Goal: Task Accomplishment & Management: Manage account settings

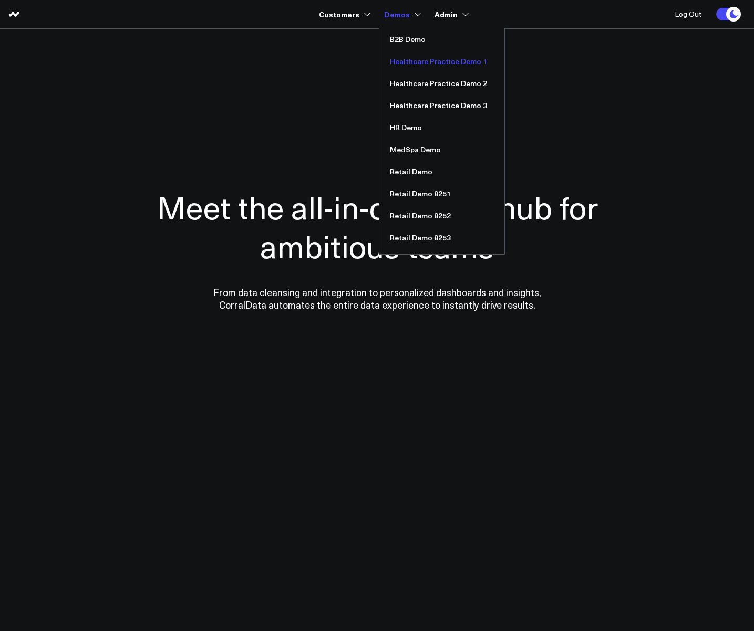
click at [423, 64] on link "Healthcare Practice Demo 1" at bounding box center [441, 61] width 125 height 22
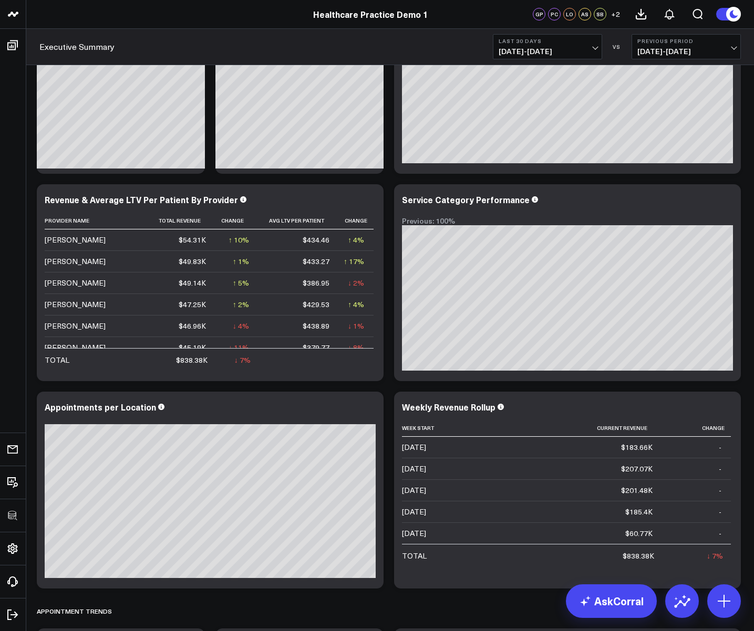
scroll to position [101, 0]
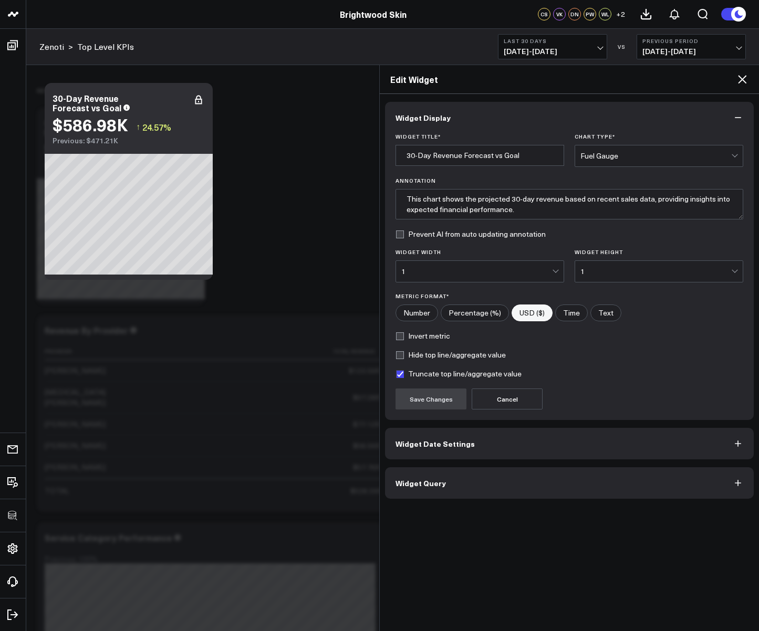
click at [747, 71] on div "Edit Widget" at bounding box center [569, 79] width 379 height 29
click at [744, 78] on icon at bounding box center [742, 79] width 8 height 8
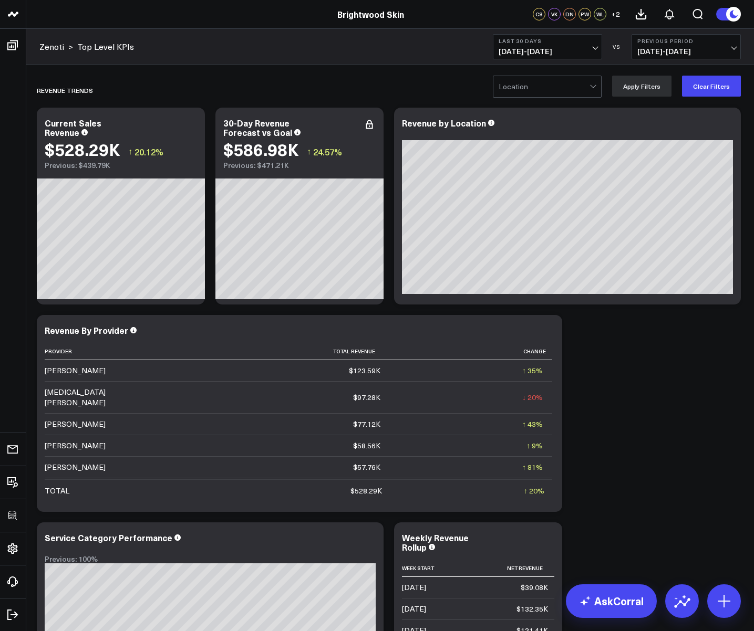
click at [562, 89] on div at bounding box center [543, 86] width 91 height 21
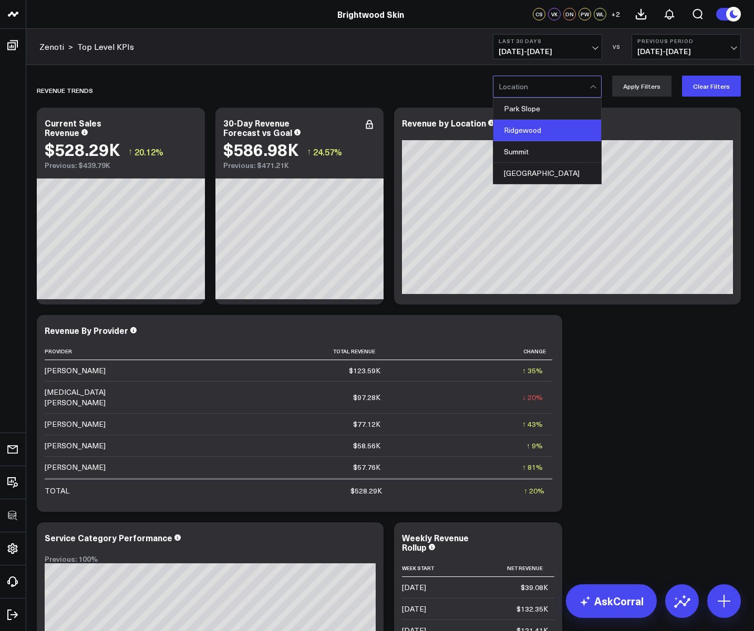
click at [549, 125] on div "Ridgewood" at bounding box center [547, 131] width 108 height 22
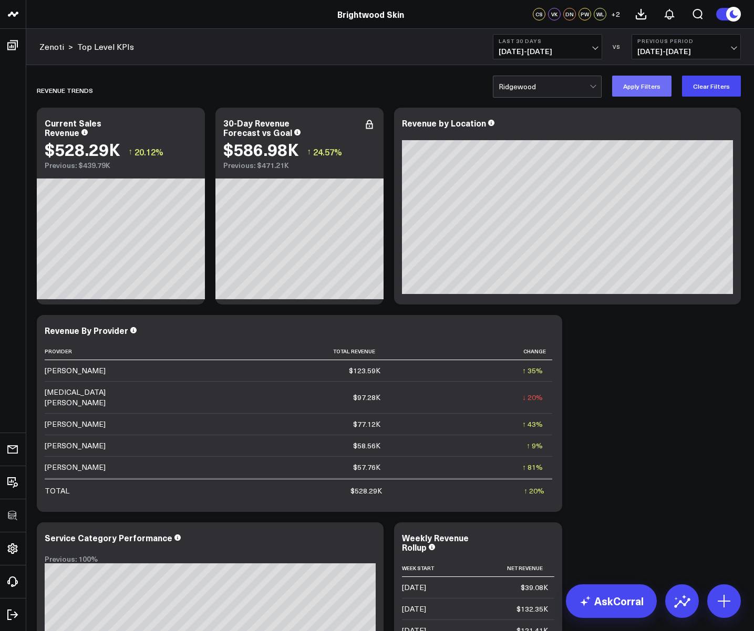
click at [651, 81] on button "Apply Filters" at bounding box center [641, 86] width 59 height 21
click at [556, 88] on div at bounding box center [543, 86] width 91 height 21
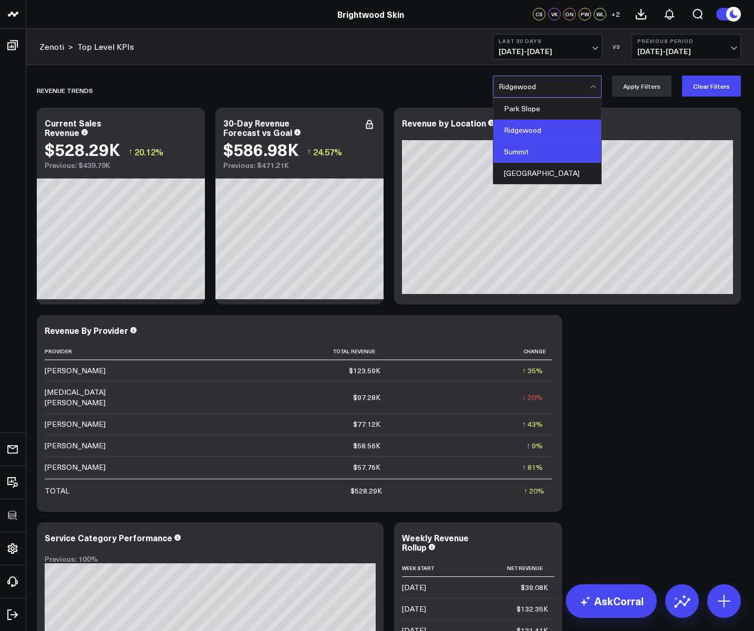
click at [543, 147] on div "Summit" at bounding box center [547, 152] width 108 height 22
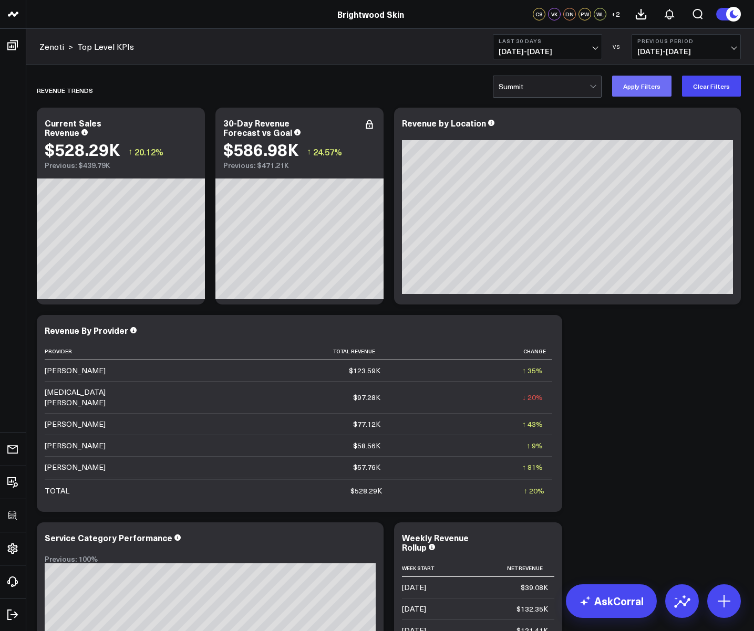
click at [637, 89] on button "Apply Filters" at bounding box center [641, 86] width 59 height 21
click at [547, 329] on icon at bounding box center [548, 332] width 13 height 13
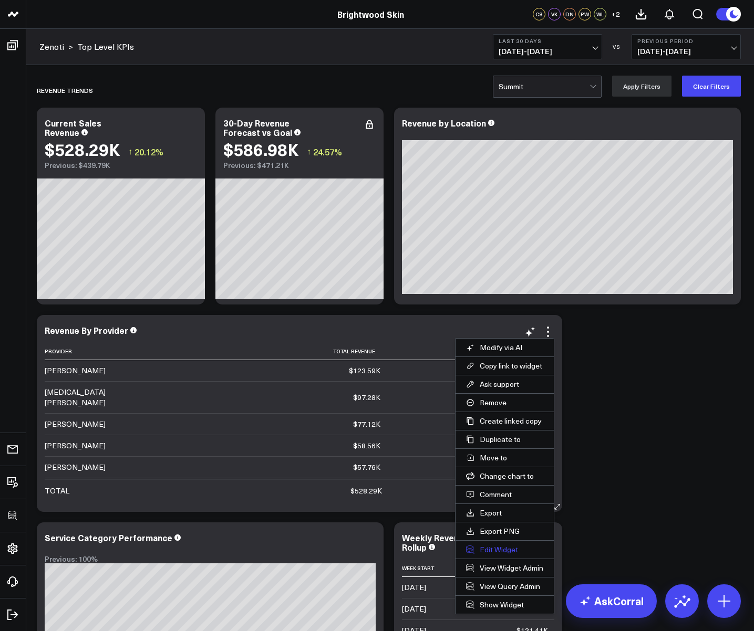
click at [486, 543] on button "Edit Widget" at bounding box center [504, 550] width 98 height 18
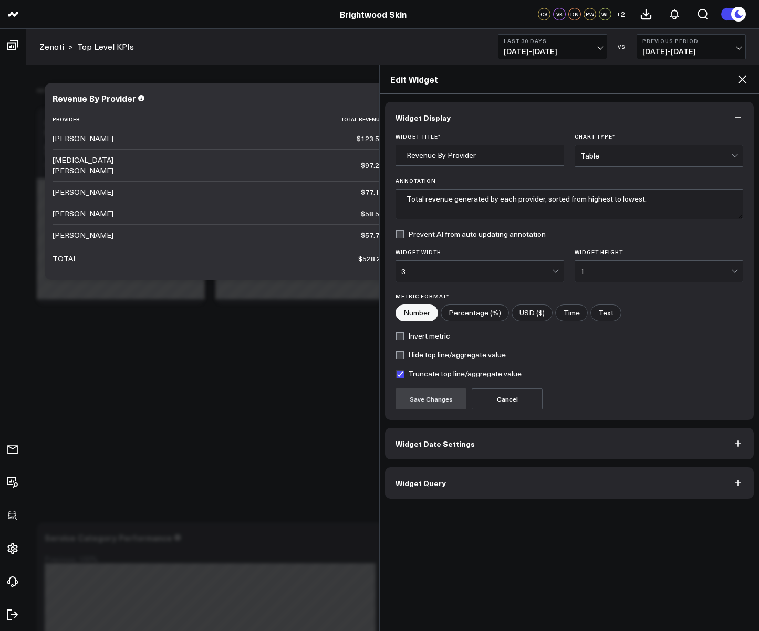
click at [457, 495] on button "Widget Query" at bounding box center [569, 483] width 369 height 32
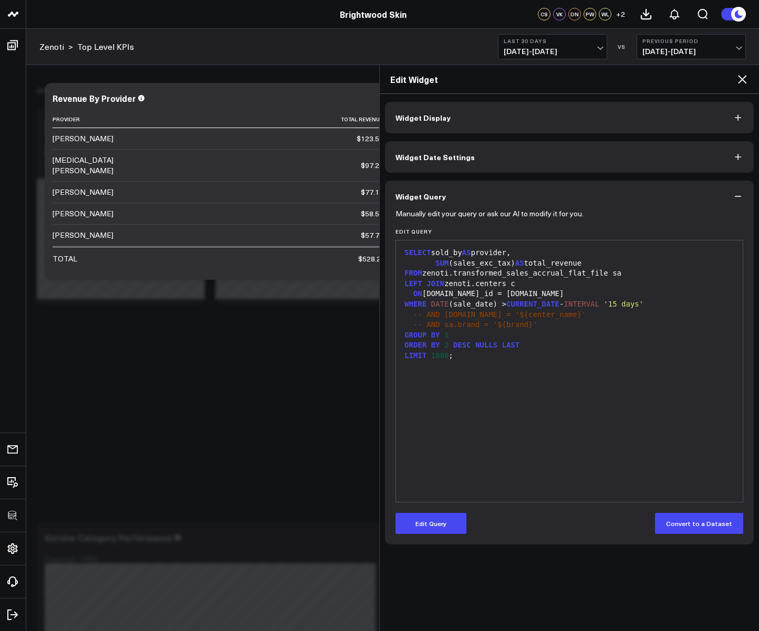
click at [741, 84] on icon at bounding box center [742, 79] width 13 height 13
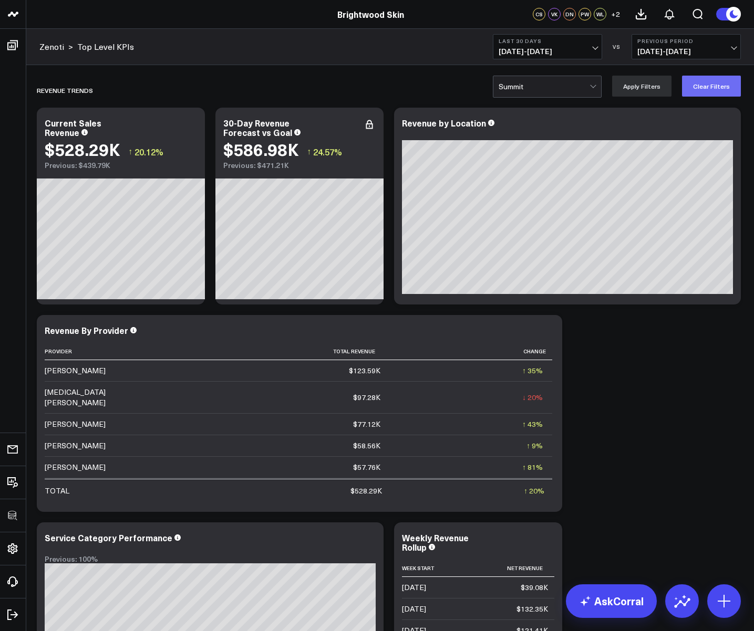
click at [711, 83] on button "Clear Filters" at bounding box center [711, 86] width 59 height 21
click at [371, 121] on icon at bounding box center [369, 124] width 13 height 13
click at [190, 122] on icon at bounding box center [190, 124] width 13 height 13
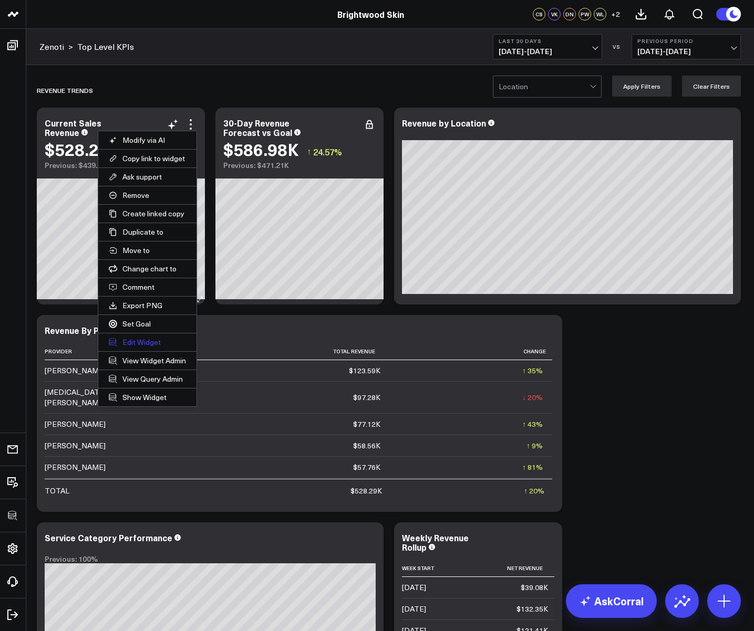
click at [150, 344] on button "Edit Widget" at bounding box center [147, 343] width 98 height 18
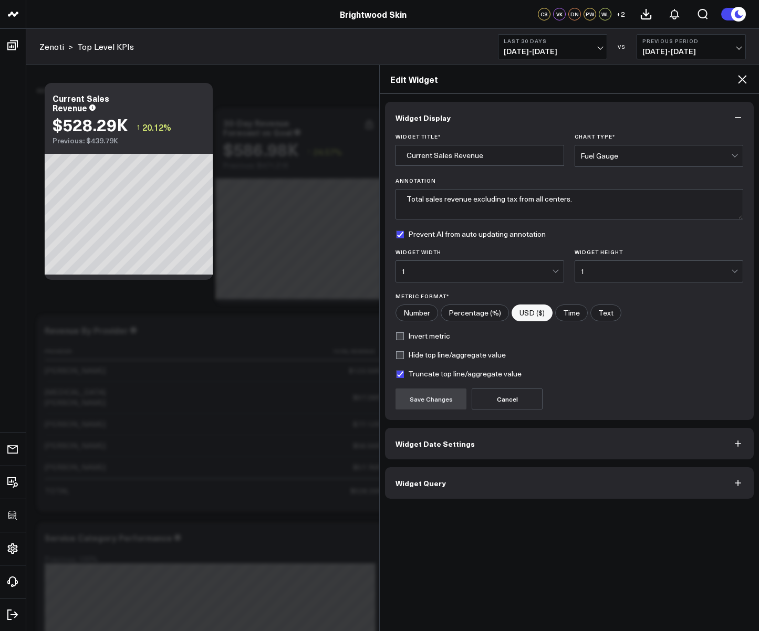
click at [424, 481] on span "Widget Query" at bounding box center [420, 483] width 50 height 8
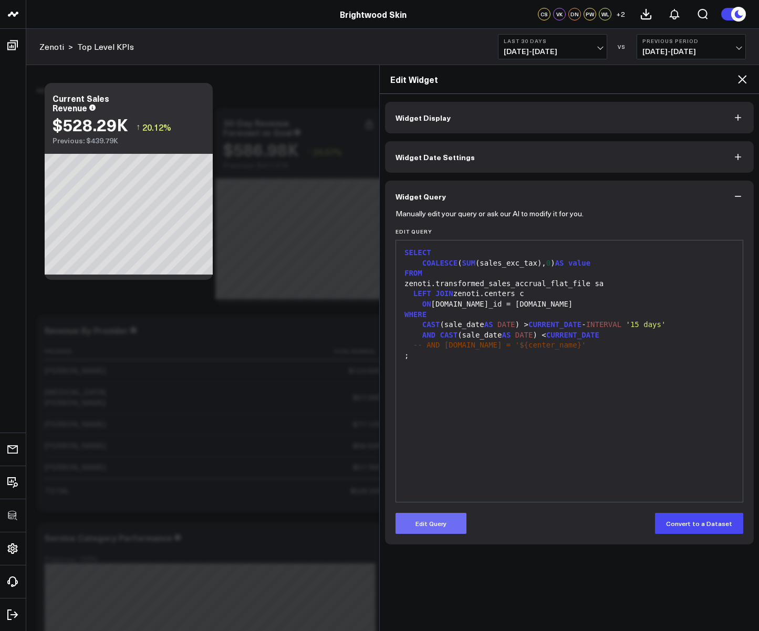
click at [424, 523] on button "Edit Query" at bounding box center [430, 523] width 71 height 21
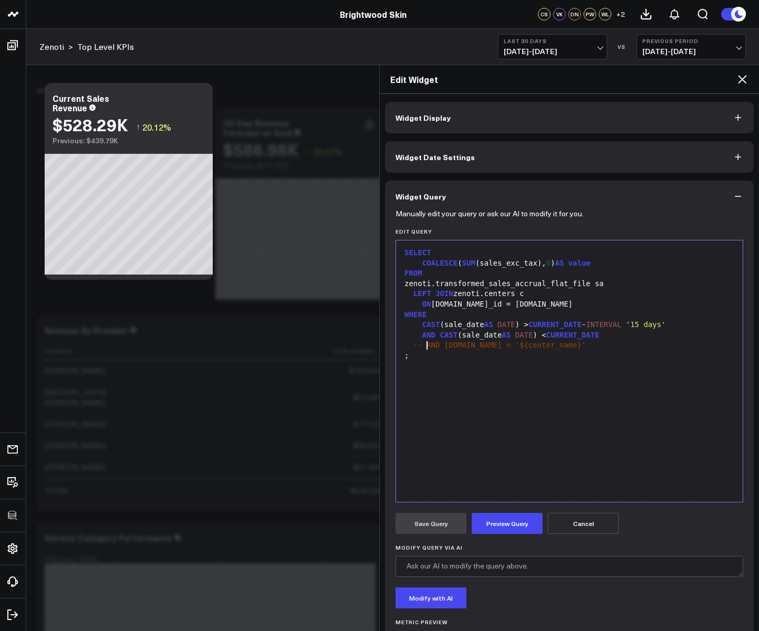
click at [425, 346] on span "-- AND c.name = '${center_name}'" at bounding box center [499, 345] width 173 height 8
click at [512, 521] on button "Preview Query" at bounding box center [507, 523] width 71 height 21
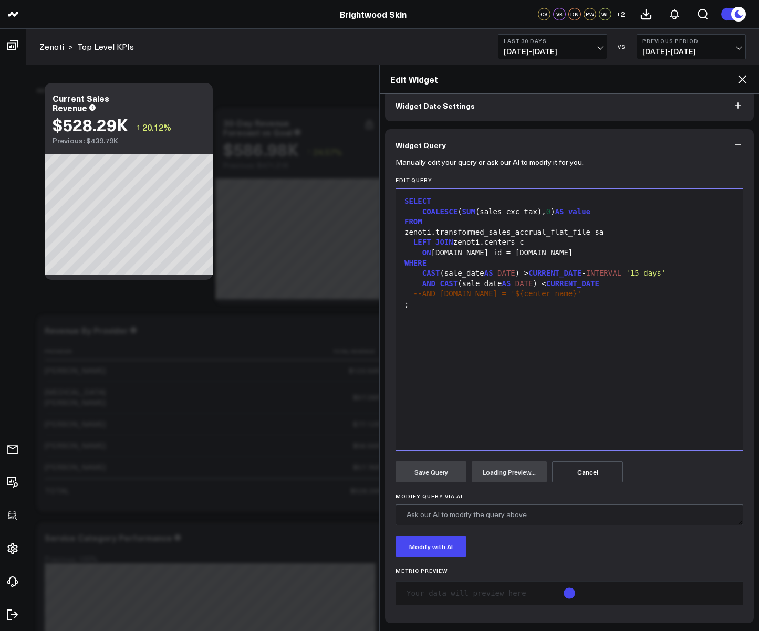
scroll to position [96, 0]
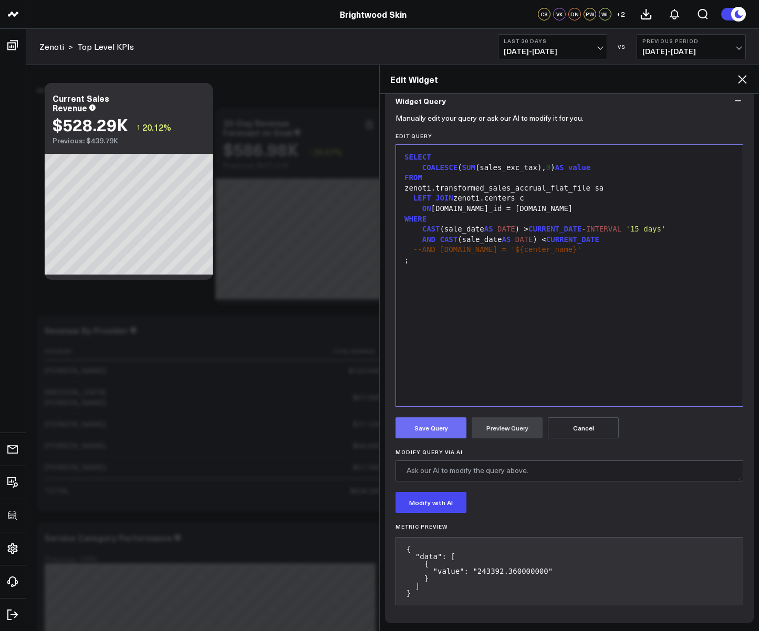
click at [431, 429] on button "Save Query" at bounding box center [430, 428] width 71 height 21
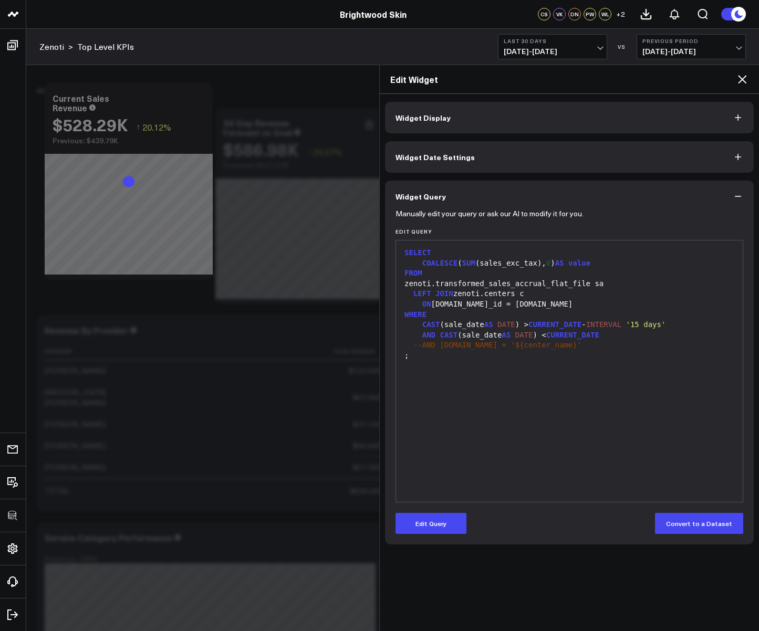
scroll to position [0, 0]
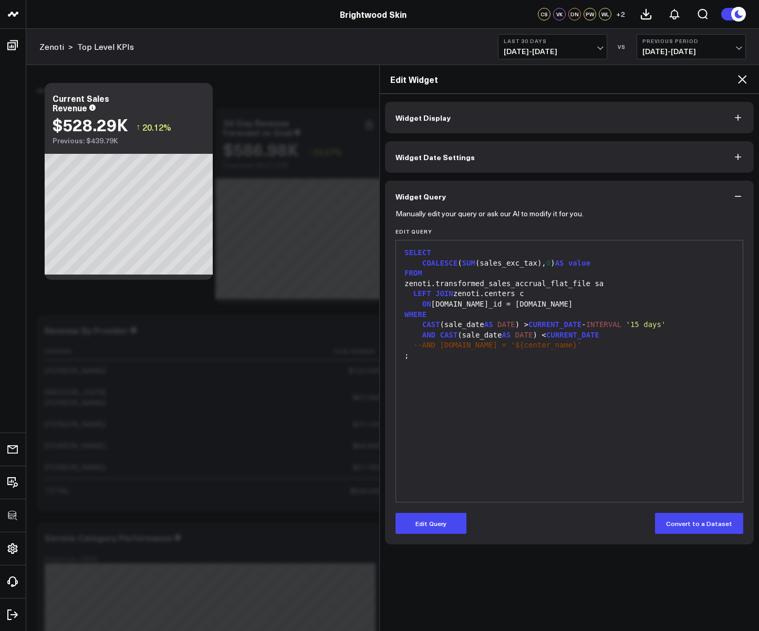
click at [744, 84] on icon at bounding box center [742, 79] width 13 height 13
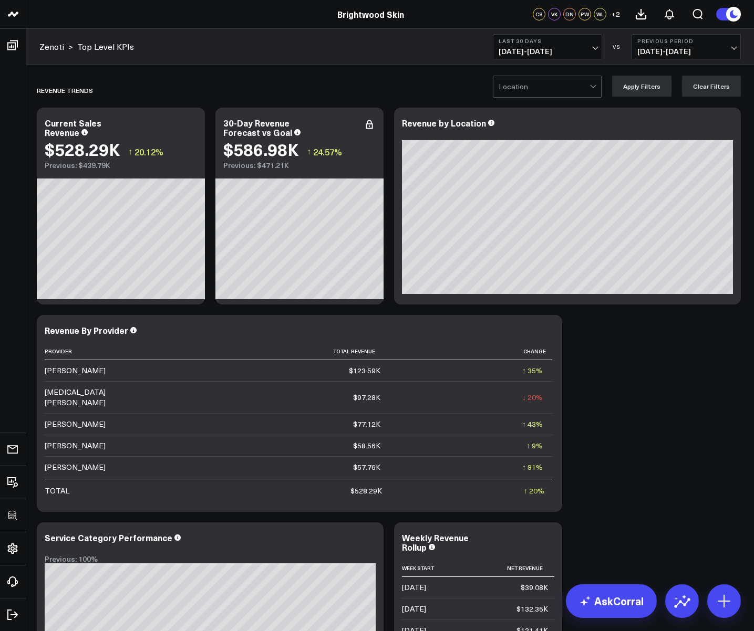
click at [547, 91] on div at bounding box center [543, 86] width 91 height 21
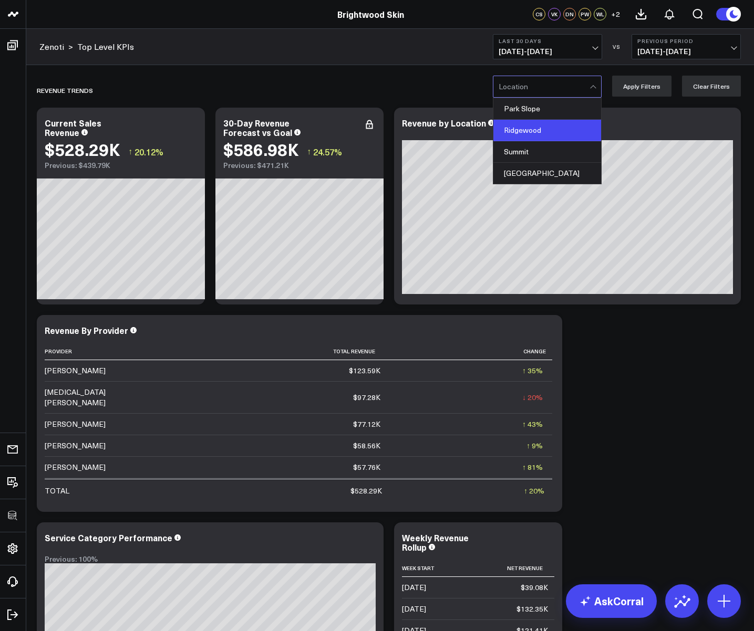
click at [540, 127] on div "Ridgewood" at bounding box center [547, 131] width 108 height 22
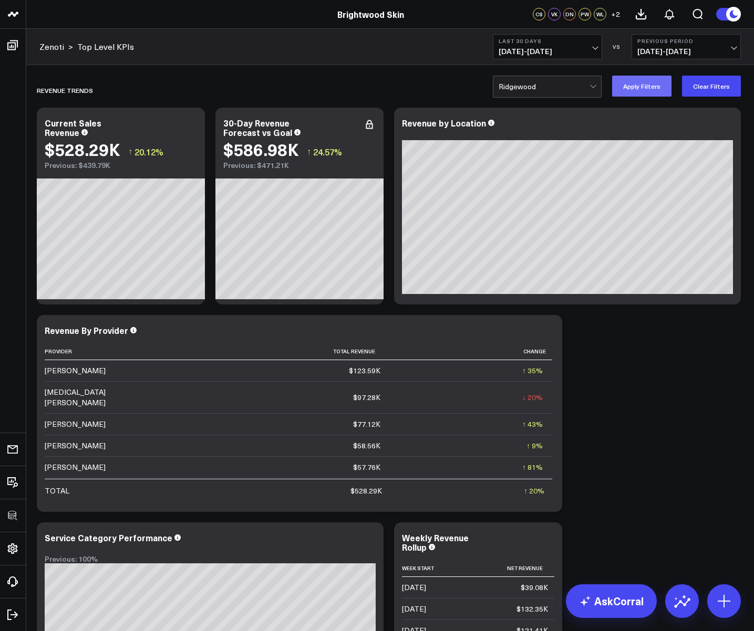
click at [648, 84] on button "Apply Filters" at bounding box center [641, 86] width 59 height 21
click at [700, 78] on button "Clear Filters" at bounding box center [711, 86] width 59 height 21
click at [369, 122] on icon at bounding box center [369, 124] width 13 height 13
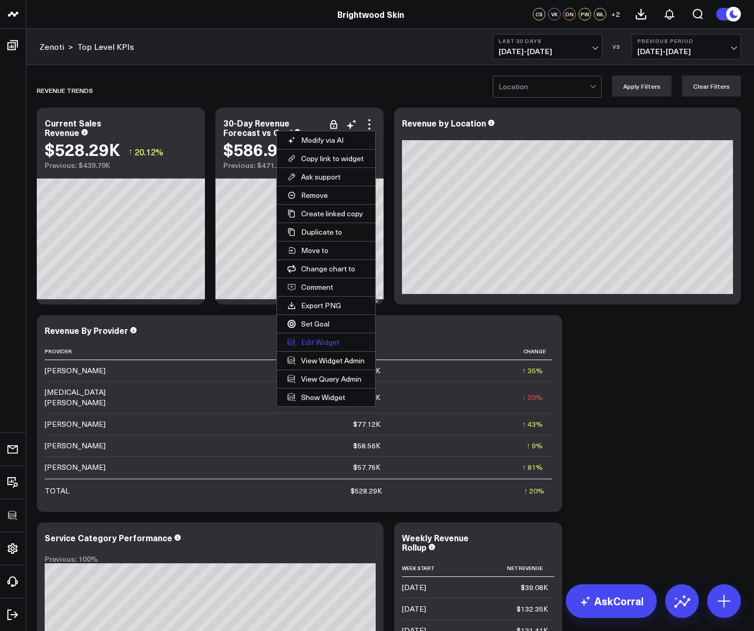
click at [327, 341] on button "Edit Widget" at bounding box center [326, 343] width 98 height 18
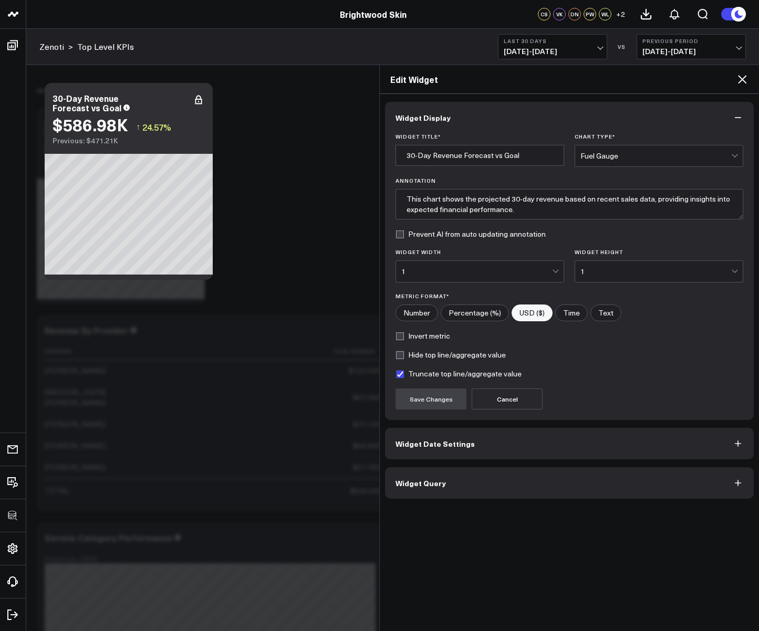
click at [399, 497] on button "Widget Query" at bounding box center [569, 483] width 369 height 32
click at [745, 81] on icon at bounding box center [742, 79] width 13 height 13
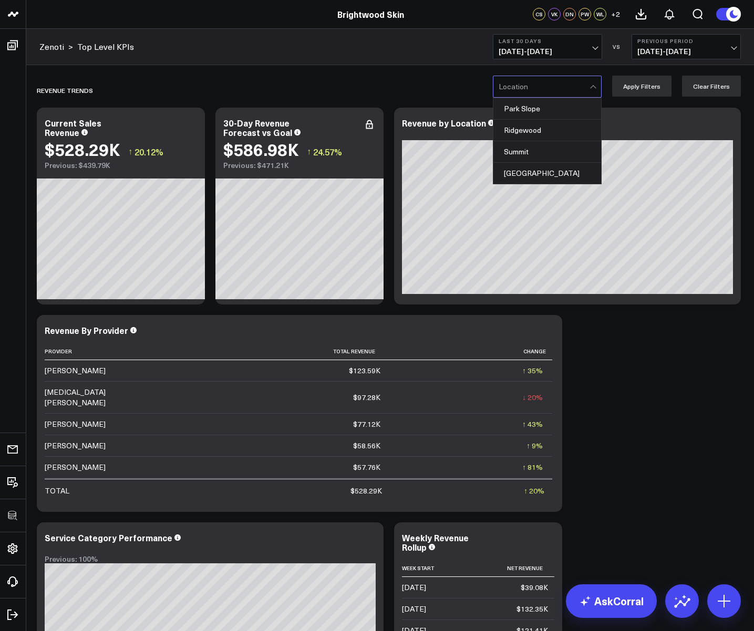
click at [562, 87] on div at bounding box center [543, 86] width 91 height 21
click at [545, 134] on div "Ridgewood" at bounding box center [547, 131] width 108 height 22
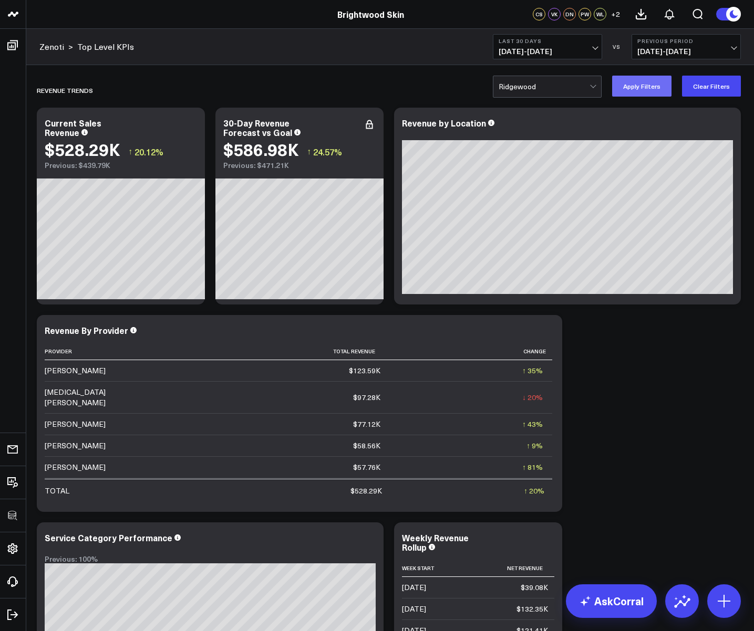
click at [633, 92] on button "Apply Filters" at bounding box center [641, 86] width 59 height 21
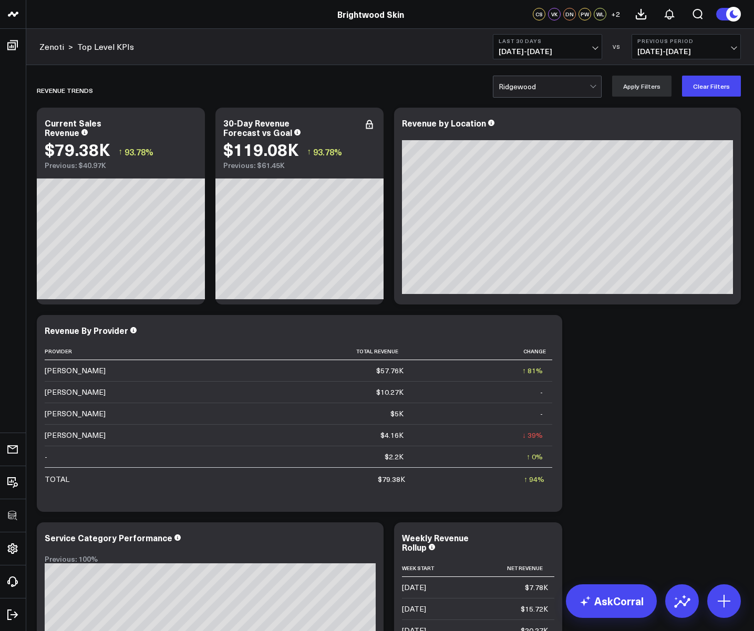
click at [533, 82] on div at bounding box center [543, 86] width 91 height 21
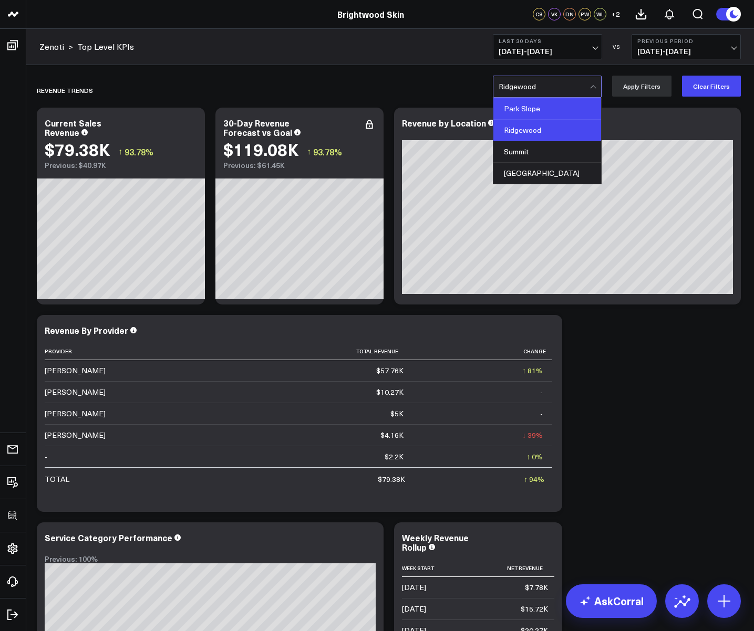
click at [529, 111] on div "Park Slope" at bounding box center [547, 109] width 108 height 22
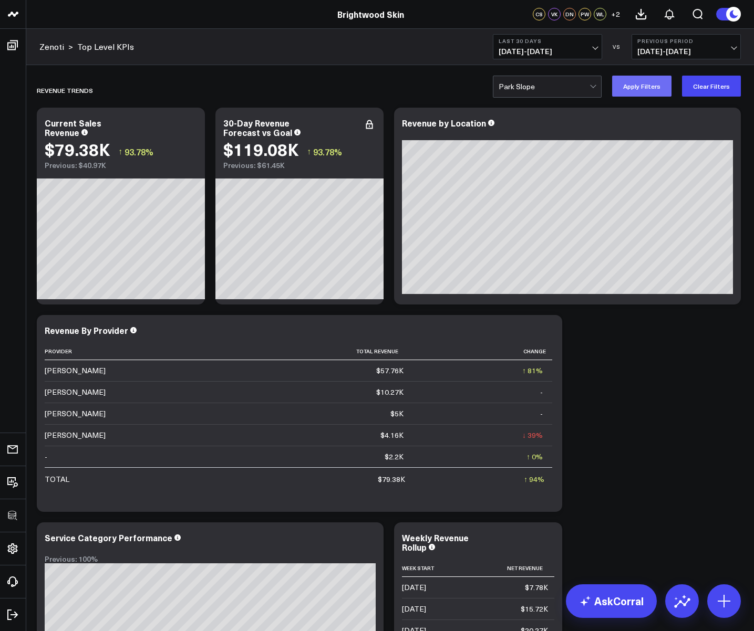
click at [644, 91] on button "Apply Filters" at bounding box center [641, 86] width 59 height 21
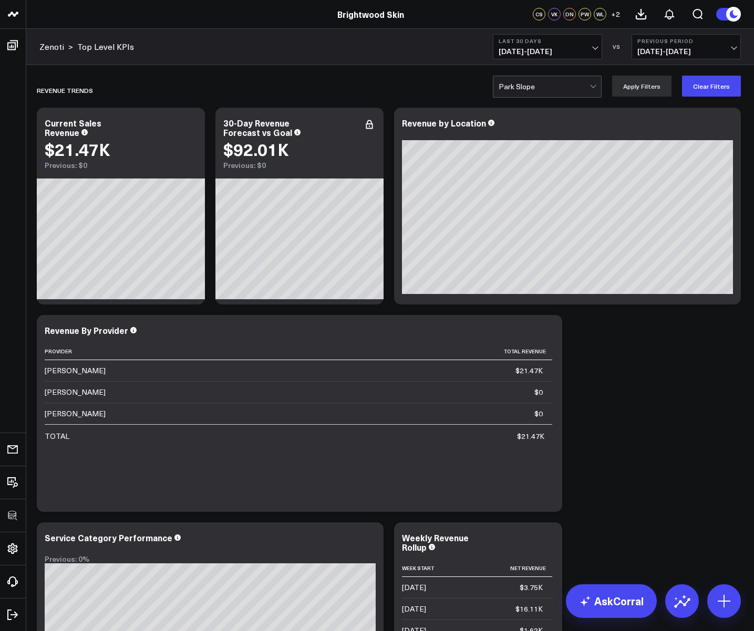
click at [569, 92] on div at bounding box center [543, 86] width 91 height 21
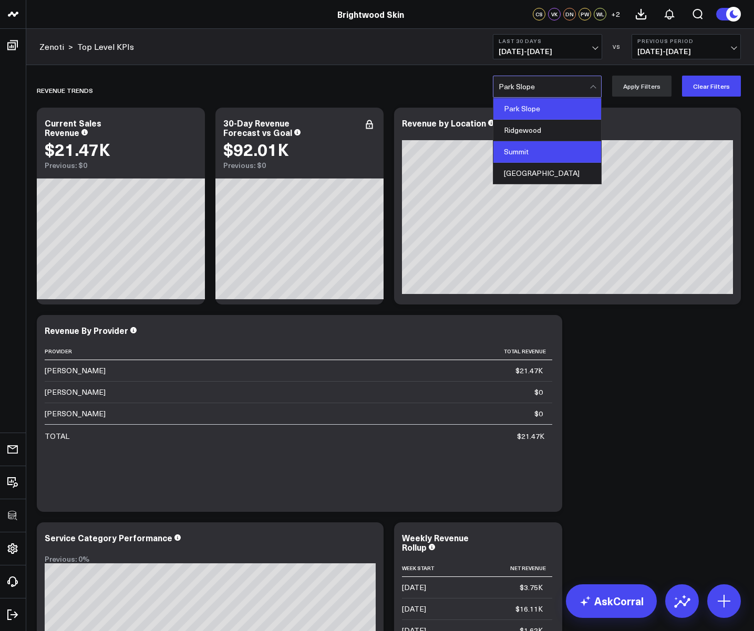
click at [560, 145] on div "Summit" at bounding box center [547, 152] width 108 height 22
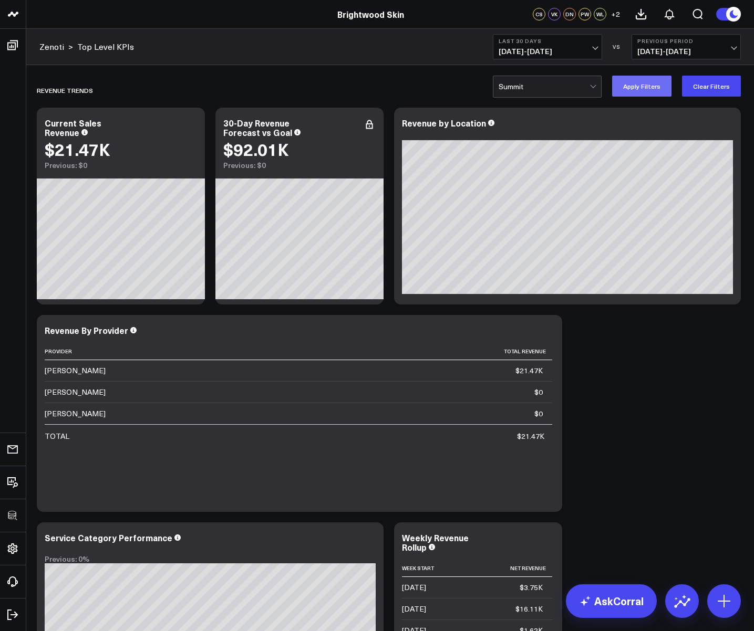
click at [644, 90] on button "Apply Filters" at bounding box center [641, 86] width 59 height 21
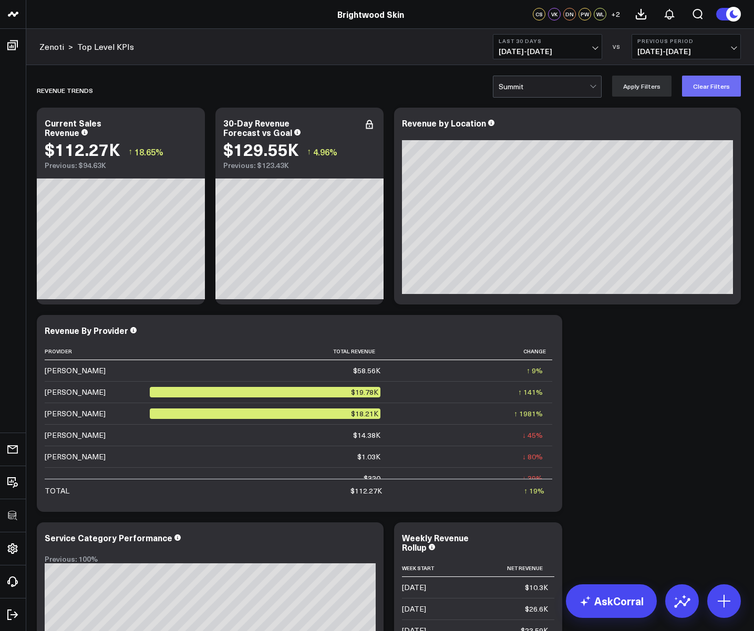
click at [698, 87] on button "Clear Filters" at bounding box center [711, 86] width 59 height 21
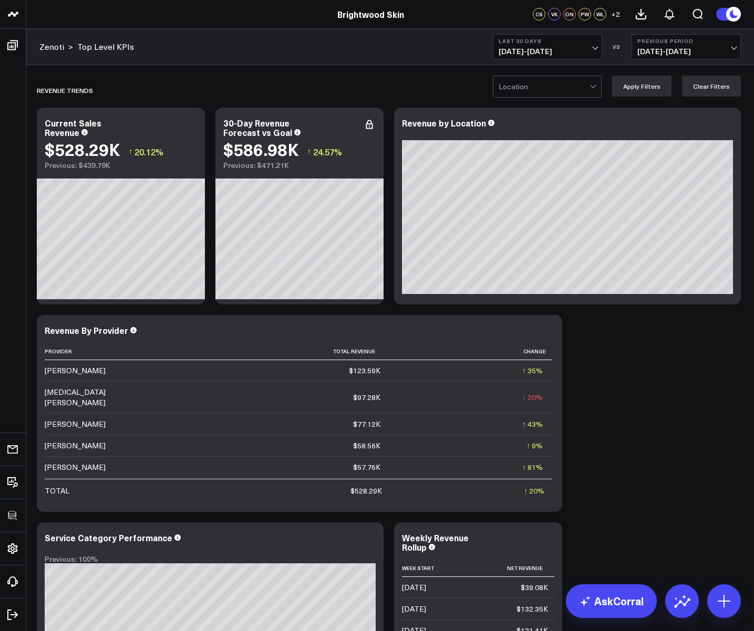
click at [553, 76] on div at bounding box center [543, 86] width 91 height 21
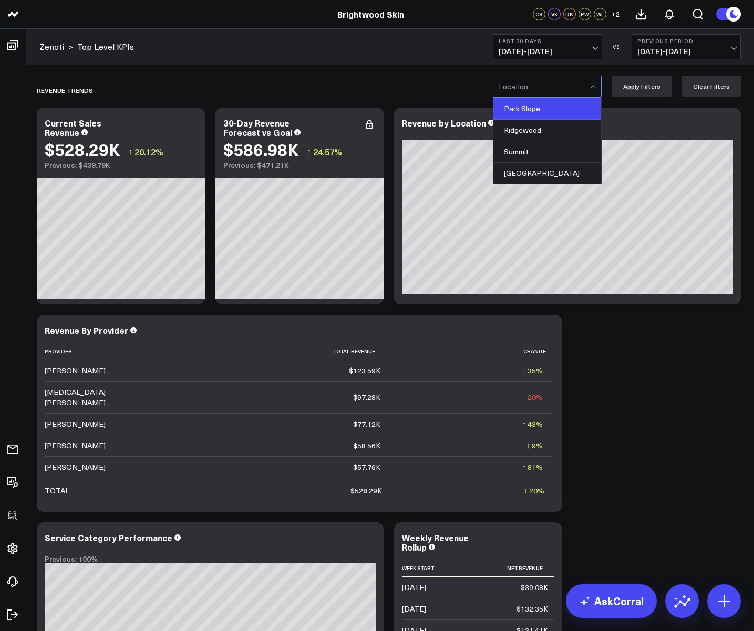
click at [543, 116] on div "Park Slope" at bounding box center [547, 109] width 108 height 22
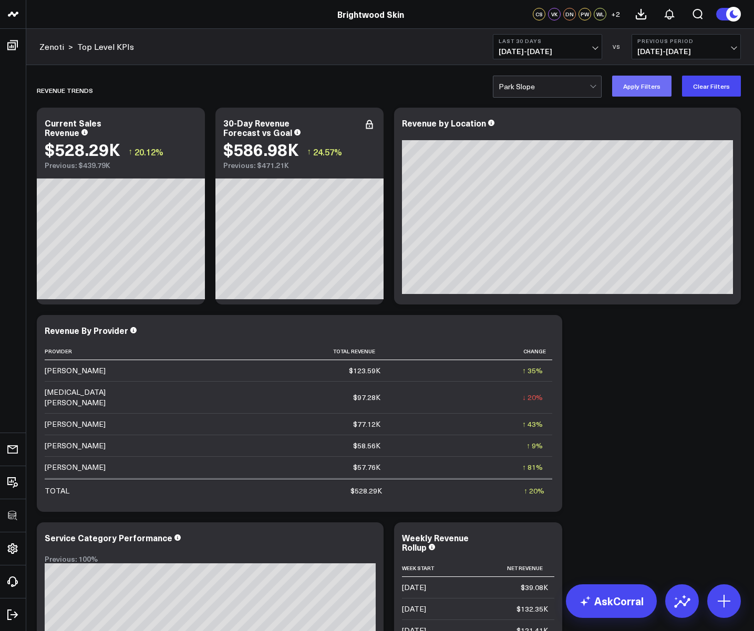
click at [654, 82] on button "Apply Filters" at bounding box center [641, 86] width 59 height 21
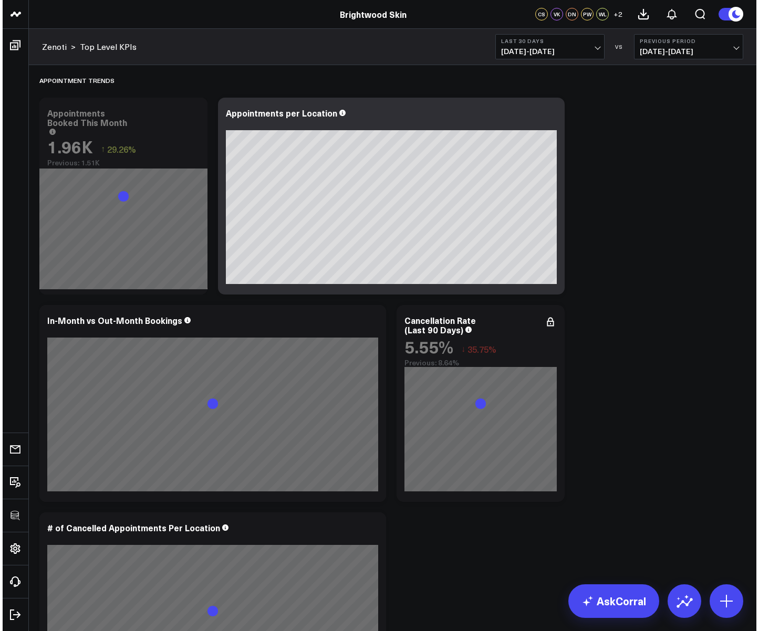
scroll to position [603, 0]
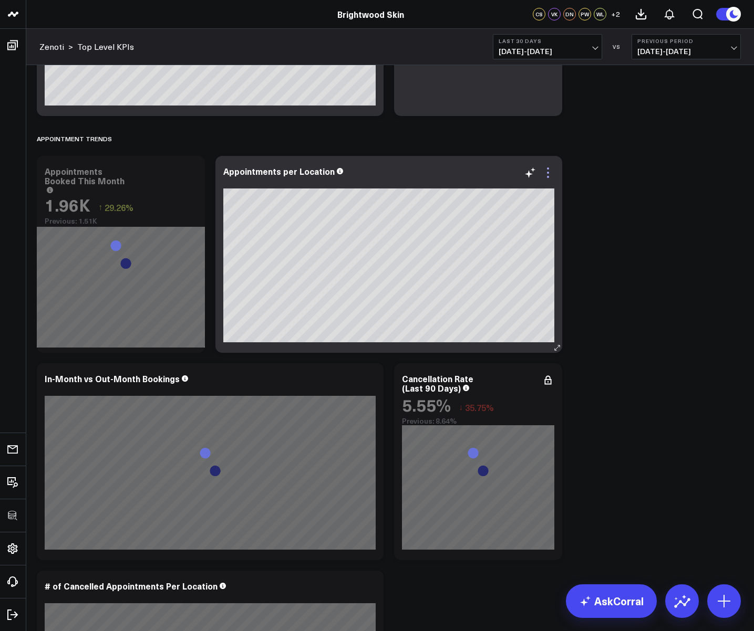
click at [549, 169] on icon at bounding box center [548, 172] width 13 height 13
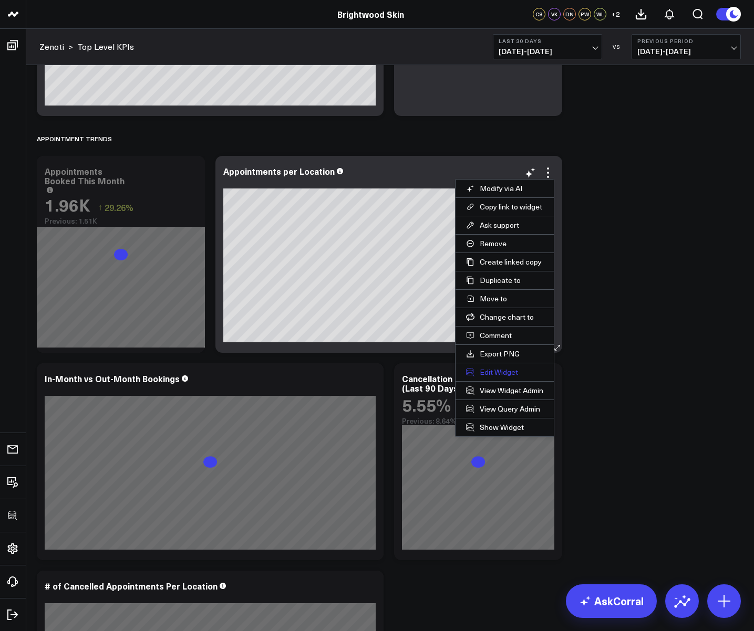
click at [482, 370] on button "Edit Widget" at bounding box center [504, 372] width 98 height 18
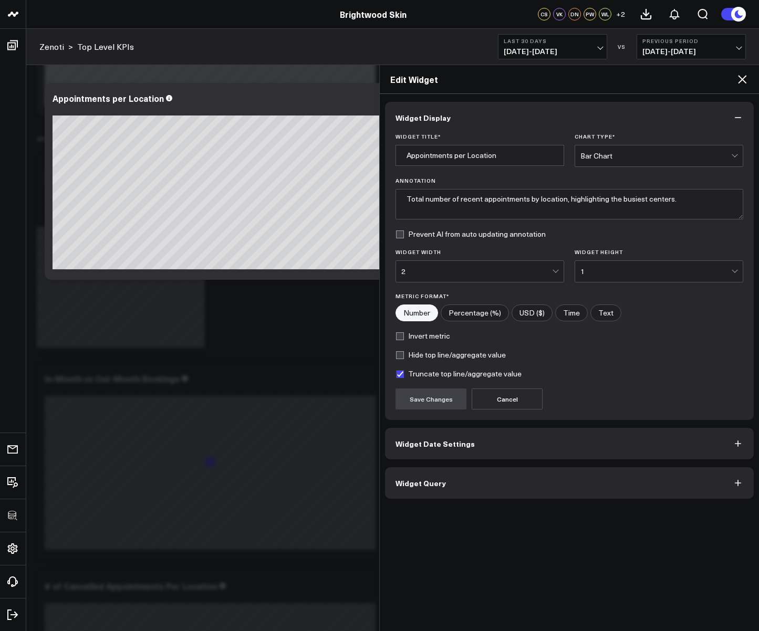
click at [440, 482] on span "Widget Query" at bounding box center [420, 483] width 50 height 8
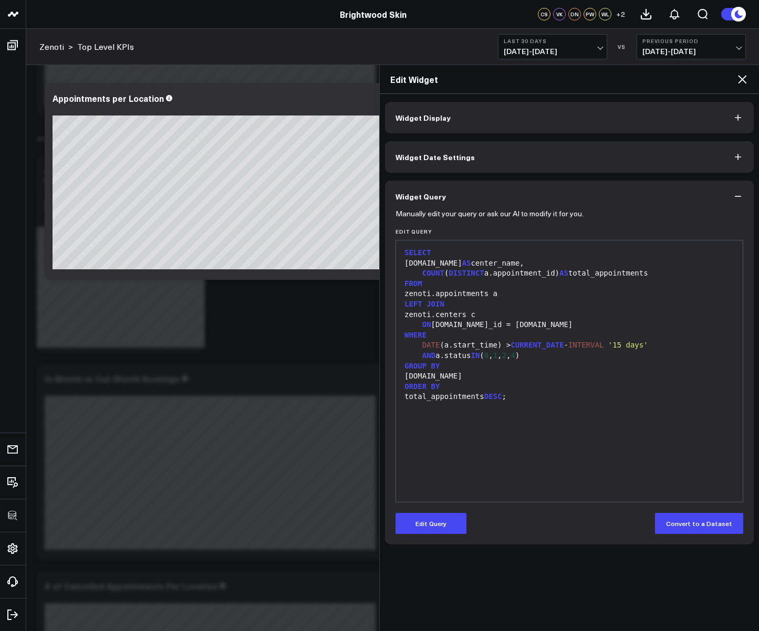
click at [743, 85] on icon at bounding box center [742, 79] width 13 height 13
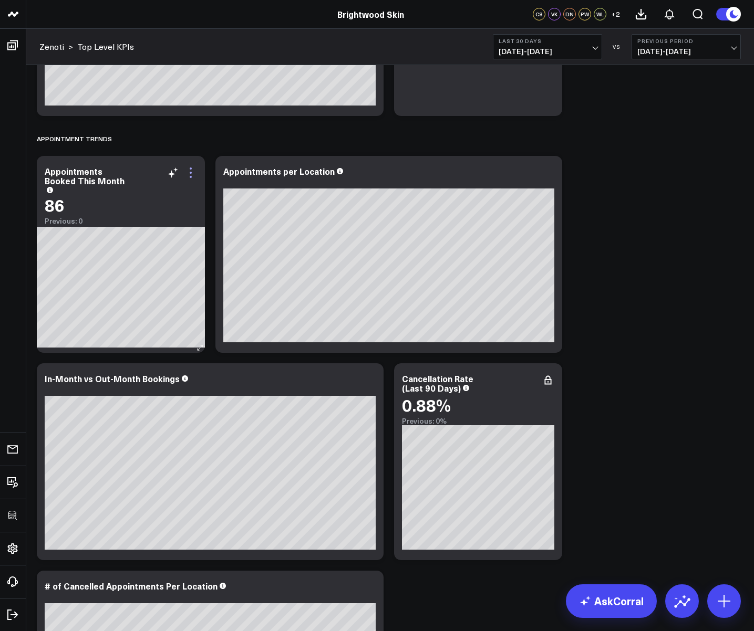
click at [191, 178] on icon at bounding box center [190, 172] width 13 height 13
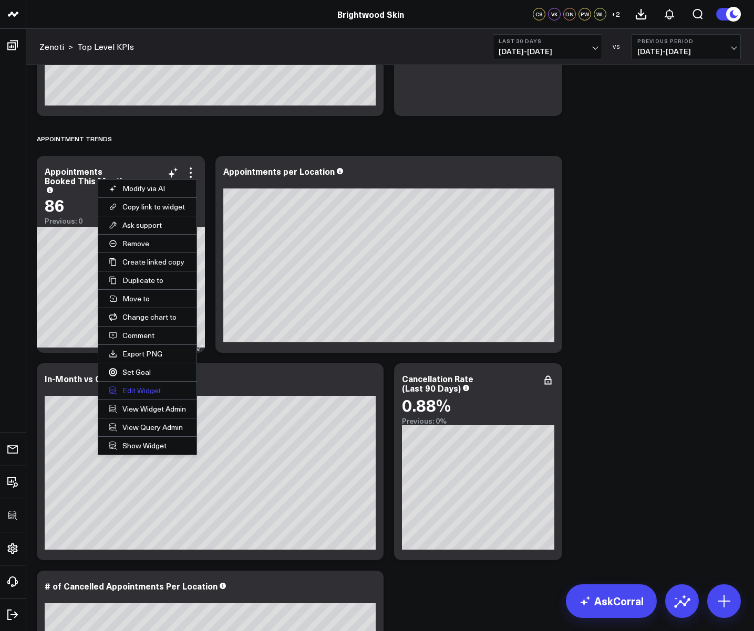
click at [144, 383] on button "Edit Widget" at bounding box center [147, 391] width 98 height 18
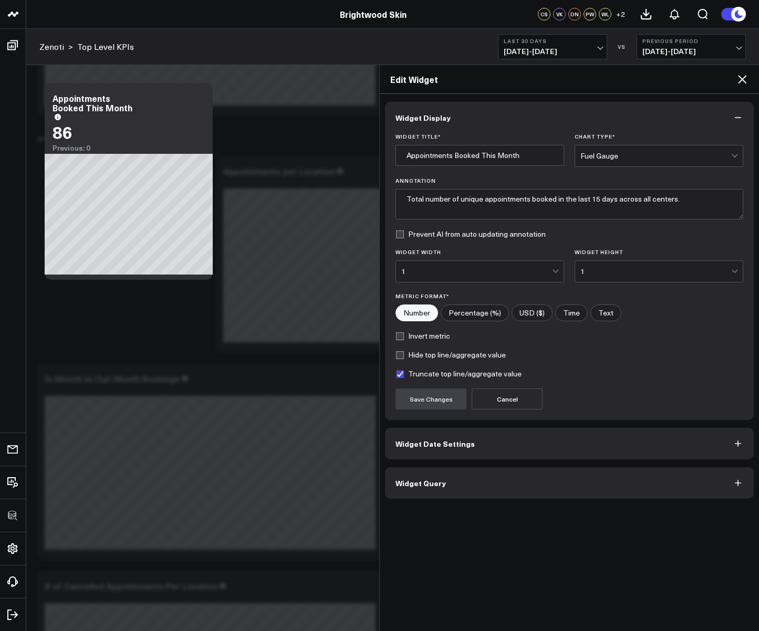
click at [398, 483] on span "Widget Query" at bounding box center [420, 483] width 50 height 8
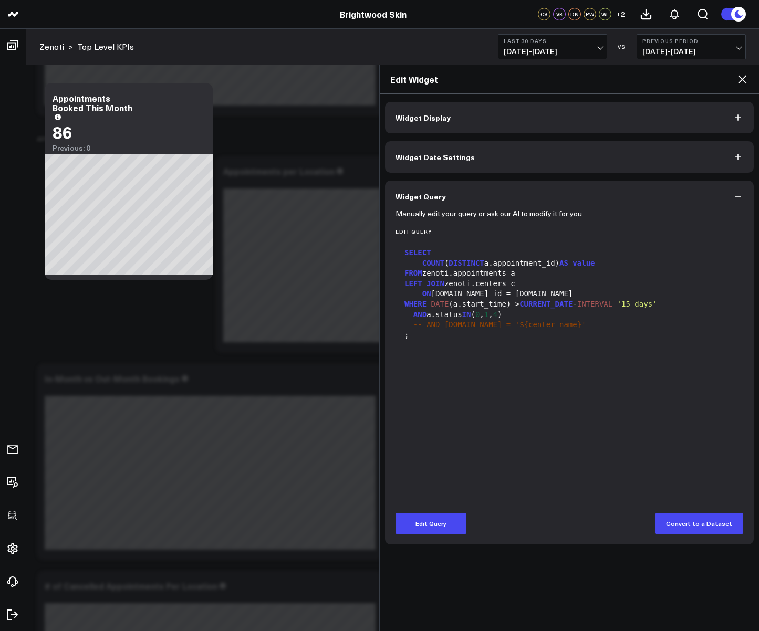
click at [435, 325] on span "-- AND [DOMAIN_NAME] = '${center_name}'" at bounding box center [499, 324] width 173 height 8
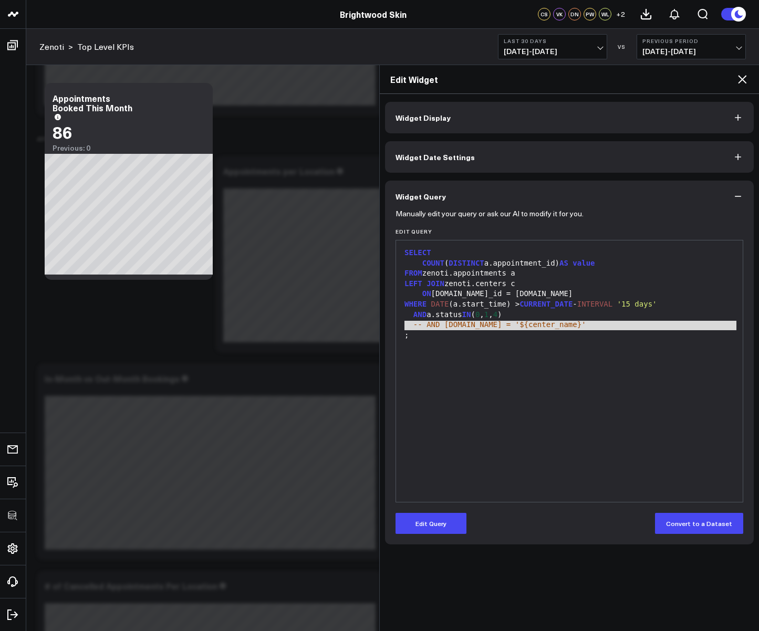
click at [435, 325] on span "-- AND [DOMAIN_NAME] = '${center_name}'" at bounding box center [499, 324] width 173 height 8
copy div "-- AND [DOMAIN_NAME] = '${center_name}'"
click at [745, 77] on icon at bounding box center [742, 79] width 13 height 13
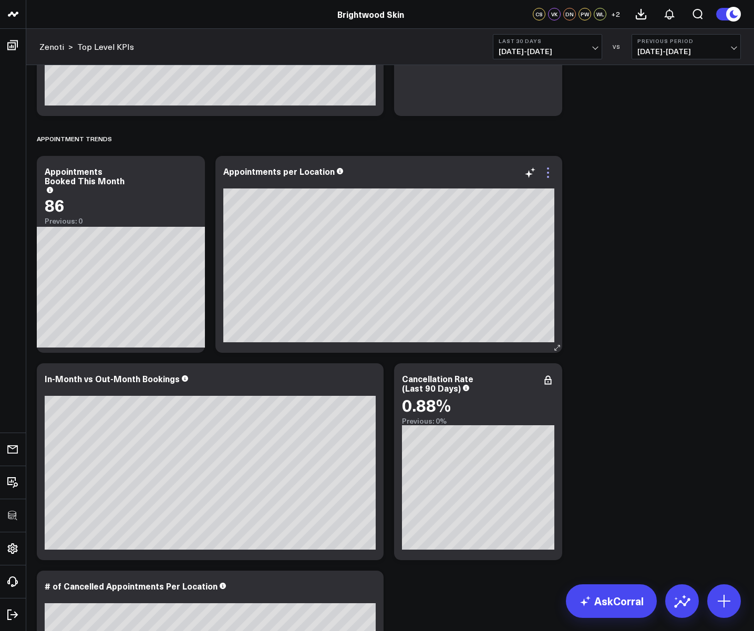
click at [551, 167] on icon at bounding box center [548, 172] width 13 height 13
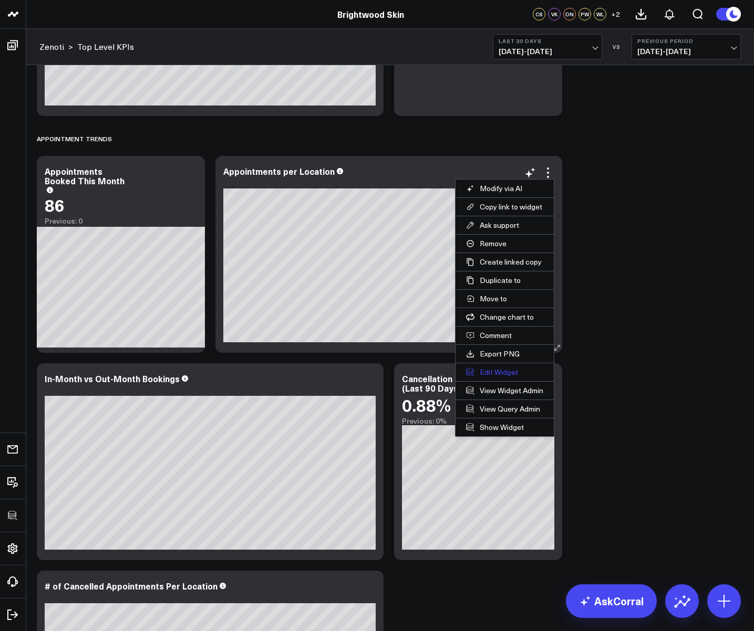
click at [491, 370] on button "Edit Widget" at bounding box center [504, 372] width 98 height 18
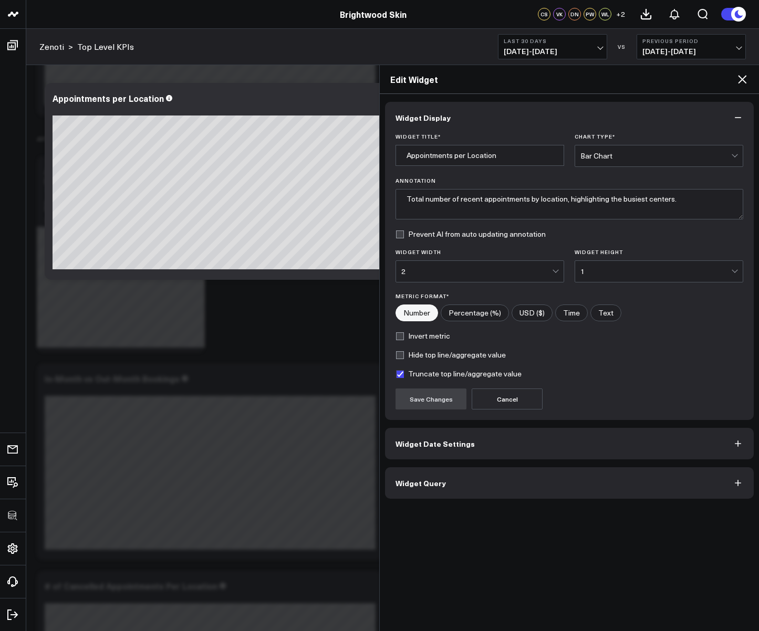
click at [432, 486] on span "Widget Query" at bounding box center [420, 483] width 50 height 8
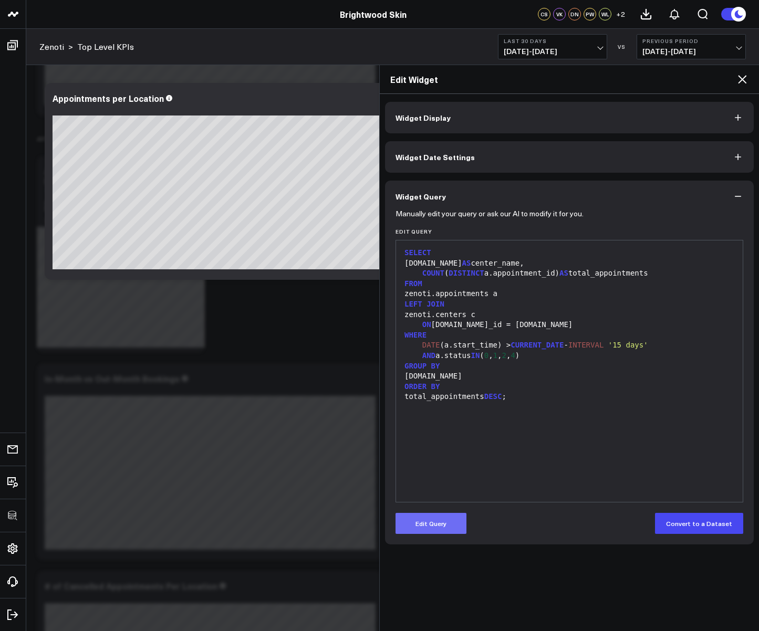
click at [434, 520] on button "Edit Query" at bounding box center [430, 523] width 71 height 21
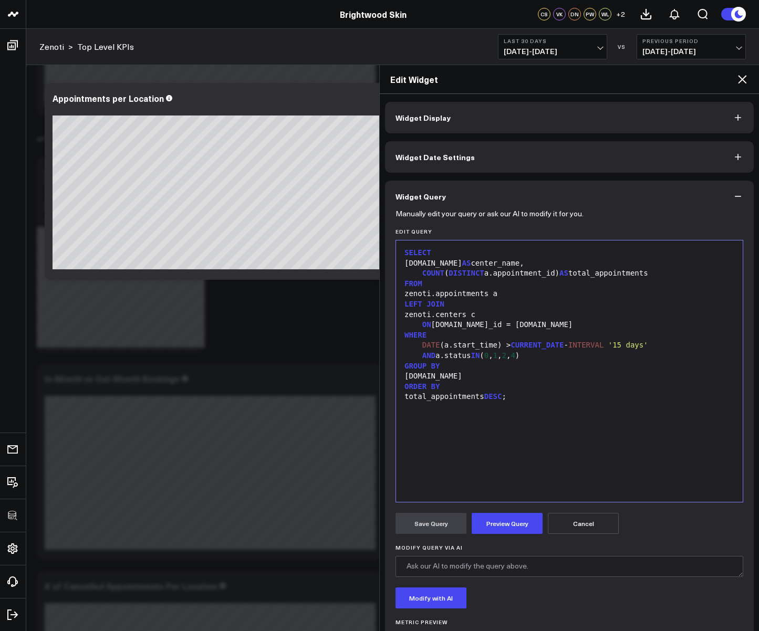
click at [550, 358] on div "AND a.status IN ( 0 , 1 , 2 , 4 )" at bounding box center [569, 356] width 336 height 11
click at [494, 532] on button "Preview Query" at bounding box center [507, 523] width 71 height 21
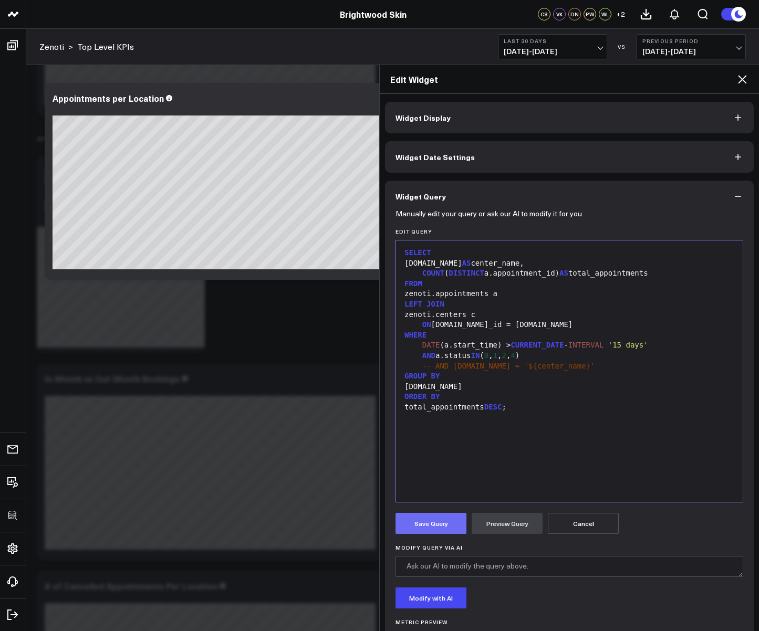
click at [436, 527] on button "Save Query" at bounding box center [430, 523] width 71 height 21
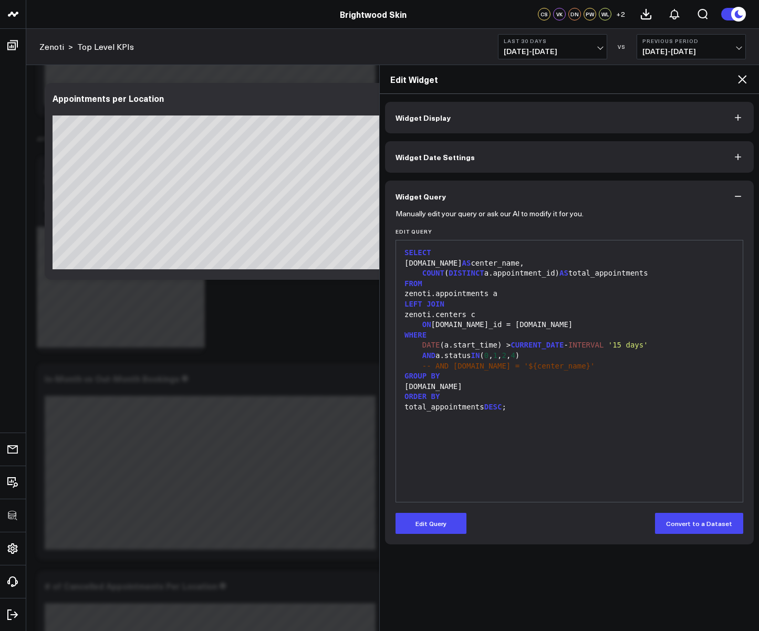
click at [735, 79] on h2 "Edit Widget" at bounding box center [563, 80] width 346 height 12
click at [739, 79] on icon at bounding box center [742, 79] width 13 height 13
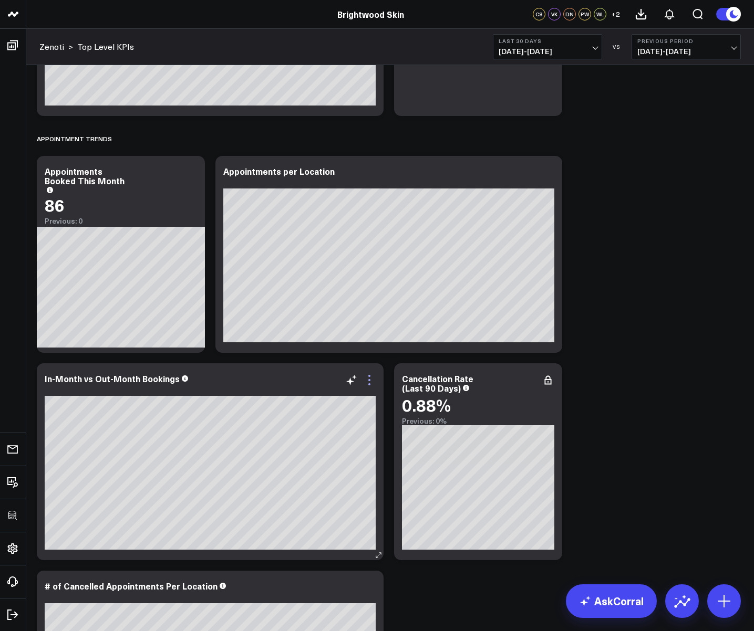
click at [368, 381] on icon at bounding box center [369, 380] width 13 height 13
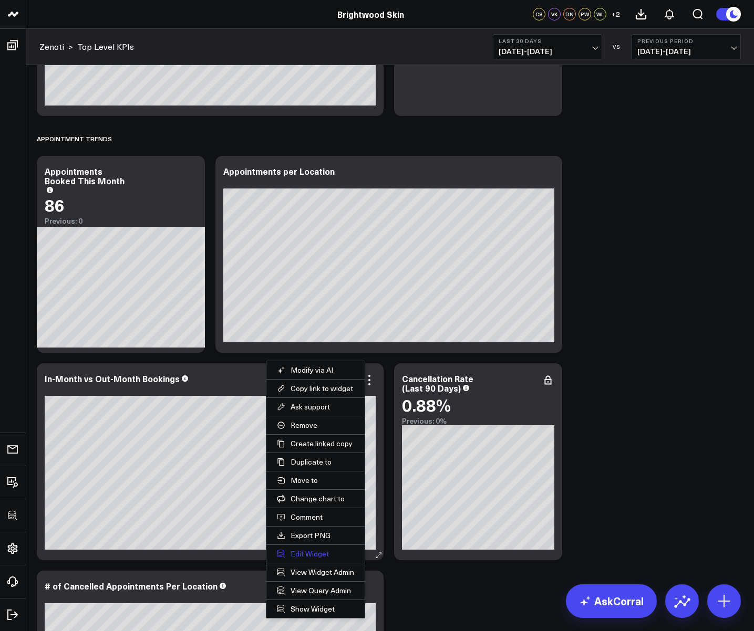
click at [295, 555] on button "Edit Widget" at bounding box center [315, 554] width 98 height 18
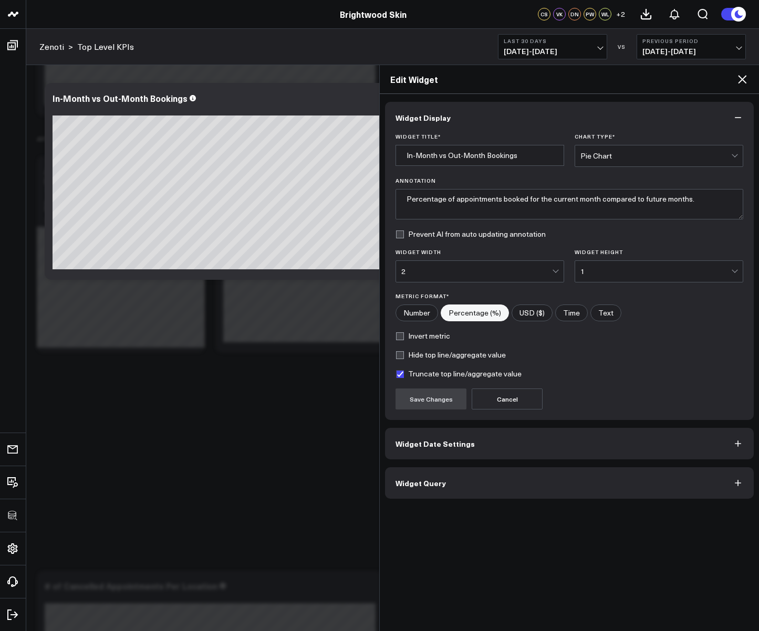
click at [402, 482] on span "Widget Query" at bounding box center [420, 483] width 50 height 8
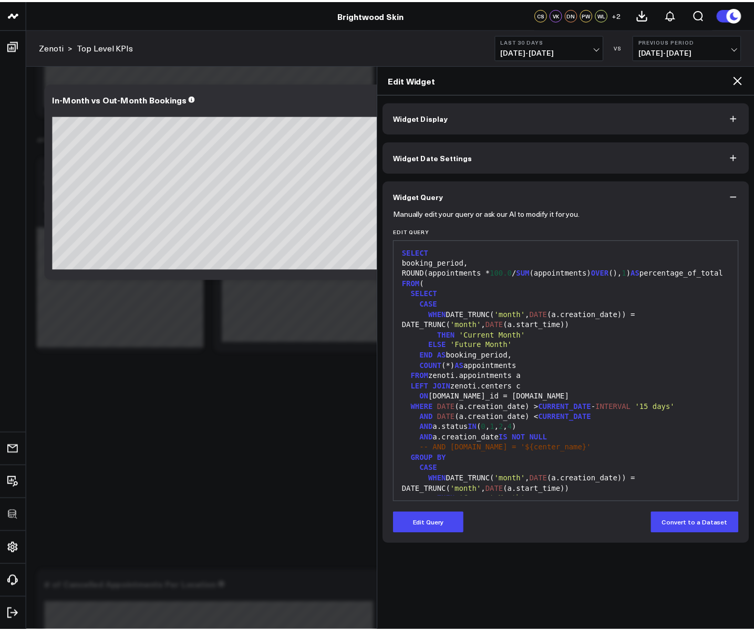
scroll to position [62, 0]
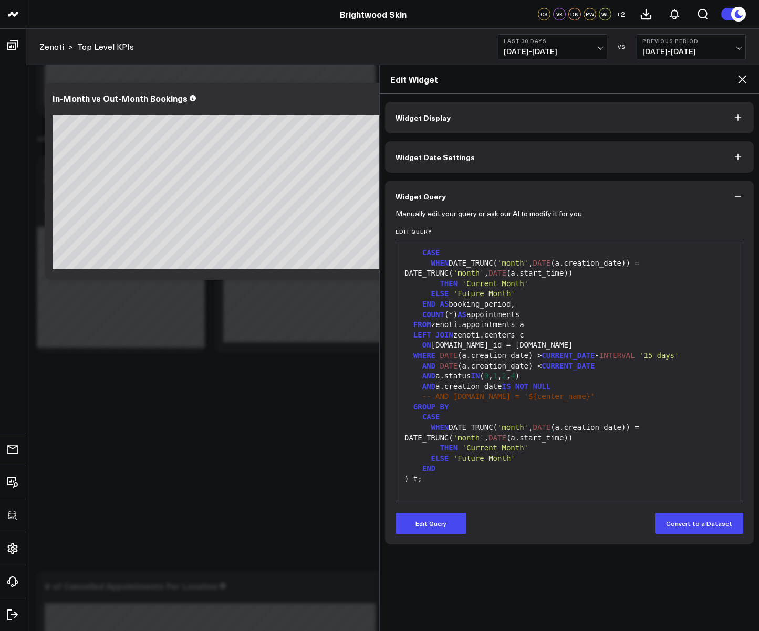
click at [737, 87] on div "Edit Widget" at bounding box center [569, 79] width 379 height 29
click at [742, 79] on icon at bounding box center [742, 79] width 8 height 8
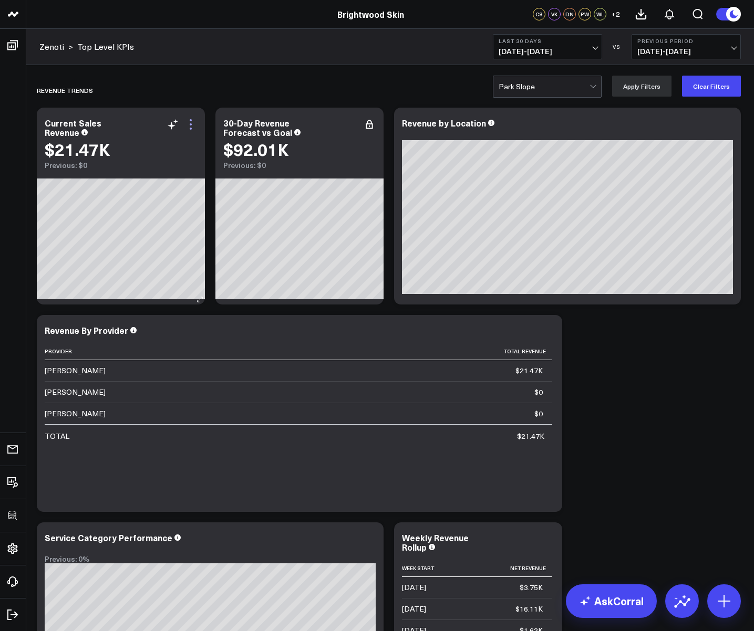
click at [189, 124] on icon at bounding box center [190, 124] width 13 height 13
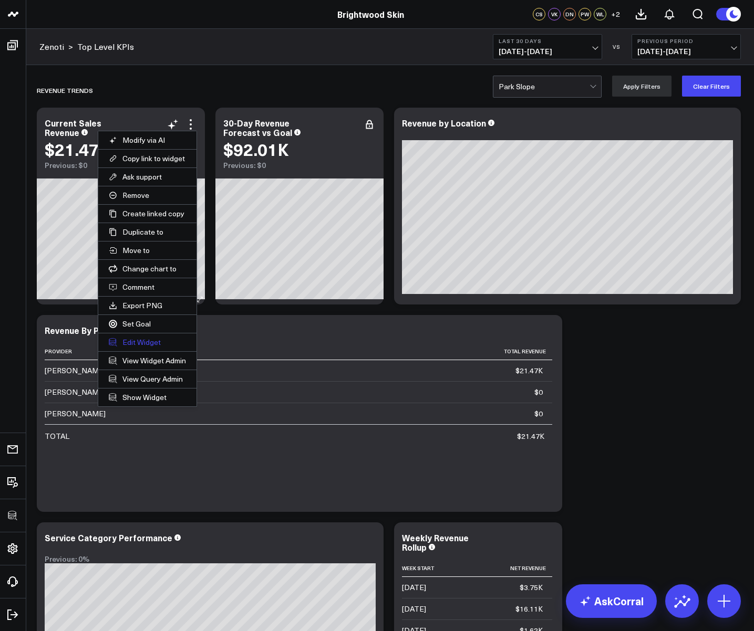
click at [136, 342] on button "Edit Widget" at bounding box center [147, 343] width 98 height 18
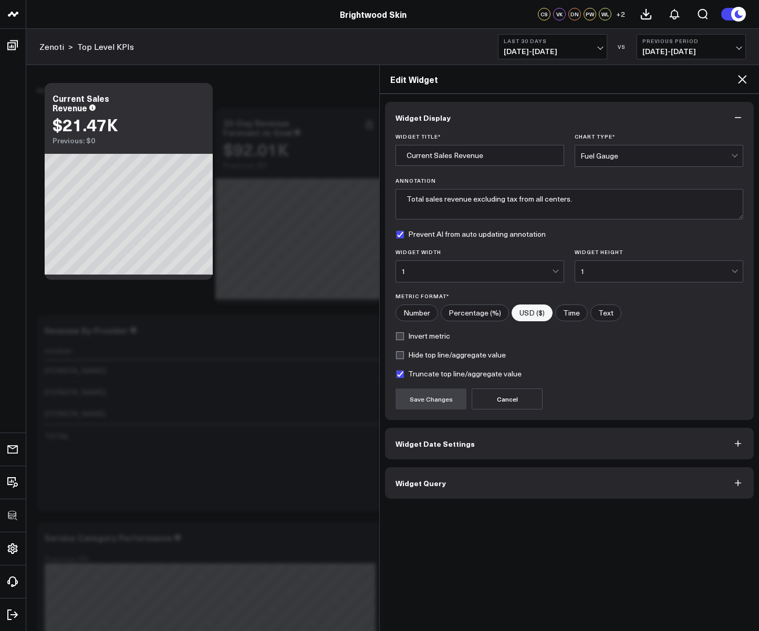
click at [481, 485] on button "Widget Query" at bounding box center [569, 483] width 369 height 32
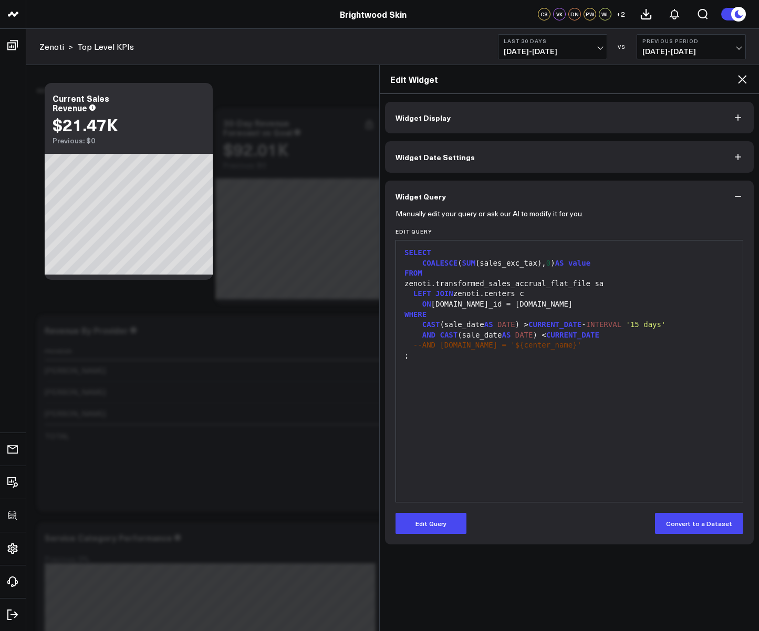
click at [743, 80] on icon at bounding box center [742, 79] width 8 height 8
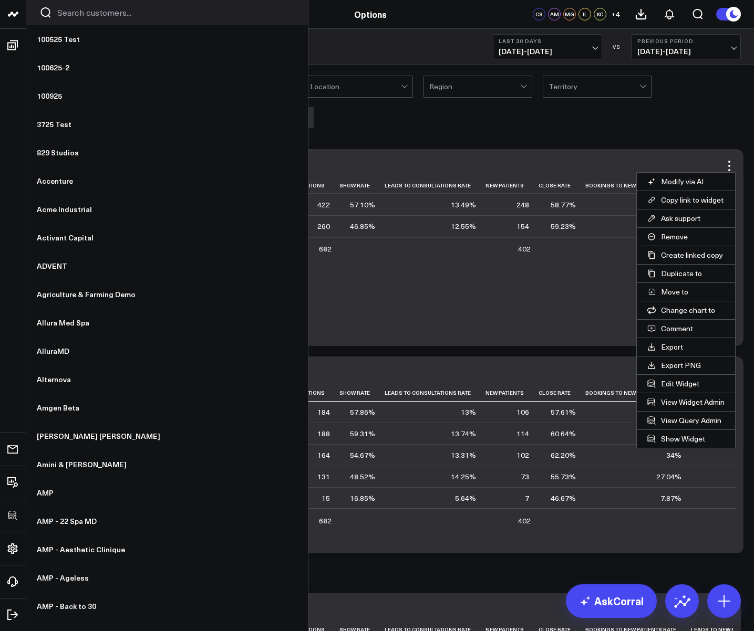
click at [76, 17] on input "Search customers input" at bounding box center [175, 13] width 237 height 12
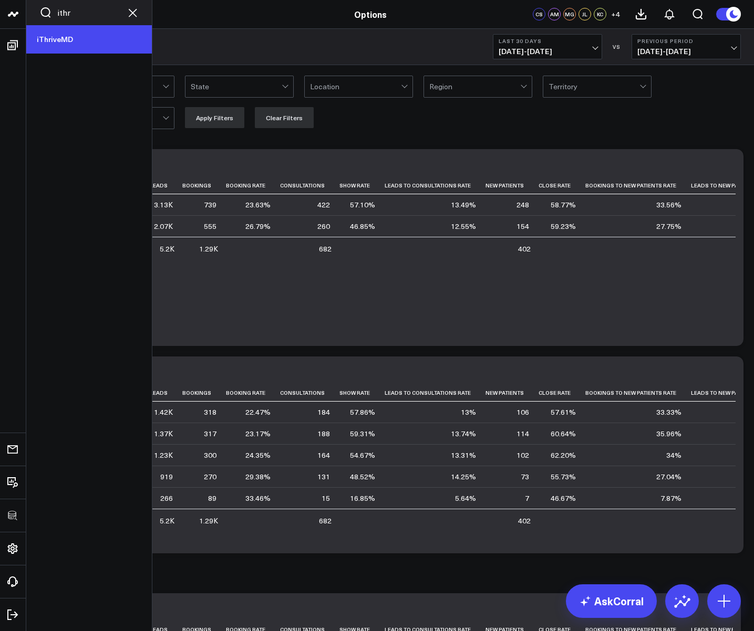
type input "ithr"
click at [73, 37] on link "iThriveMD" at bounding box center [89, 39] width 126 height 28
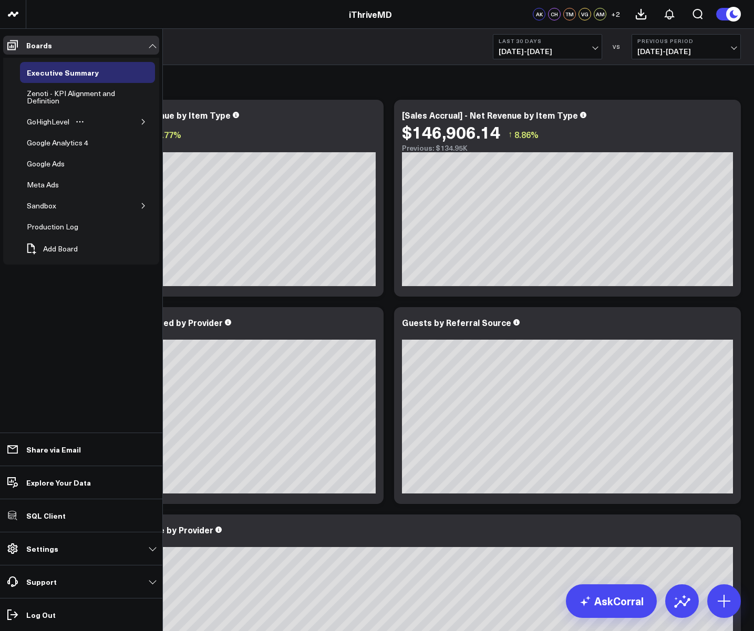
click at [139, 123] on button "button" at bounding box center [143, 122] width 11 height 11
click at [68, 143] on div "GHL Subscriptions" at bounding box center [65, 143] width 67 height 13
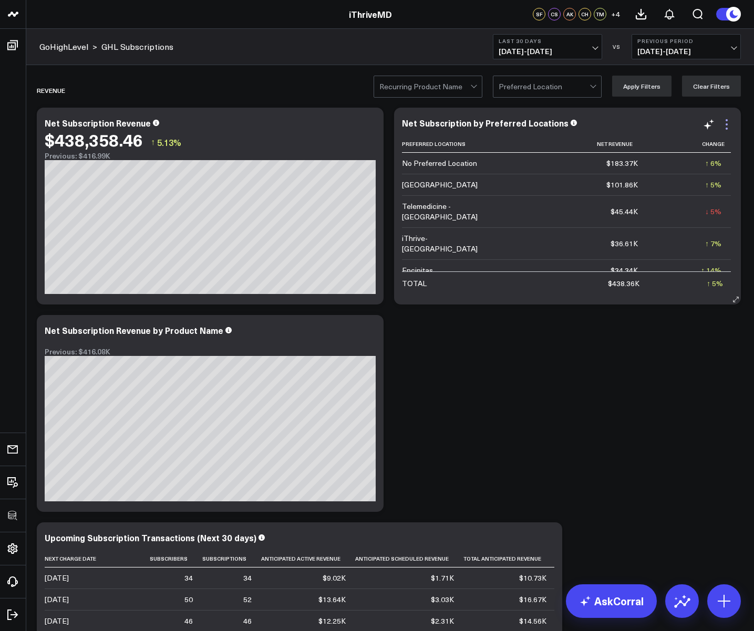
click at [730, 126] on icon at bounding box center [726, 124] width 13 height 13
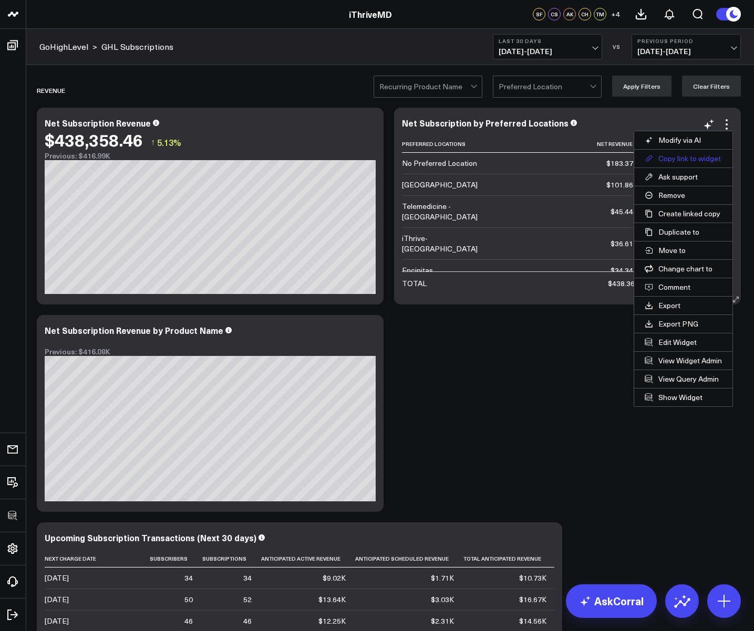
click at [703, 159] on button "Copy link to widget" at bounding box center [683, 159] width 98 height 18
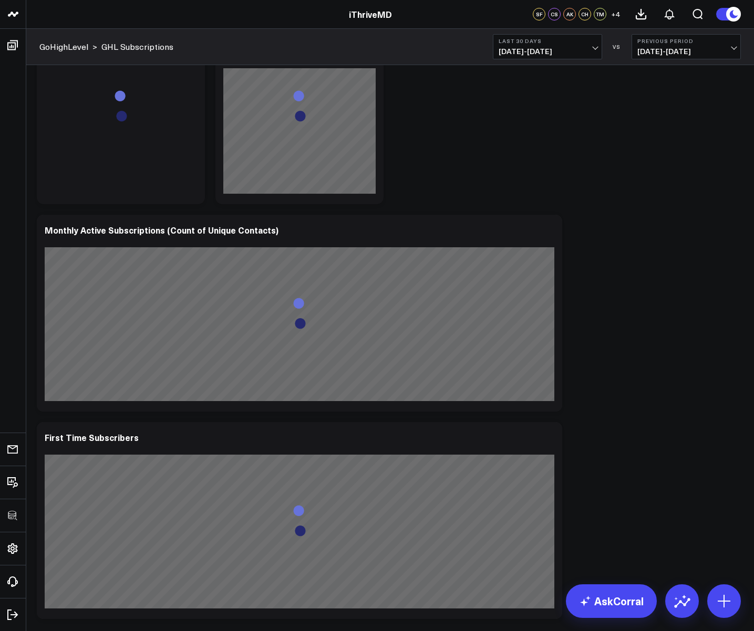
scroll to position [960, 0]
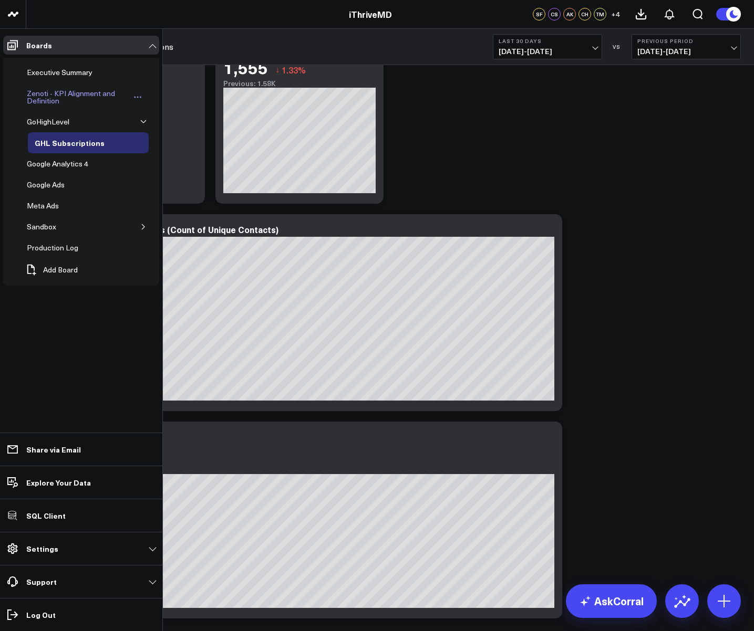
click at [49, 96] on div "Zenoti - KPI Alignment and Definition" at bounding box center [77, 97] width 107 height 20
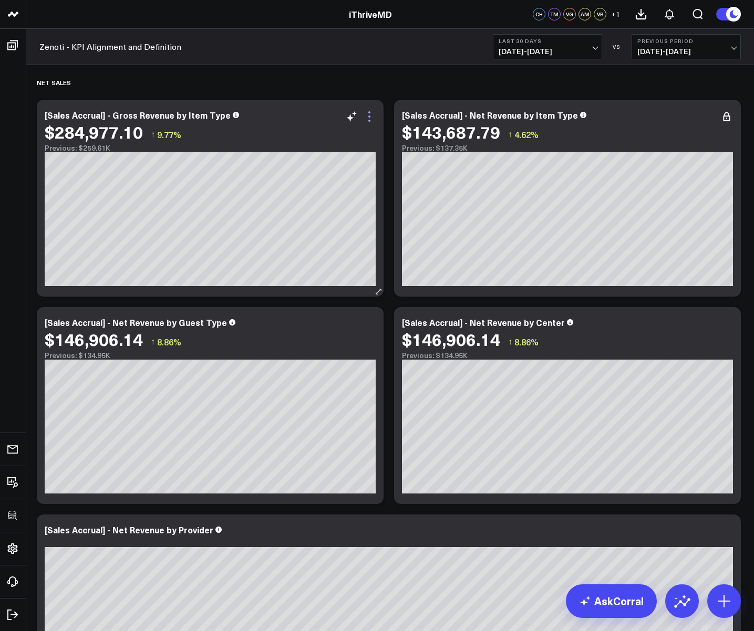
click at [371, 117] on icon at bounding box center [369, 116] width 13 height 13
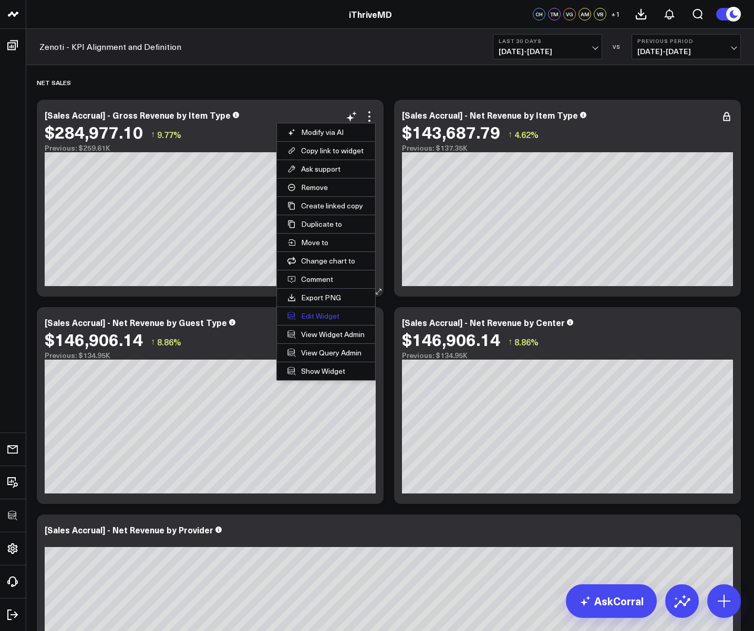
click at [319, 314] on button "Edit Widget" at bounding box center [326, 316] width 98 height 18
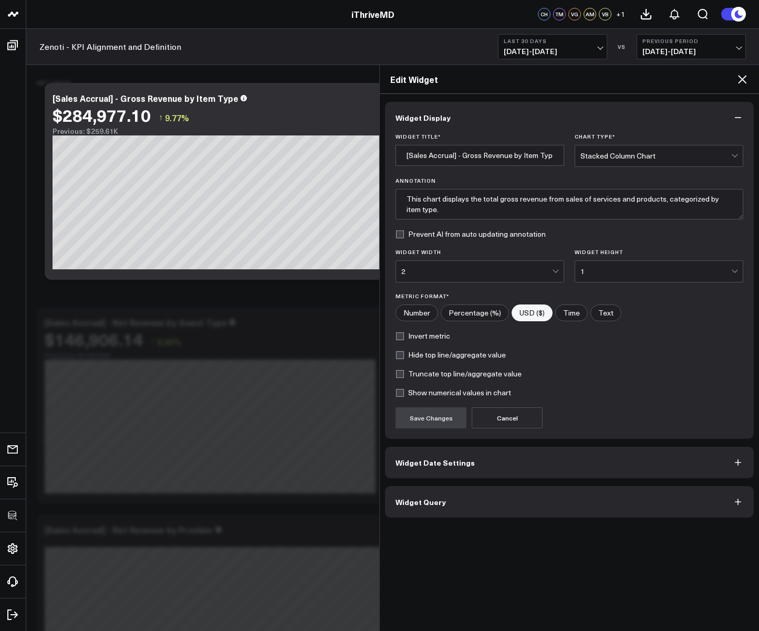
click at [451, 508] on button "Widget Query" at bounding box center [569, 502] width 369 height 32
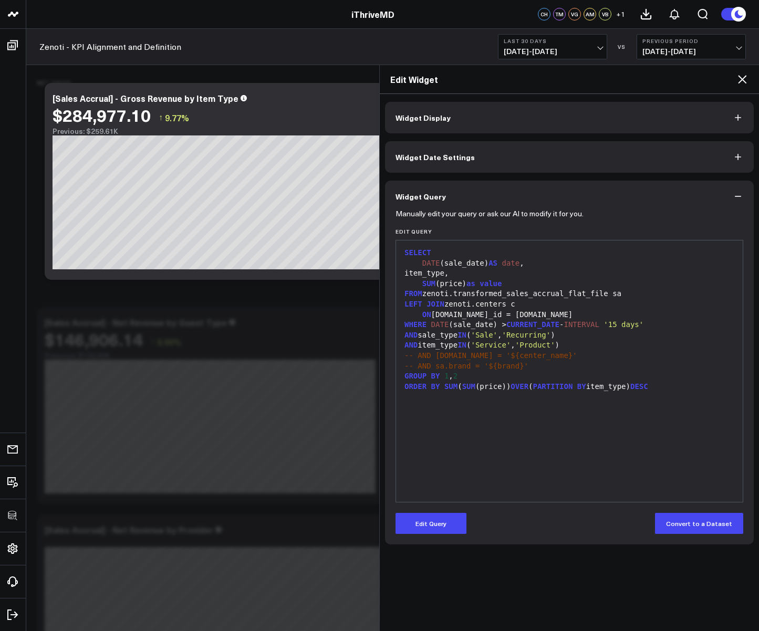
click at [745, 78] on icon at bounding box center [742, 79] width 13 height 13
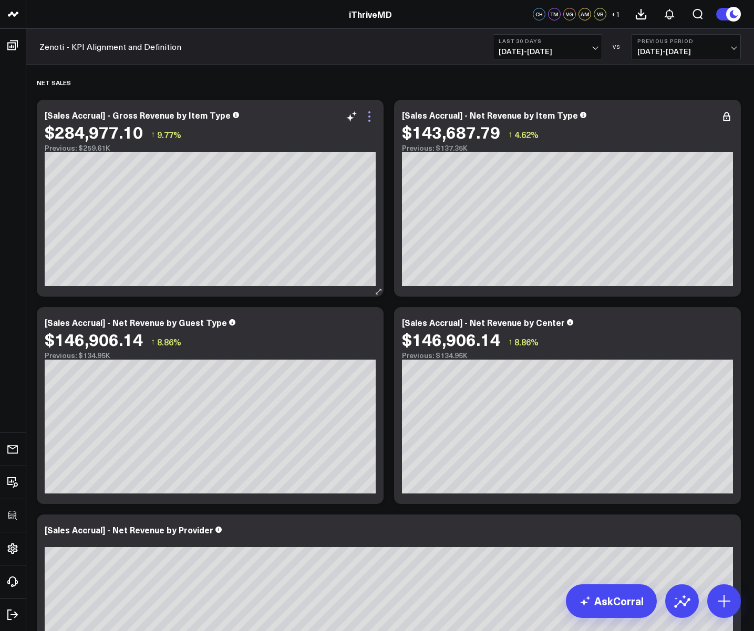
click at [372, 119] on icon at bounding box center [369, 116] width 13 height 13
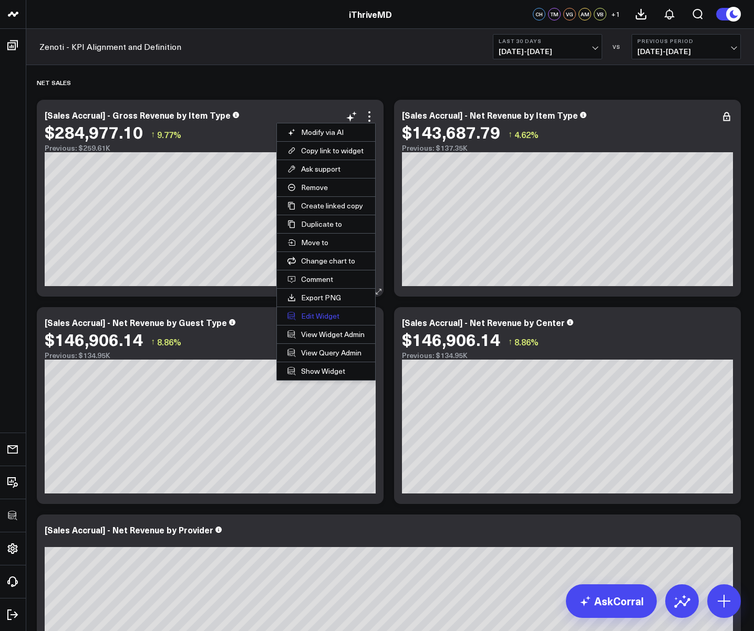
click at [310, 315] on button "Edit Widget" at bounding box center [326, 316] width 98 height 18
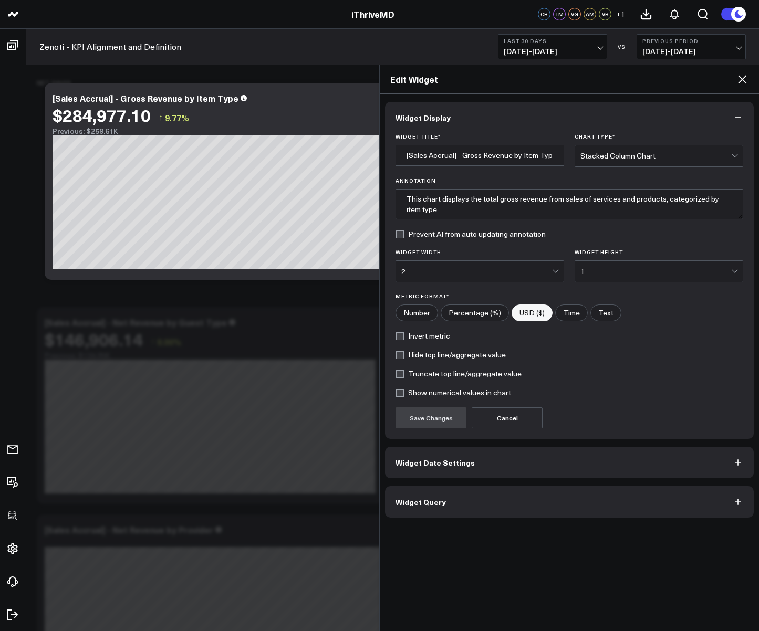
click at [418, 510] on button "Widget Query" at bounding box center [569, 502] width 369 height 32
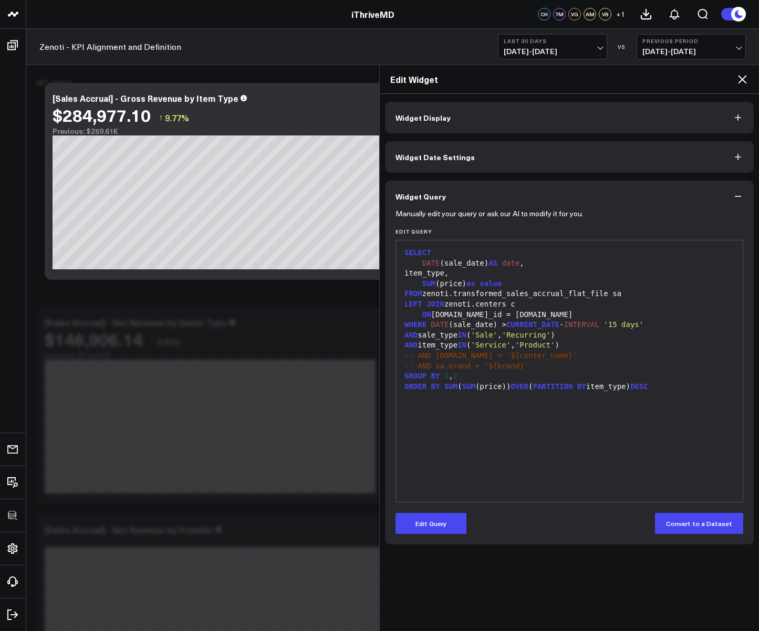
click at [741, 84] on icon at bounding box center [742, 79] width 13 height 13
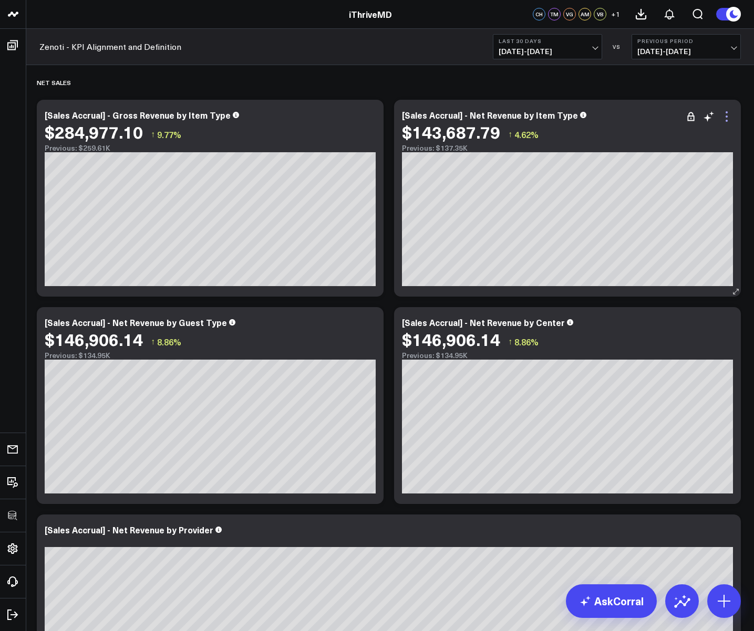
click at [728, 112] on icon at bounding box center [726, 116] width 13 height 13
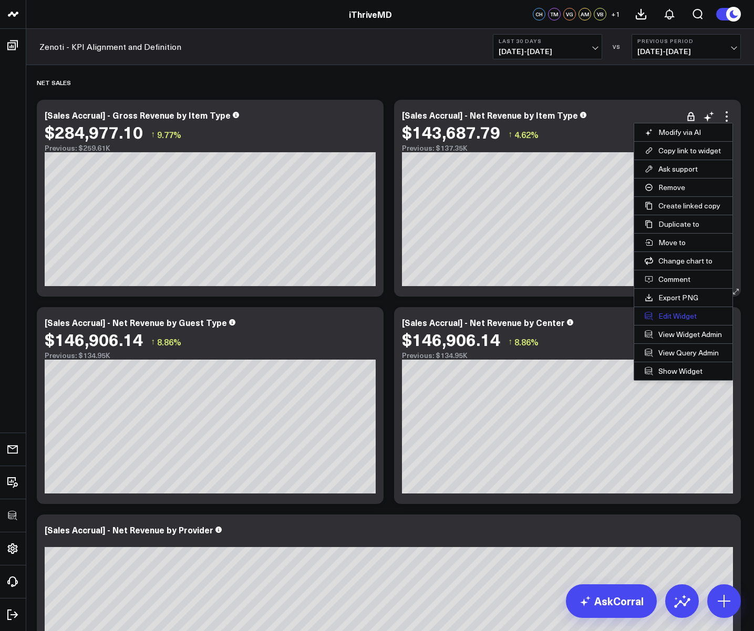
click at [672, 314] on button "Edit Widget" at bounding box center [683, 316] width 98 height 18
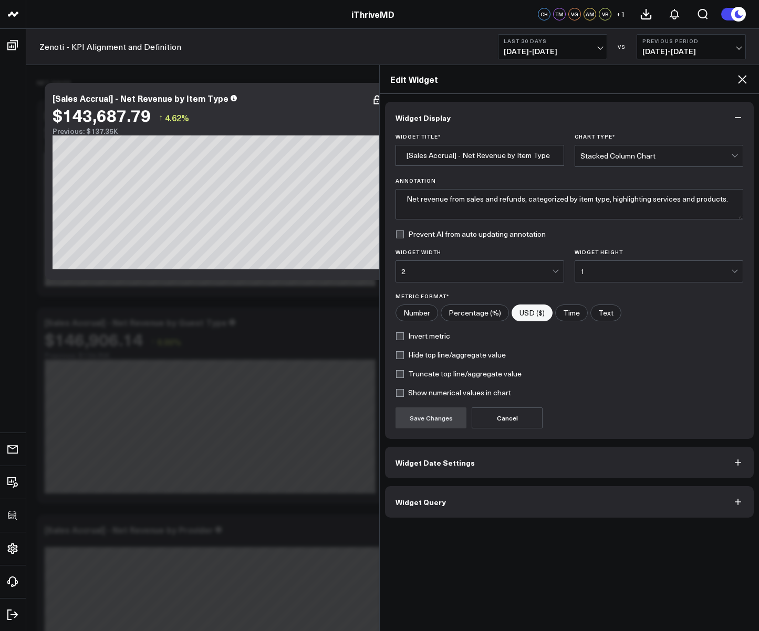
click at [431, 513] on button "Widget Query" at bounding box center [569, 502] width 369 height 32
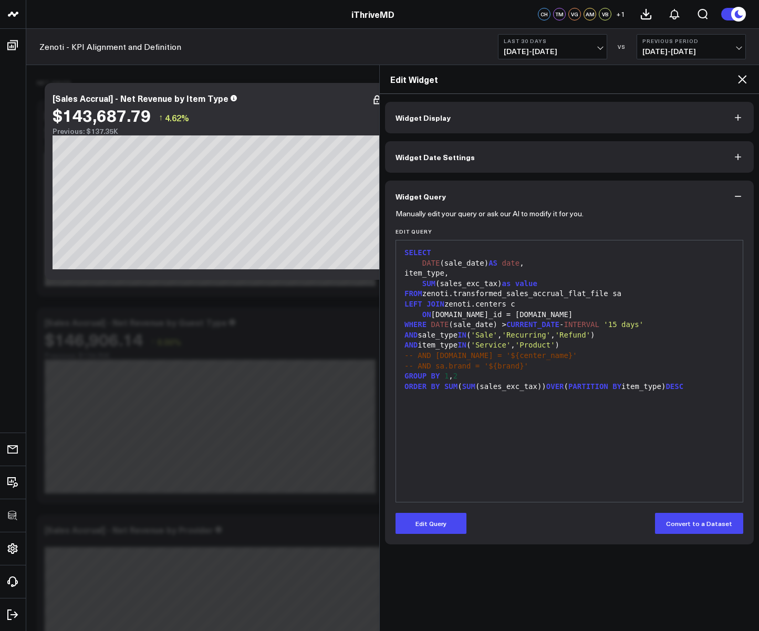
click at [588, 332] on span "'Refund'" at bounding box center [572, 335] width 35 height 8
click at [621, 337] on div "AND sale_type IN ( 'Sale' , 'Recurring' , 'Refund' )" at bounding box center [569, 335] width 336 height 11
click at [742, 78] on icon at bounding box center [742, 79] width 13 height 13
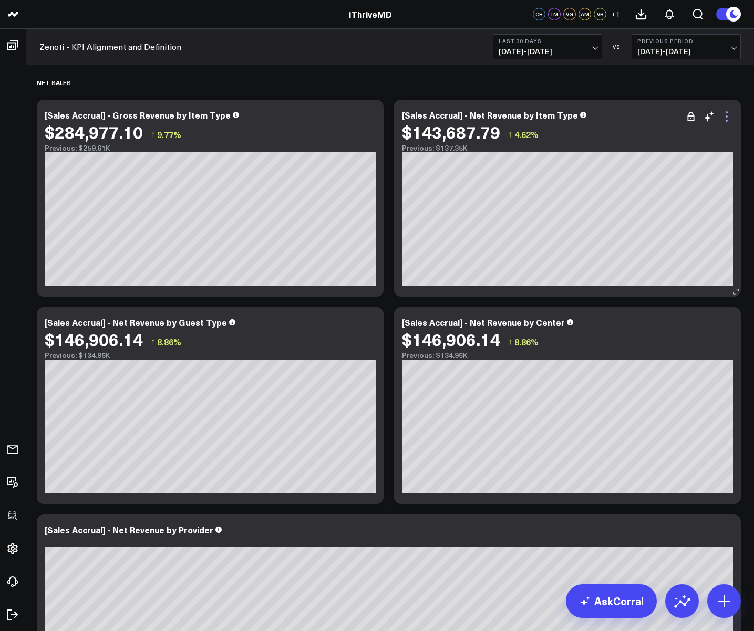
click at [727, 115] on icon at bounding box center [726, 116] width 13 height 13
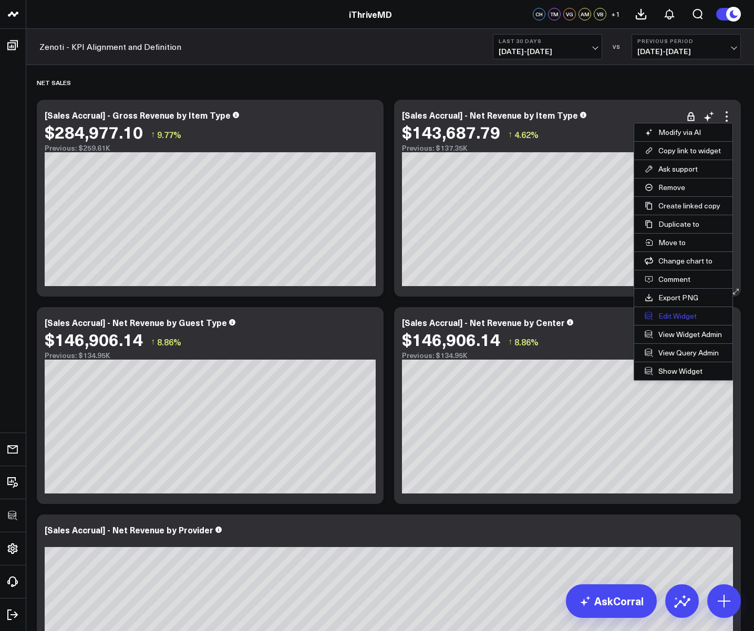
click at [674, 318] on button "Edit Widget" at bounding box center [683, 316] width 98 height 18
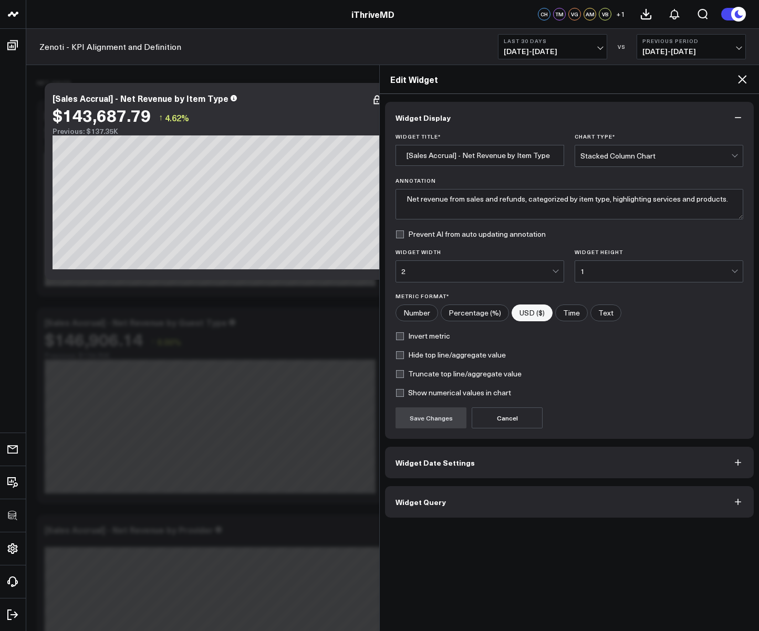
click at [457, 503] on button "Widget Query" at bounding box center [569, 502] width 369 height 32
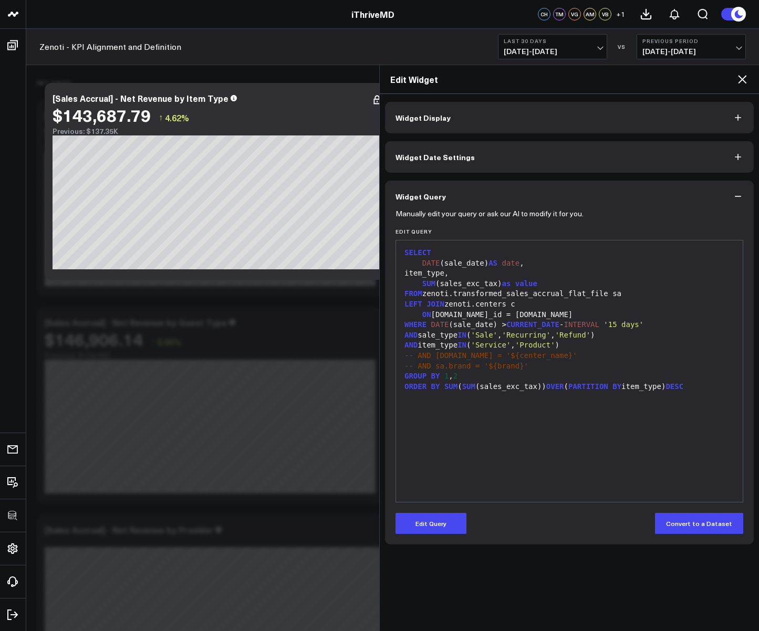
click at [740, 79] on icon at bounding box center [742, 79] width 13 height 13
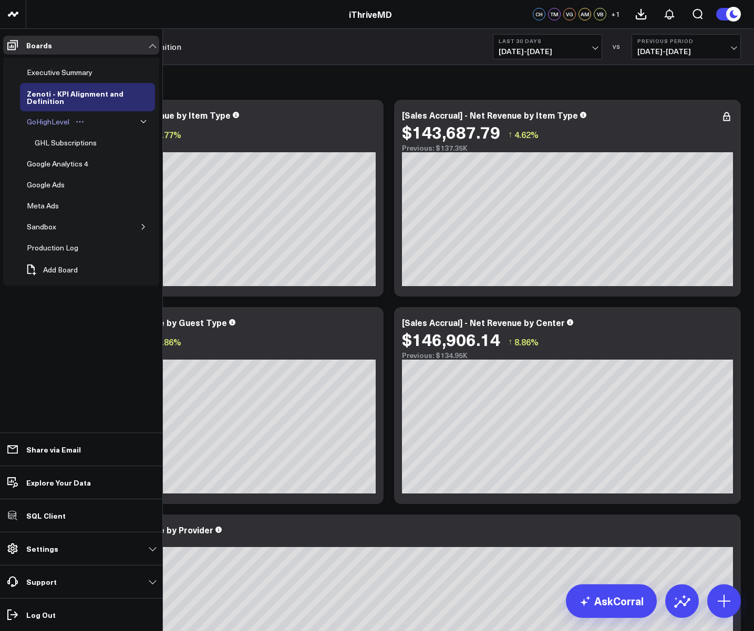
click at [46, 120] on div "GoHighLevel" at bounding box center [48, 122] width 48 height 13
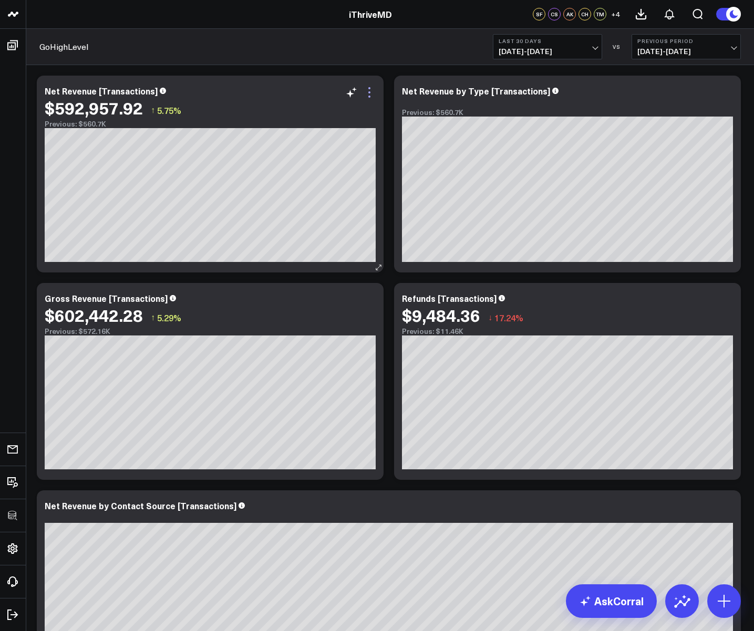
click at [368, 91] on icon at bounding box center [369, 92] width 13 height 13
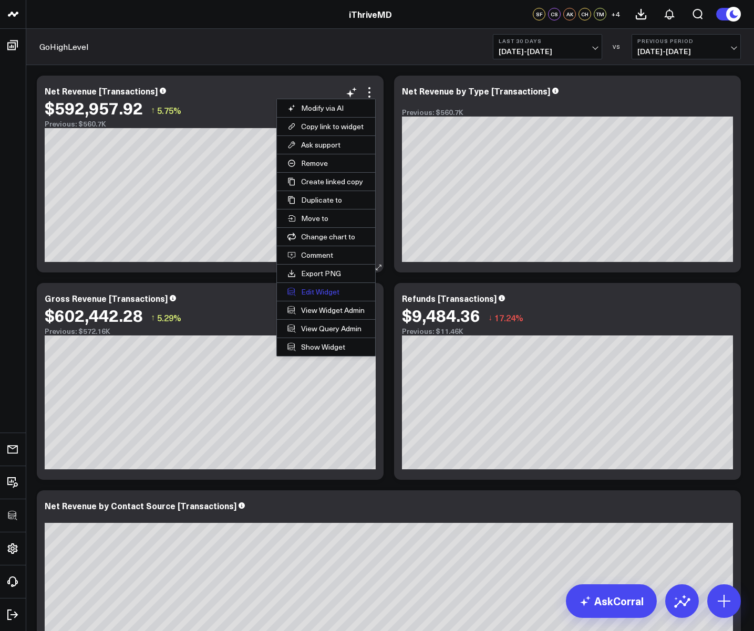
click at [311, 296] on button "Edit Widget" at bounding box center [326, 292] width 98 height 18
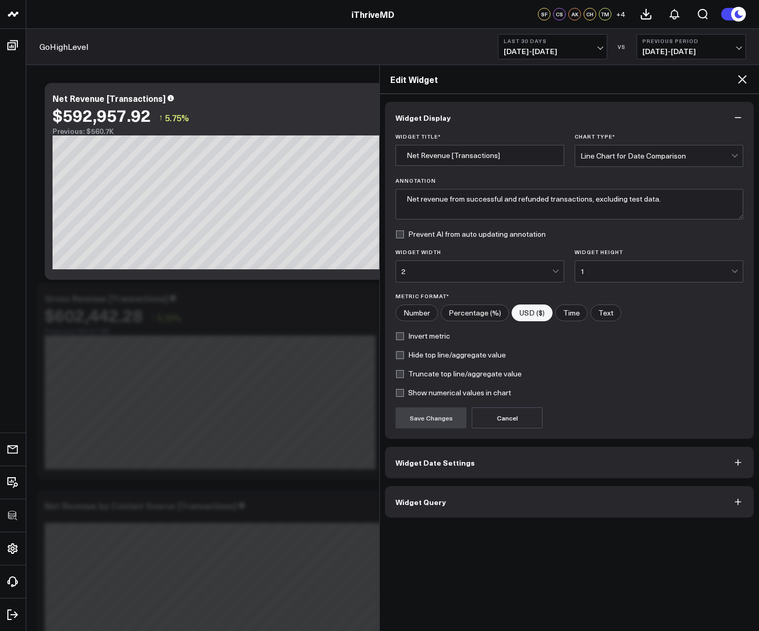
click at [423, 506] on span "Widget Query" at bounding box center [420, 502] width 50 height 8
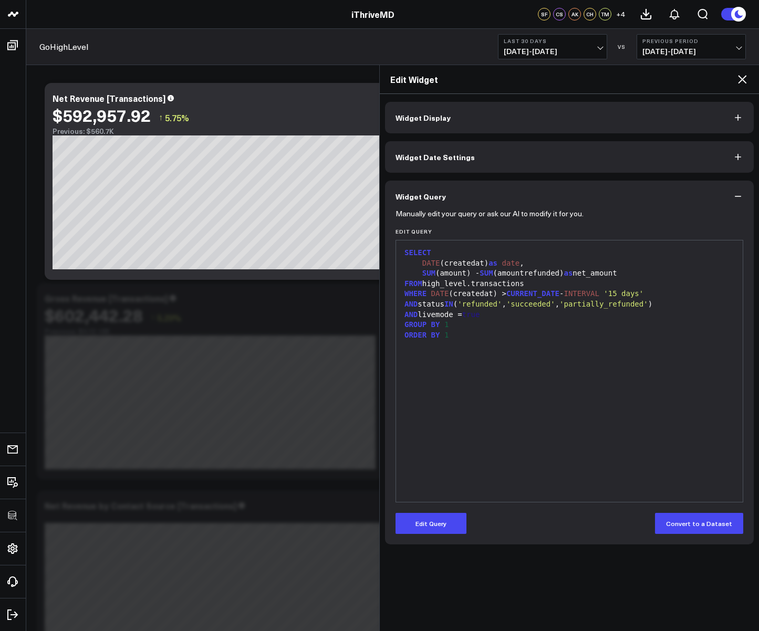
click at [743, 82] on icon at bounding box center [742, 79] width 13 height 13
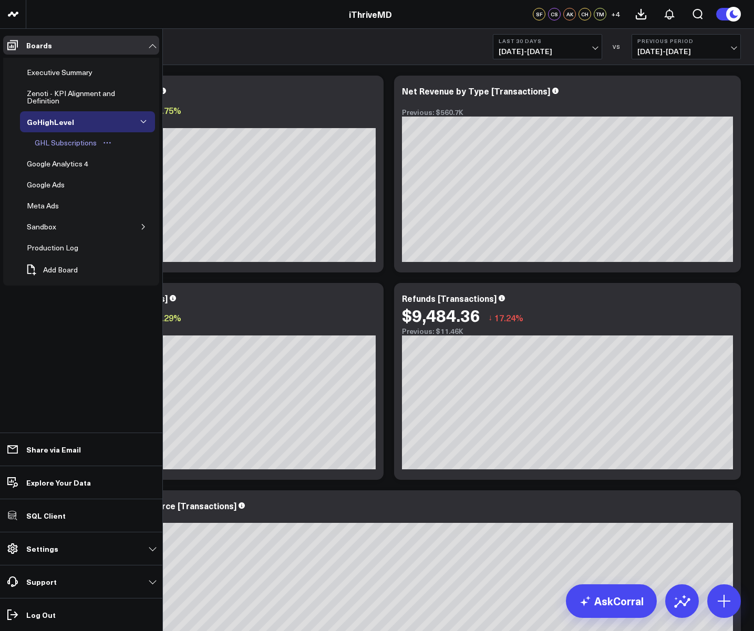
click at [55, 144] on div "GHL Subscriptions" at bounding box center [65, 143] width 67 height 13
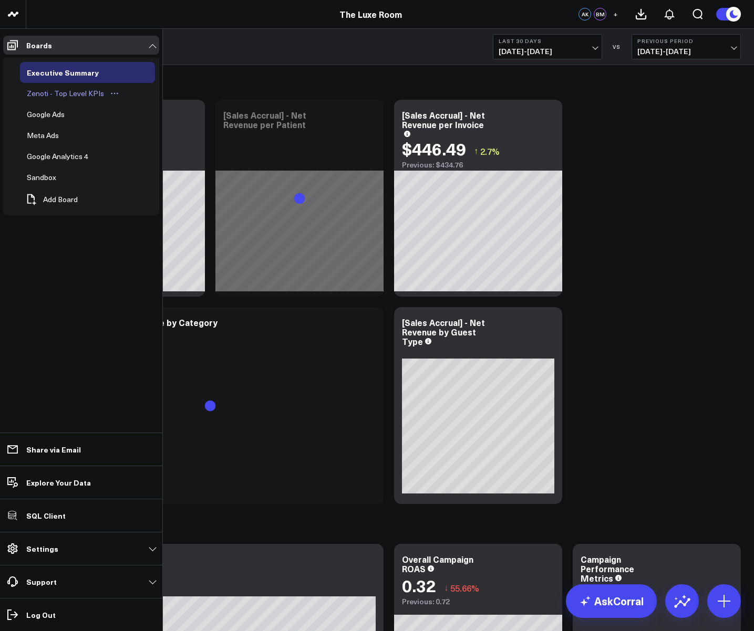
click at [54, 92] on div "Zenoti - Top Level KPIs" at bounding box center [65, 93] width 82 height 13
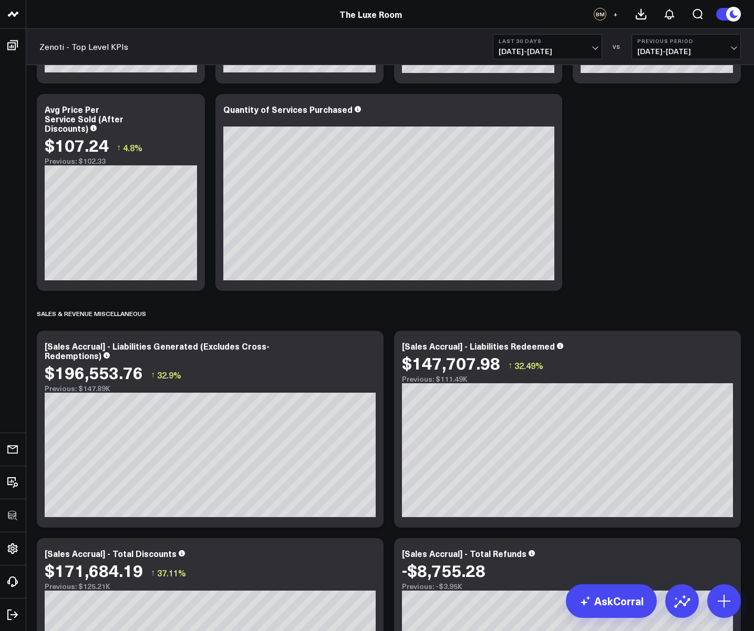
scroll to position [1509, 0]
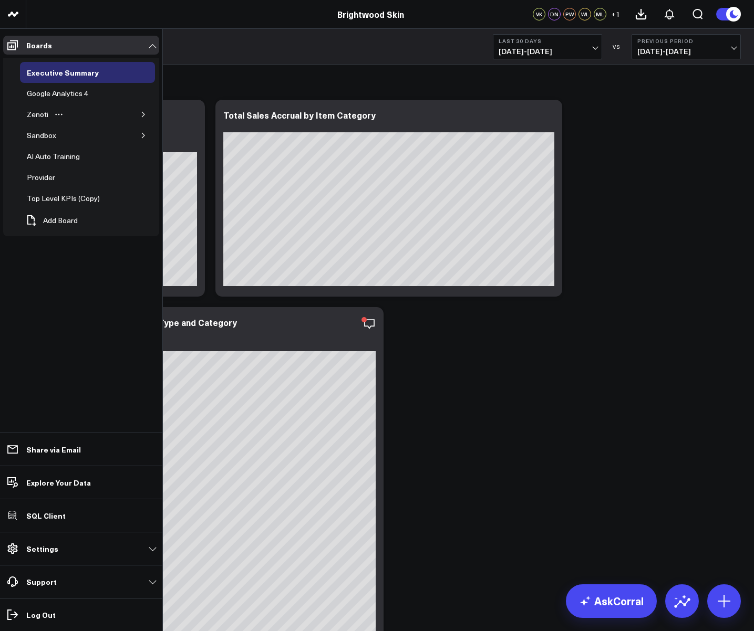
click at [143, 114] on icon "button" at bounding box center [143, 114] width 3 height 5
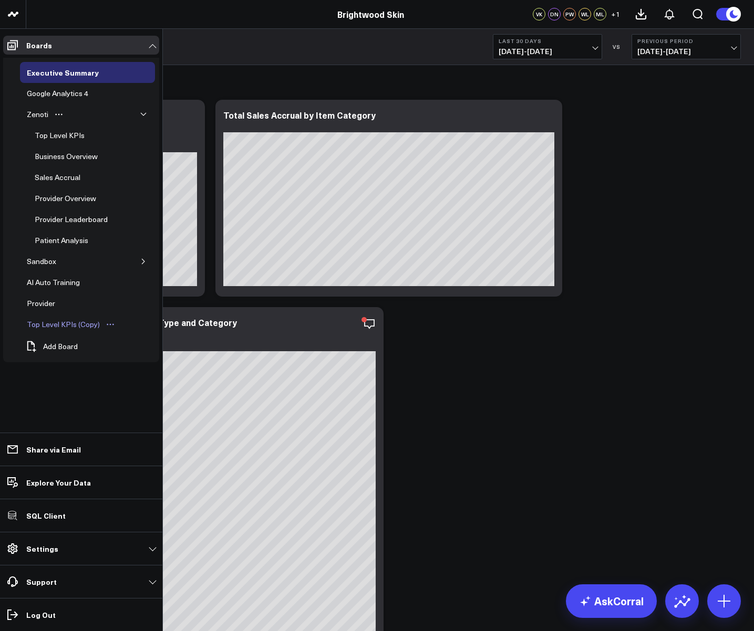
click at [57, 327] on div "Top Level KPIs (Copy)" at bounding box center [63, 324] width 78 height 13
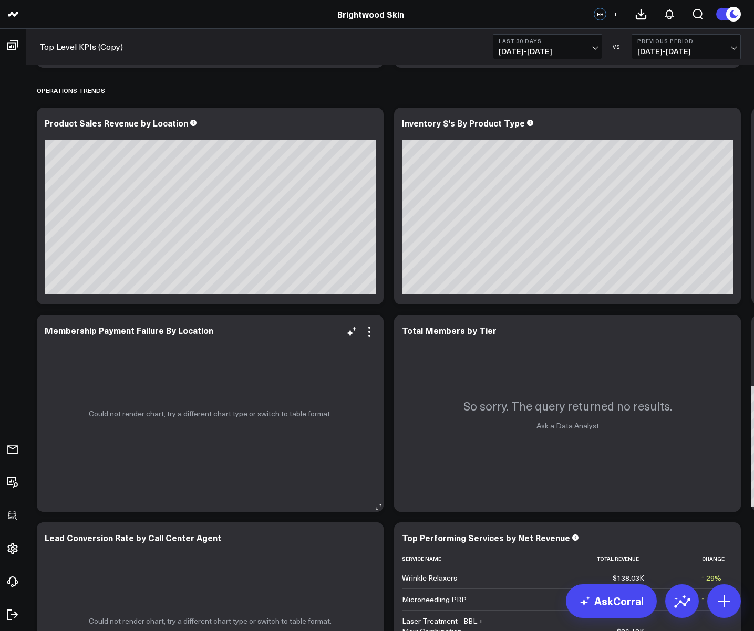
scroll to position [266, 0]
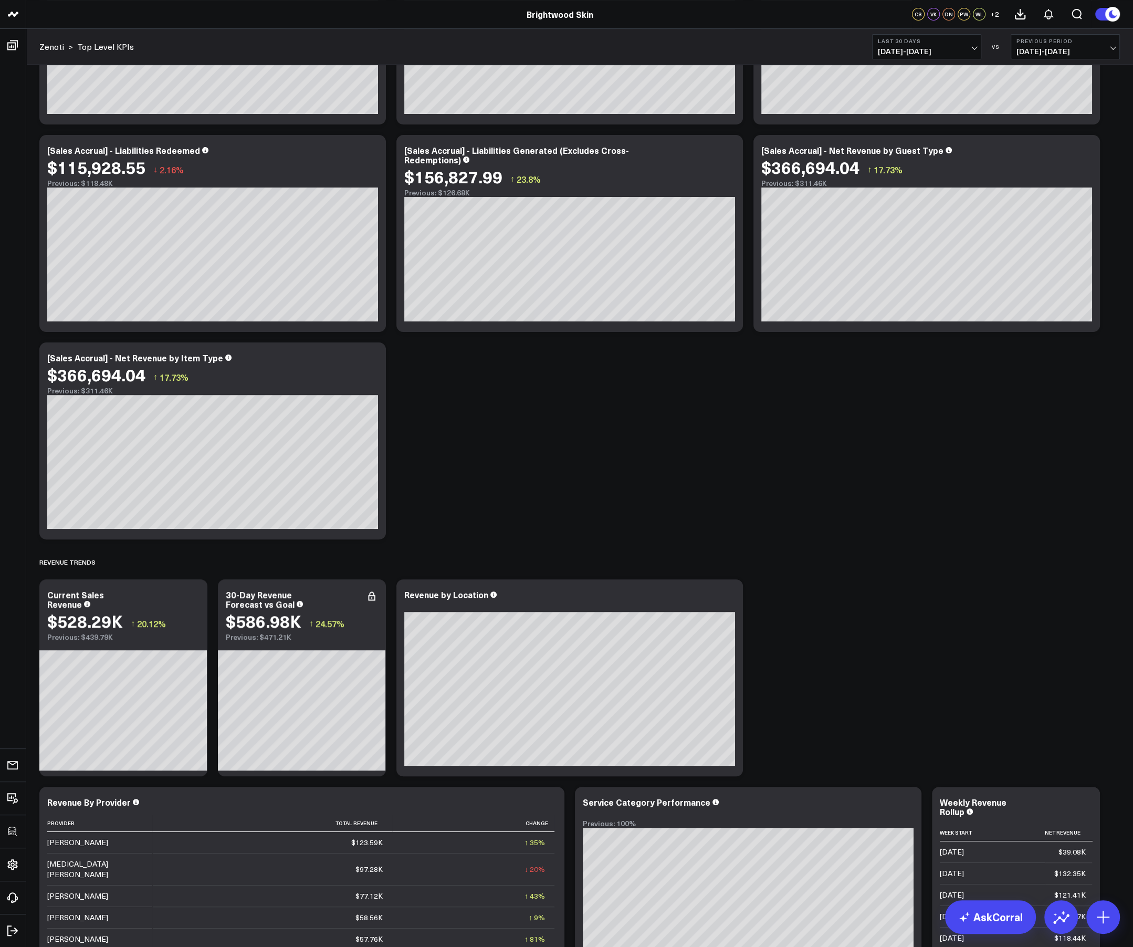
scroll to position [199, 0]
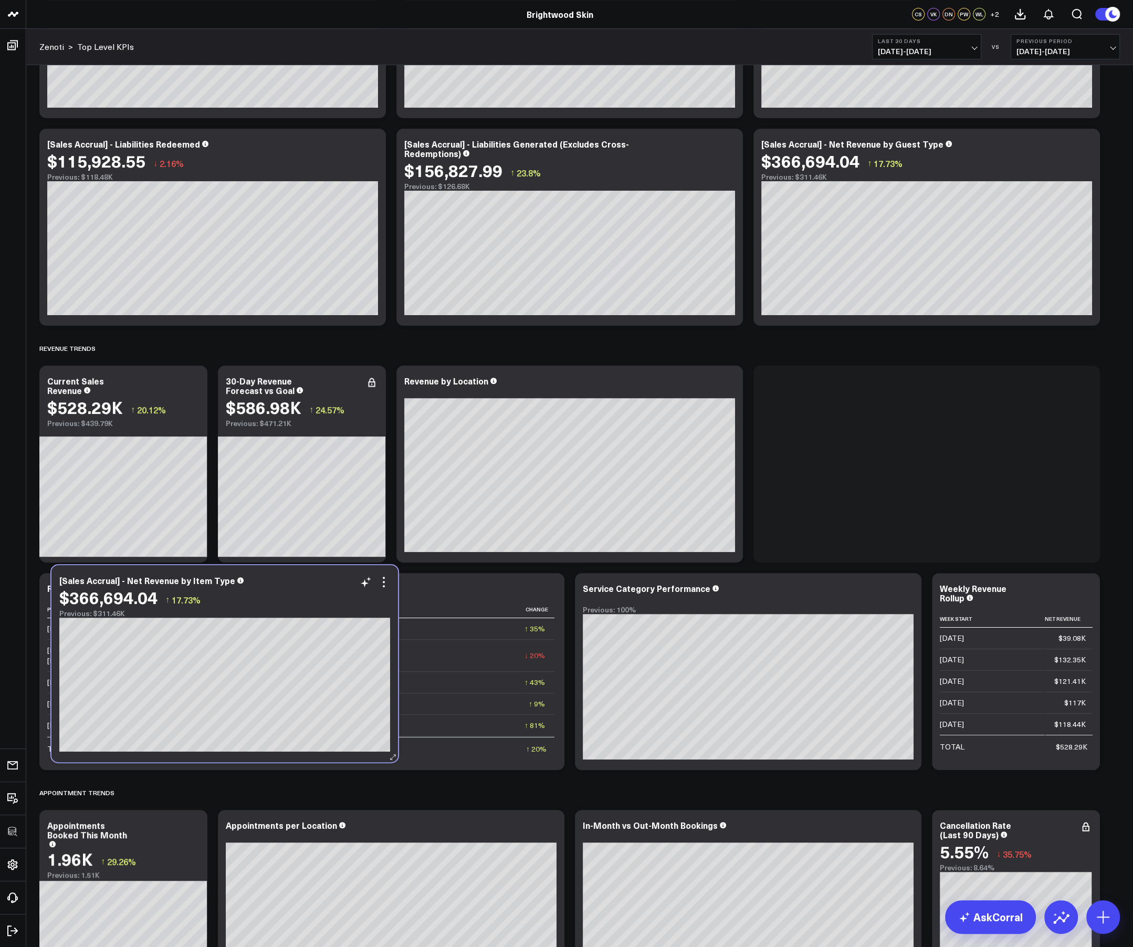
drag, startPoint x: 275, startPoint y: 361, endPoint x: 287, endPoint y: 590, distance: 229.3
click at [287, 590] on div "$366,694.04 ↑ 17.73%" at bounding box center [224, 597] width 331 height 19
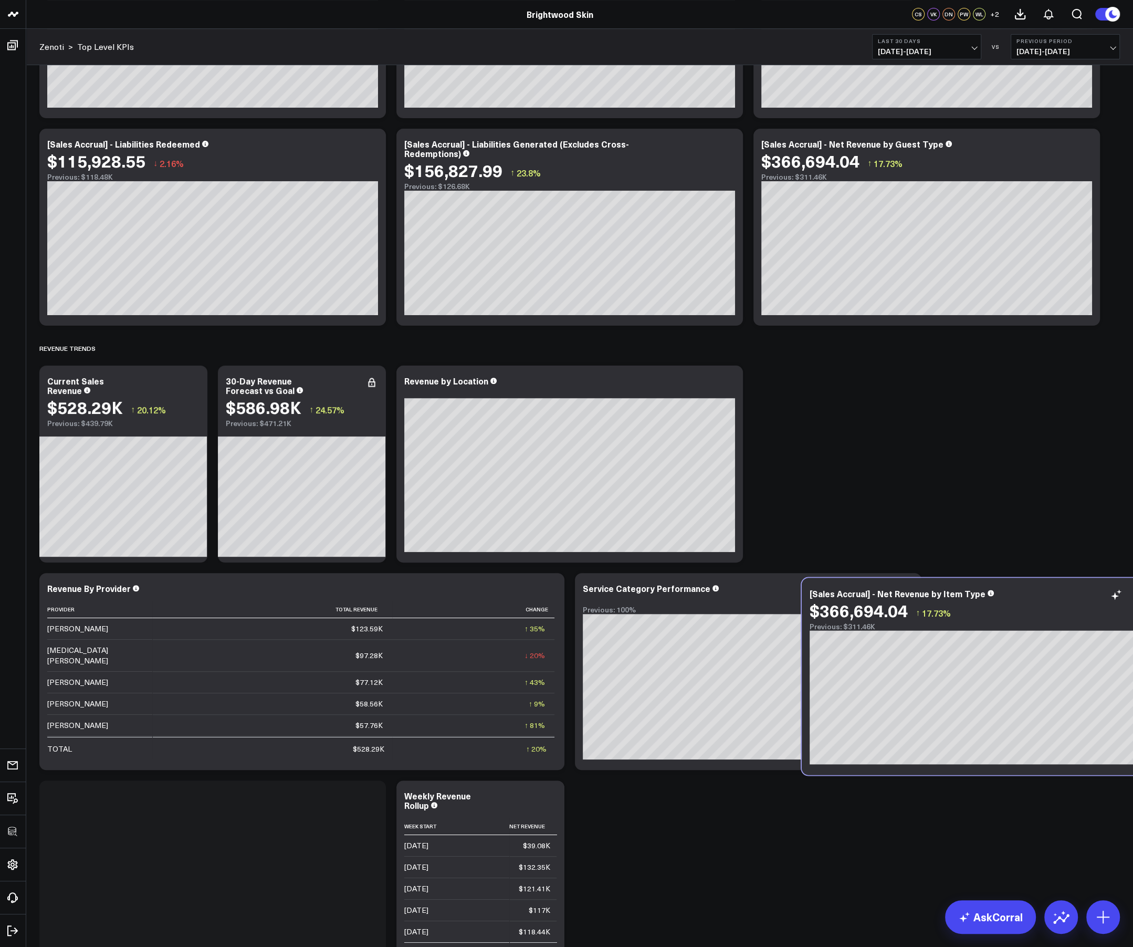
drag, startPoint x: 982, startPoint y: 391, endPoint x: 1030, endPoint y: 603, distance: 217.6
click at [753, 603] on div "$366,694.04 ↑ 17.73%" at bounding box center [975, 609] width 331 height 19
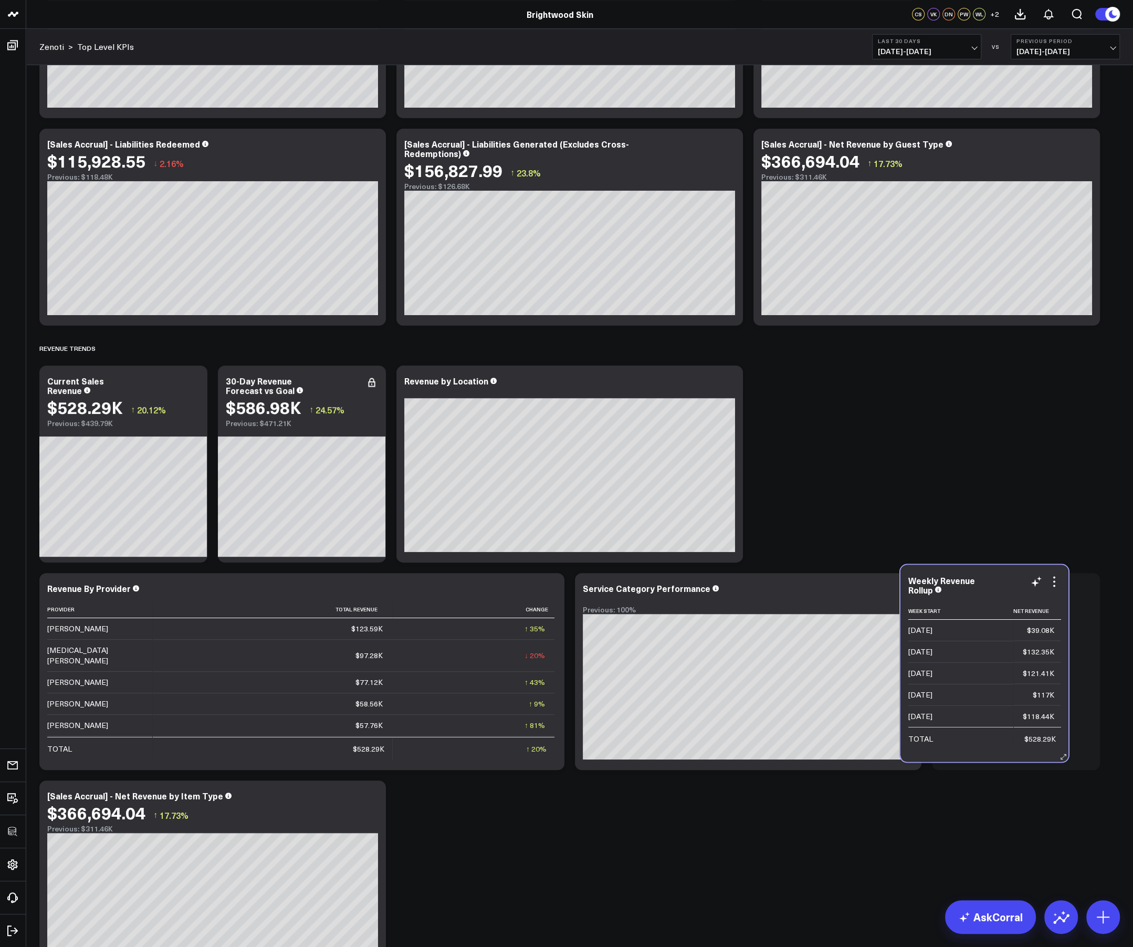
drag, startPoint x: 491, startPoint y: 798, endPoint x: 995, endPoint y: 582, distance: 548.5
click at [753, 582] on div "Weekly Revenue Rollup" at bounding box center [985, 584] width 152 height 19
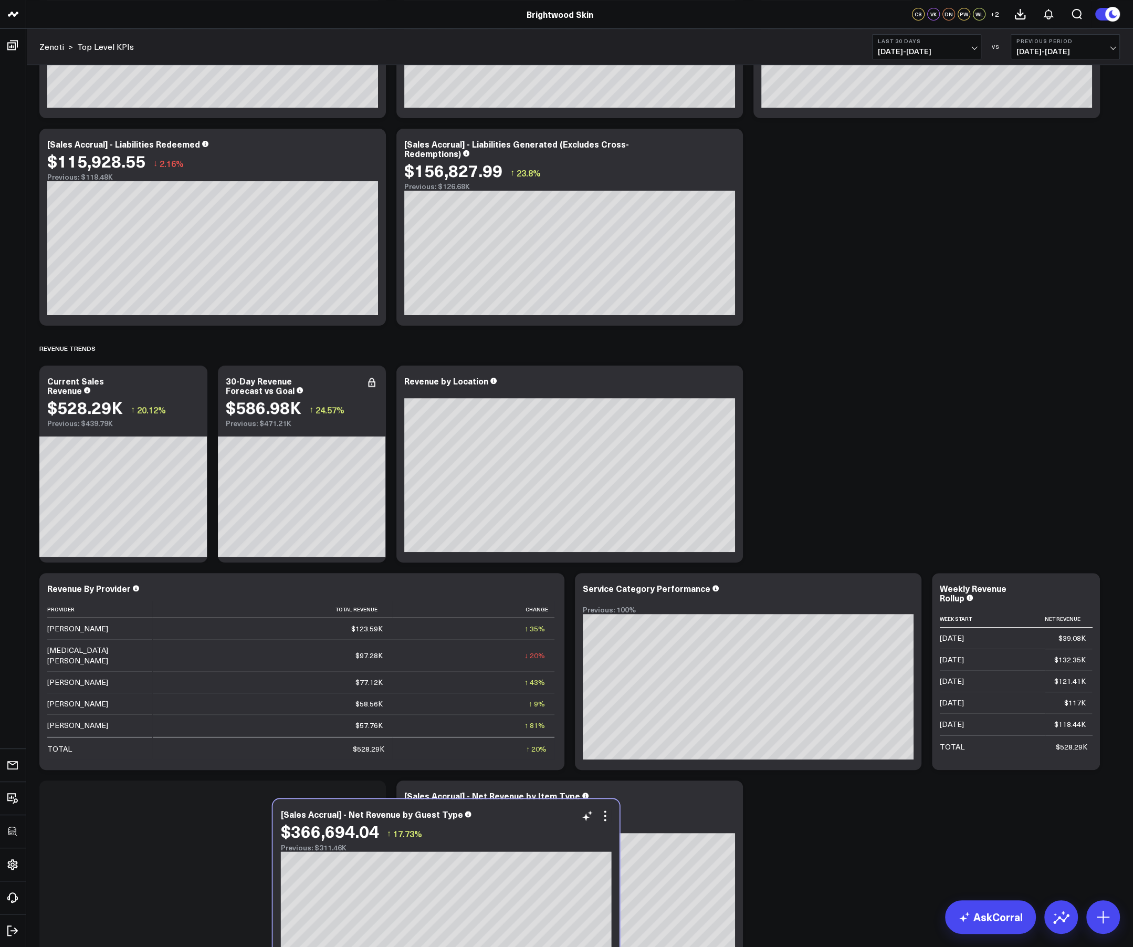
drag, startPoint x: 991, startPoint y: 151, endPoint x: 509, endPoint y: 821, distance: 825.0
click at [509, 631] on div "$366,694.04 ↑ 17.73%" at bounding box center [446, 830] width 331 height 19
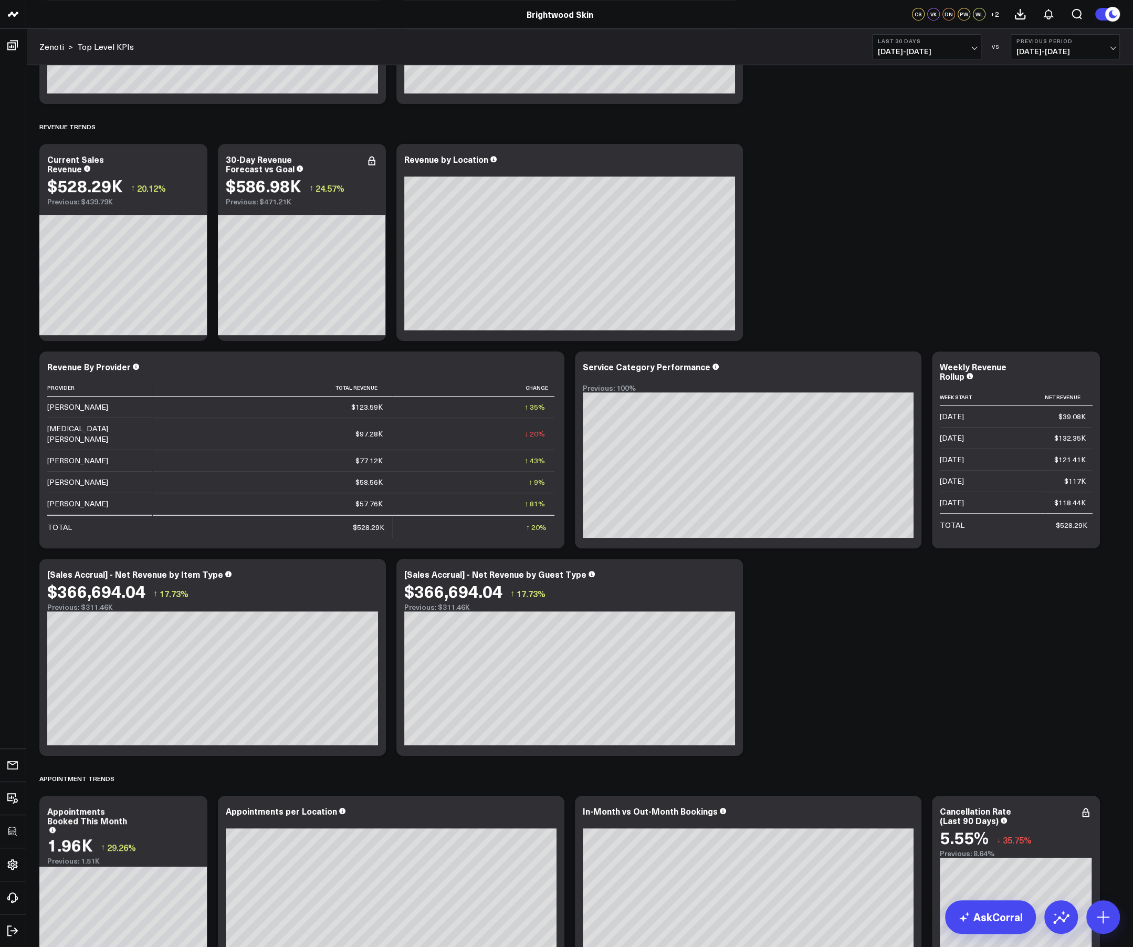
scroll to position [421, 0]
click at [753, 631] on button at bounding box center [1104, 917] width 34 height 34
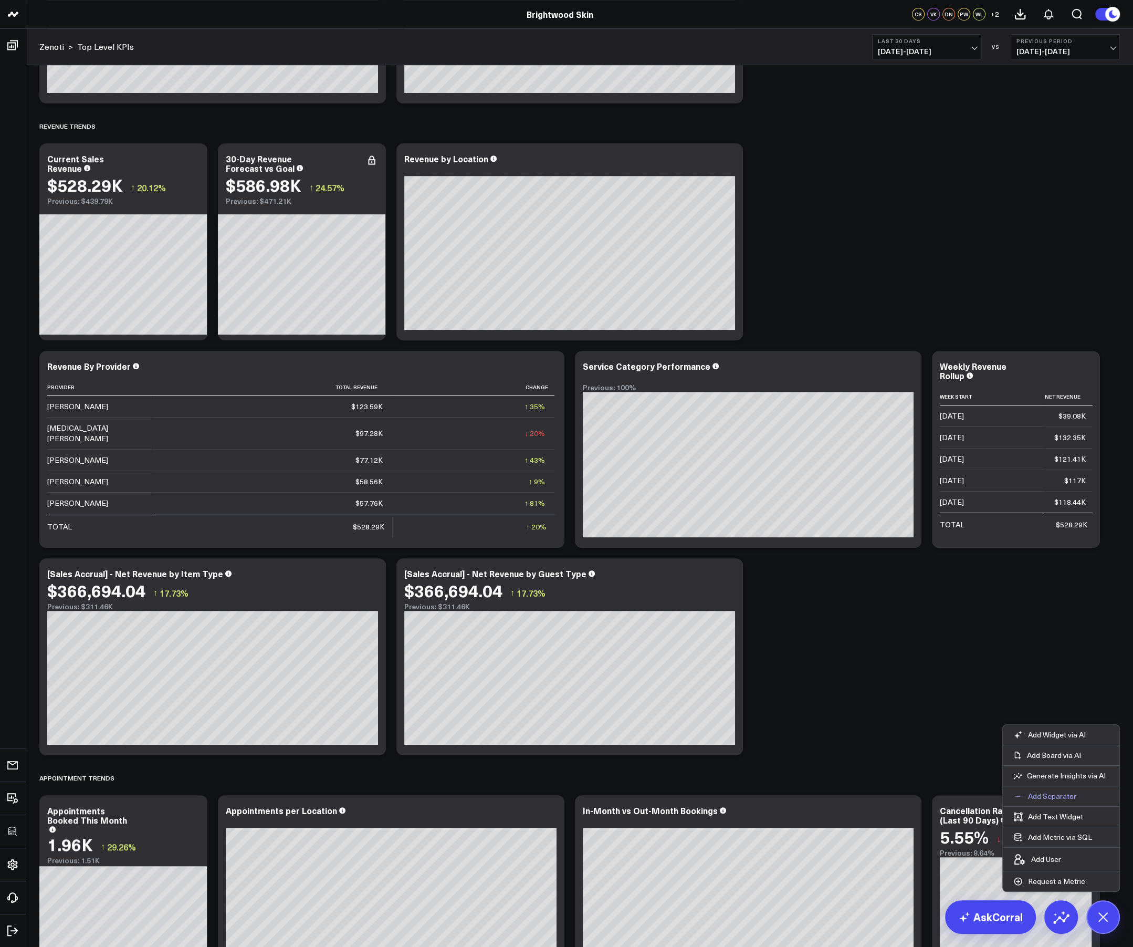
click at [753, 631] on p "Add Separator" at bounding box center [1052, 796] width 48 height 9
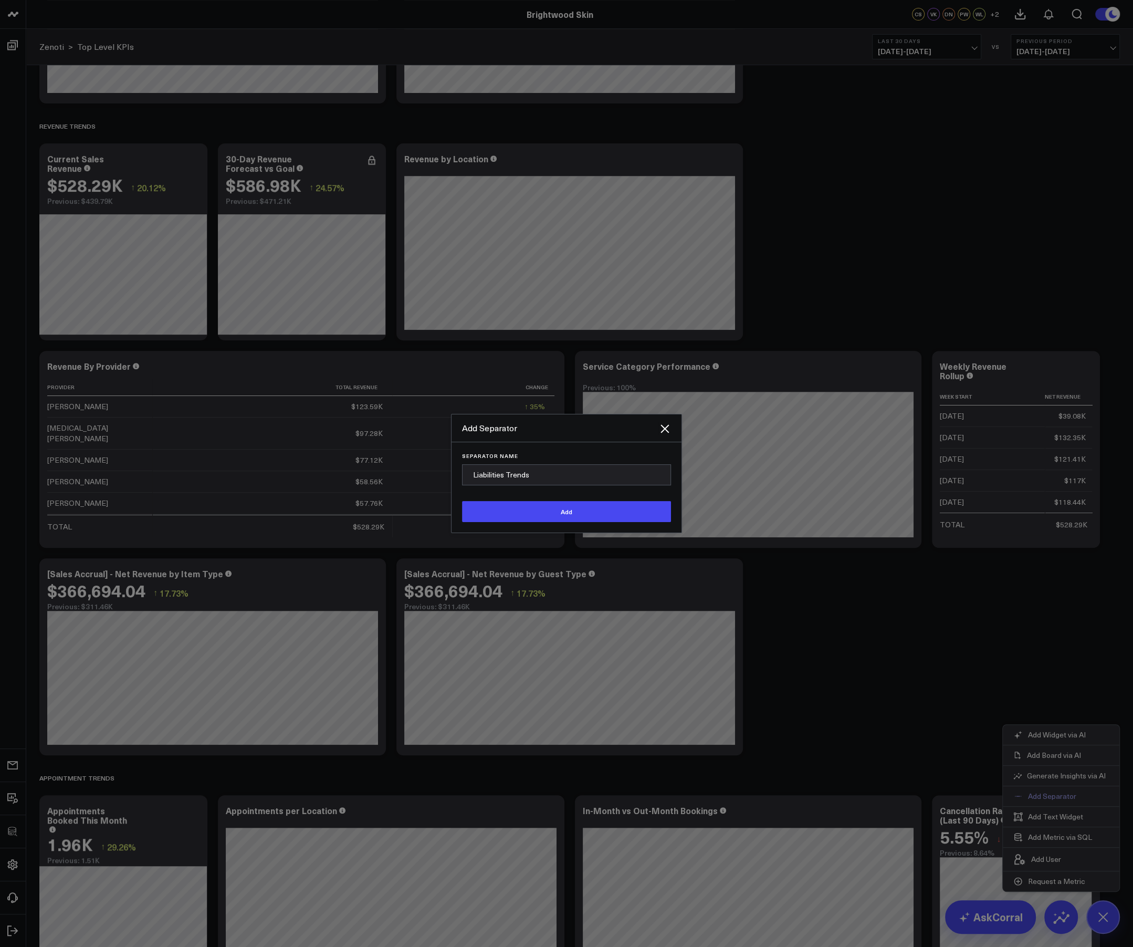
type input "Liabilities Trends"
click at [462, 501] on button "Add" at bounding box center [566, 511] width 209 height 21
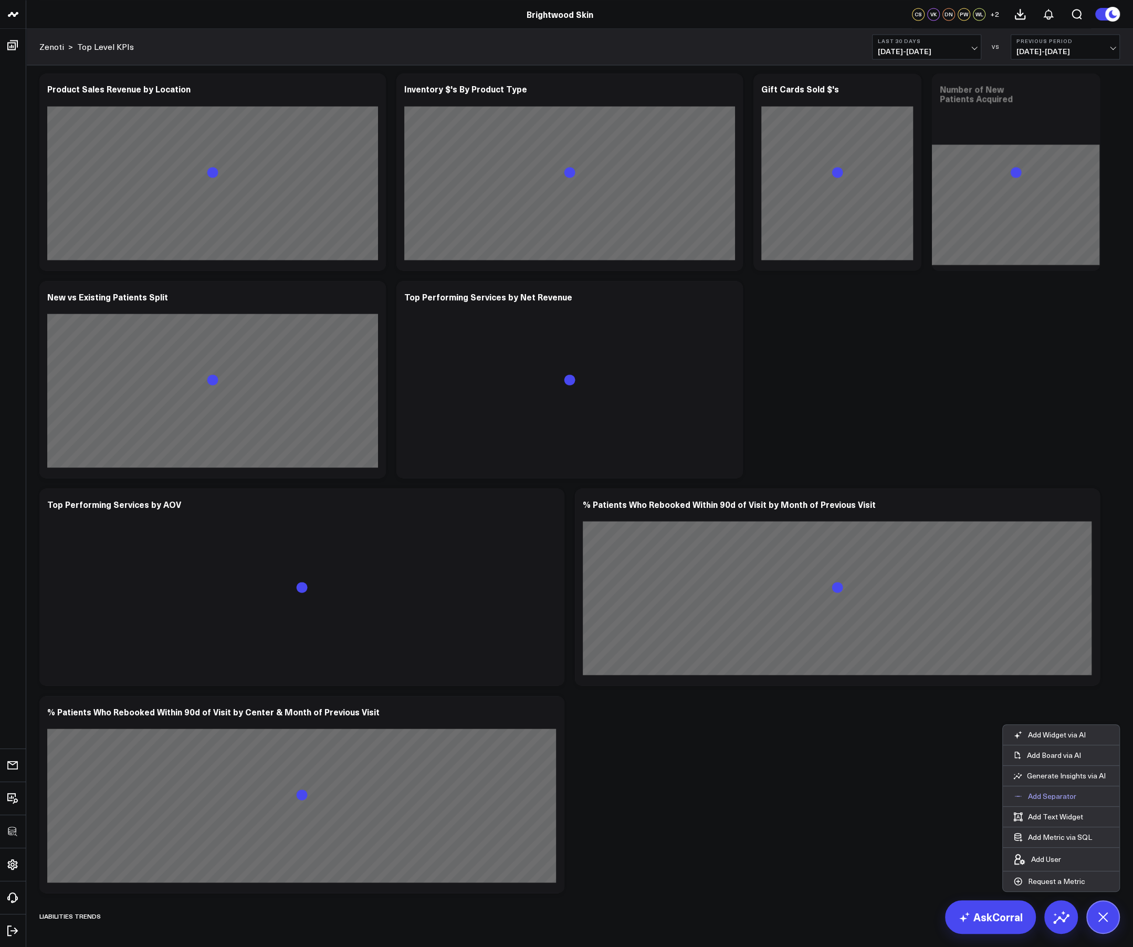
scroll to position [2016, 0]
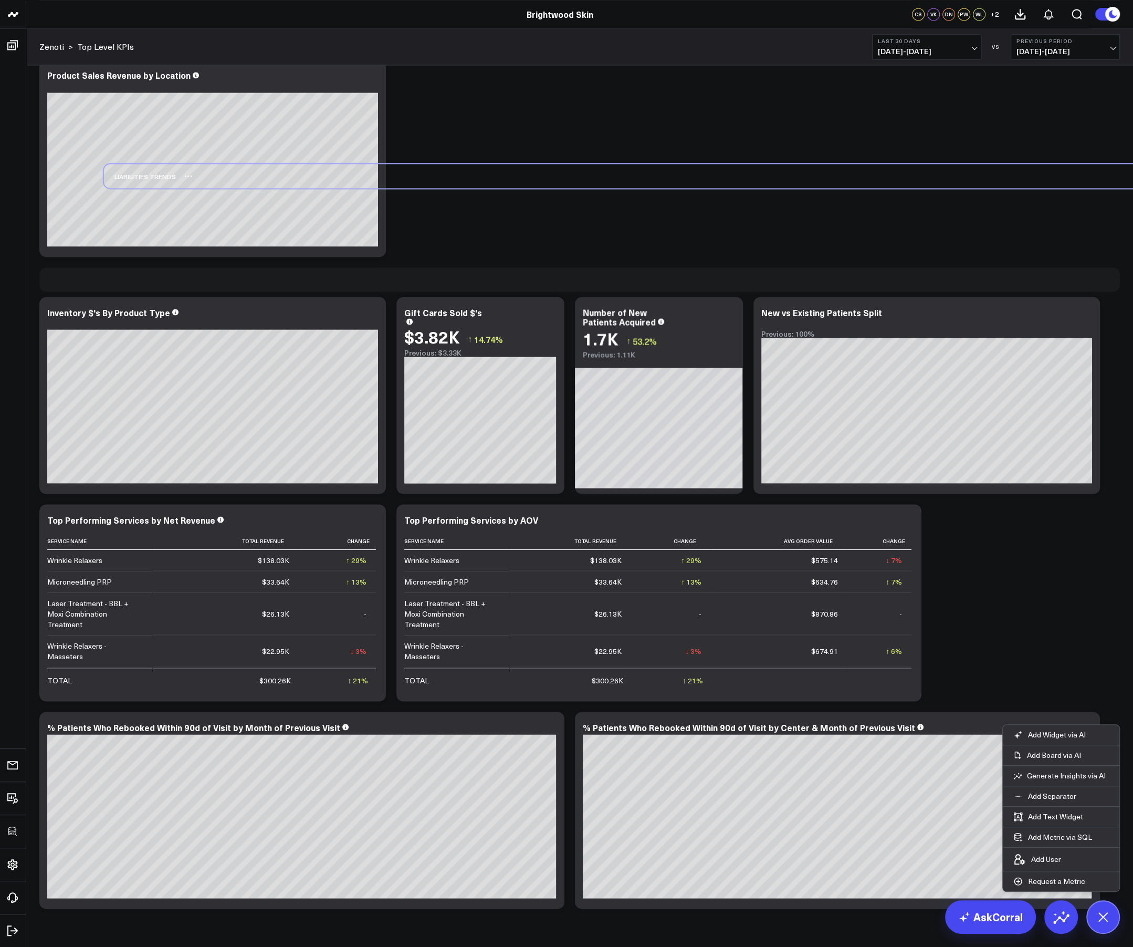
drag, startPoint x: 85, startPoint y: 903, endPoint x: 150, endPoint y: 178, distance: 728.7
click at [150, 178] on div "Liabilities Trends" at bounding box center [140, 176] width 72 height 24
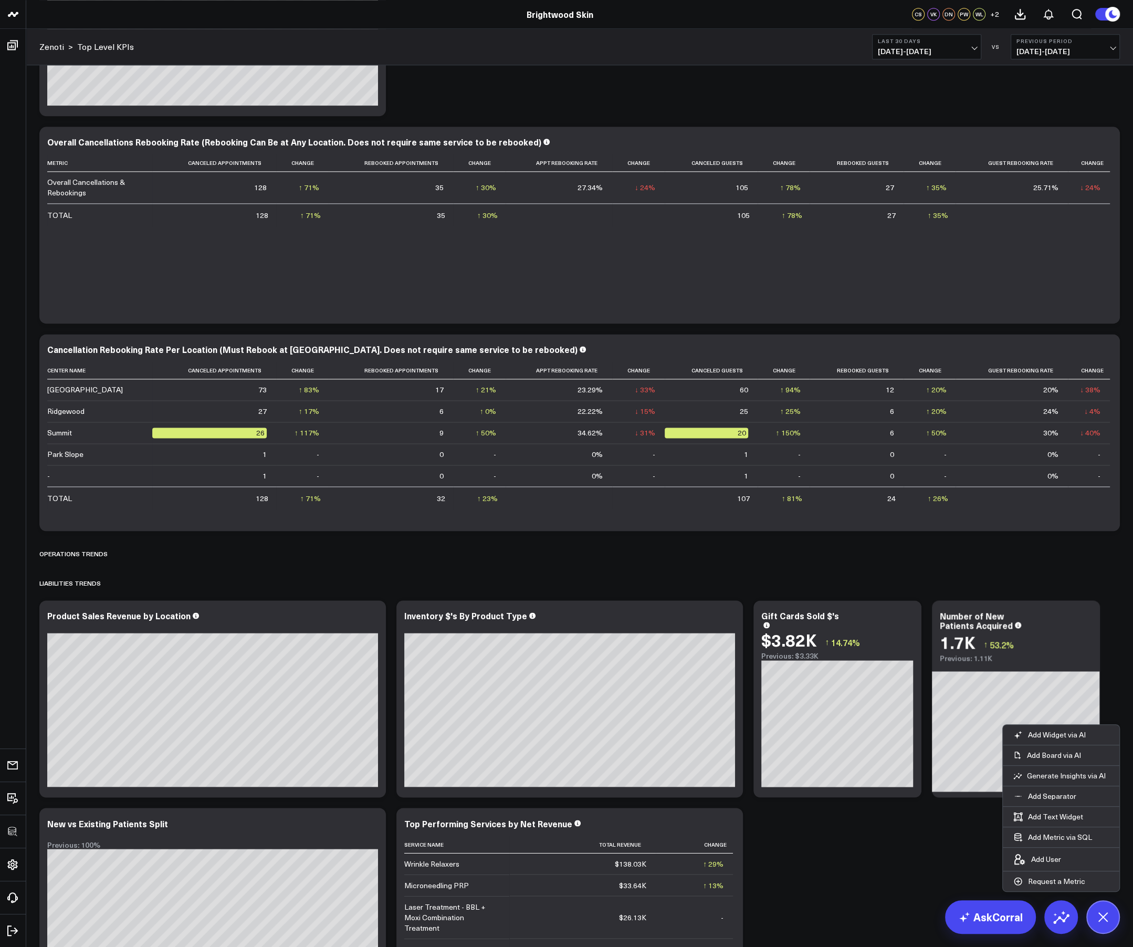
scroll to position [1503, 0]
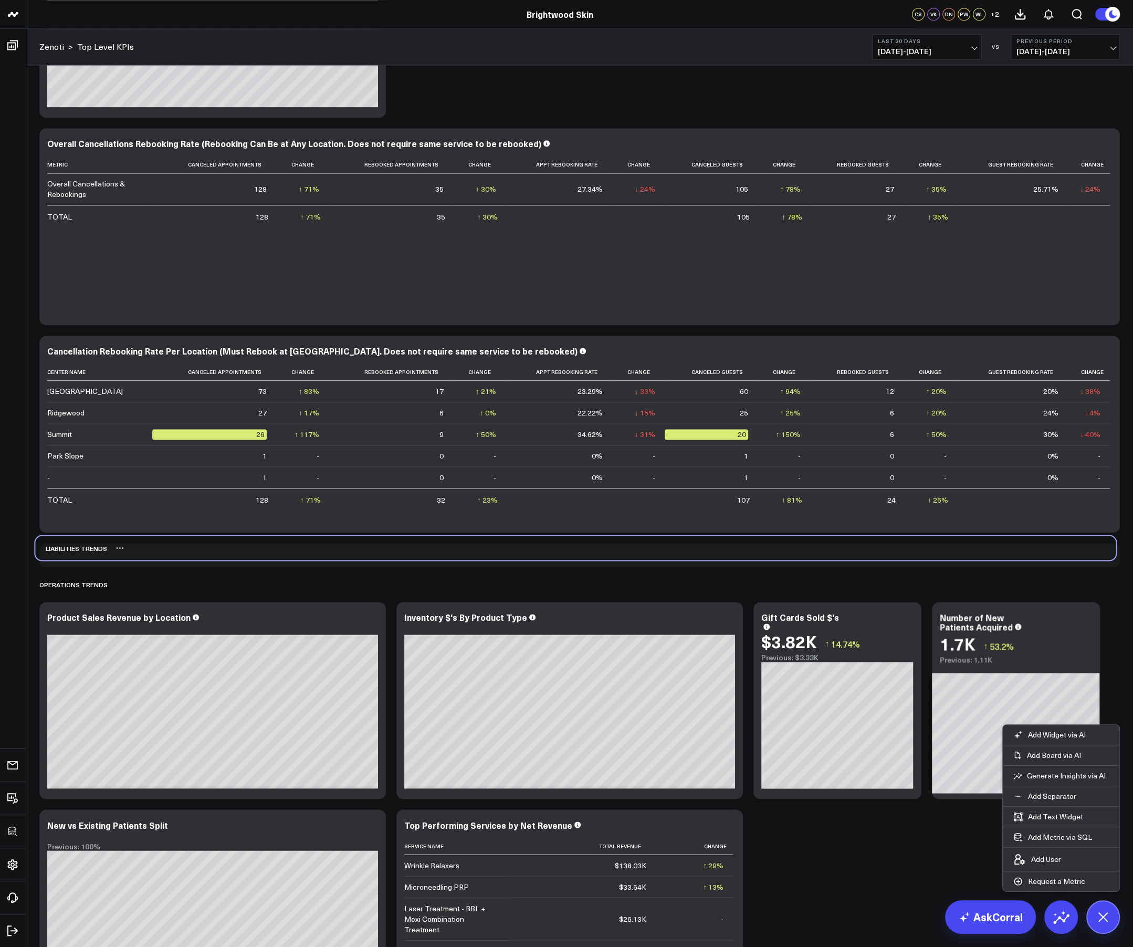
drag, startPoint x: 70, startPoint y: 587, endPoint x: 66, endPoint y: 548, distance: 39.1
click at [66, 548] on div "Liabilities Trends" at bounding box center [71, 548] width 72 height 24
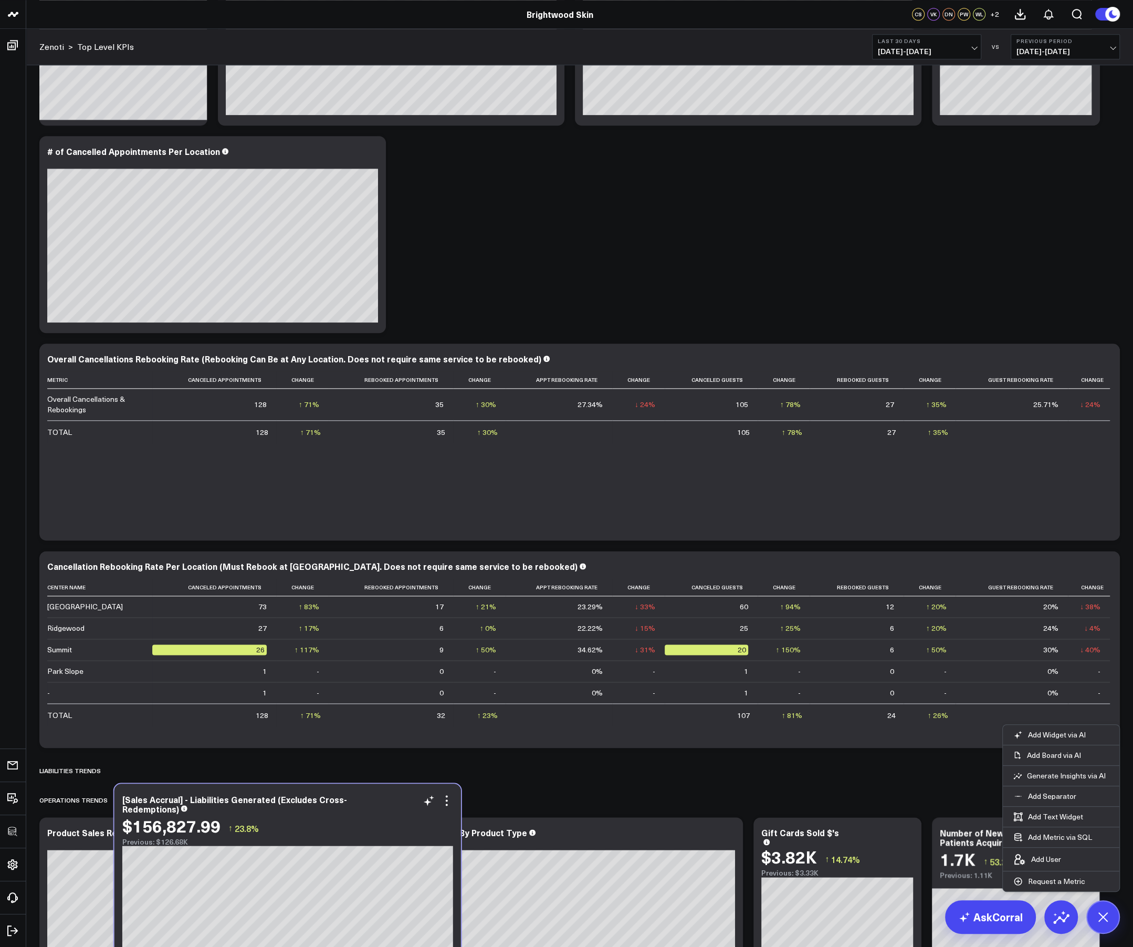
scroll to position [1300, 0]
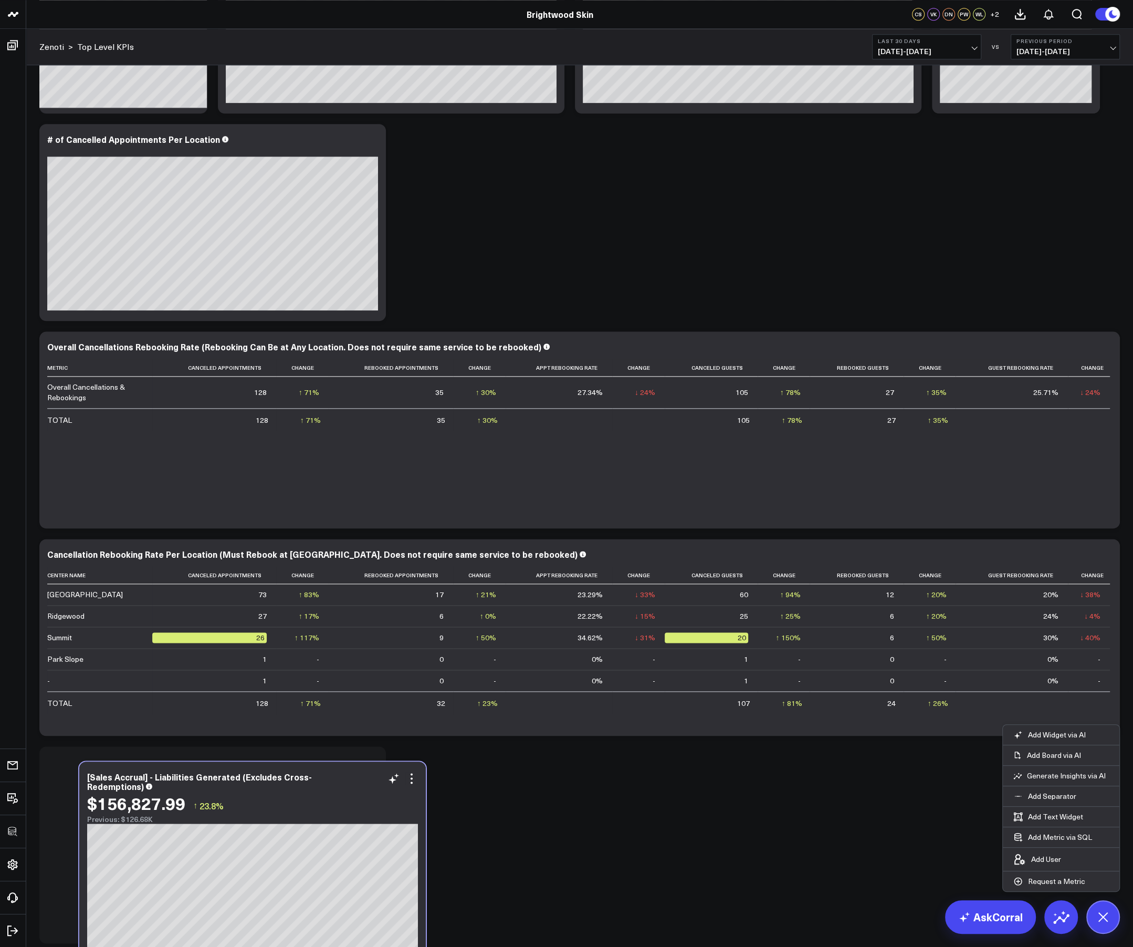
click at [342, 631] on div "[Sales Accrual] - Liabilities Generated (Excludes Cross-Redemptions) $156,827.9…" at bounding box center [252, 860] width 347 height 197
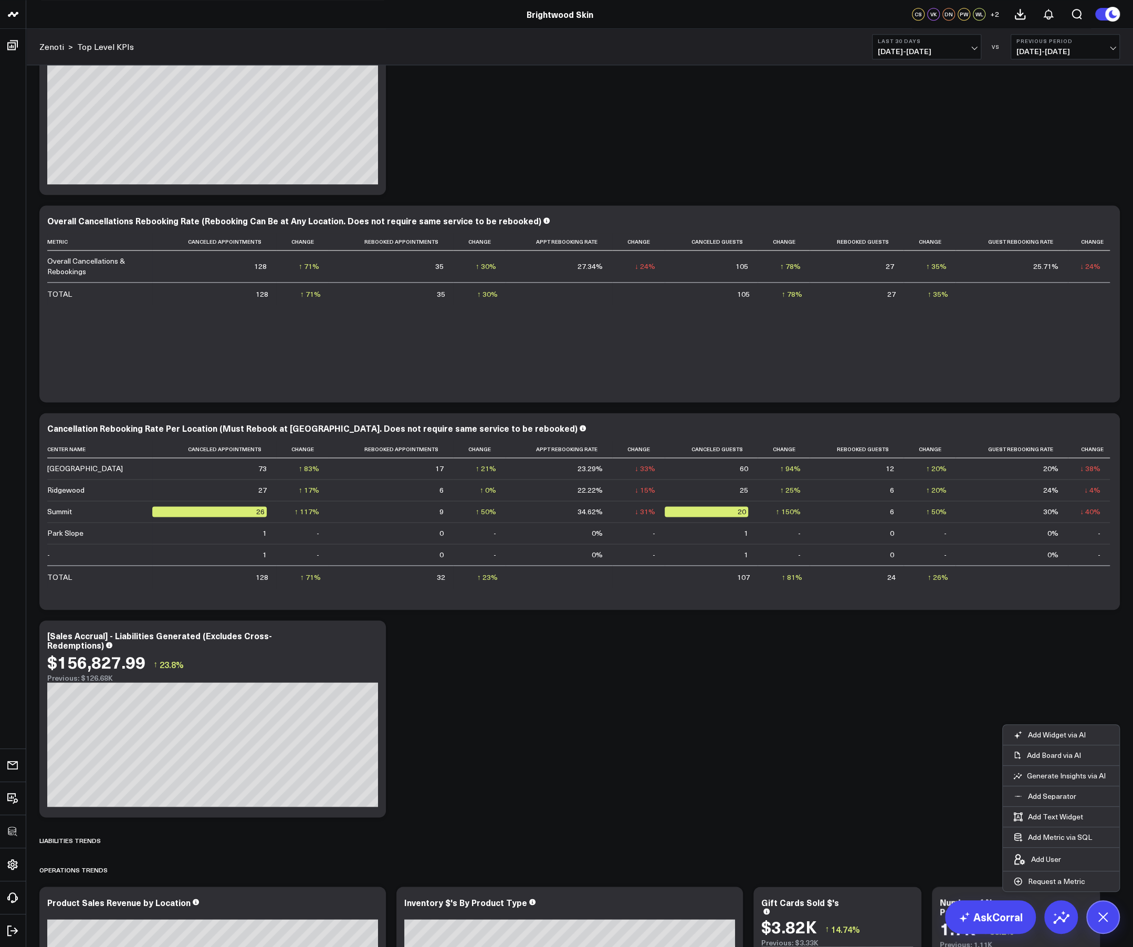
scroll to position [1426, 0]
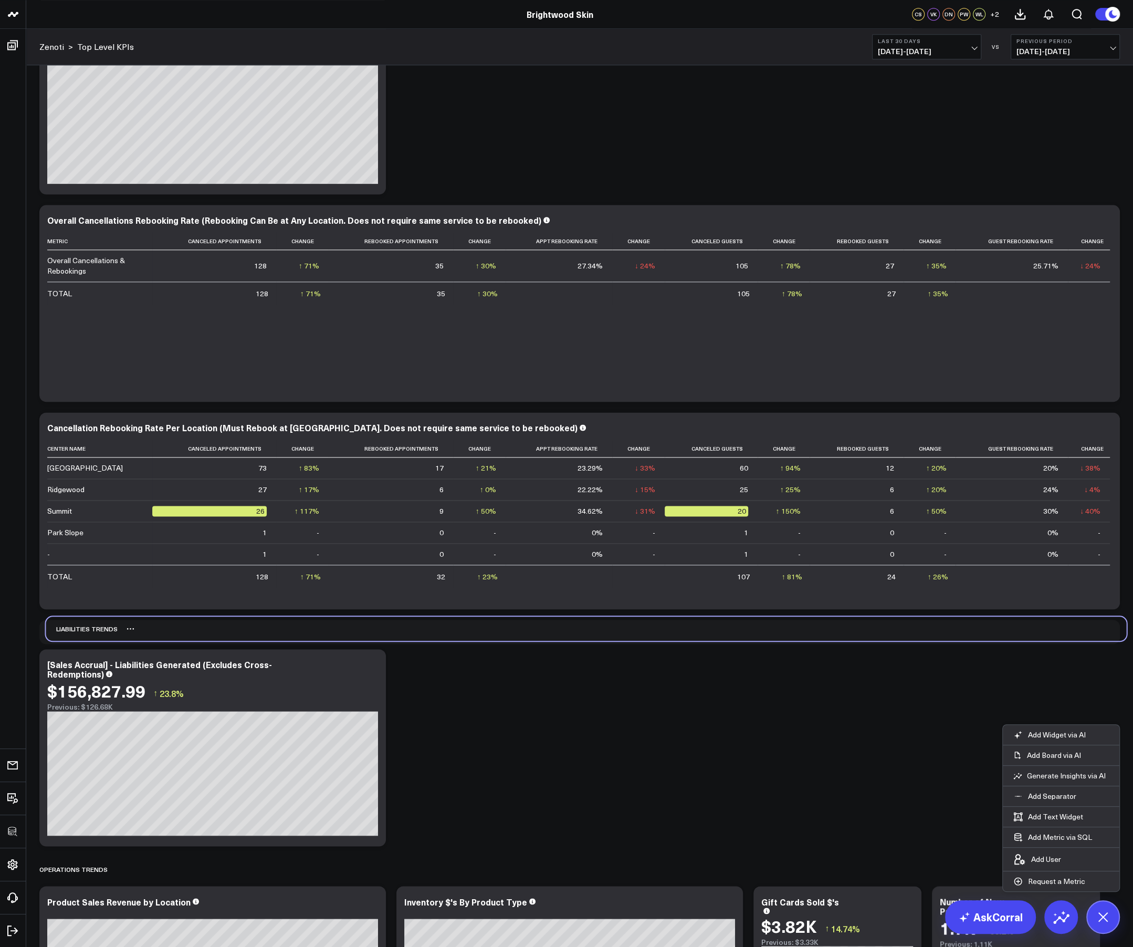
drag, startPoint x: 65, startPoint y: 841, endPoint x: 71, endPoint y: 629, distance: 211.7
click at [71, 629] on div "Liabilities Trends" at bounding box center [82, 629] width 72 height 24
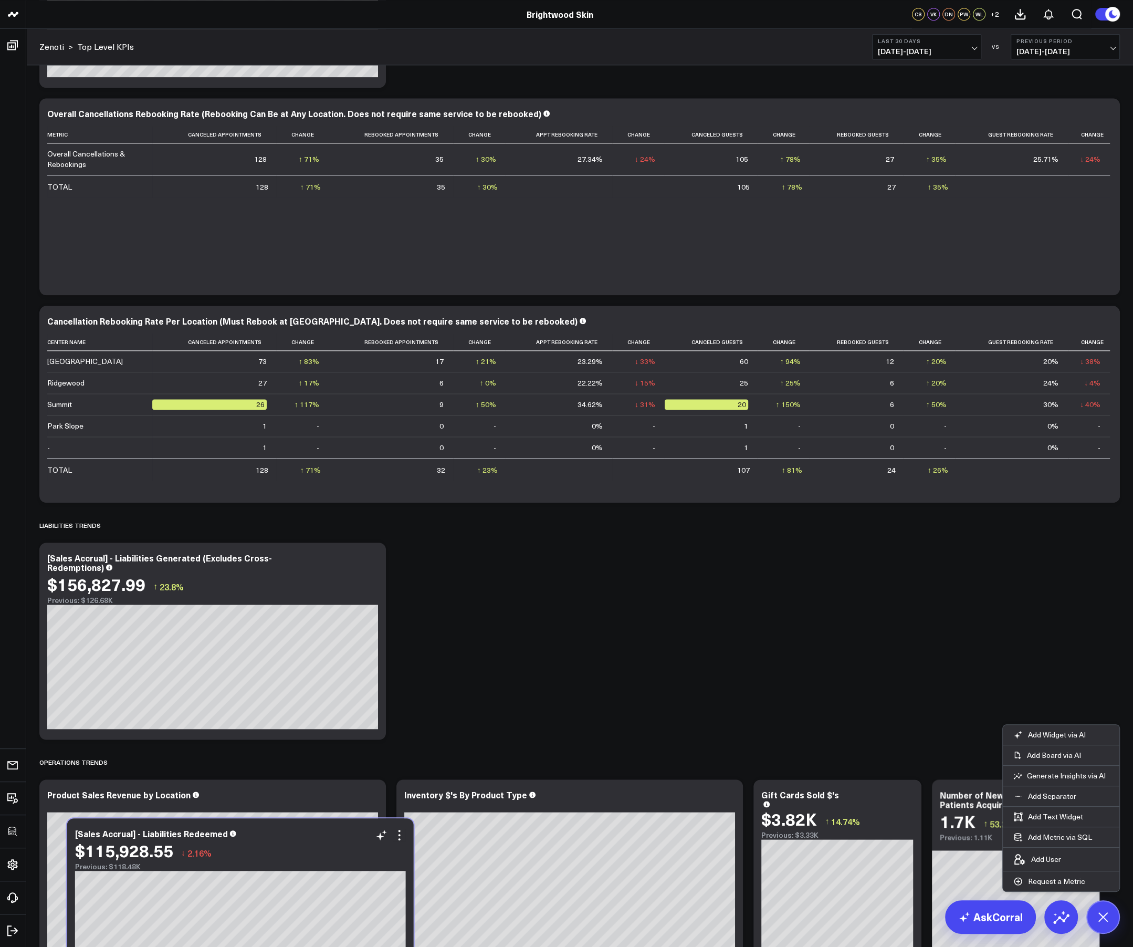
scroll to position [1355, 0]
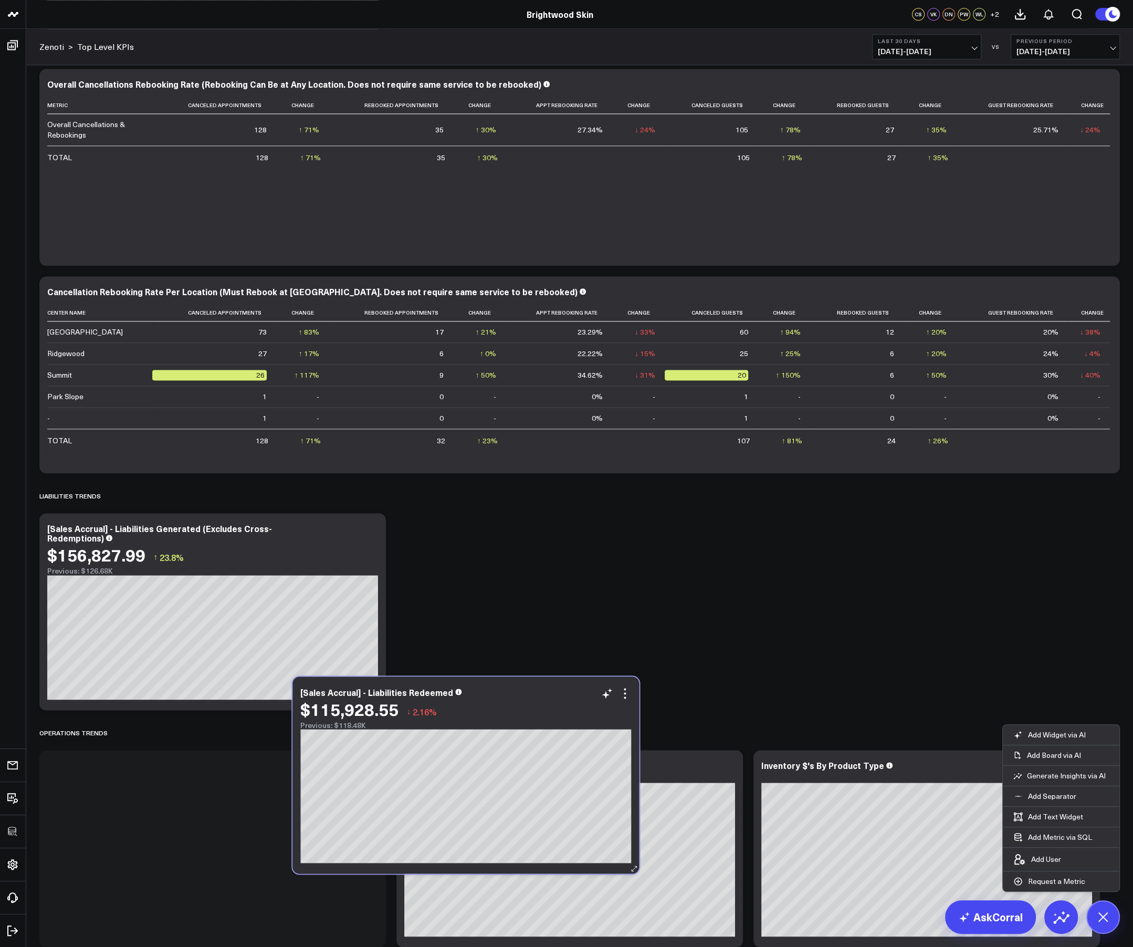
click at [483, 631] on div "[Sales Accrual] - Liabilities Redeemed $115,928.55 ↓ 2.16% Previous: $118.48K […" at bounding box center [466, 774] width 347 height 197
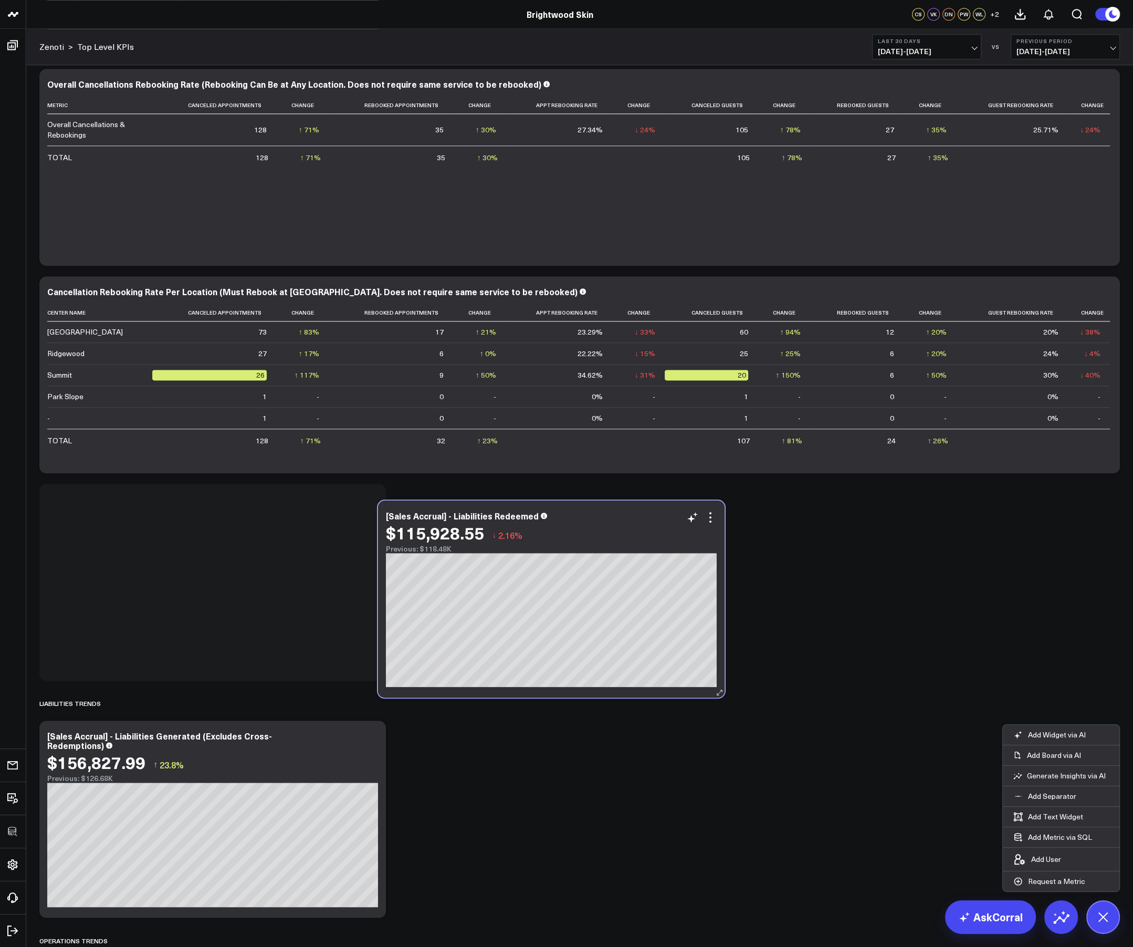
drag, startPoint x: 249, startPoint y: 778, endPoint x: 585, endPoint y: 529, distance: 417.4
click at [585, 529] on div "$115,928.55 ↓ 2.16%" at bounding box center [551, 532] width 331 height 19
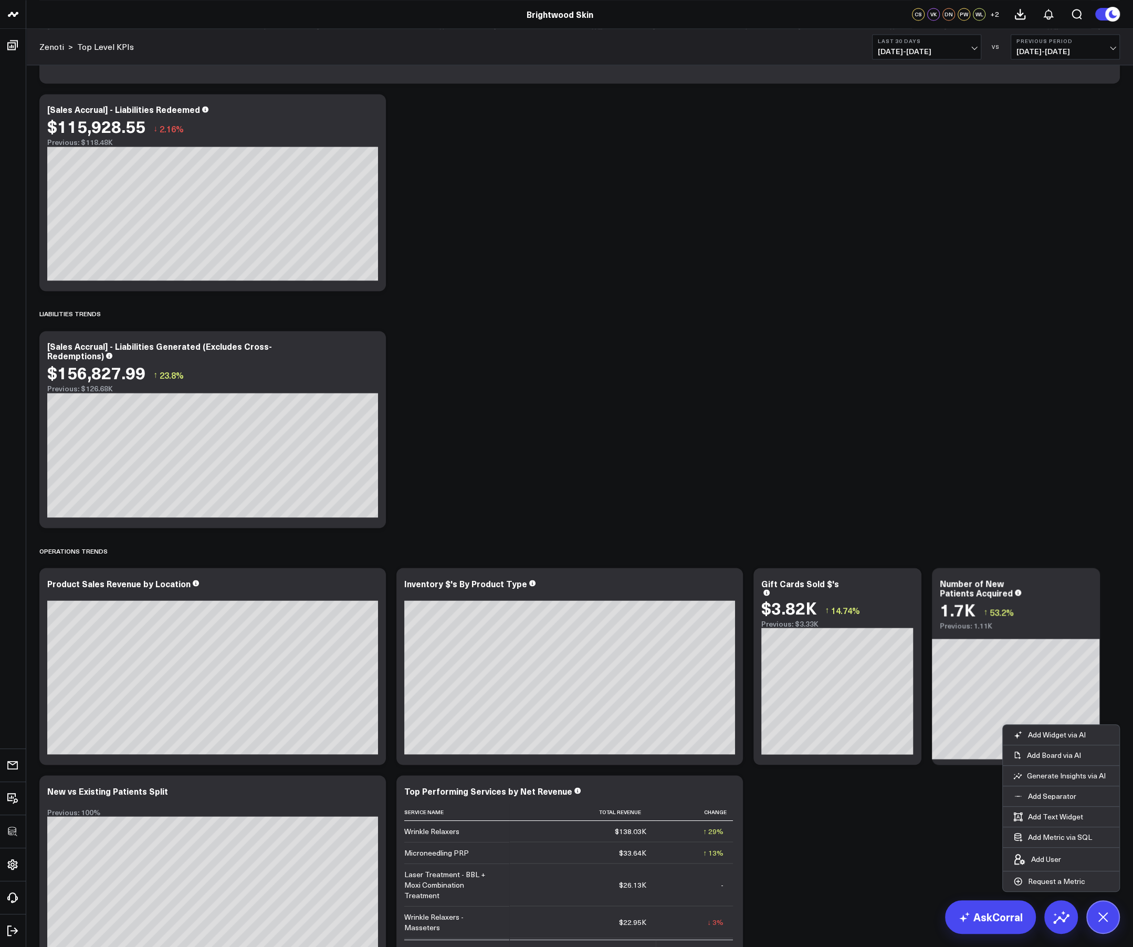
scroll to position [1743, 0]
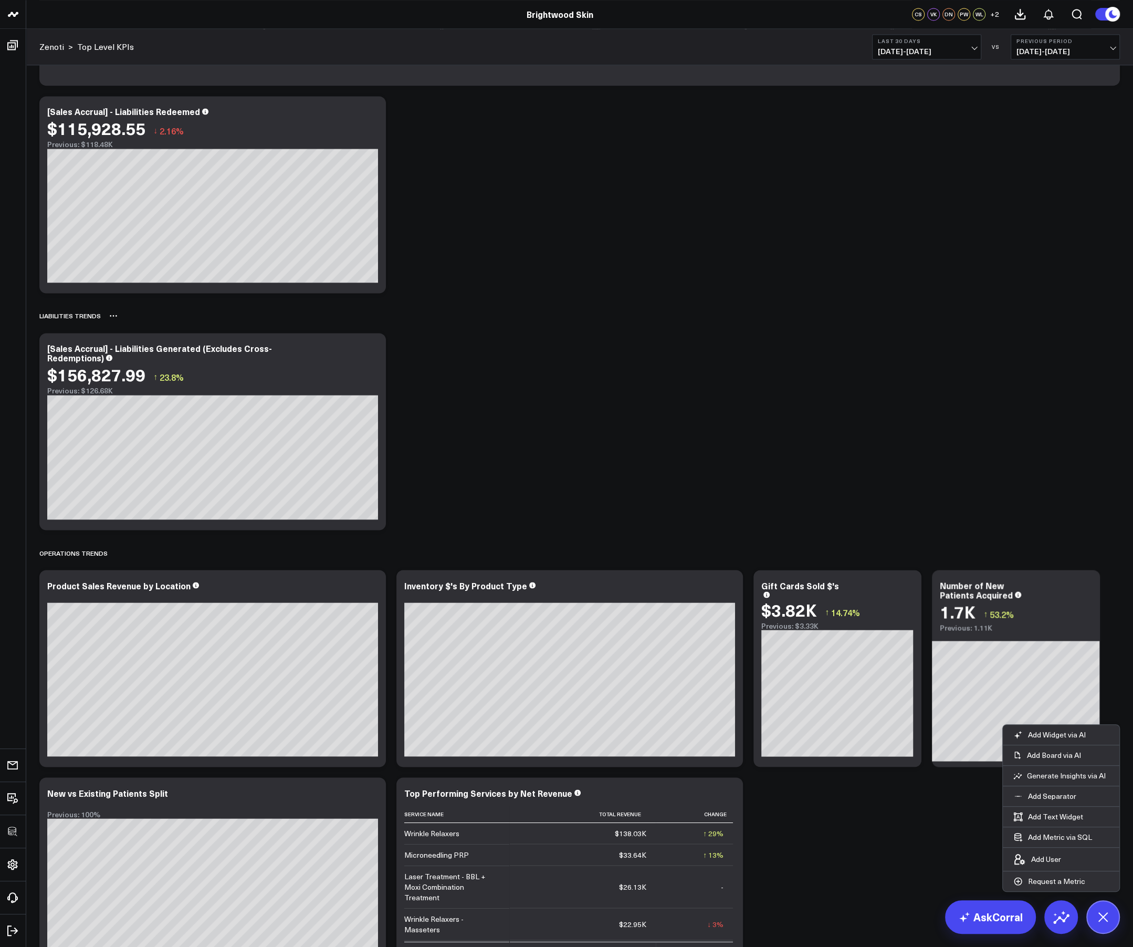
click at [118, 321] on div "Liabilities Trends" at bounding box center [579, 316] width 1081 height 24
click at [114, 314] on icon at bounding box center [113, 315] width 8 height 8
click at [133, 345] on button "Delete" at bounding box center [141, 345] width 46 height 18
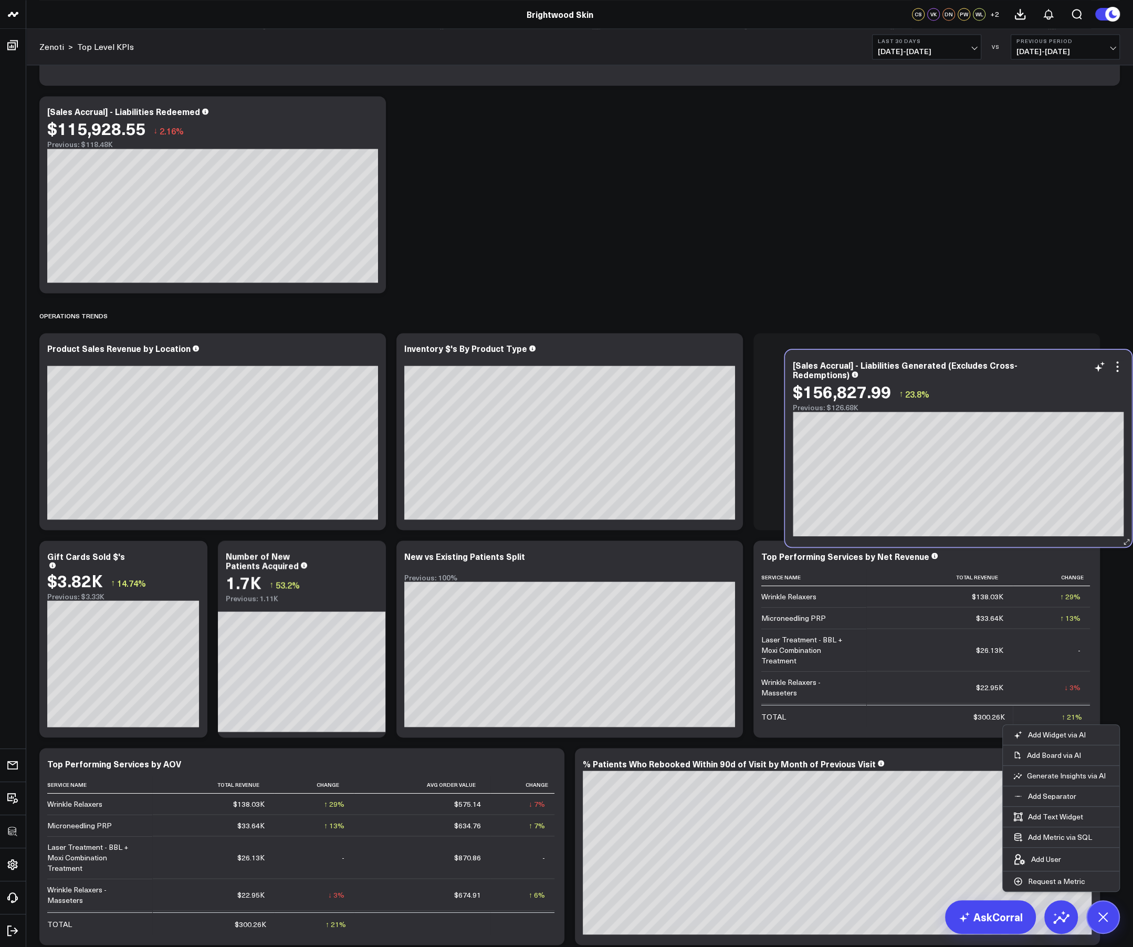
drag, startPoint x: 626, startPoint y: 153, endPoint x: 1015, endPoint y: 407, distance: 464.6
click at [753, 407] on div "Previous: $126.68K" at bounding box center [958, 407] width 331 height 8
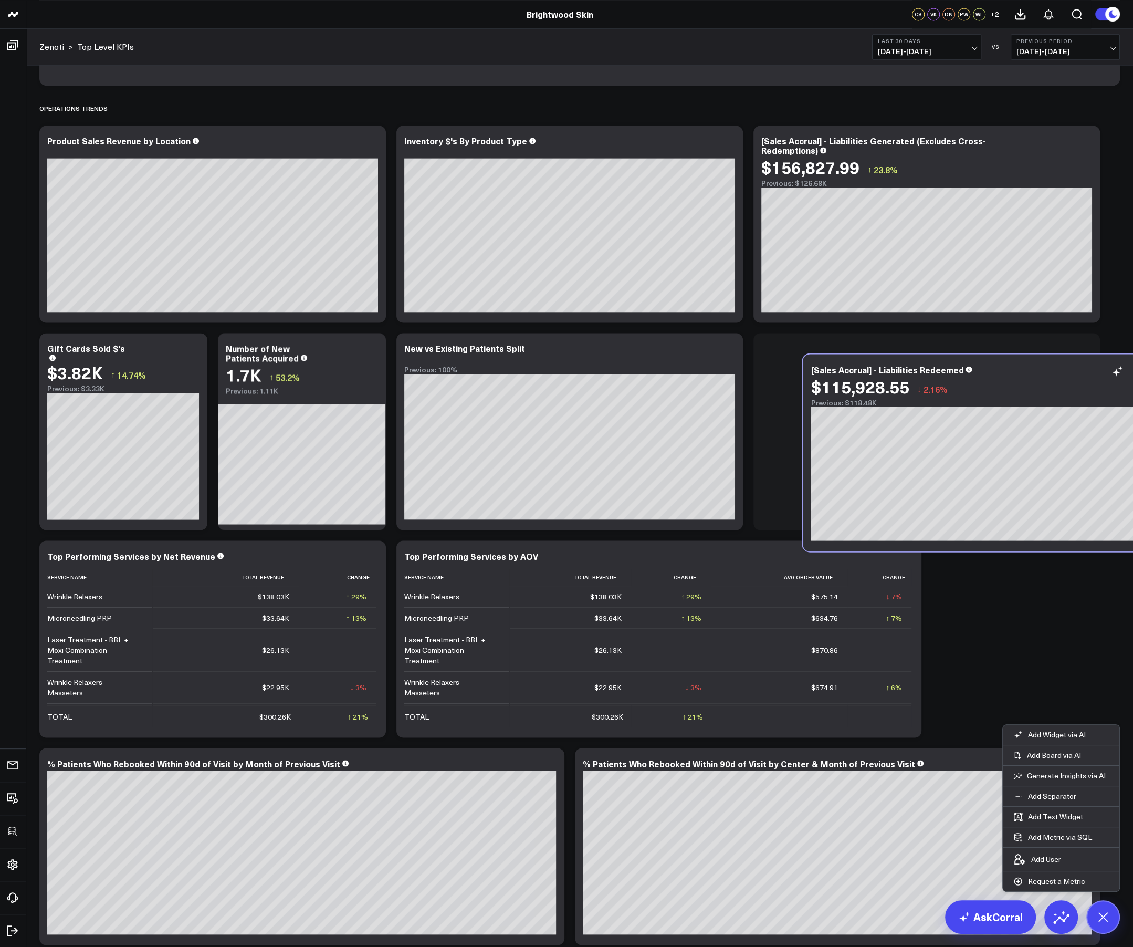
drag, startPoint x: 284, startPoint y: 127, endPoint x: 1047, endPoint y: 384, distance: 806.0
click at [753, 384] on div "$115,928.55 ↓ 2.16%" at bounding box center [976, 386] width 331 height 19
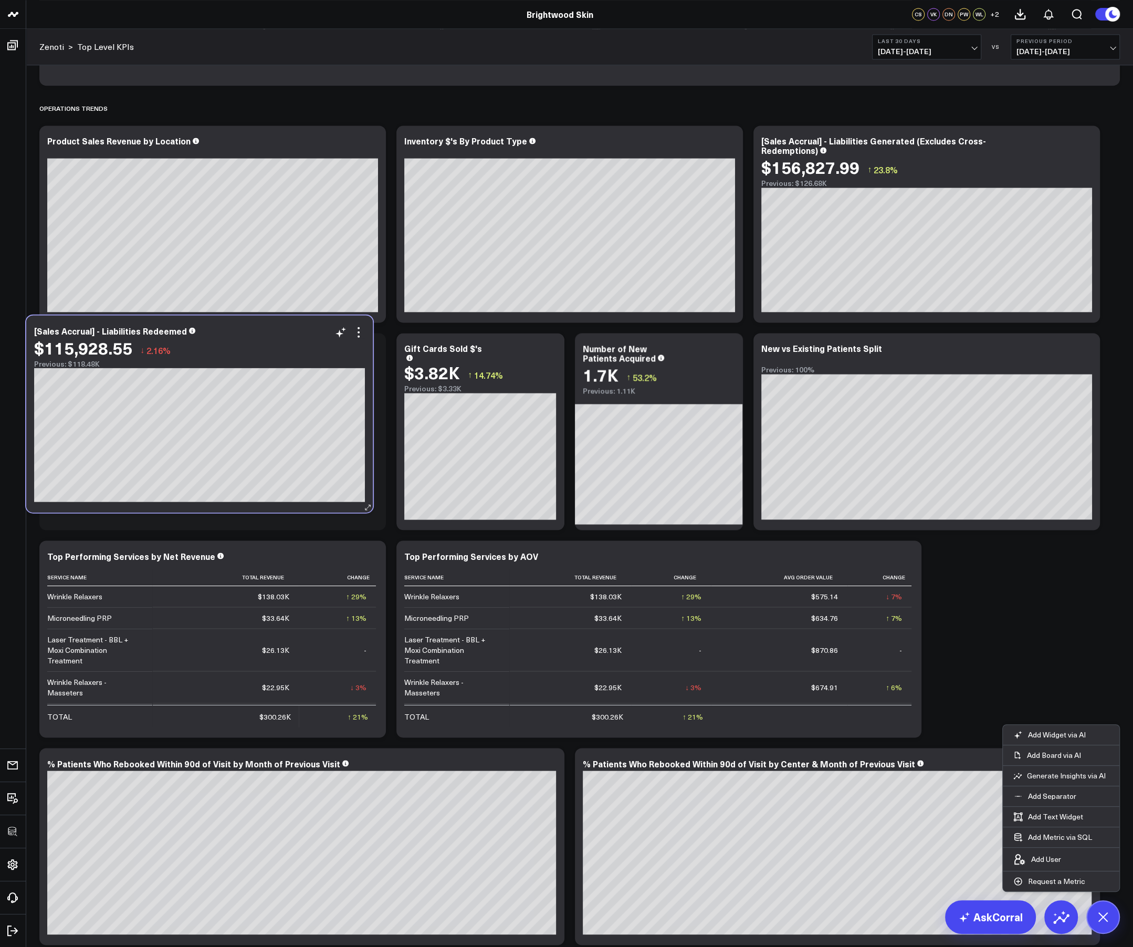
drag, startPoint x: 998, startPoint y: 353, endPoint x: 271, endPoint y: 336, distance: 727.6
click at [271, 336] on div "[Sales Accrual] - Liabilities Redeemed $115,928.55 ↓ 2.16% Previous: $118.48K" at bounding box center [199, 347] width 331 height 42
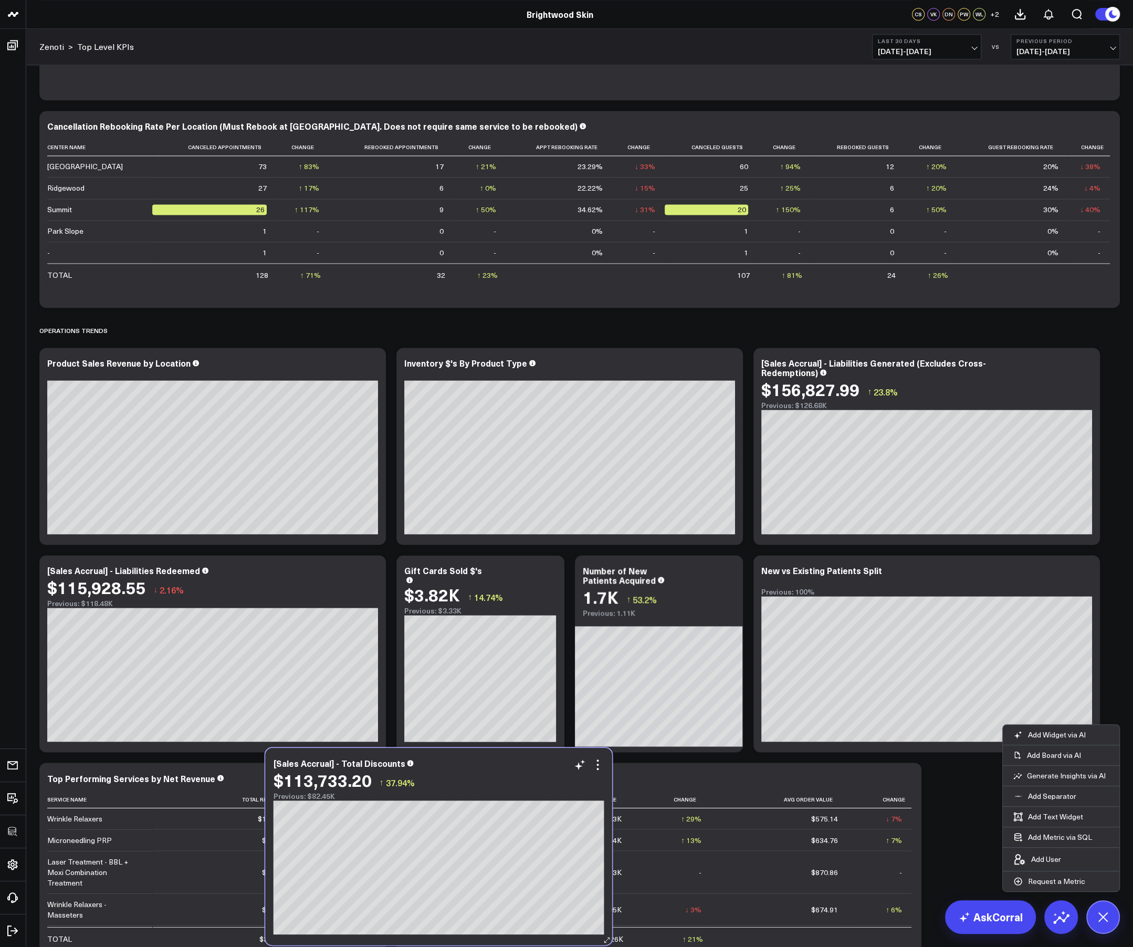
scroll to position [1522, 0]
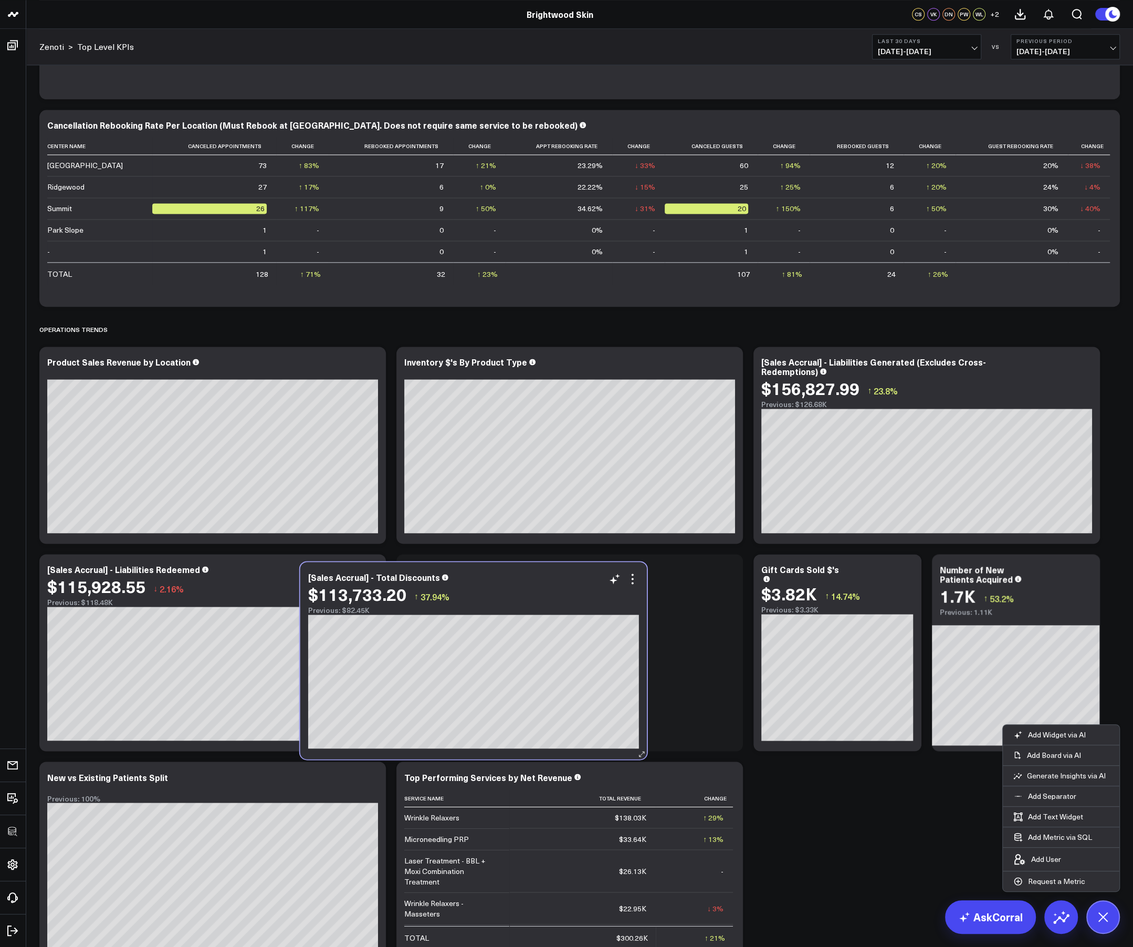
drag, startPoint x: 998, startPoint y: 155, endPoint x: 551, endPoint y: 603, distance: 632.5
click at [551, 603] on div "$113,733.20 ↑ 37.94%" at bounding box center [473, 594] width 331 height 19
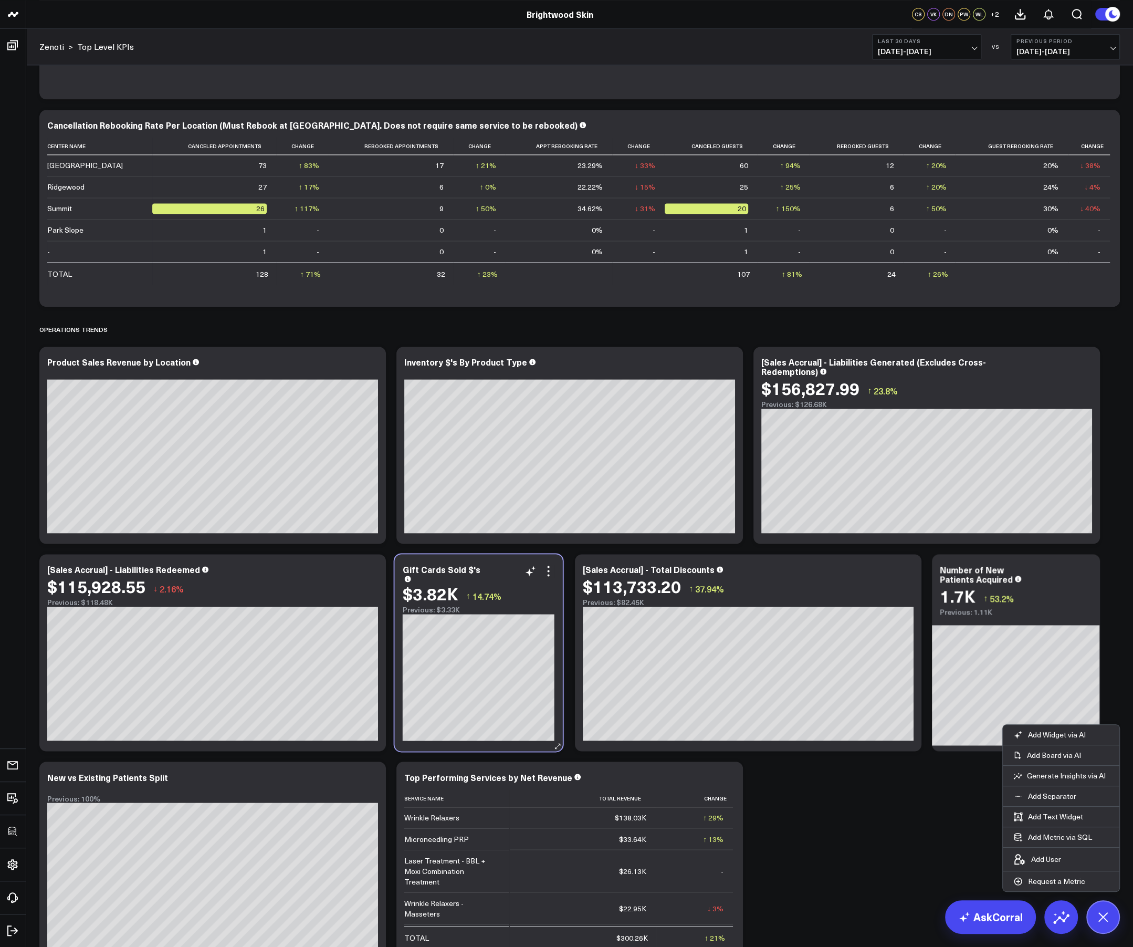
drag, startPoint x: 877, startPoint y: 601, endPoint x: 518, endPoint y: 601, distance: 358.7
click at [518, 606] on div "Previous: $3.33K" at bounding box center [479, 610] width 152 height 8
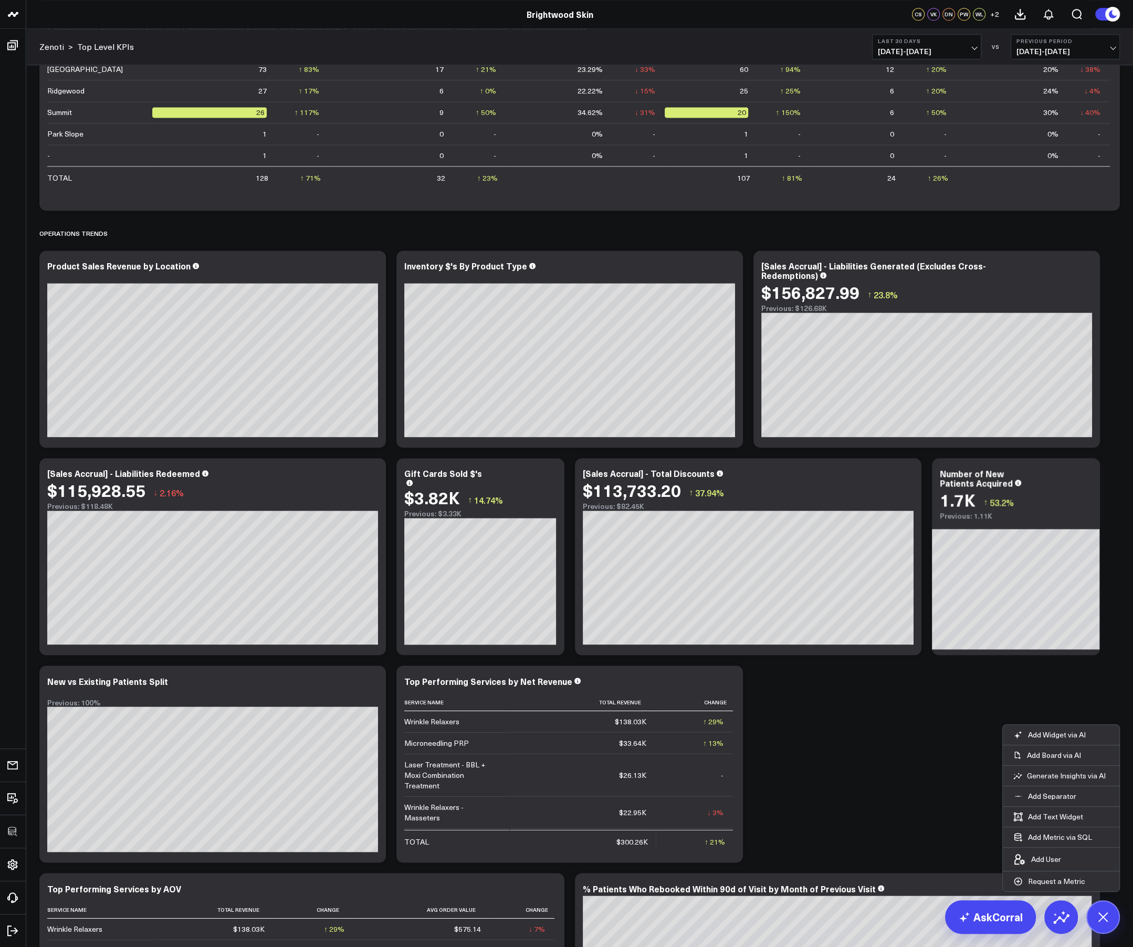
scroll to position [1613, 0]
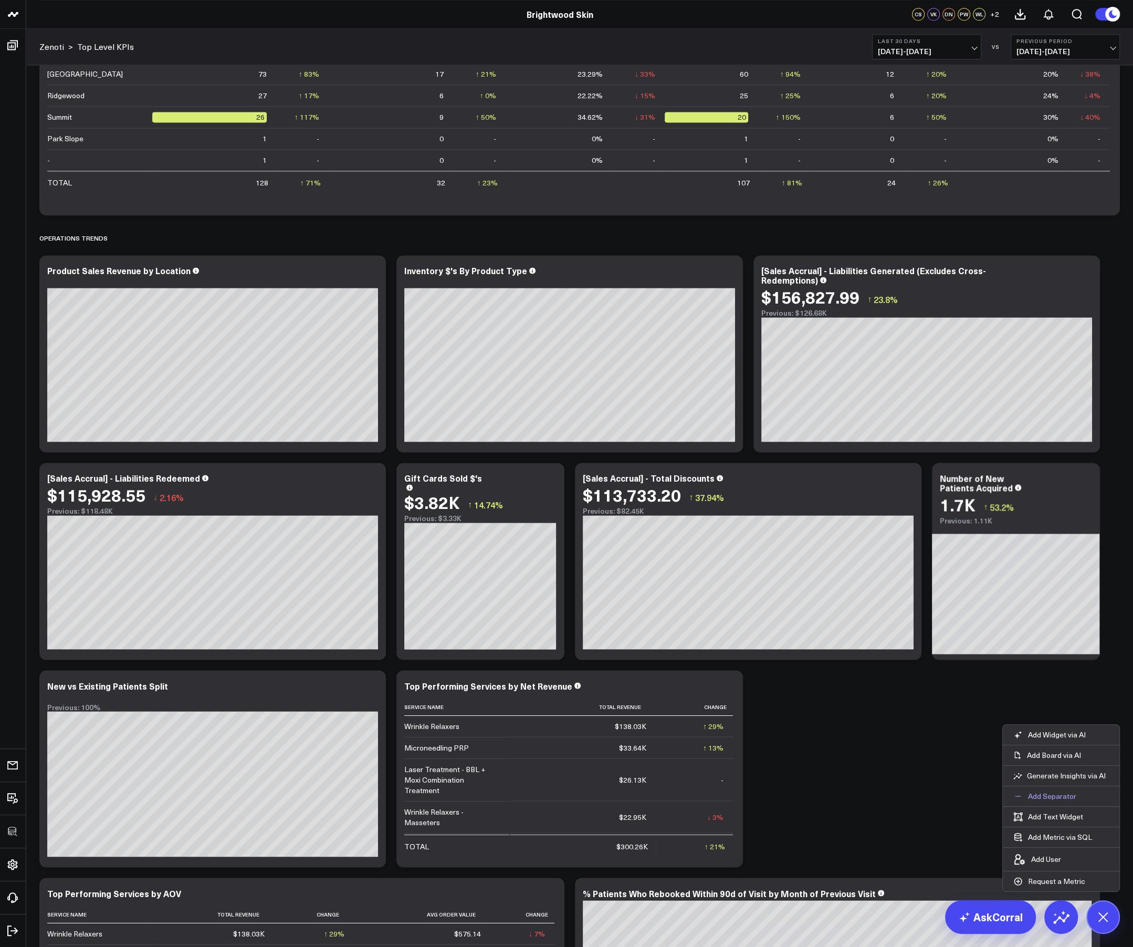
click at [753, 631] on p "Add Separator" at bounding box center [1052, 796] width 48 height 9
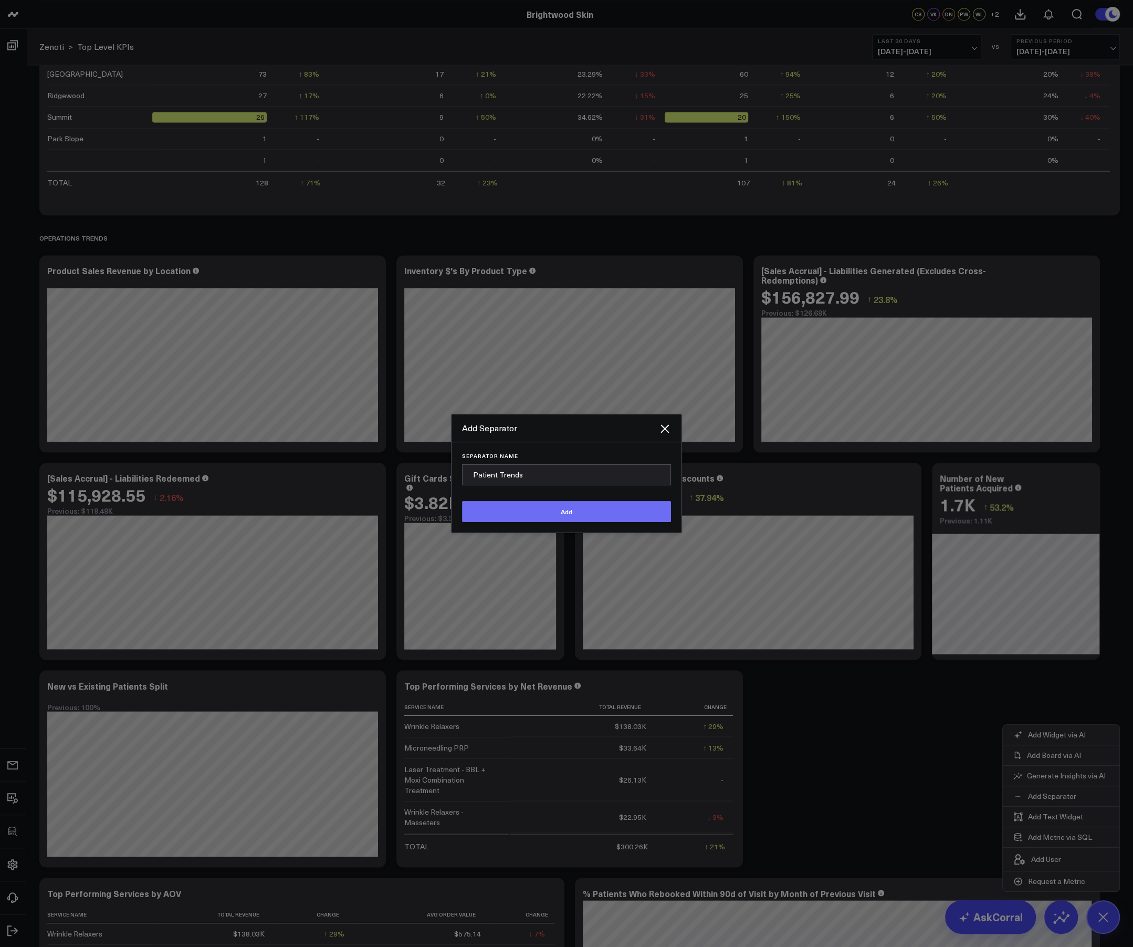
type input "Patient Trends"
click at [560, 510] on button "Add" at bounding box center [566, 511] width 209 height 21
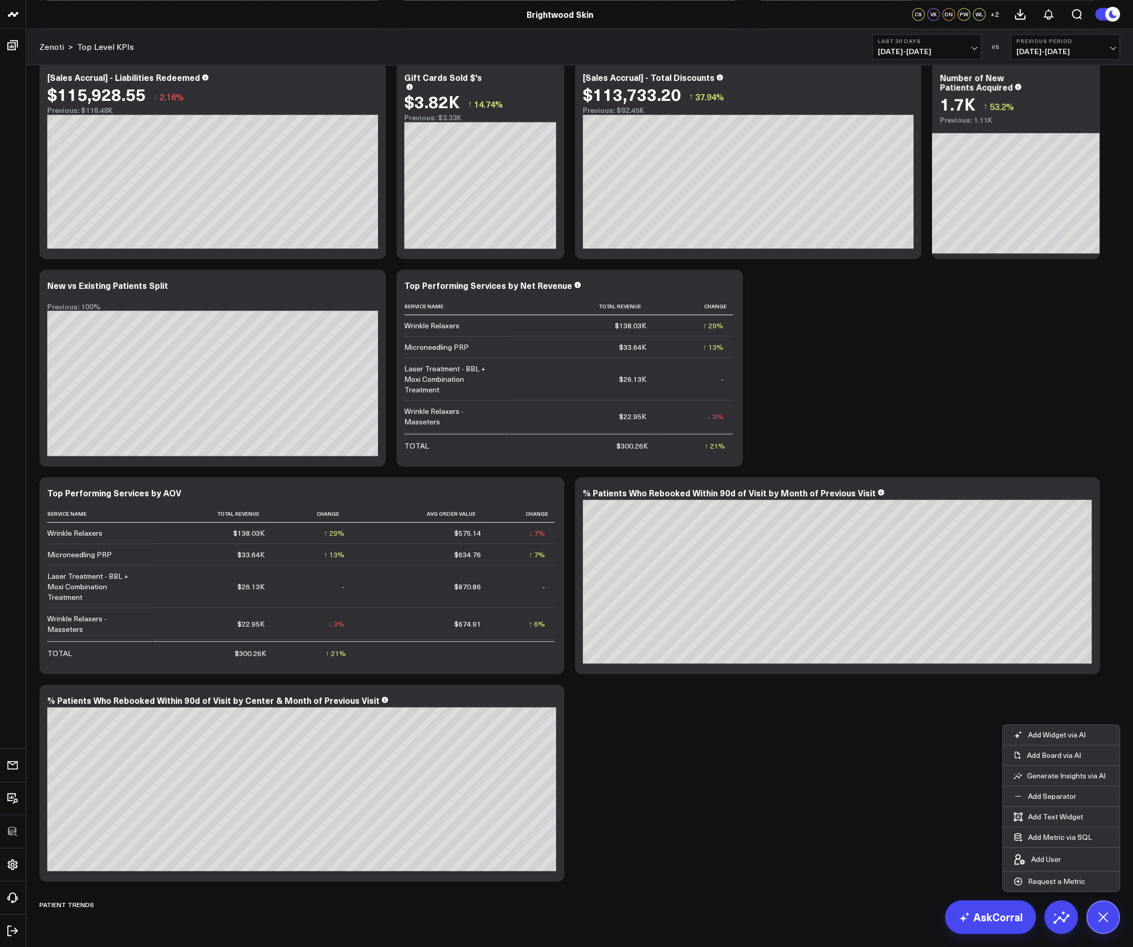
scroll to position [2016, 0]
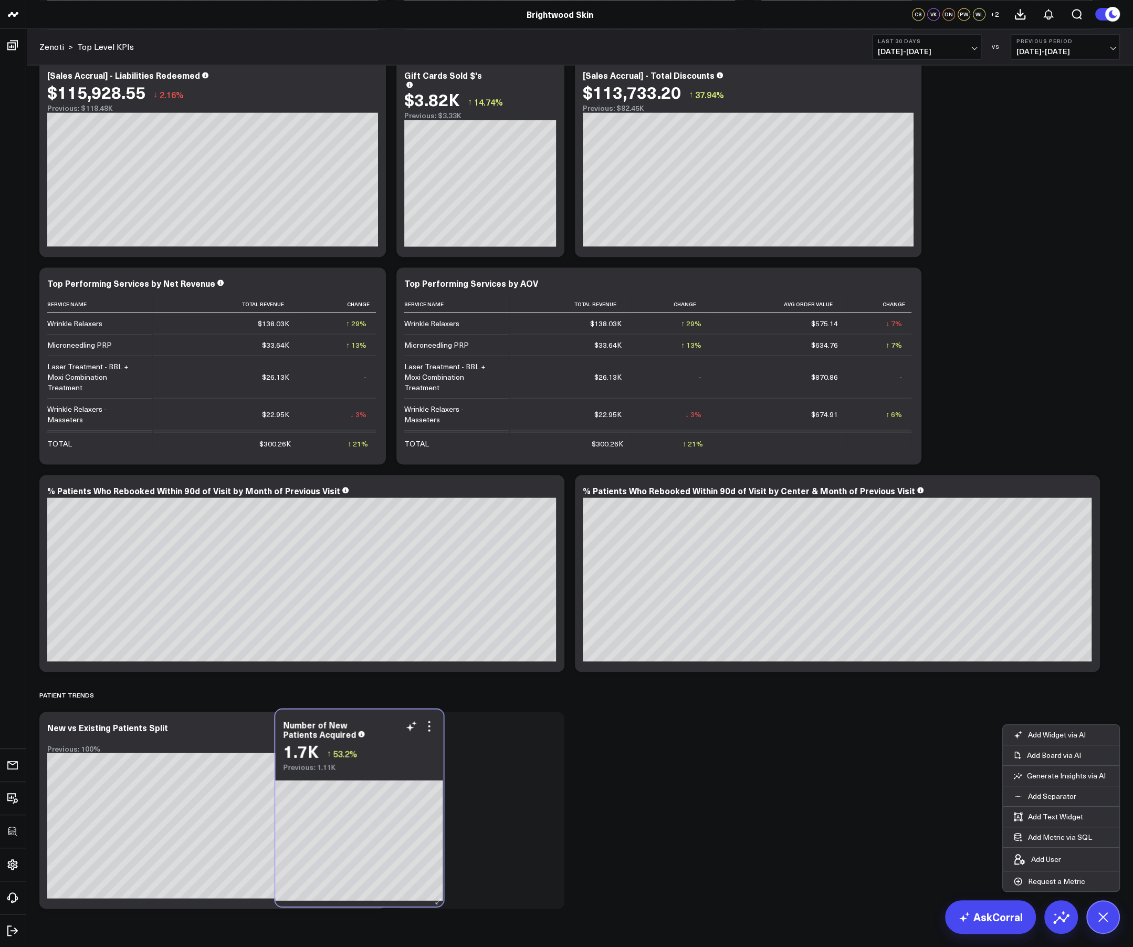
drag, startPoint x: 1054, startPoint y: 103, endPoint x: 398, endPoint y: 753, distance: 923.3
click at [398, 631] on div "1.7K ↑ 53.2%" at bounding box center [359, 750] width 152 height 19
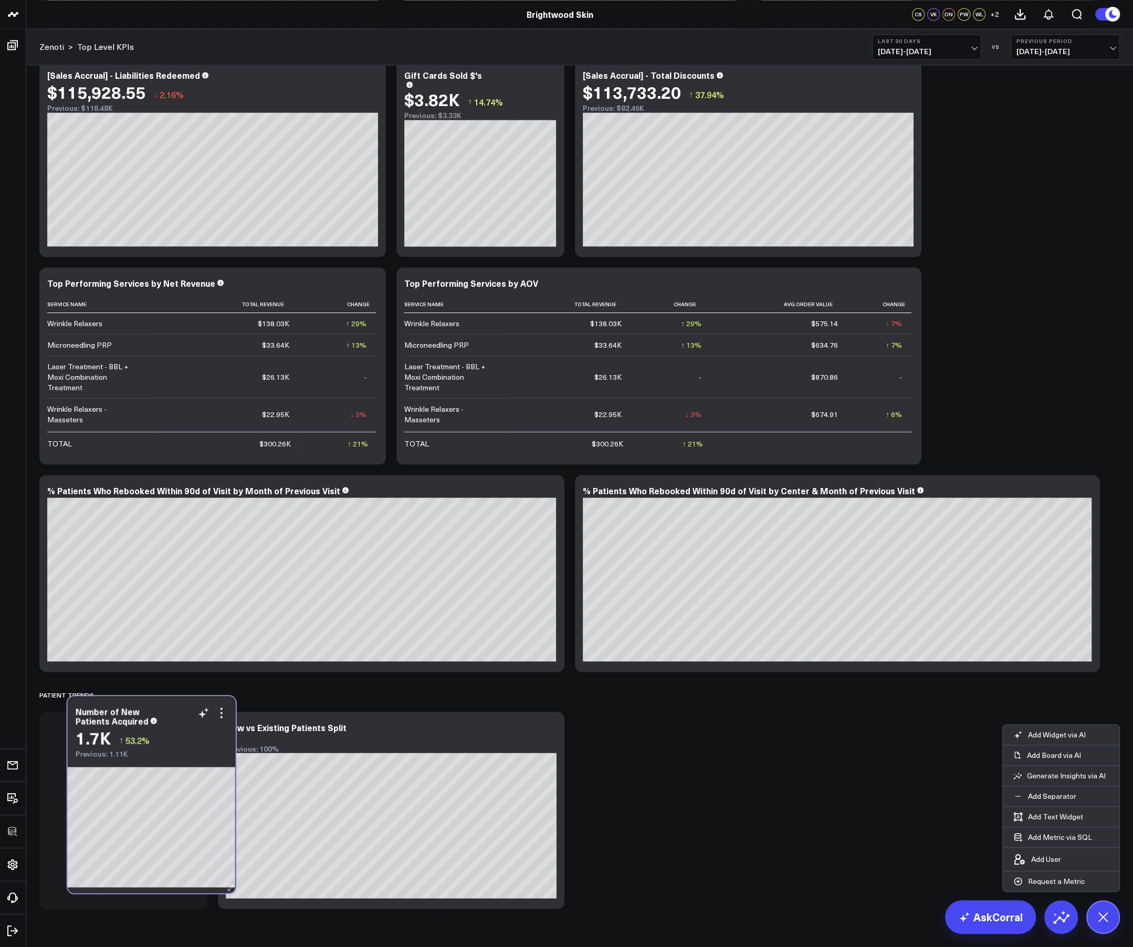
drag, startPoint x: 525, startPoint y: 773, endPoint x: 196, endPoint y: 757, distance: 329.2
click at [196, 631] on div "Number of New Patients Acquired 1.7K ↑ 53.2% Previous: 1.11K" at bounding box center [152, 794] width 168 height 197
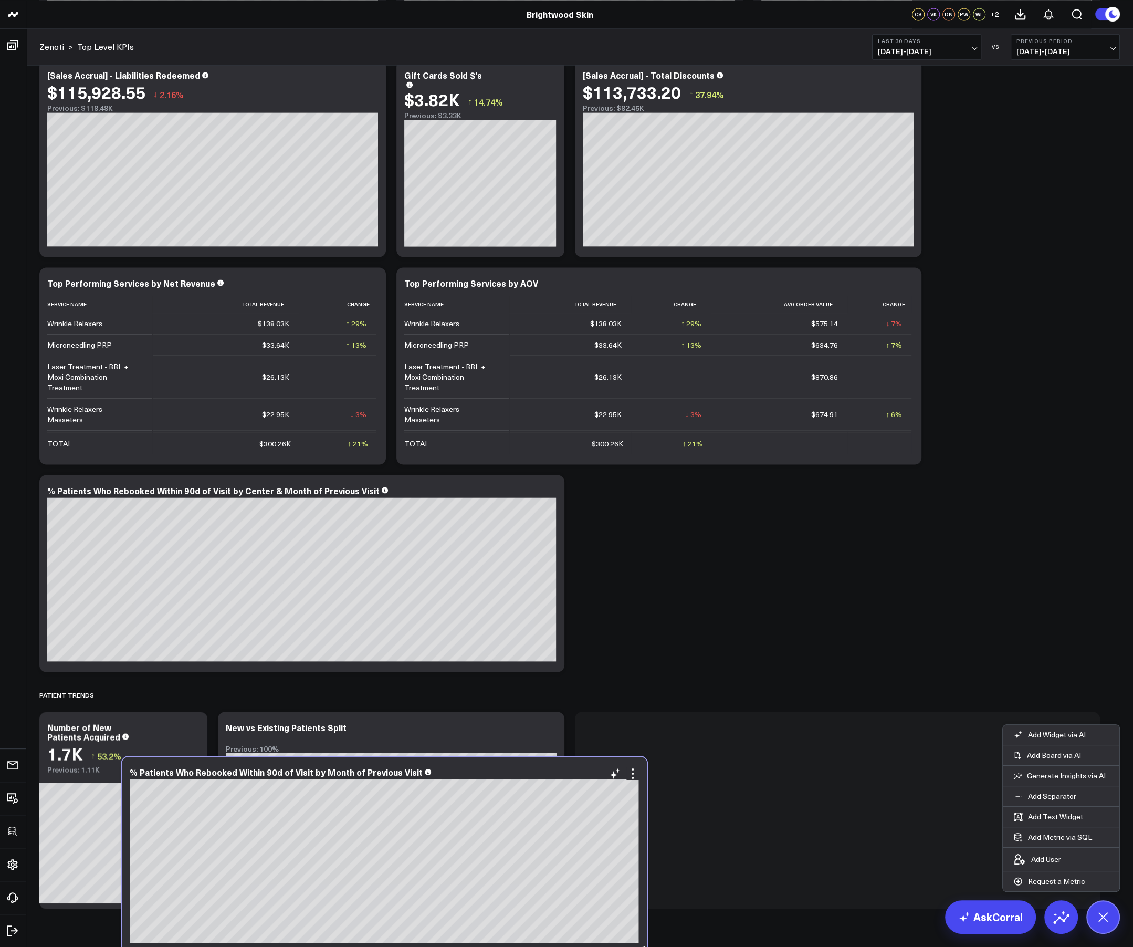
drag, startPoint x: 376, startPoint y: 486, endPoint x: 459, endPoint y: 768, distance: 294.0
click at [459, 631] on div "% Patients Who Rebooked Within 90d of Visit by Month of Previous Visit" at bounding box center [384, 771] width 509 height 9
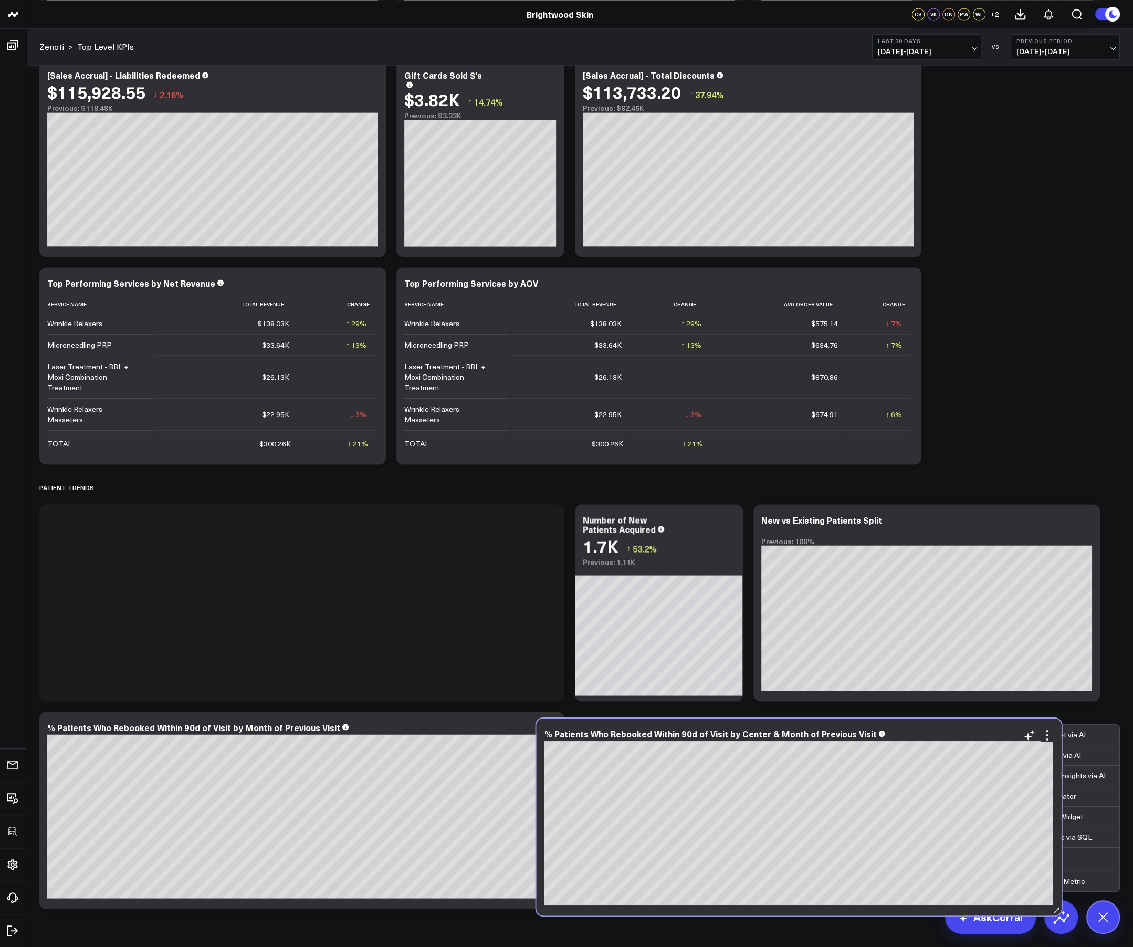
drag, startPoint x: 443, startPoint y: 523, endPoint x: 941, endPoint y: 736, distance: 541.2
click at [753, 631] on div "% Patients Who Rebooked Within 90d of Visit by Center & Month of Previous Visit" at bounding box center [799, 732] width 509 height 9
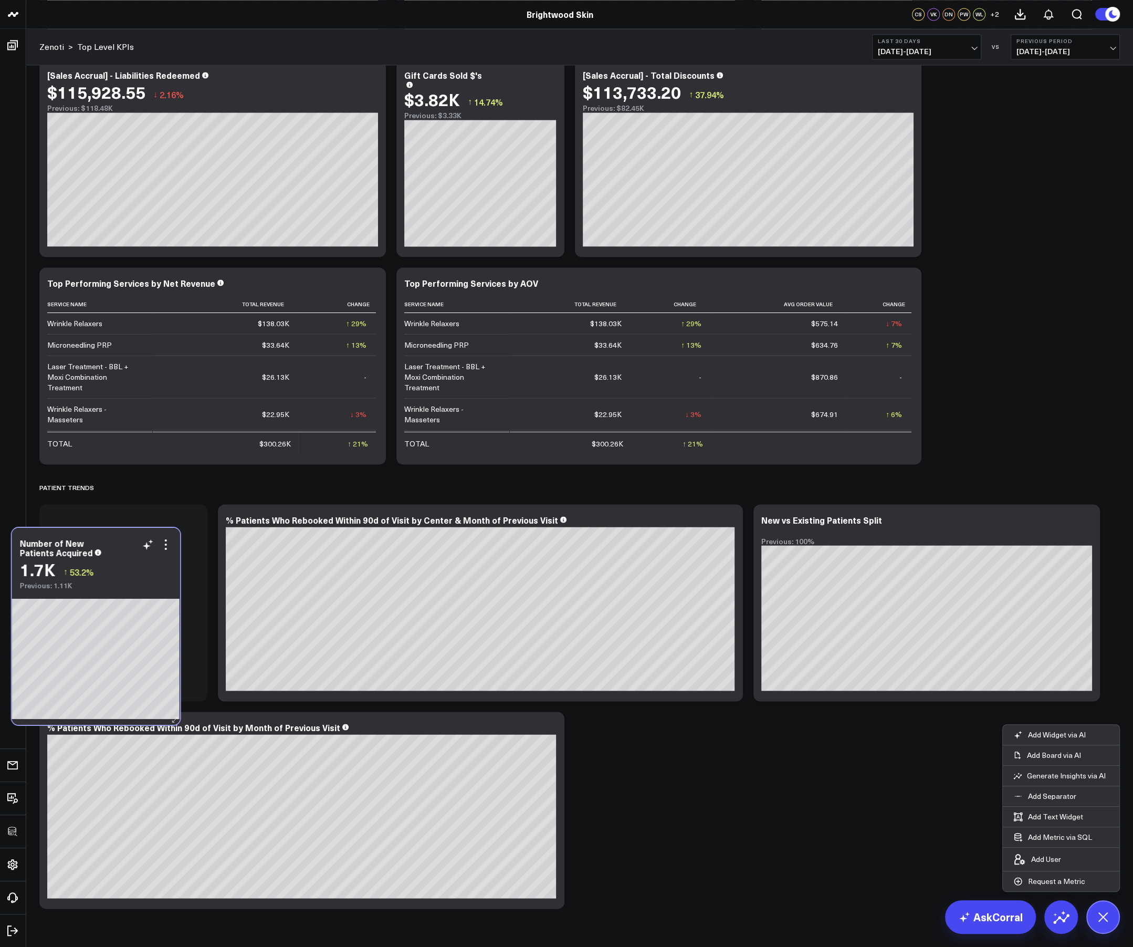
drag, startPoint x: 678, startPoint y: 559, endPoint x: 114, endPoint y: 582, distance: 563.5
click at [114, 582] on div "Previous: 1.11K" at bounding box center [96, 585] width 152 height 8
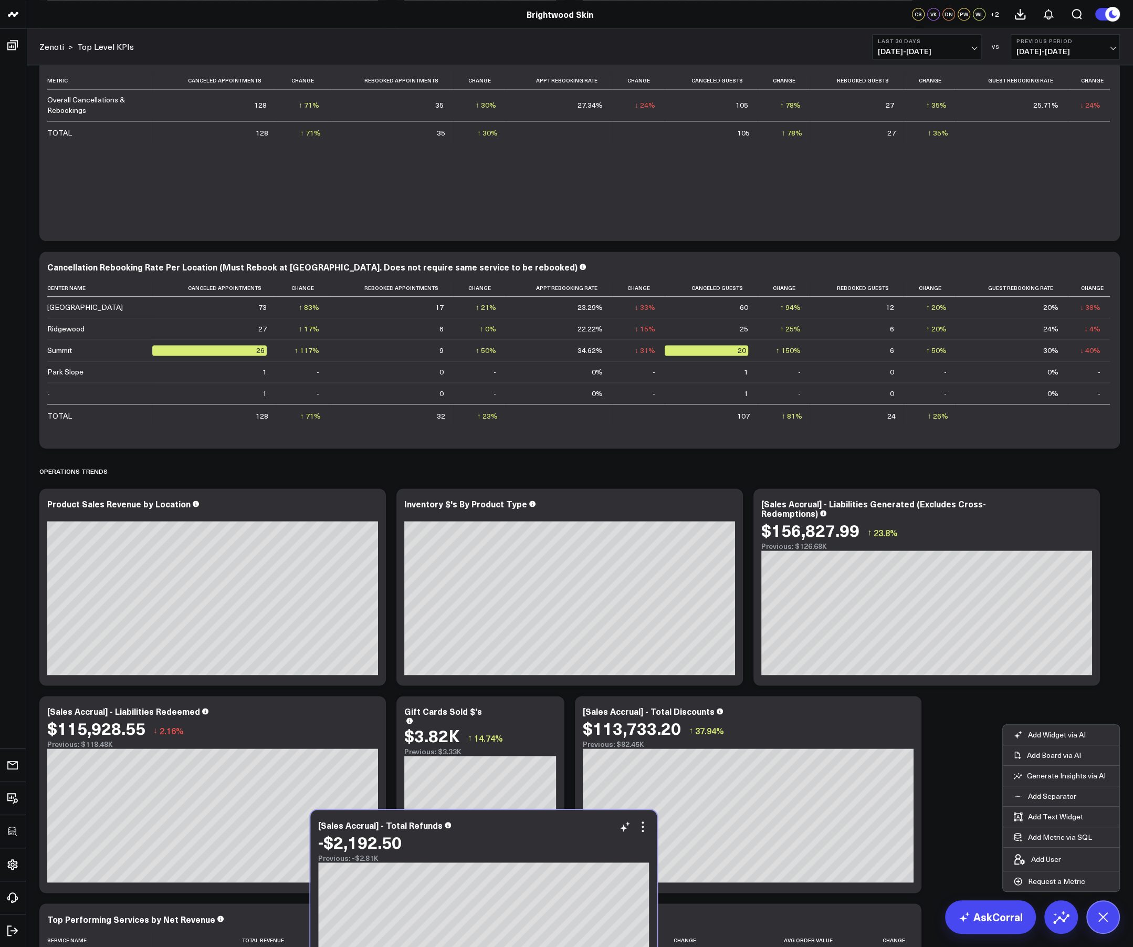
scroll to position [1387, 0]
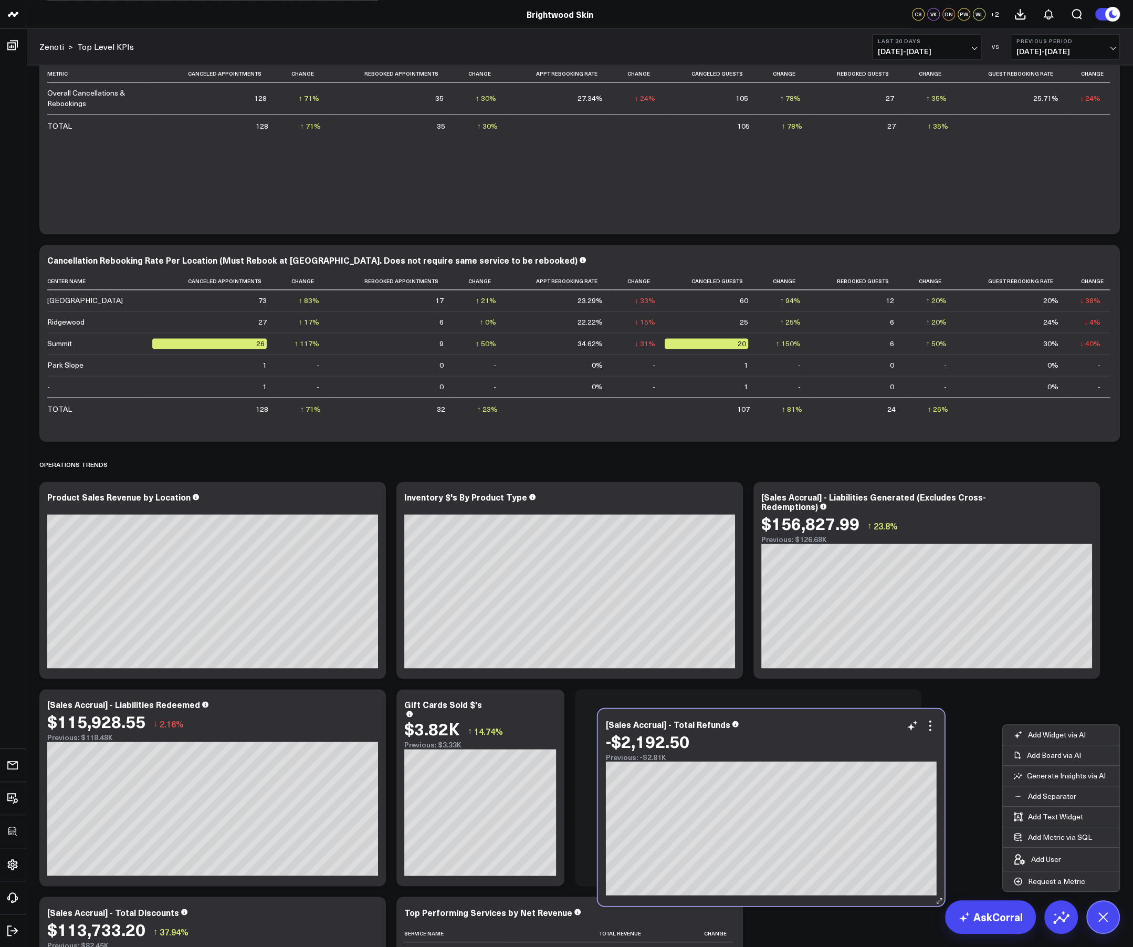
drag, startPoint x: 585, startPoint y: 148, endPoint x: 788, endPoint y: 747, distance: 633.0
click at [753, 631] on div "-$2,192.50" at bounding box center [771, 740] width 331 height 19
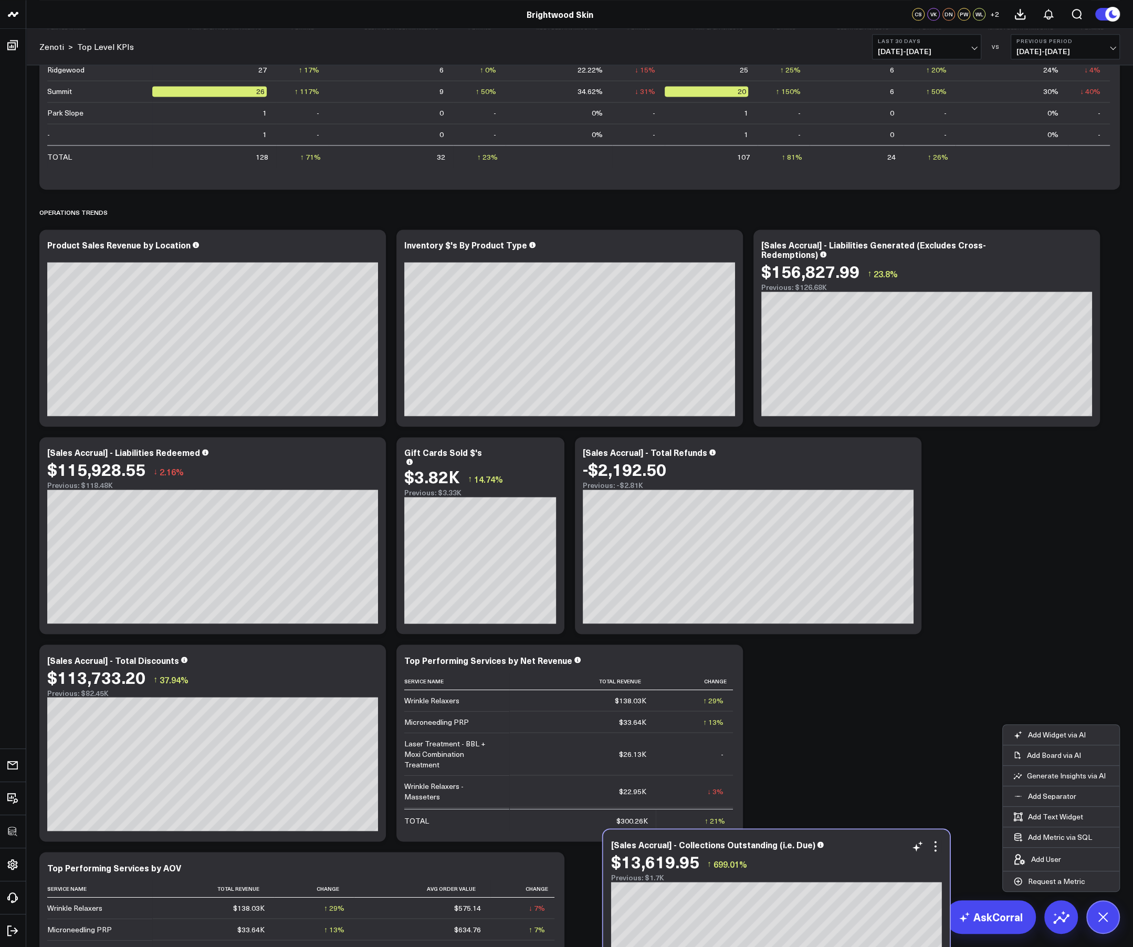
scroll to position [1659, 0]
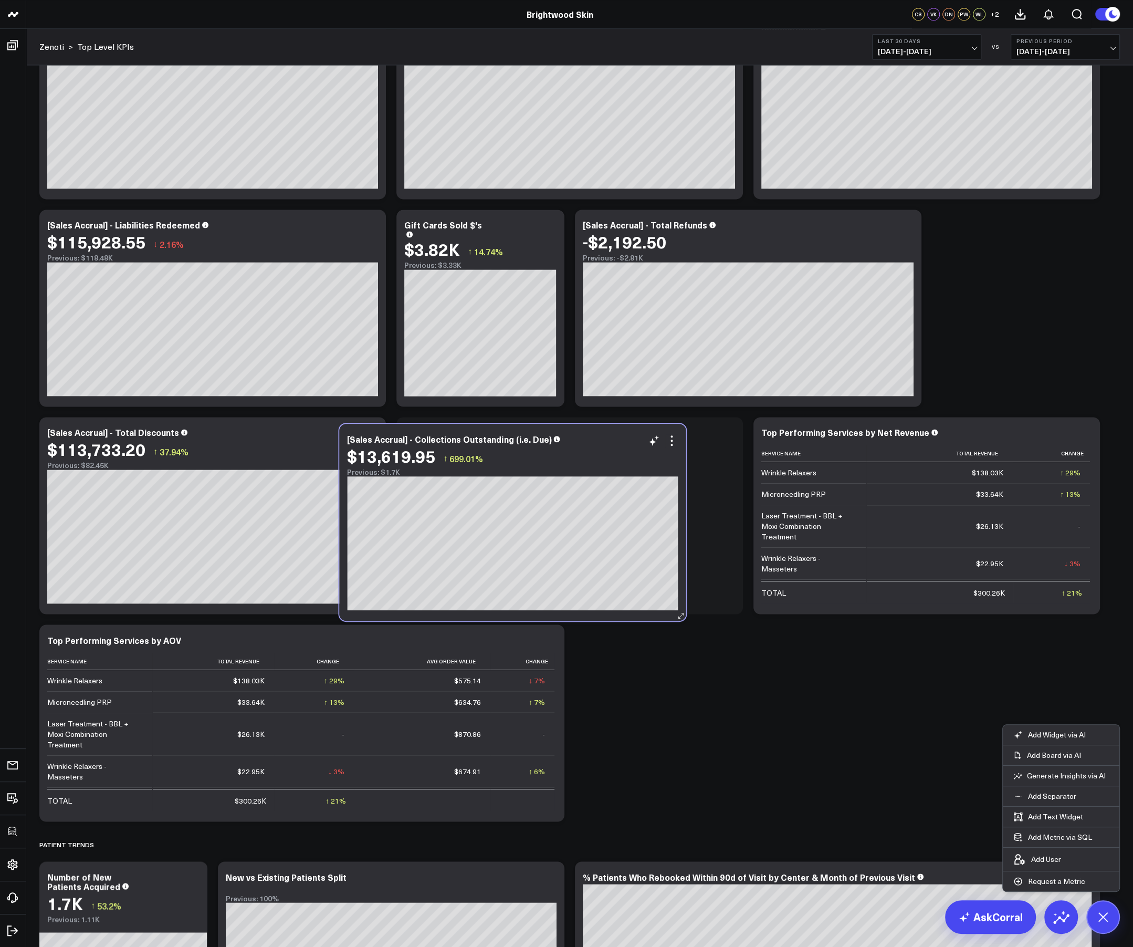
drag, startPoint x: 285, startPoint y: 140, endPoint x: 583, endPoint y: 445, distance: 426.4
click at [583, 445] on div "[Sales Accrual] - Collections Outstanding (i.e. Due) $13,619.95 ↑ 699.01% Previ…" at bounding box center [512, 455] width 331 height 42
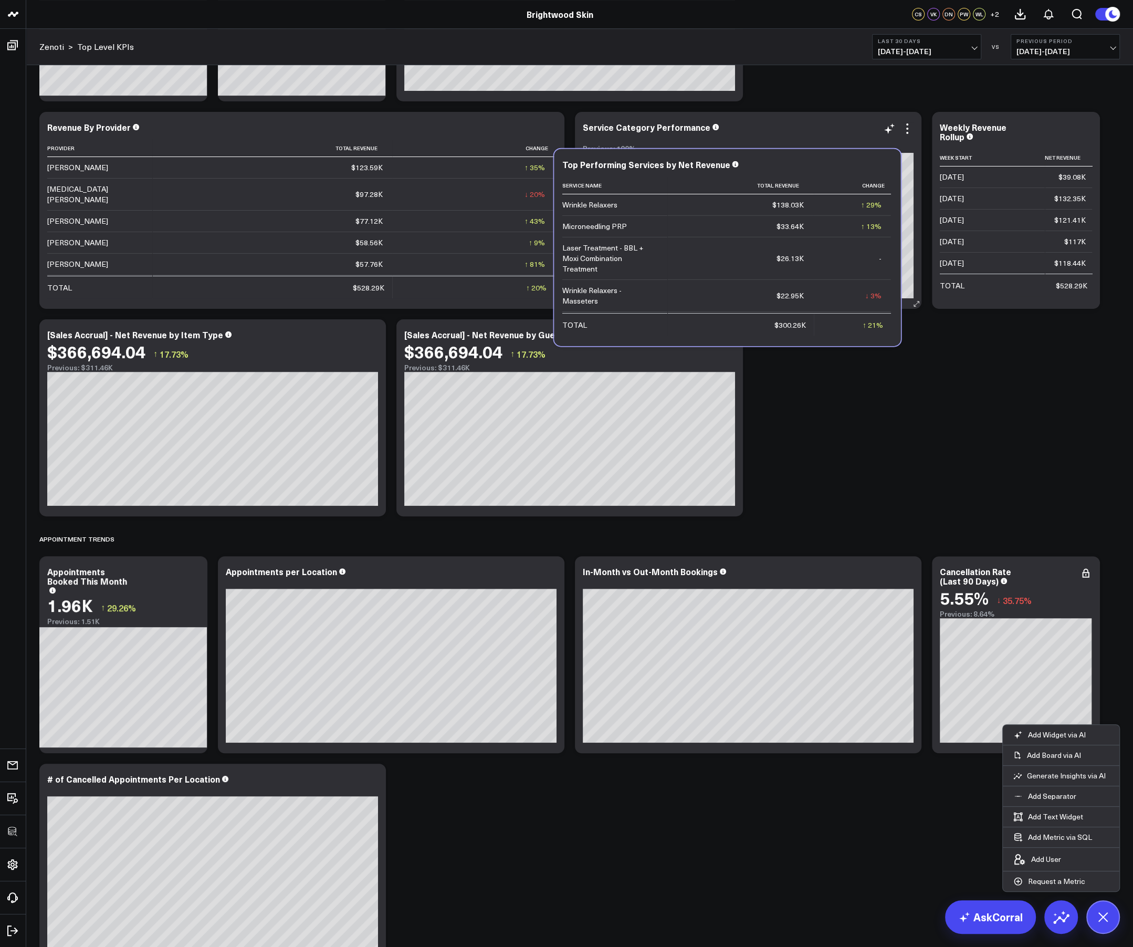
scroll to position [193, 0]
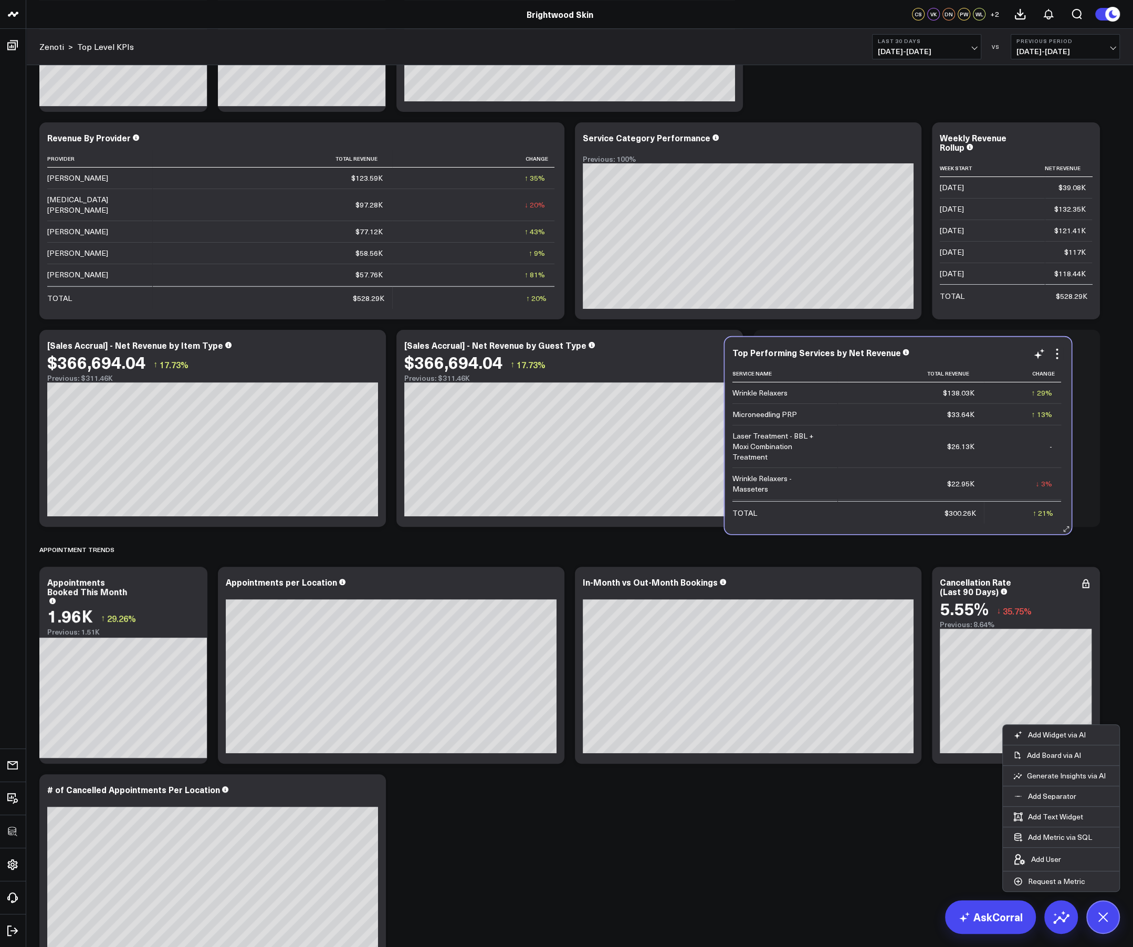
drag, startPoint x: 972, startPoint y: 387, endPoint x: 943, endPoint y: 349, distance: 47.6
click at [753, 349] on div "Top Performing Services by Net Revenue" at bounding box center [898, 352] width 331 height 9
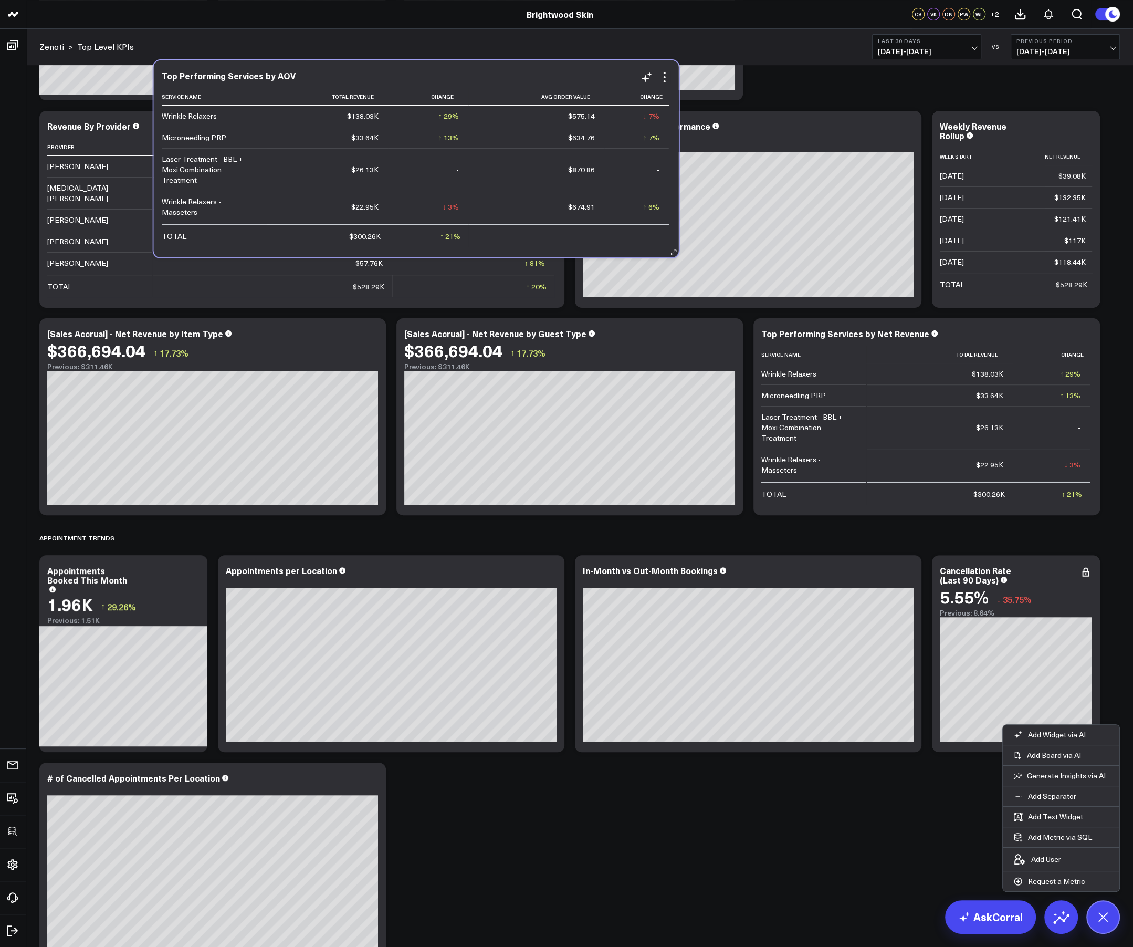
scroll to position [182, 0]
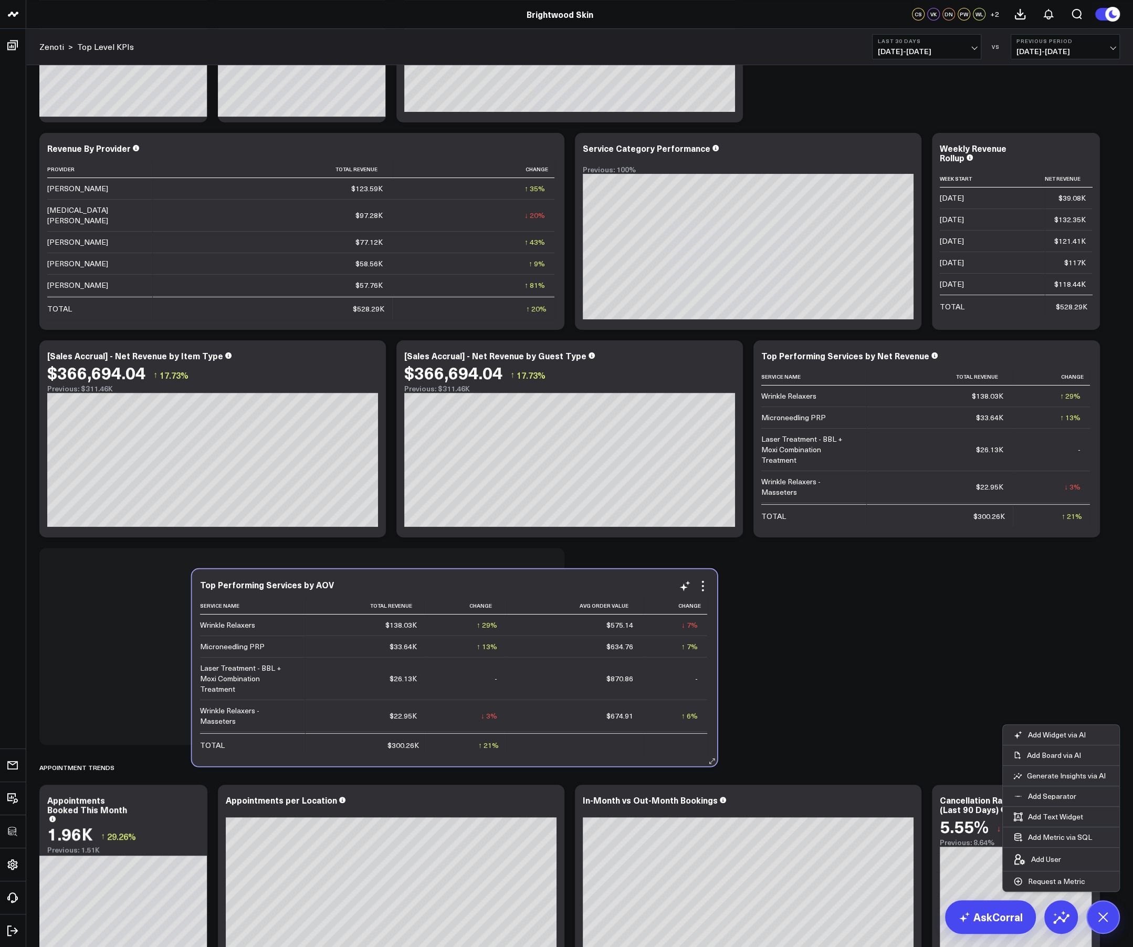
drag, startPoint x: 393, startPoint y: 427, endPoint x: 546, endPoint y: 758, distance: 365.0
click at [546, 631] on div "Top Performing Services by AOV Service Name Total Revenue Change Avg Order Valu…" at bounding box center [454, 667] width 525 height 197
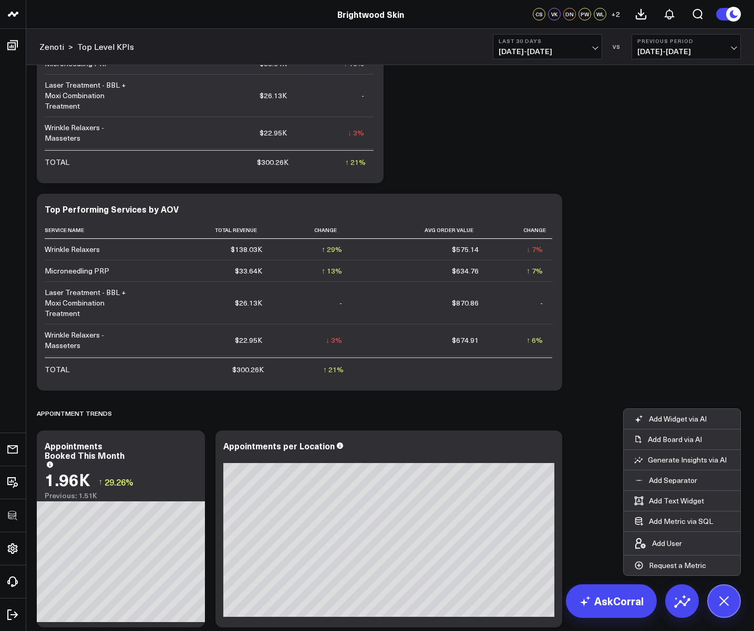
scroll to position [1203, 0]
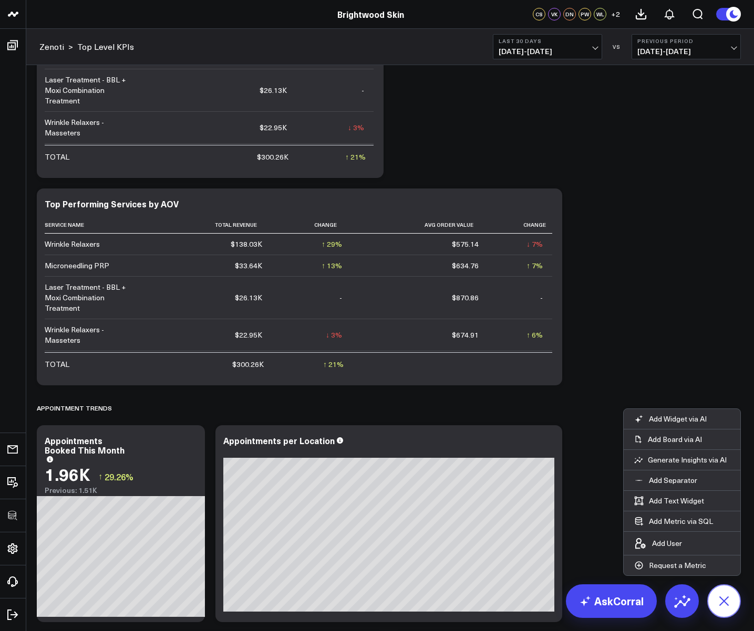
click at [726, 607] on icon at bounding box center [724, 601] width 24 height 24
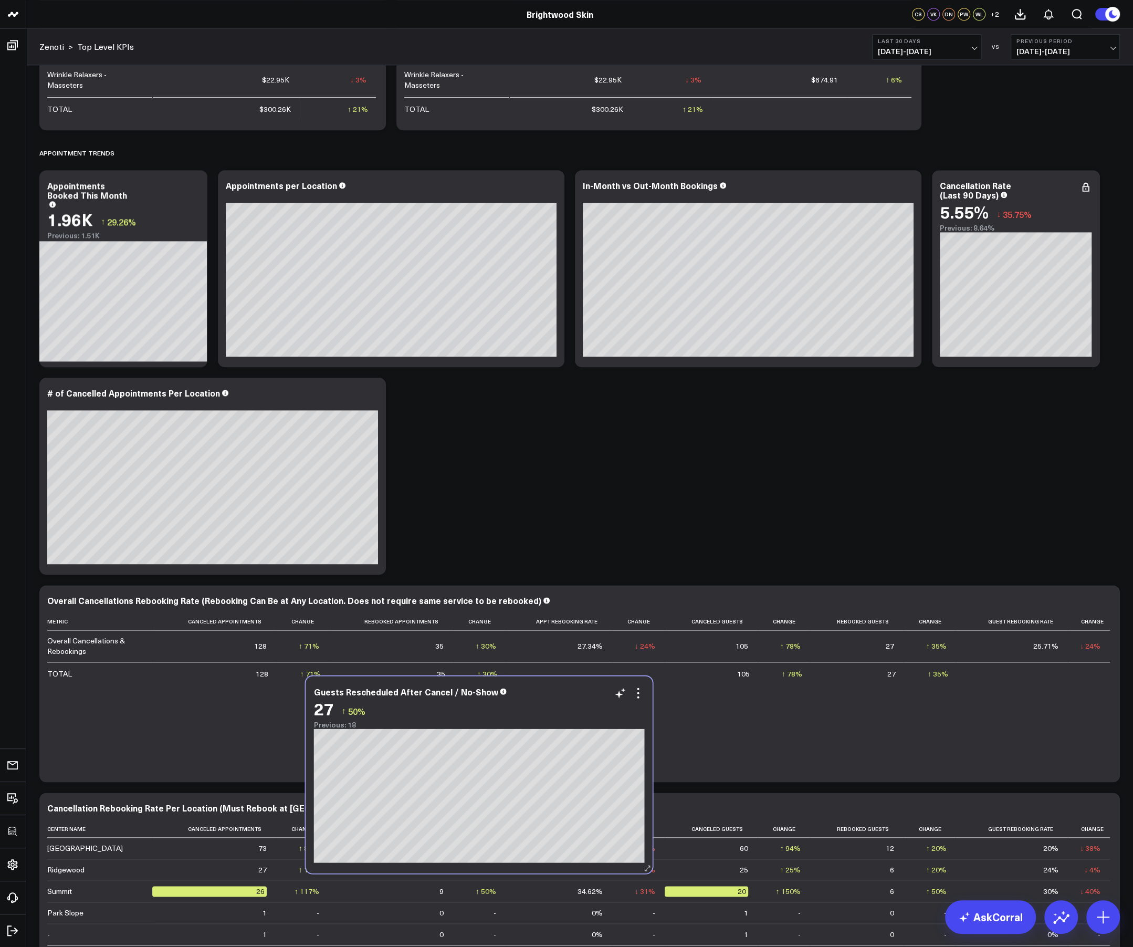
scroll to position [1254, 0]
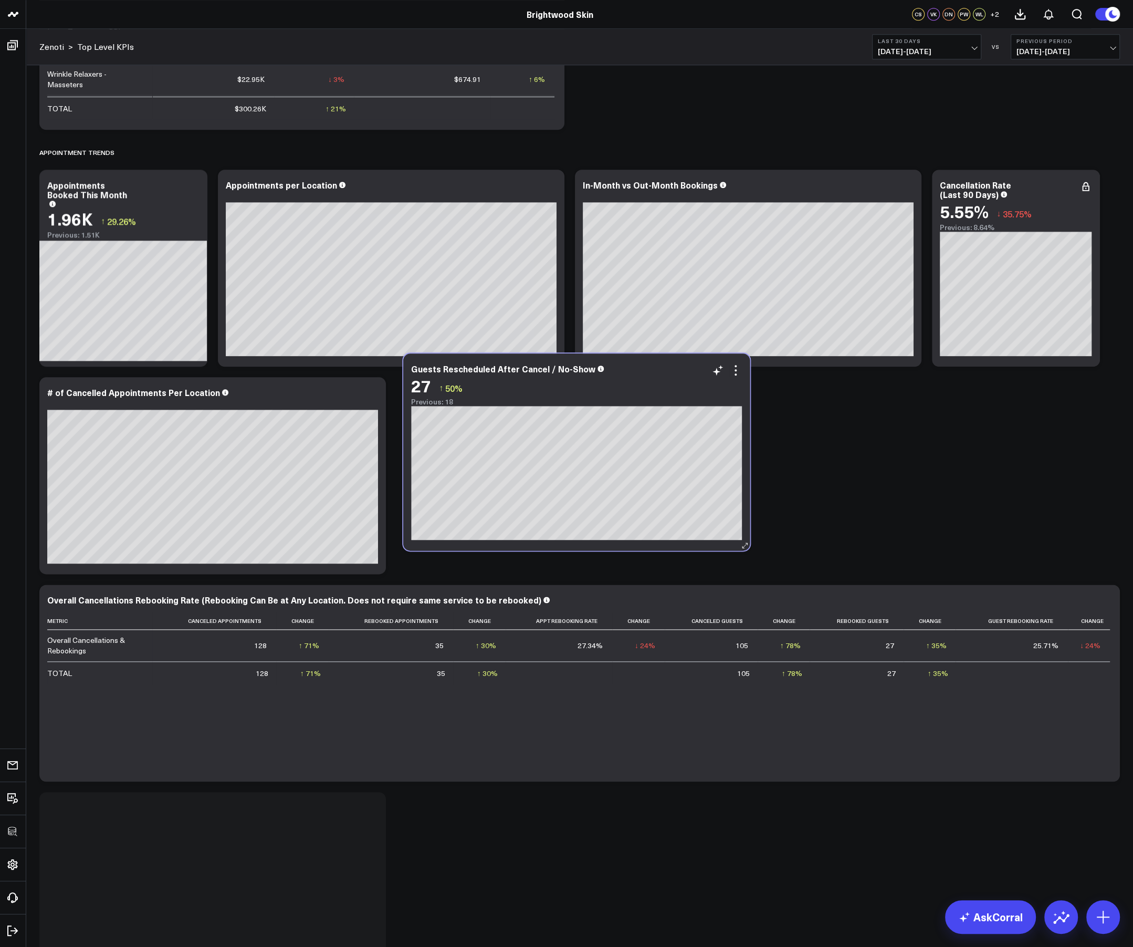
drag, startPoint x: 261, startPoint y: 170, endPoint x: 625, endPoint y: 402, distance: 432.0
click at [625, 402] on div "Previous: 18" at bounding box center [576, 402] width 331 height 8
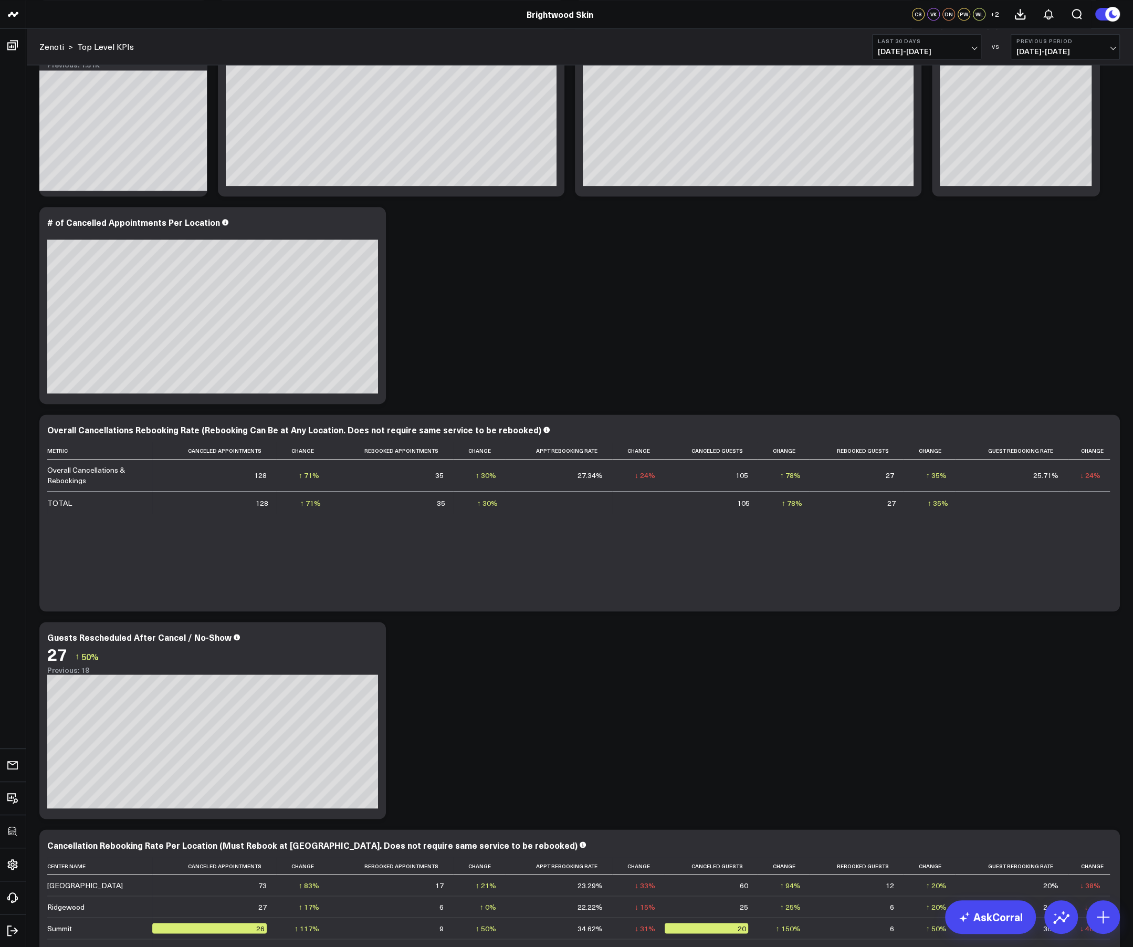
scroll to position [1476, 0]
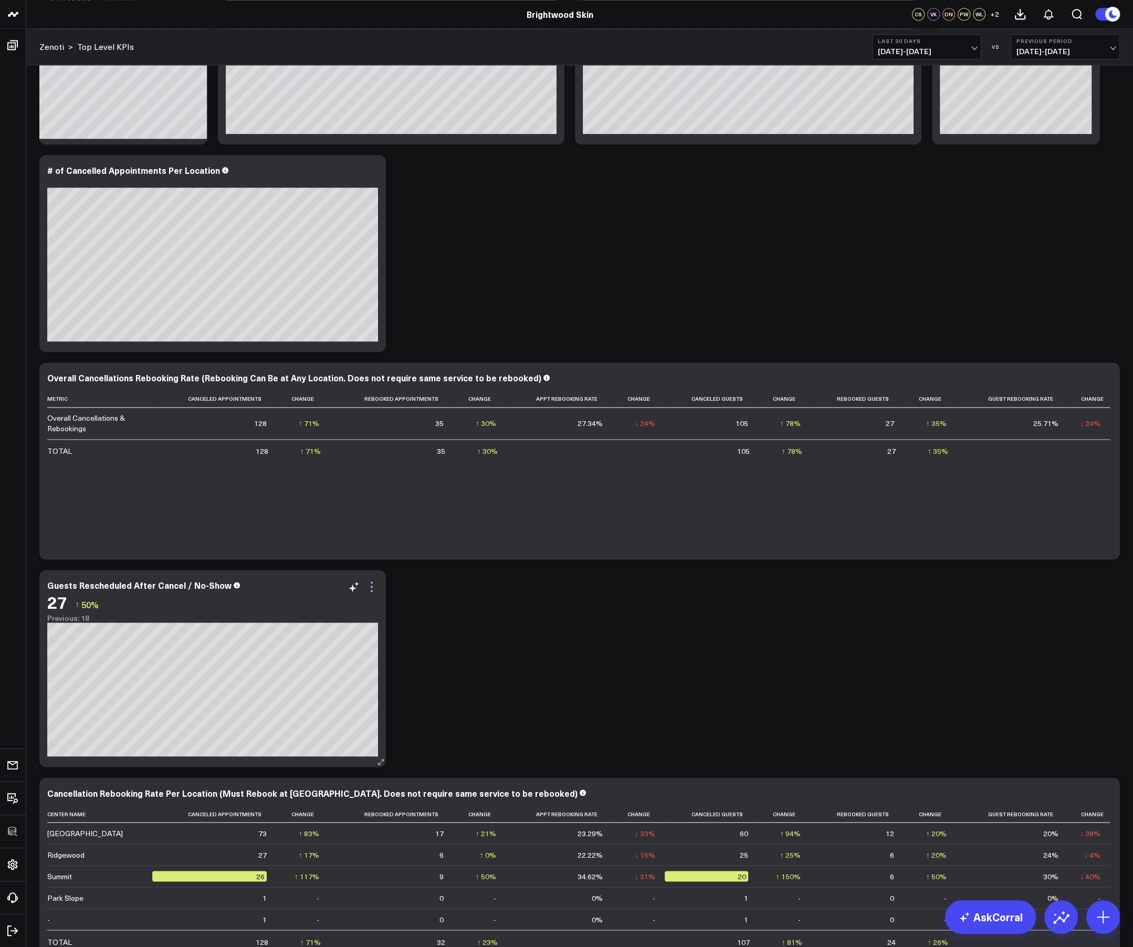
click at [372, 583] on icon at bounding box center [372, 582] width 2 height 2
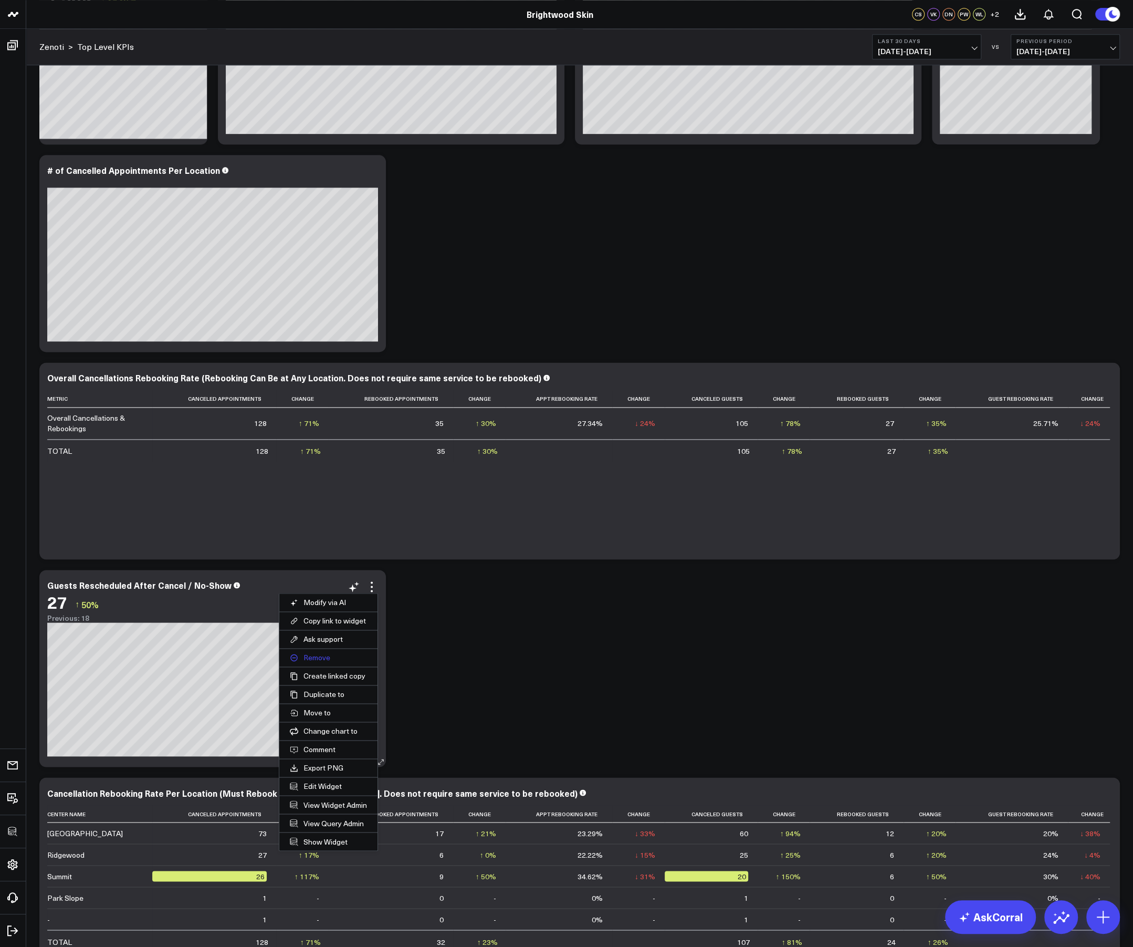
click at [317, 631] on button "Remove" at bounding box center [328, 658] width 98 height 18
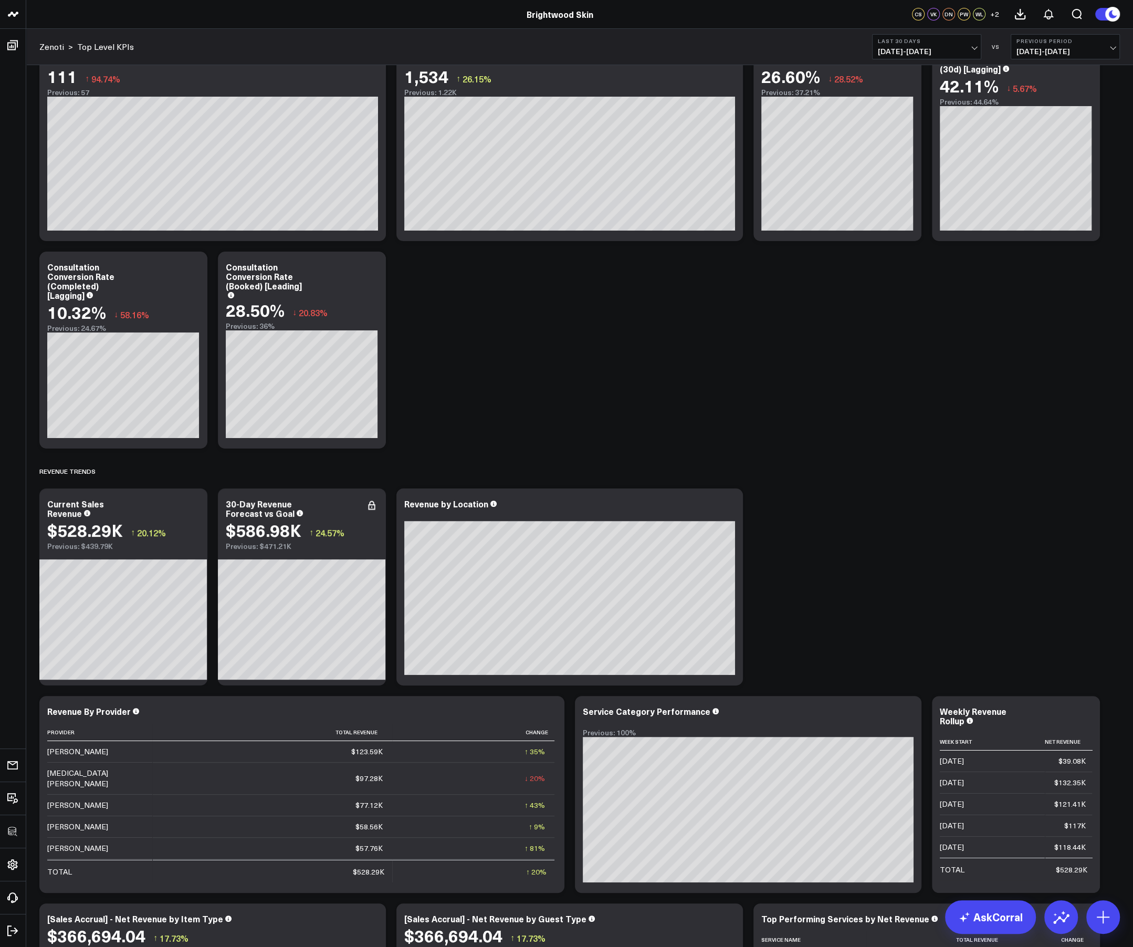
scroll to position [0, 0]
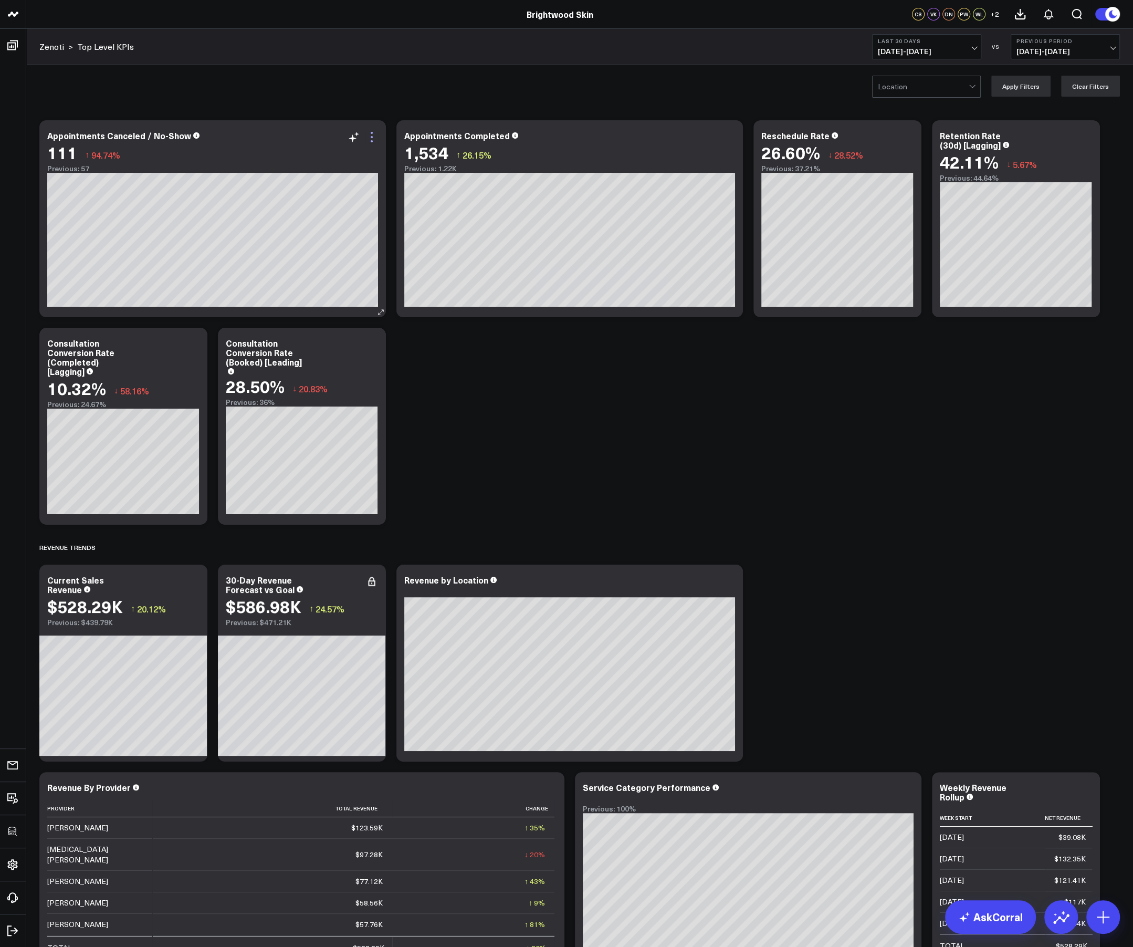
click at [371, 138] on icon at bounding box center [372, 137] width 13 height 13
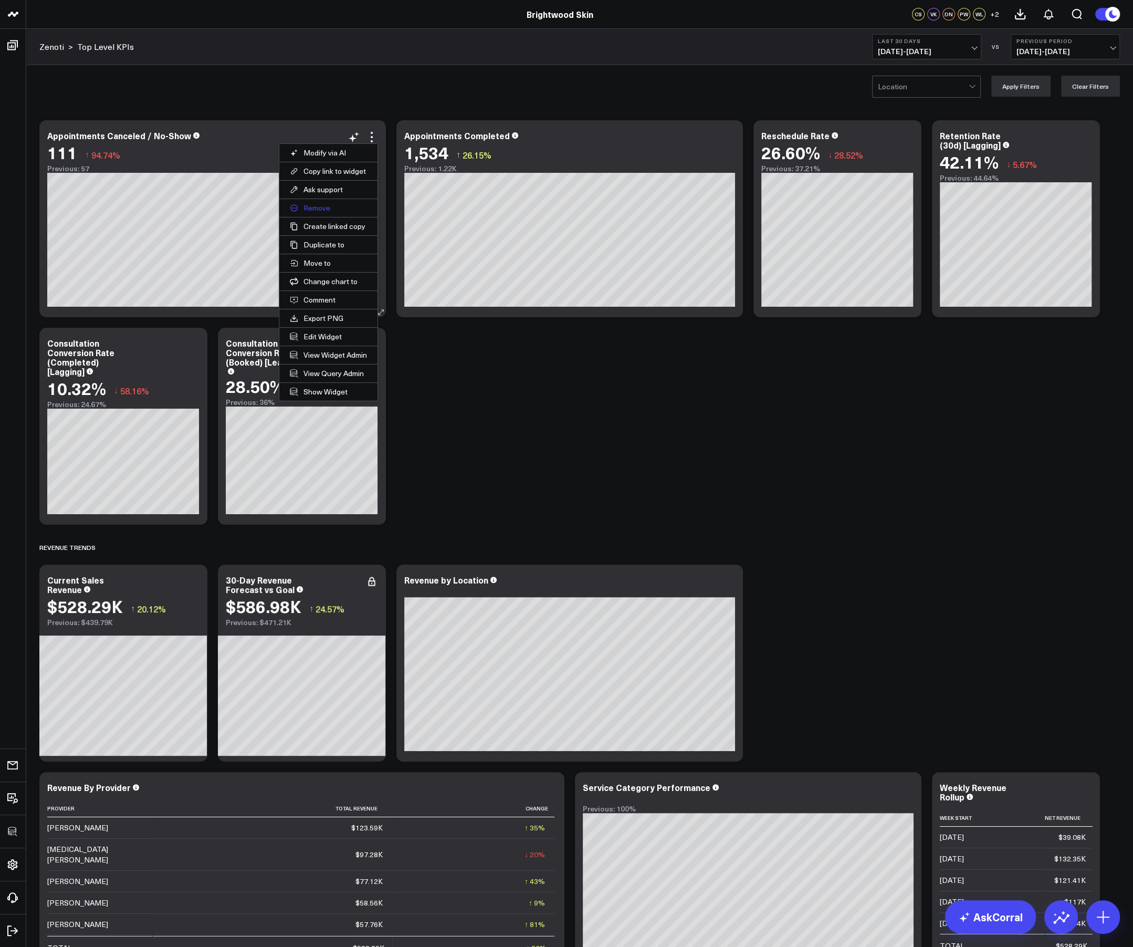
click at [312, 206] on button "Remove" at bounding box center [328, 208] width 98 height 18
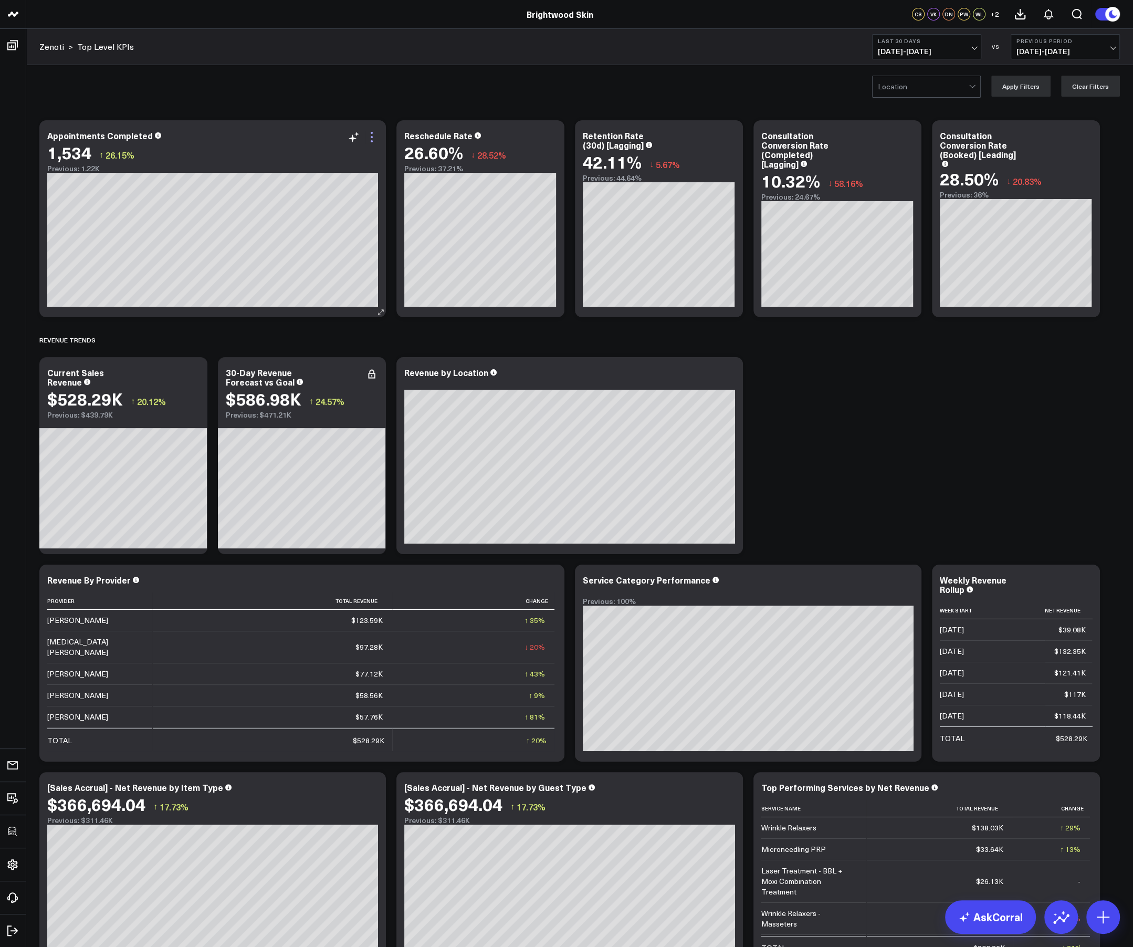
click at [369, 134] on icon at bounding box center [372, 137] width 13 height 13
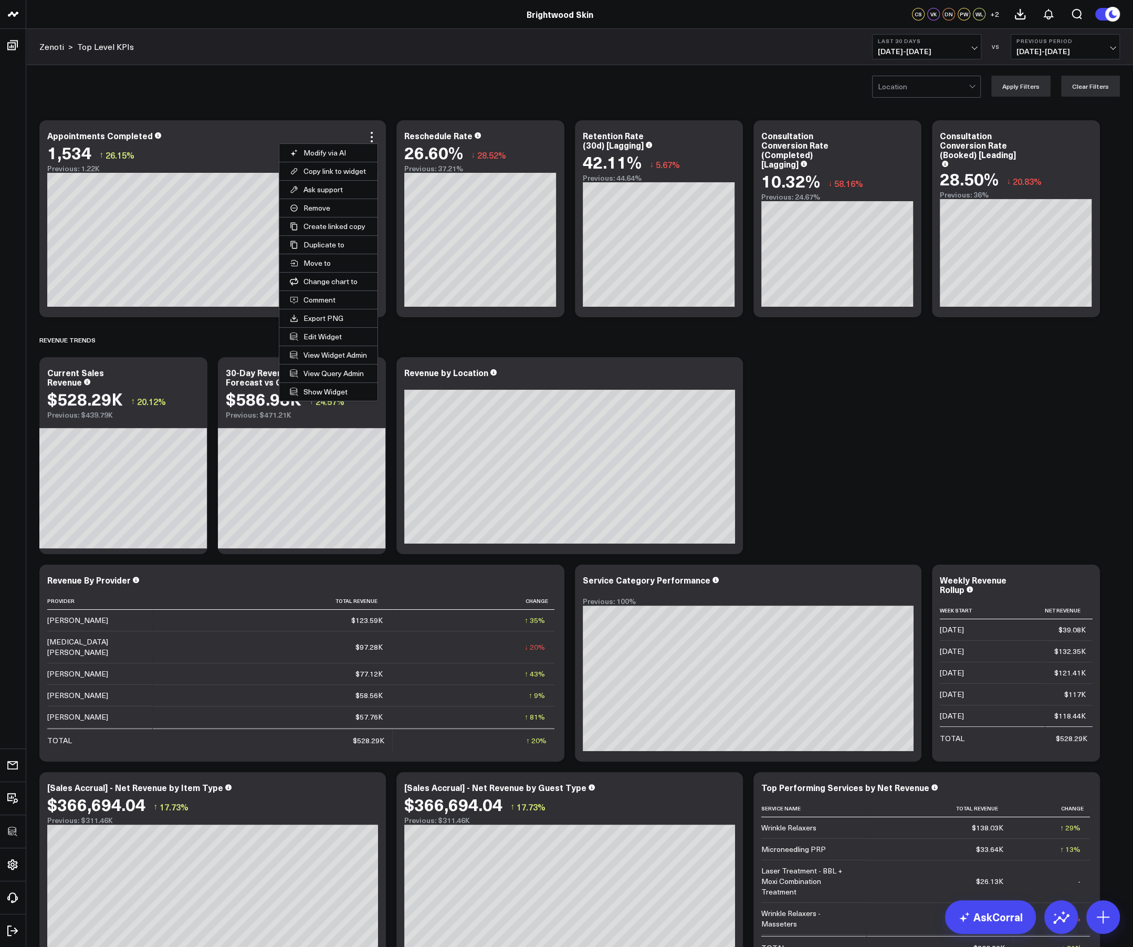
click at [325, 100] on div "Location Apply Filters Clear Filters" at bounding box center [579, 86] width 1107 height 42
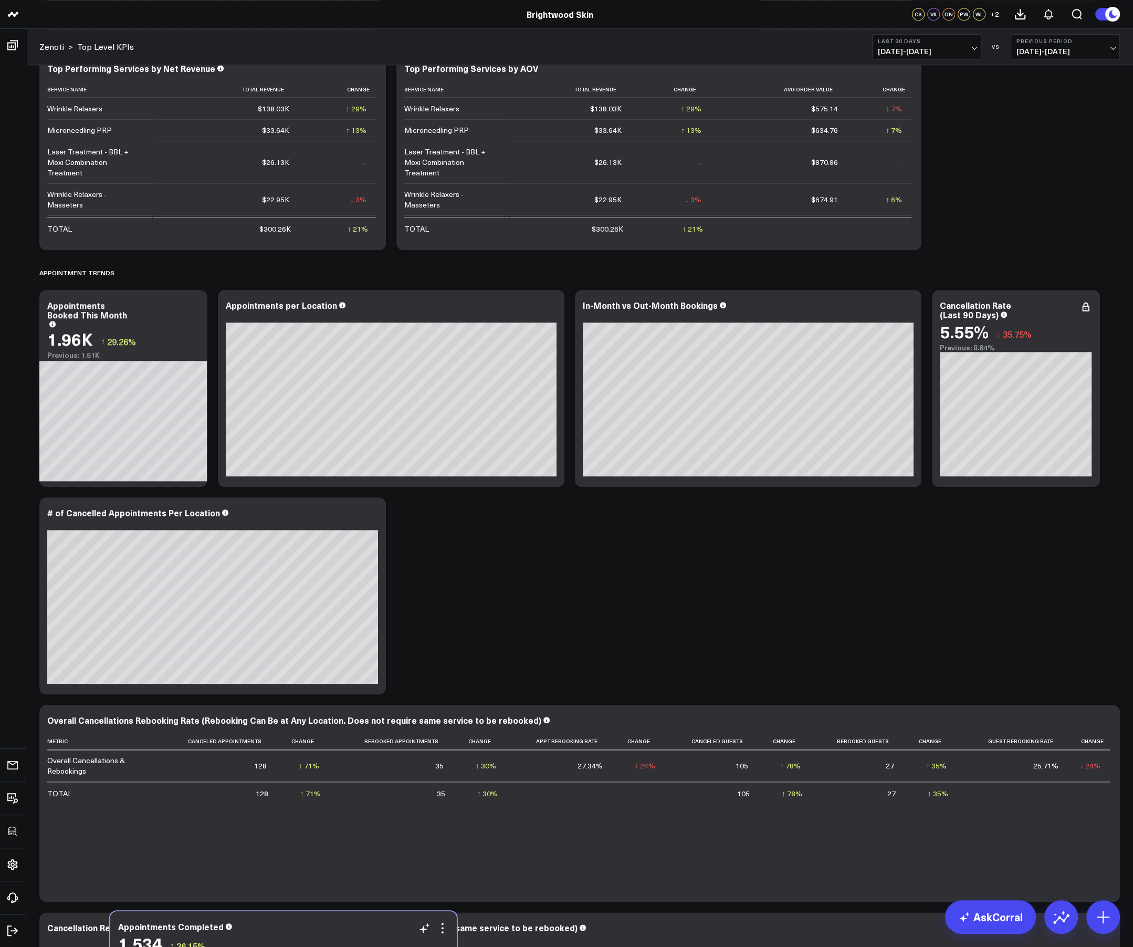
scroll to position [944, 0]
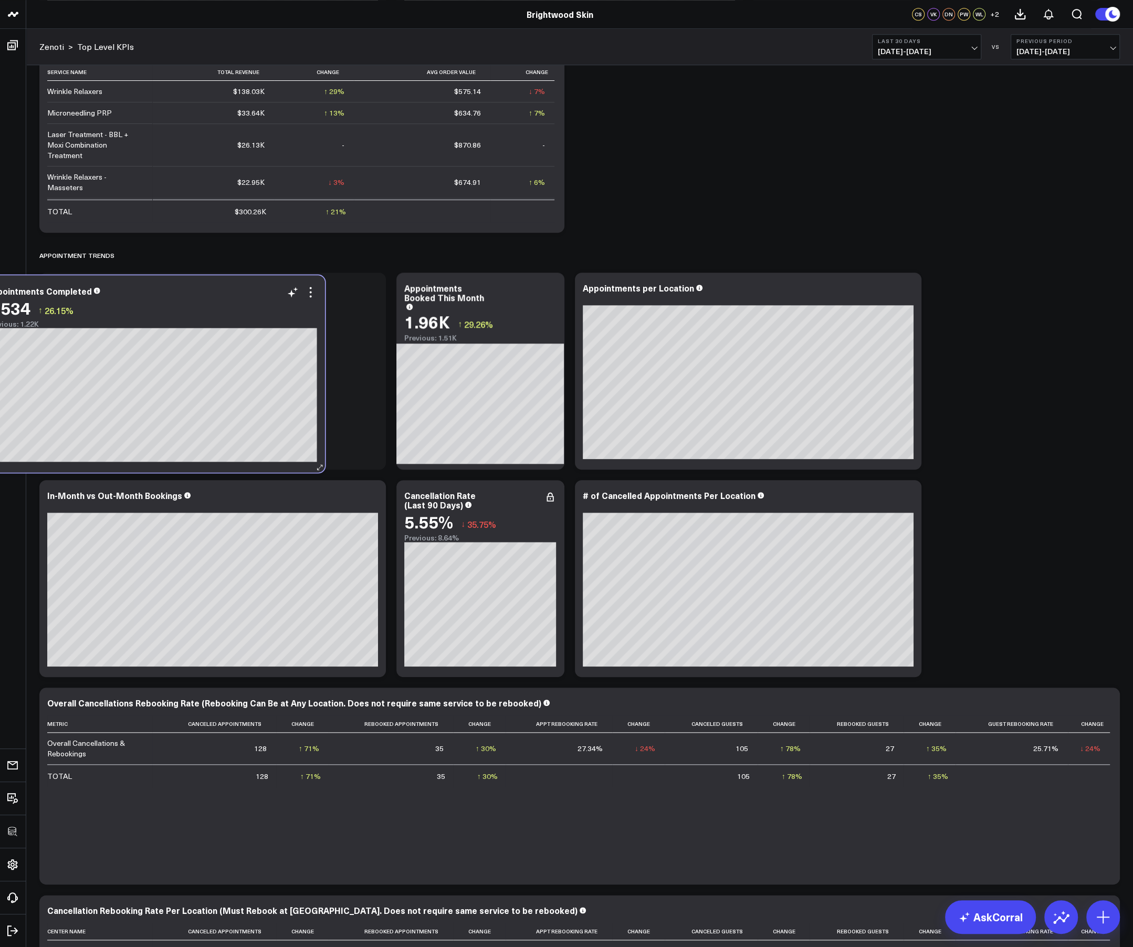
click at [131, 363] on div "Appointments Completed 1,534 ↑ 26.15% Previous: 1.22K [#fff fontSize:14px lineH…" at bounding box center [151, 373] width 347 height 197
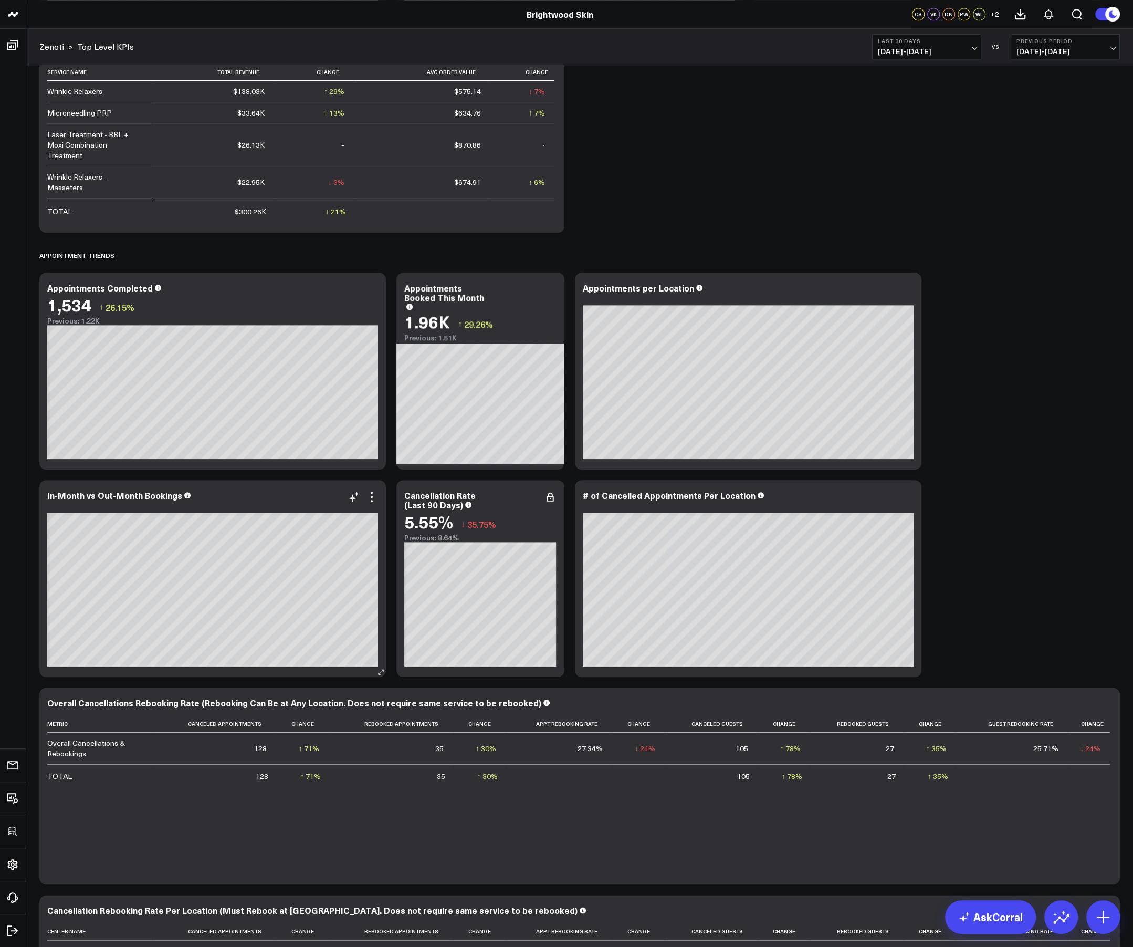
scroll to position [0, 0]
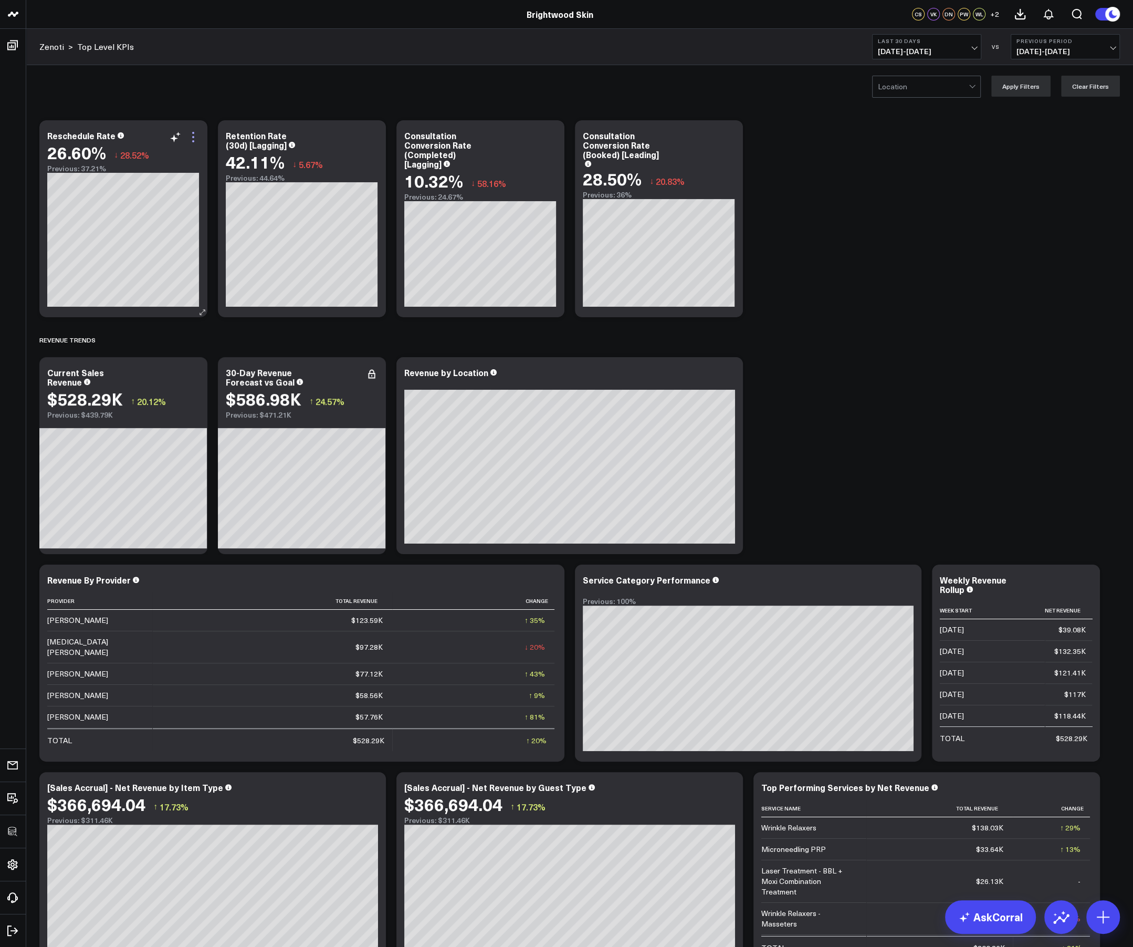
click at [195, 137] on icon at bounding box center [193, 137] width 13 height 13
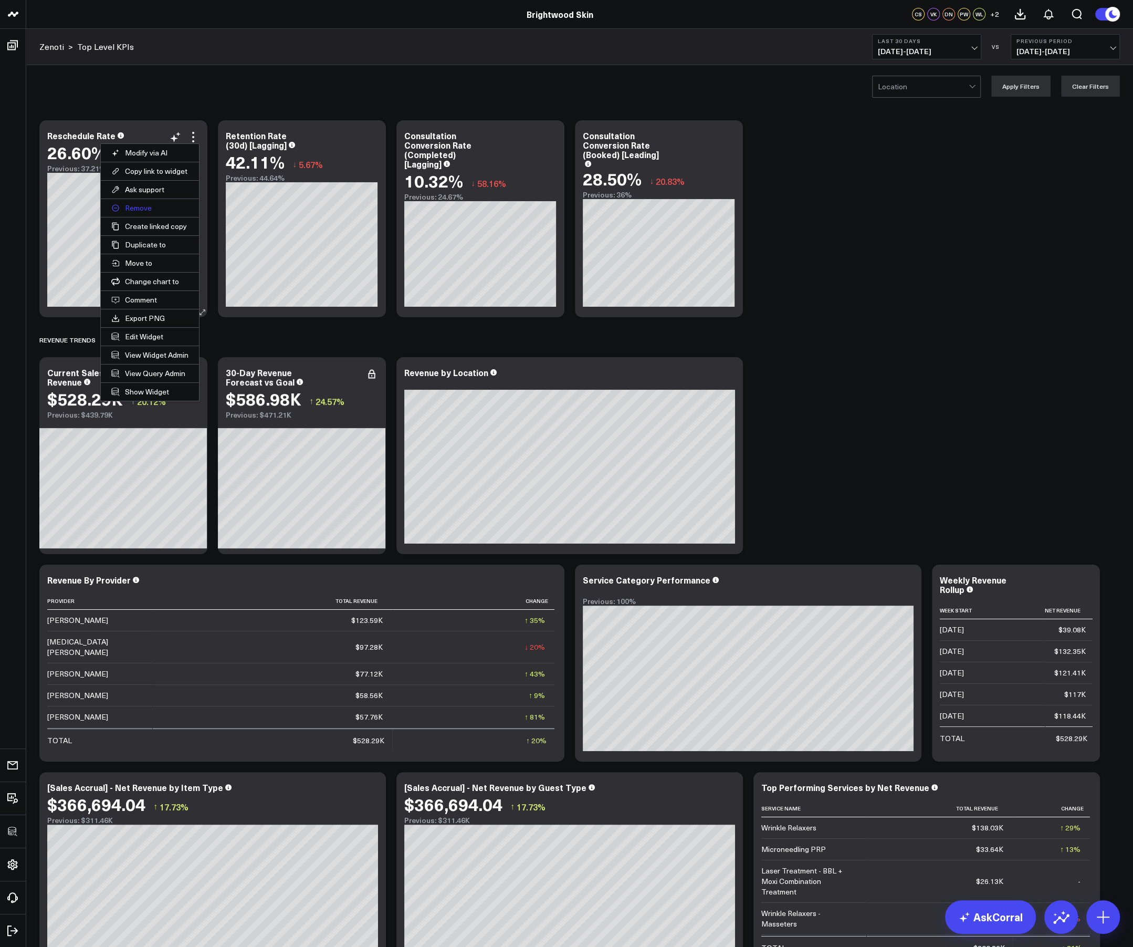
click at [141, 205] on button "Remove" at bounding box center [150, 208] width 98 height 18
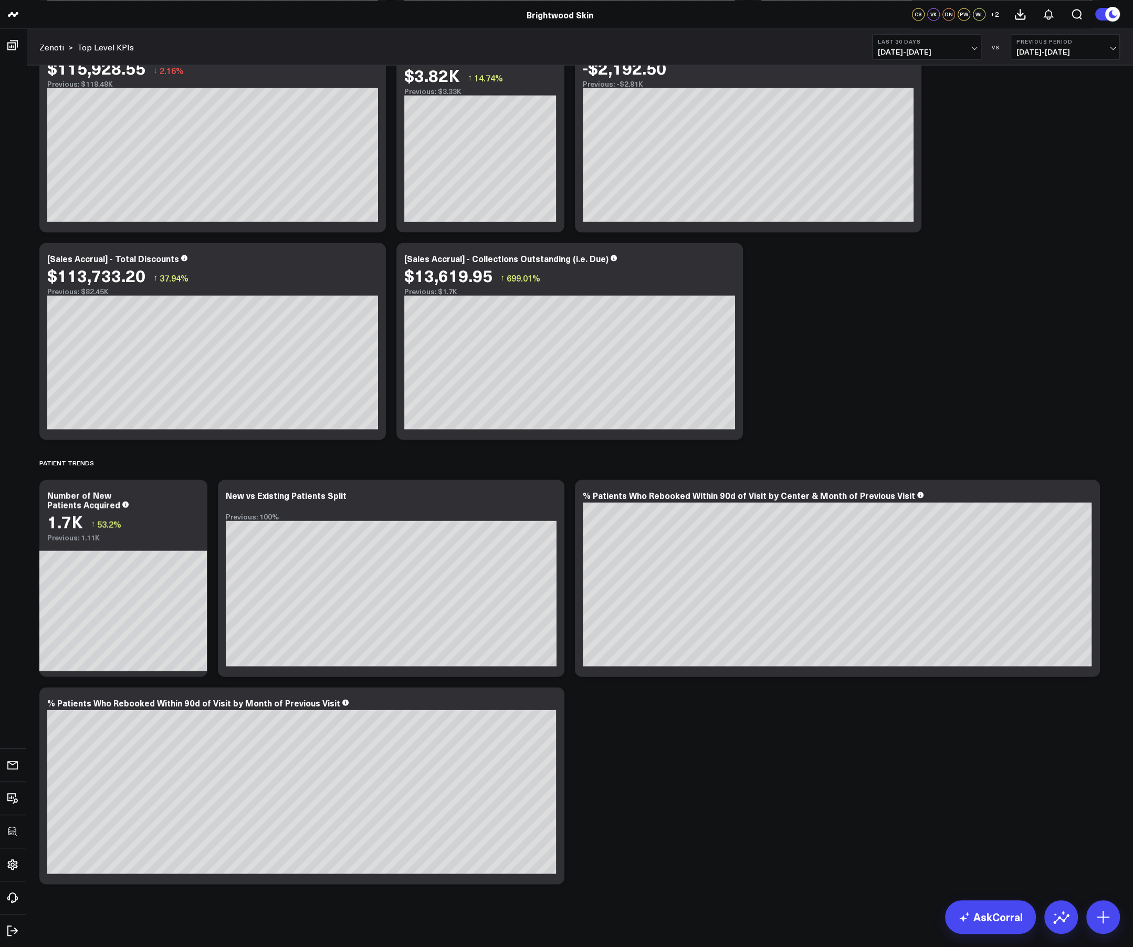
scroll to position [2253, 0]
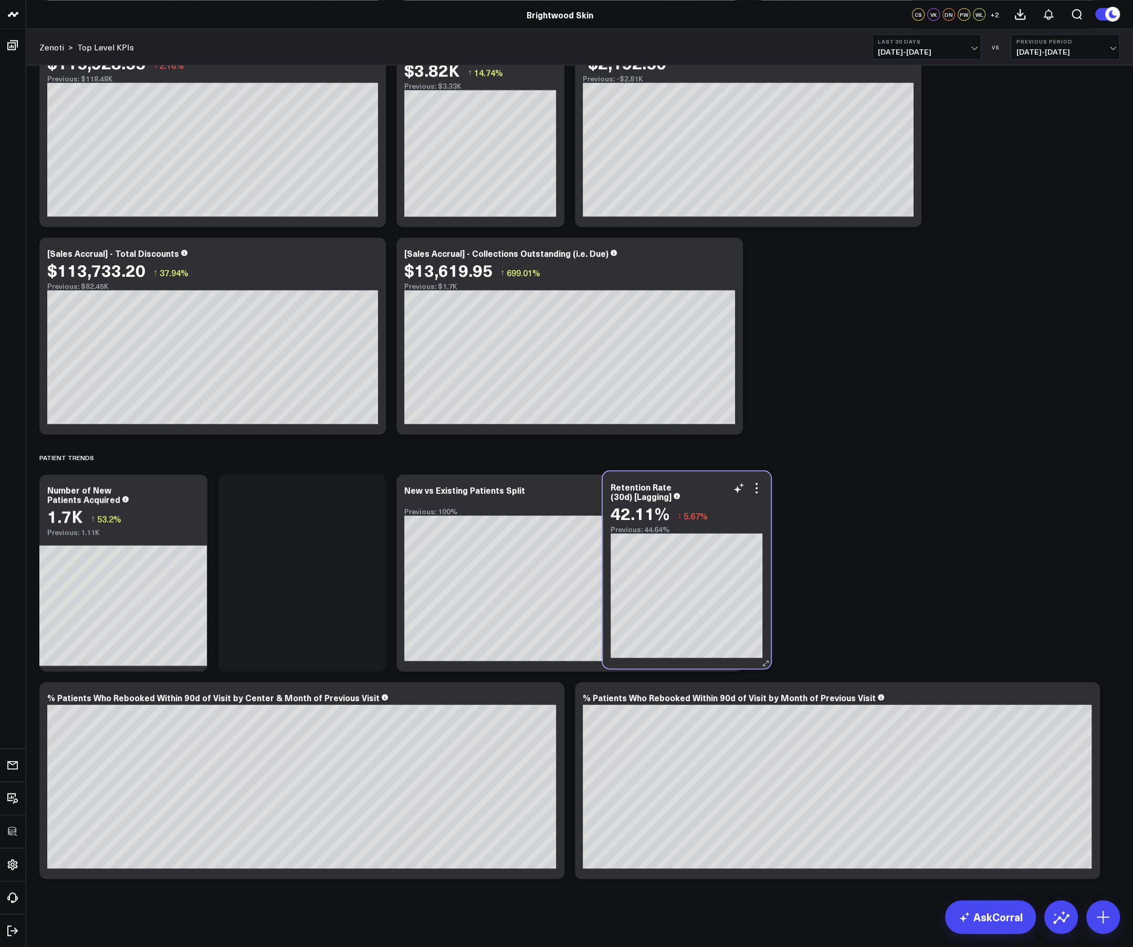
drag, startPoint x: 171, startPoint y: 174, endPoint x: 735, endPoint y: 525, distance: 663.8
click at [735, 525] on div "Previous: 44.64%" at bounding box center [687, 529] width 152 height 8
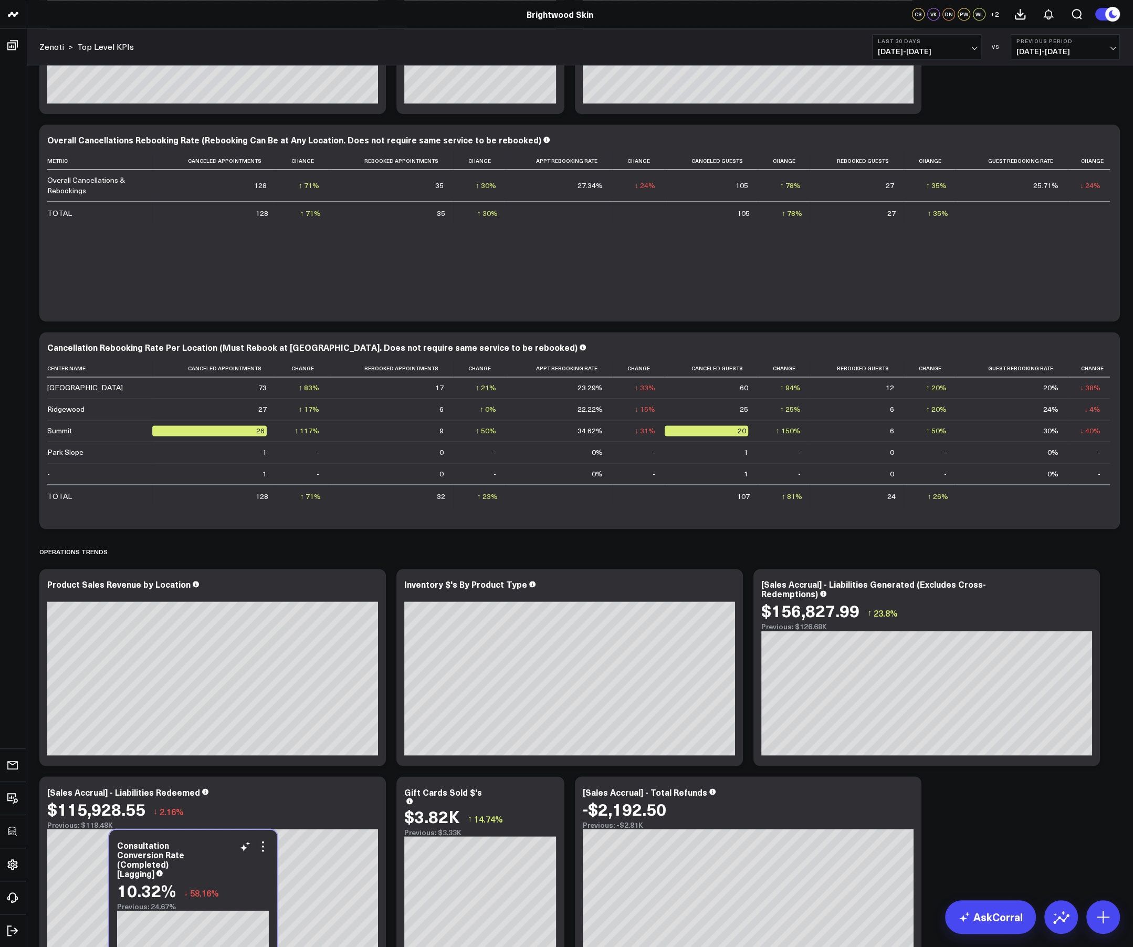
scroll to position [1535, 0]
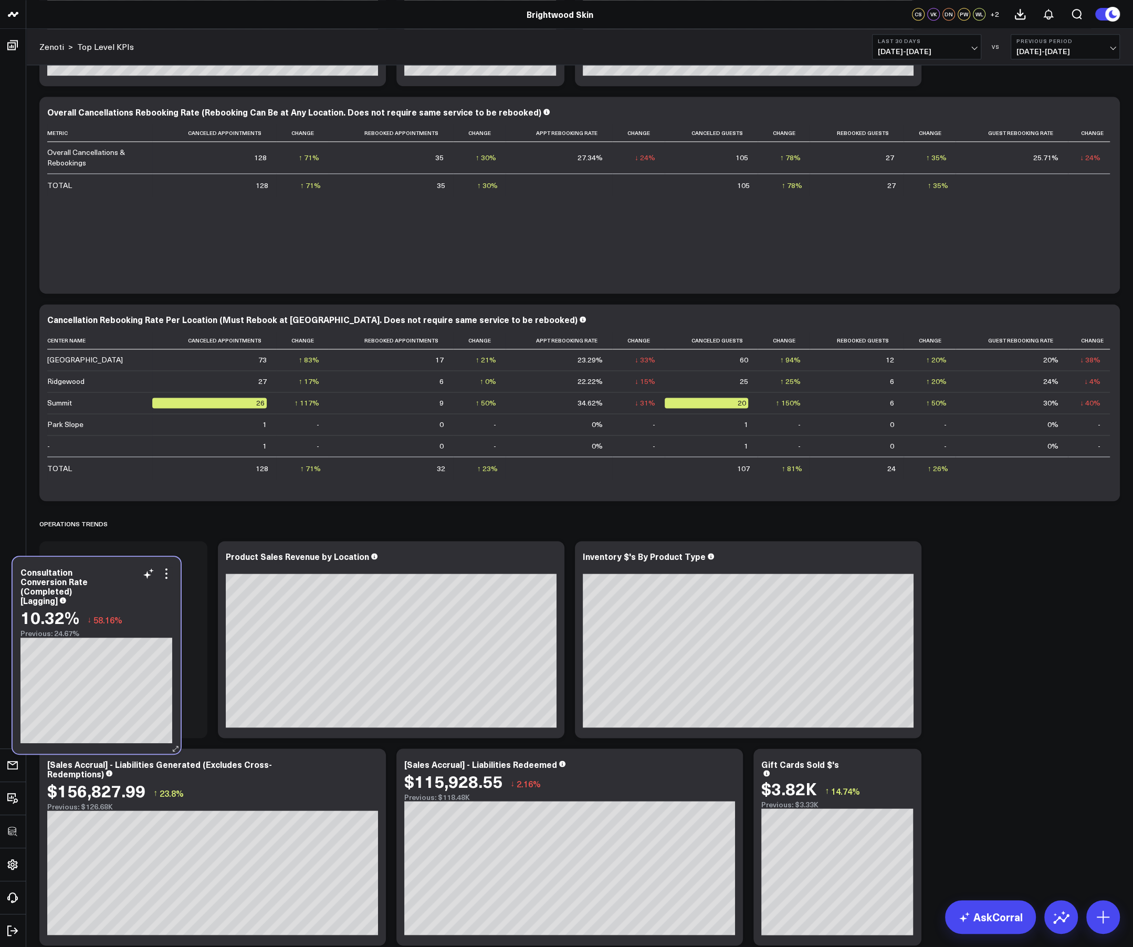
drag, startPoint x: 134, startPoint y: 155, endPoint x: 108, endPoint y: 591, distance: 436.8
click at [108, 591] on div "Consultation Conversion Rate (Completed) [Lagging]" at bounding box center [96, 586] width 152 height 38
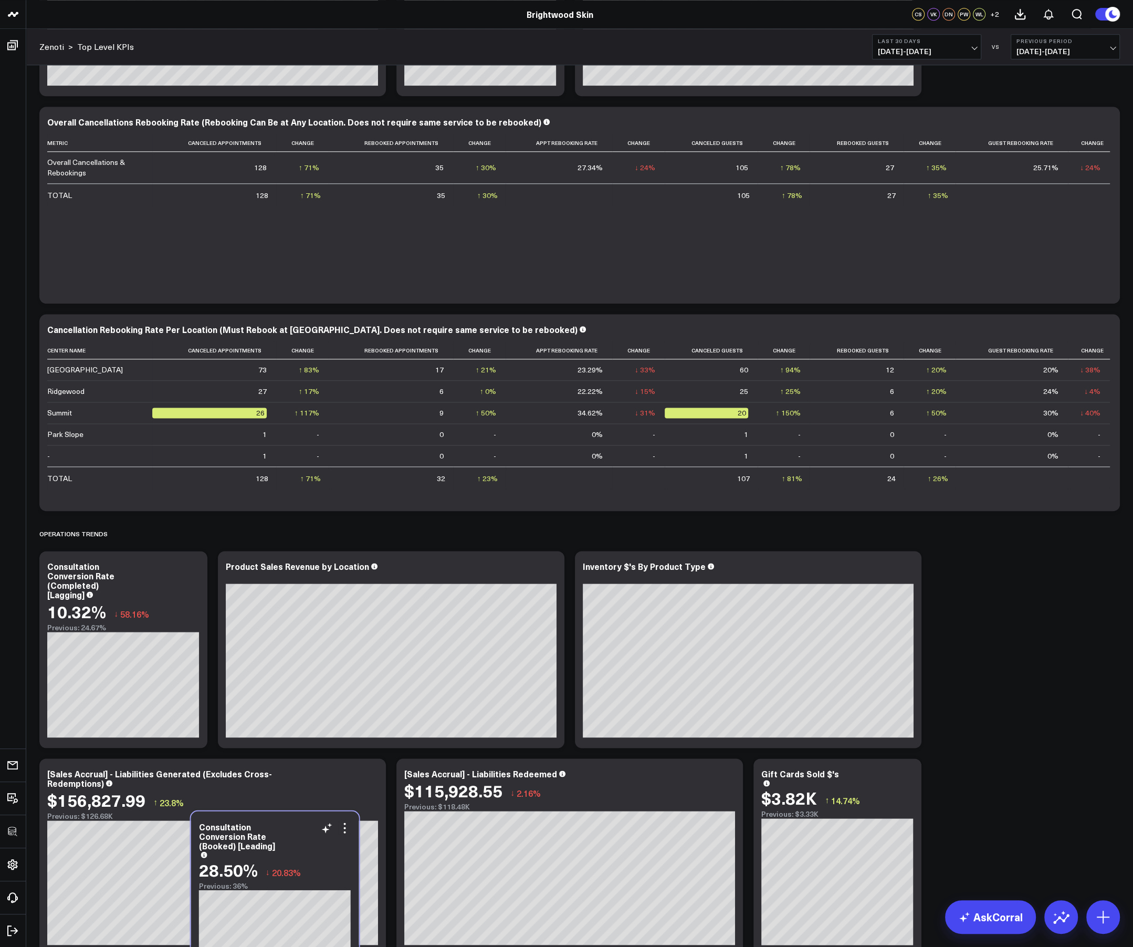
scroll to position [1330, 0]
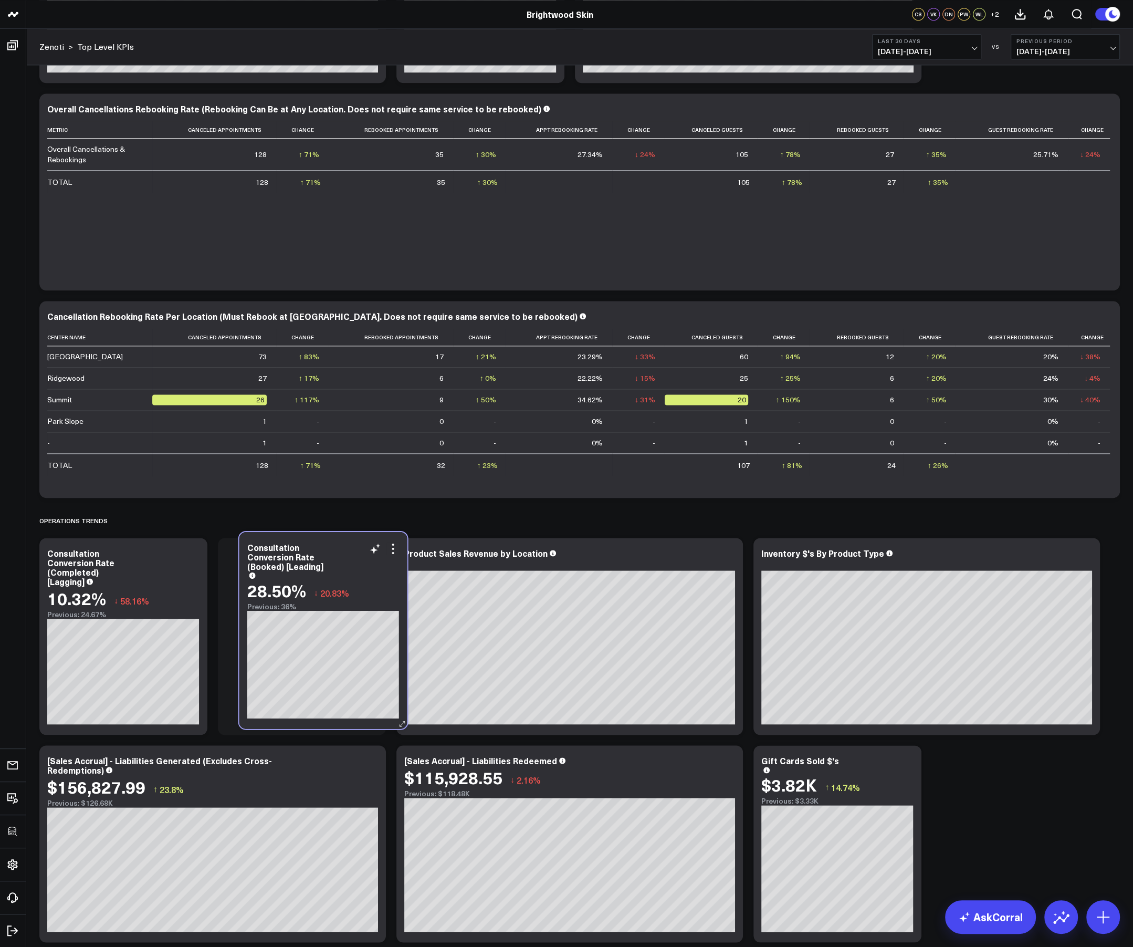
click at [371, 631] on div "Consultation Conversion Rate (Booked) [Leading] 28.50% ↓ 20.83% Previous: 36%" at bounding box center [324, 630] width 168 height 197
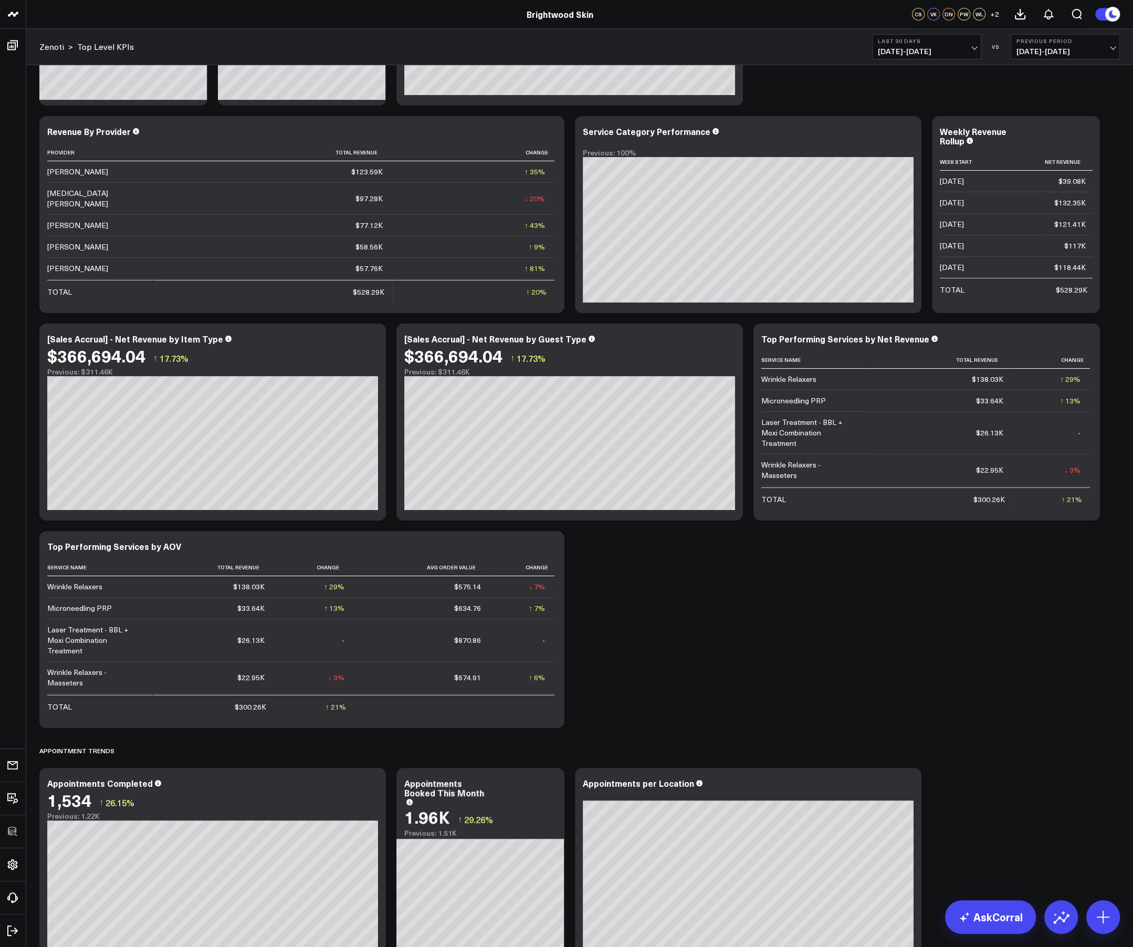
scroll to position [0, 0]
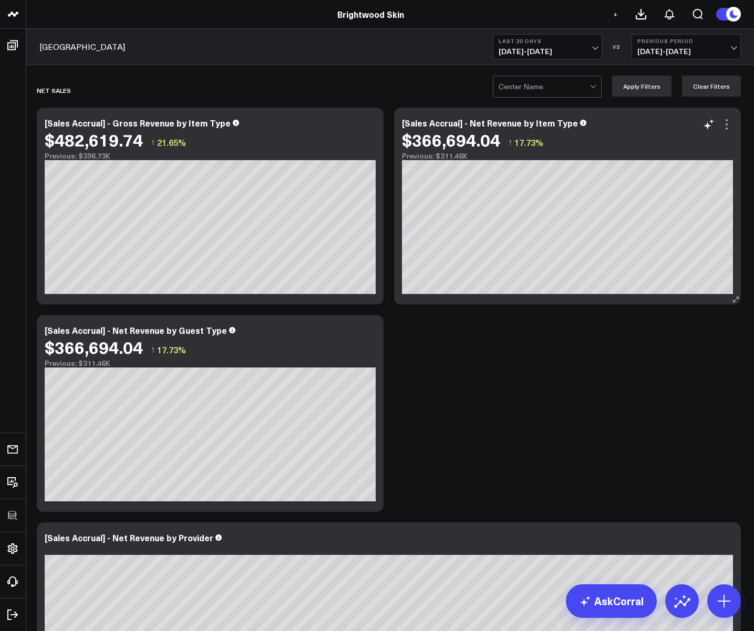
click at [729, 123] on icon at bounding box center [726, 124] width 13 height 13
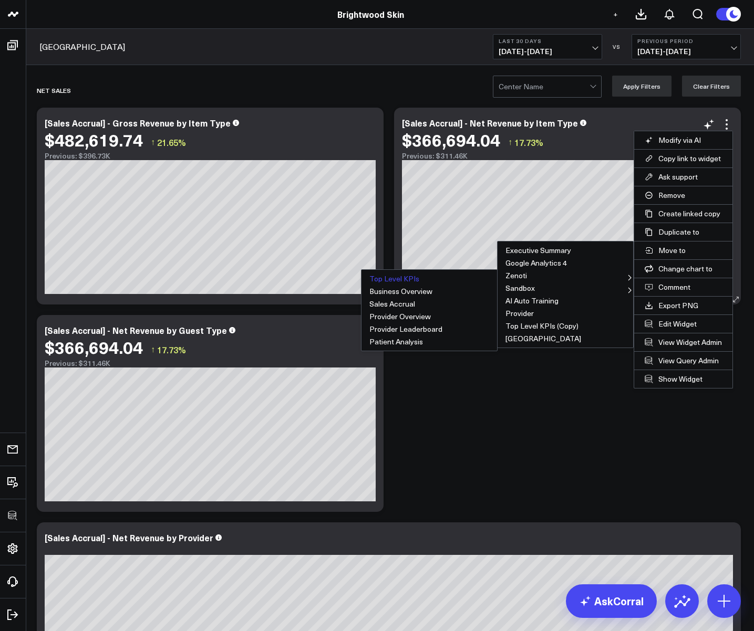
click at [405, 278] on button "Top Level KPIs" at bounding box center [429, 279] width 136 height 13
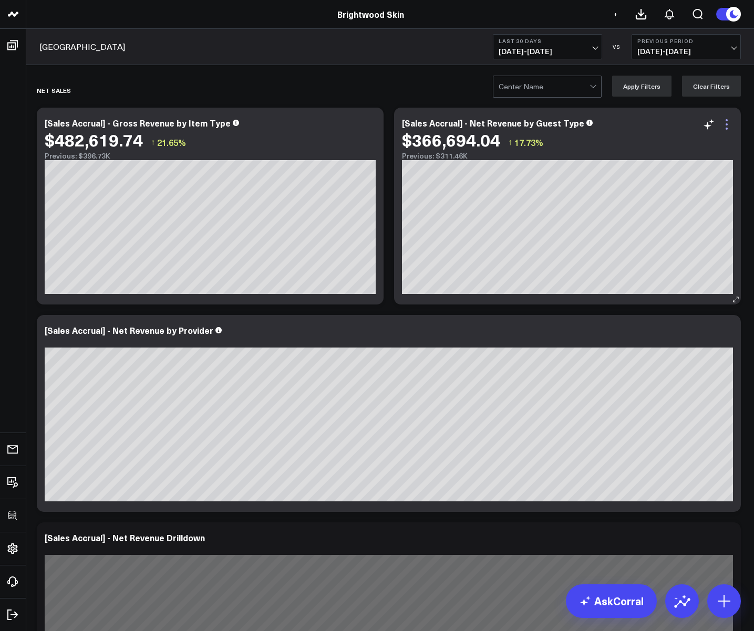
click at [726, 126] on icon at bounding box center [726, 124] width 13 height 13
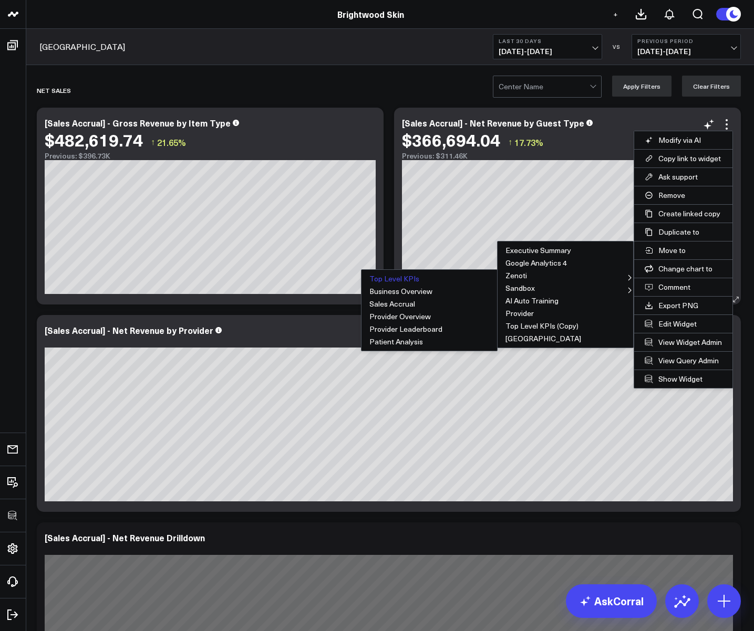
click at [381, 282] on button "Top Level KPIs" at bounding box center [429, 279] width 136 height 13
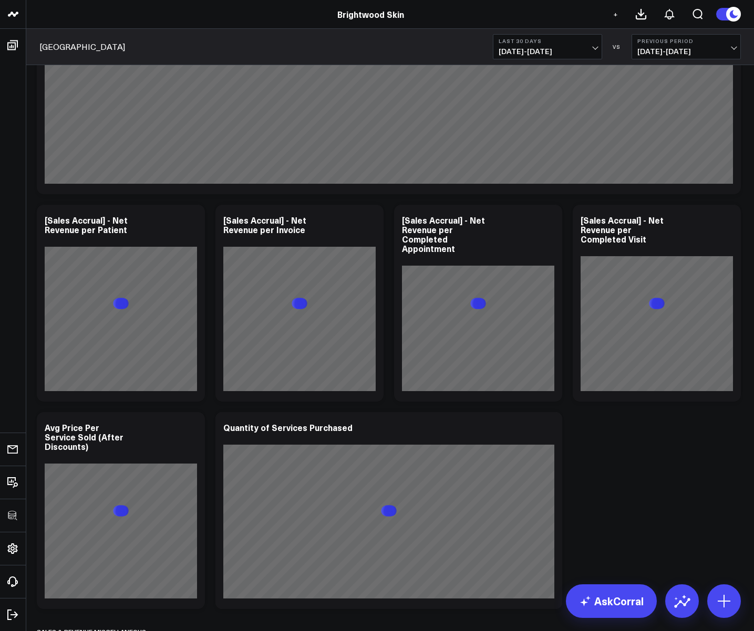
scroll to position [744, 0]
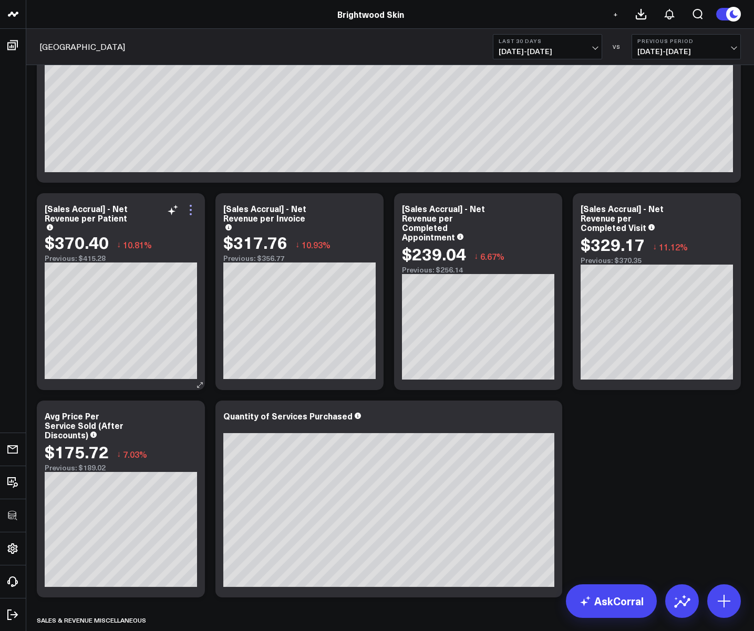
click at [192, 212] on icon at bounding box center [190, 210] width 13 height 13
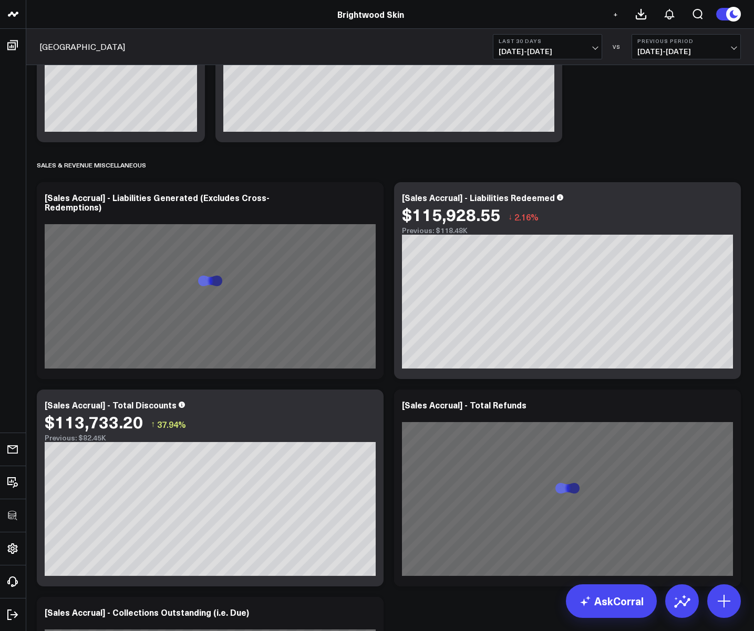
scroll to position [1201, 0]
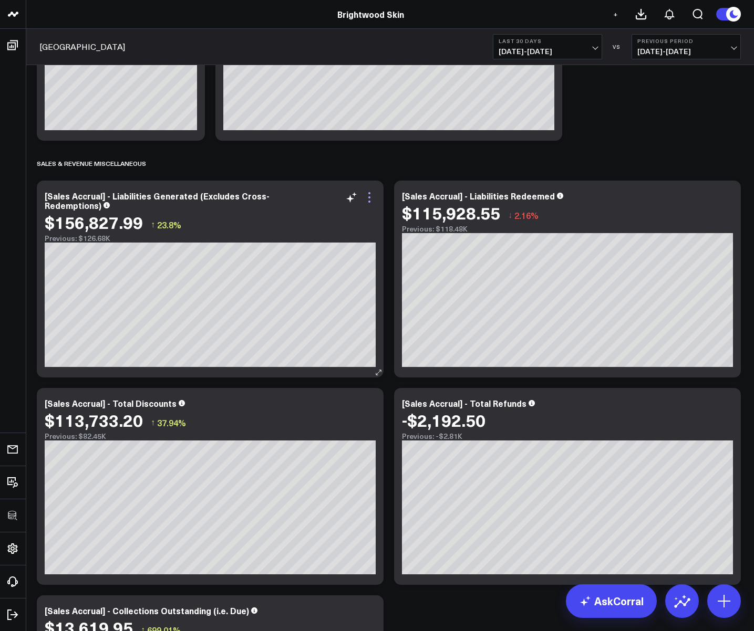
click at [369, 197] on icon at bounding box center [369, 197] width 2 height 2
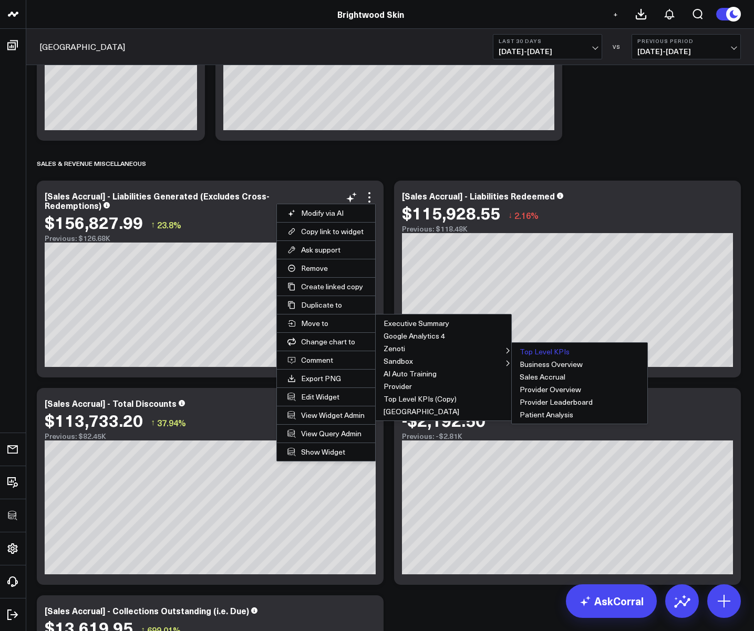
click at [543, 350] on button "Top Level KPIs" at bounding box center [580, 352] width 136 height 13
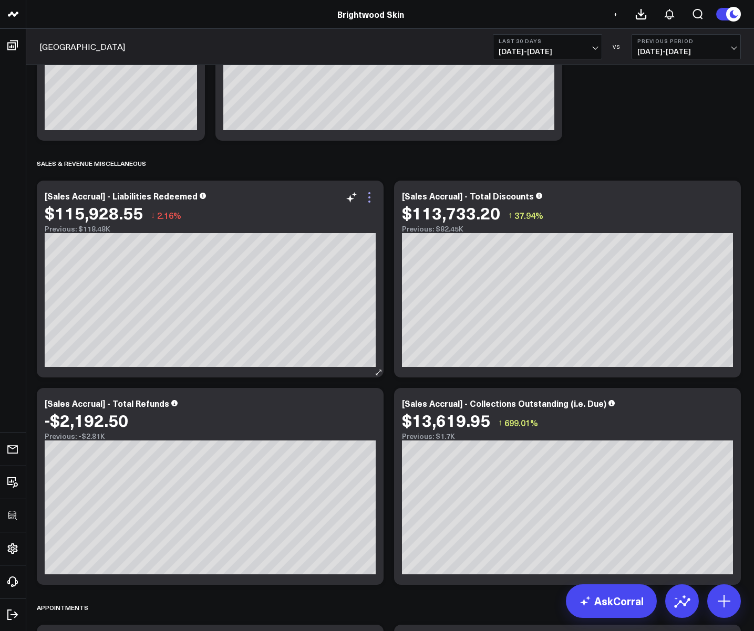
click at [370, 196] on icon at bounding box center [369, 197] width 13 height 13
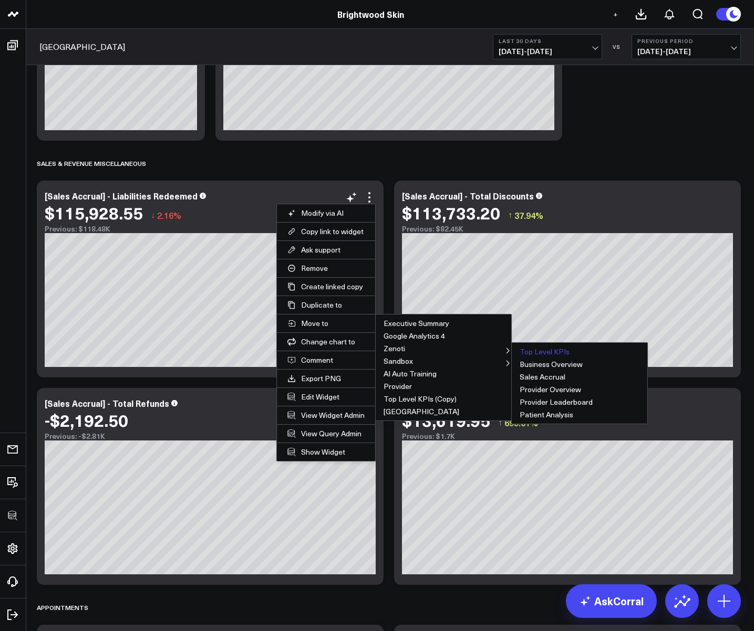
click at [545, 355] on button "Top Level KPIs" at bounding box center [580, 352] width 136 height 13
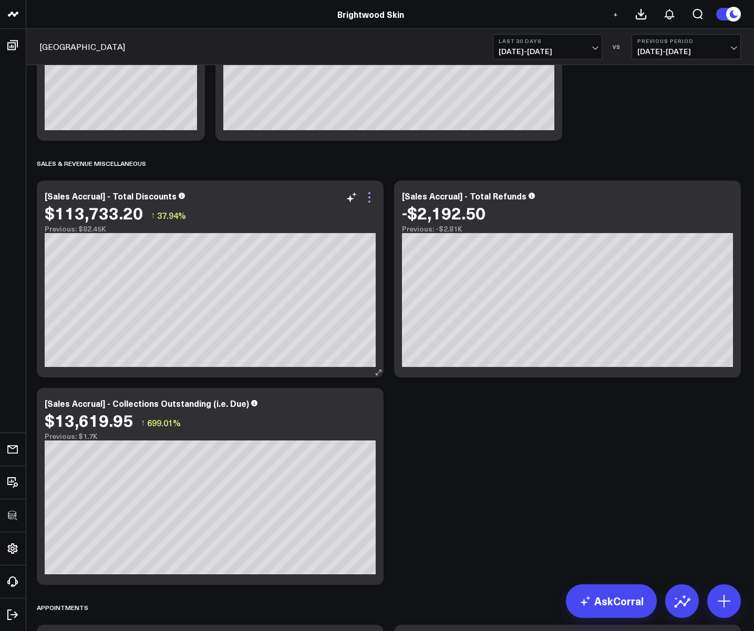
click at [363, 196] on icon at bounding box center [369, 197] width 13 height 13
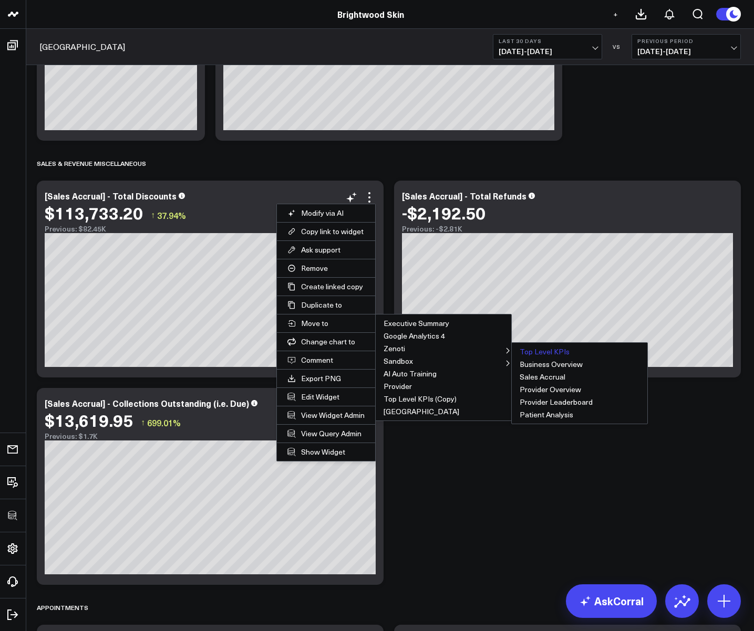
click at [556, 353] on button "Top Level KPIs" at bounding box center [580, 352] width 136 height 13
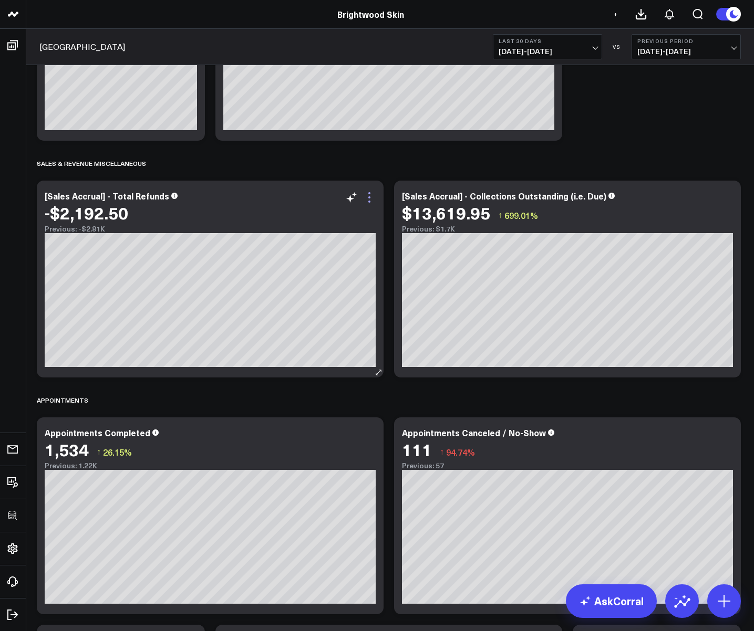
click at [367, 199] on icon at bounding box center [369, 197] width 13 height 13
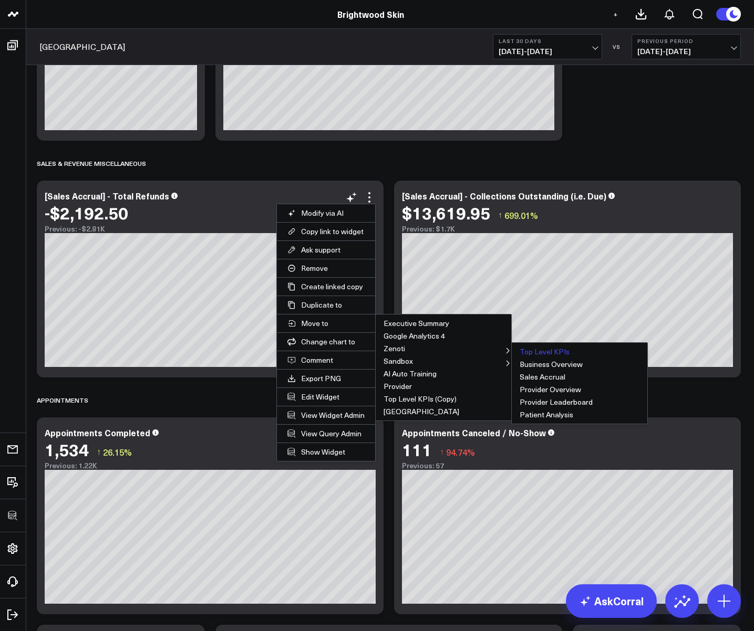
click at [520, 352] on button "Top Level KPIs" at bounding box center [580, 352] width 136 height 13
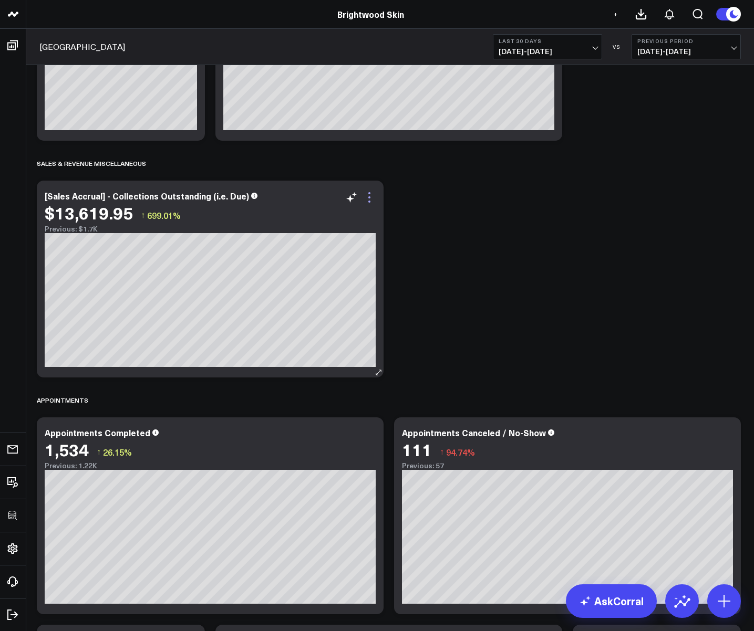
click at [369, 195] on icon at bounding box center [369, 197] width 13 height 13
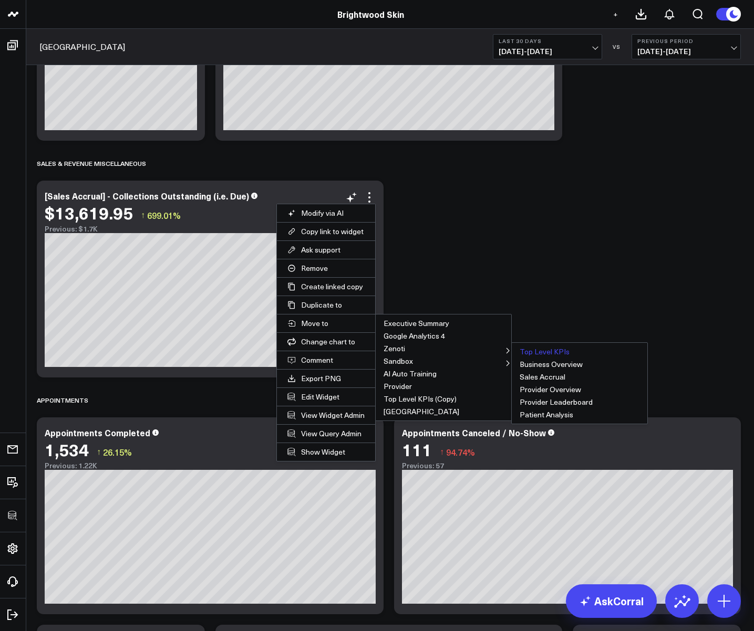
click at [540, 353] on button "Top Level KPIs" at bounding box center [580, 352] width 136 height 13
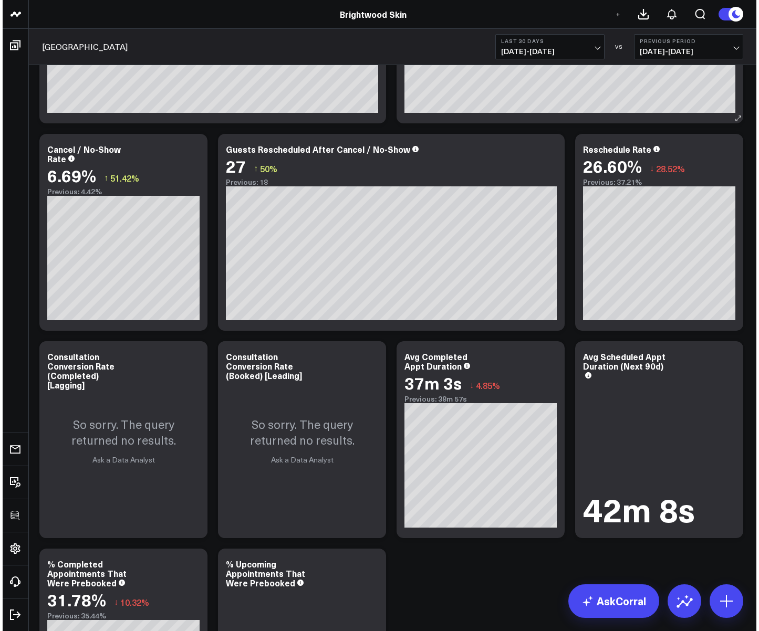
scroll to position [1490, 0]
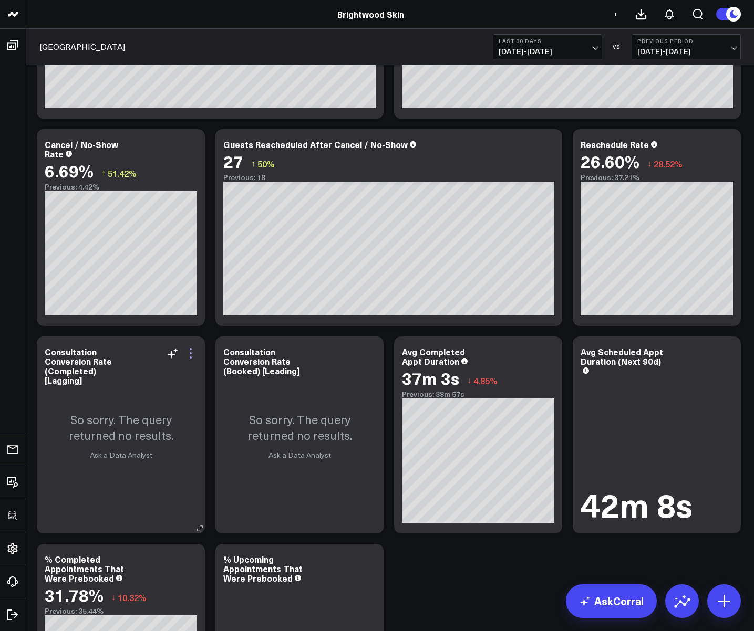
click at [191, 354] on icon at bounding box center [191, 353] width 2 height 2
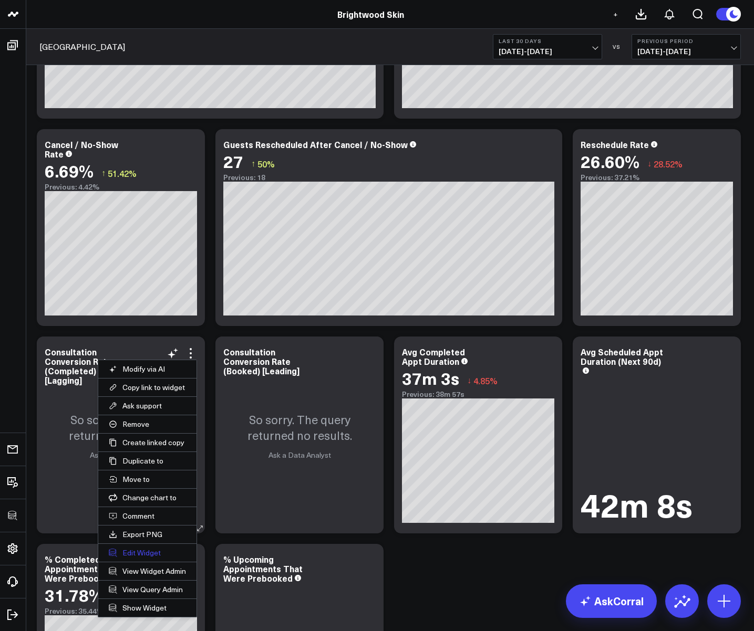
click at [138, 554] on button "Edit Widget" at bounding box center [147, 553] width 98 height 18
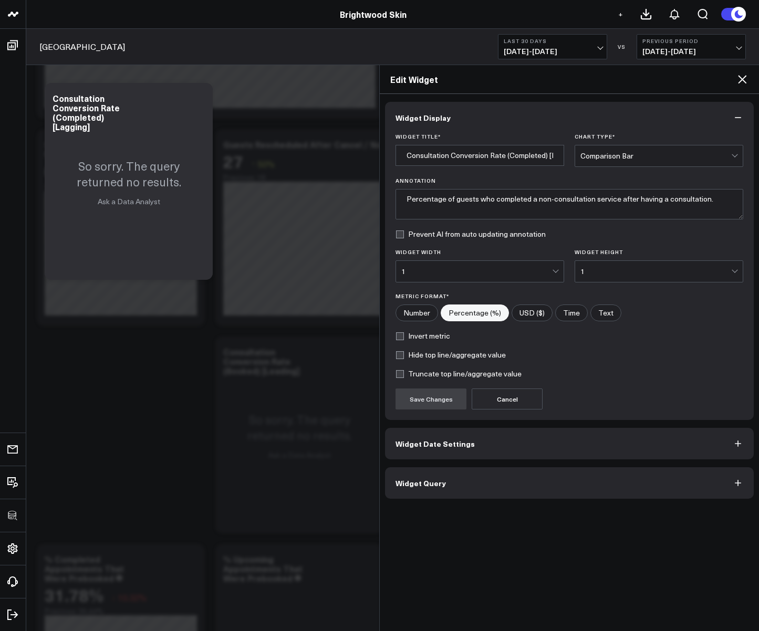
click at [434, 487] on span "Widget Query" at bounding box center [420, 483] width 50 height 8
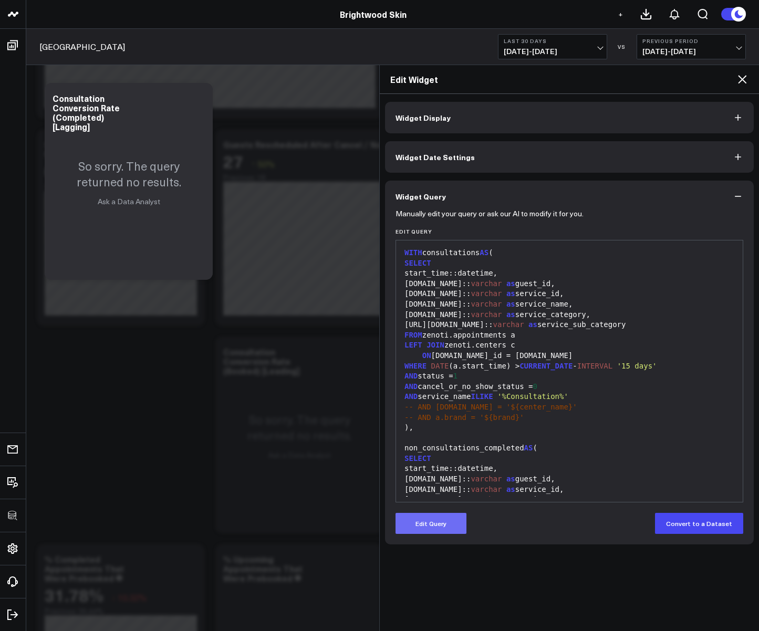
click at [449, 529] on button "Edit Query" at bounding box center [430, 523] width 71 height 21
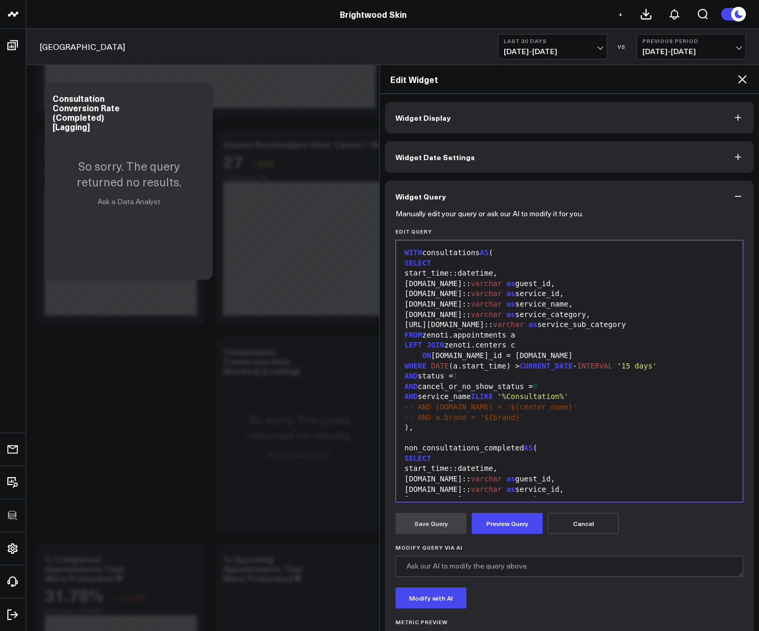
click at [568, 400] on span "'%Consultation%'" at bounding box center [532, 396] width 71 height 8
click at [515, 527] on button "Preview Query" at bounding box center [507, 523] width 71 height 21
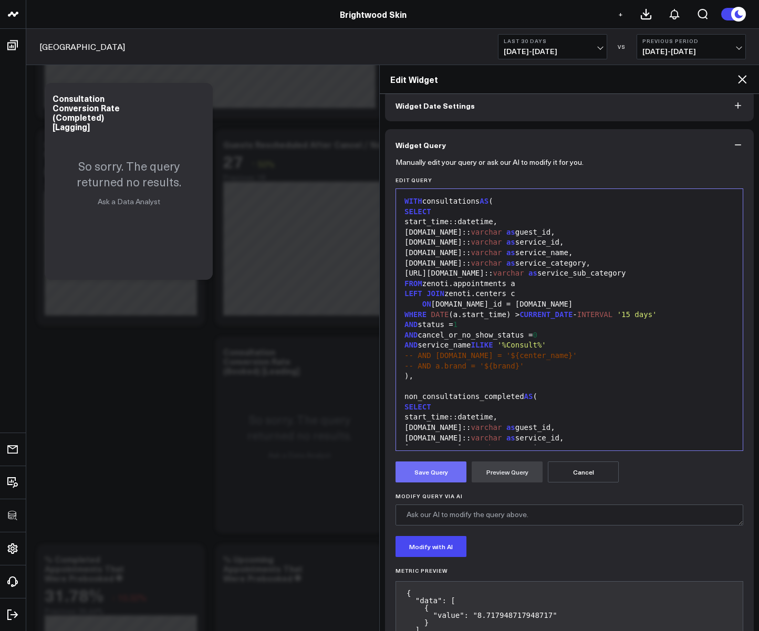
click at [442, 470] on button "Save Query" at bounding box center [430, 472] width 71 height 21
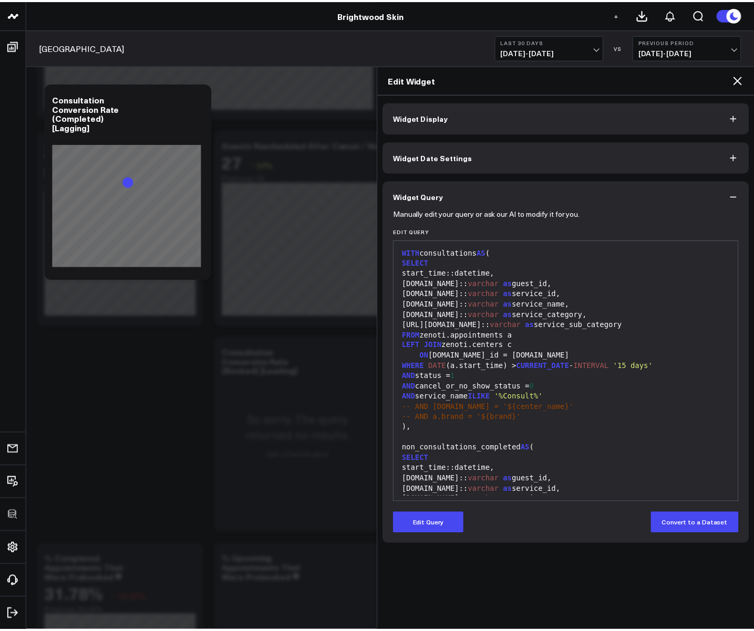
scroll to position [0, 0]
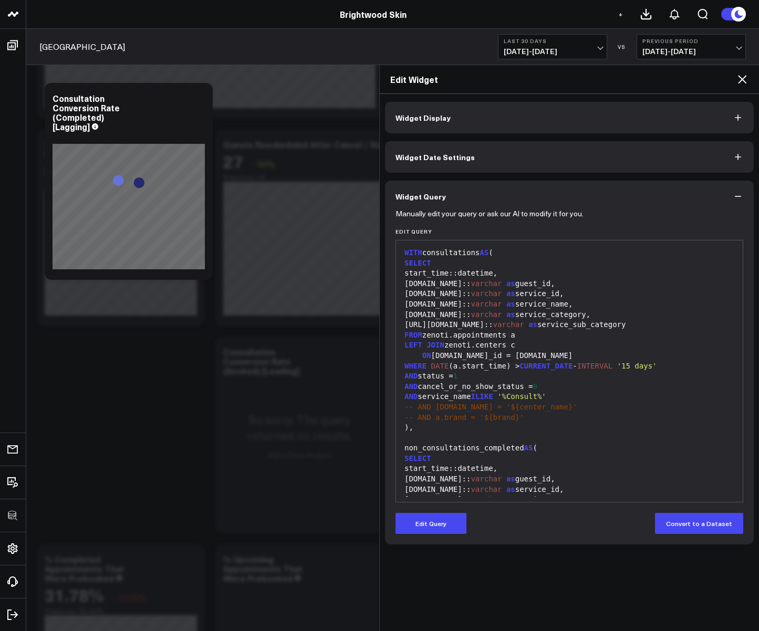
click at [746, 79] on icon at bounding box center [742, 79] width 13 height 13
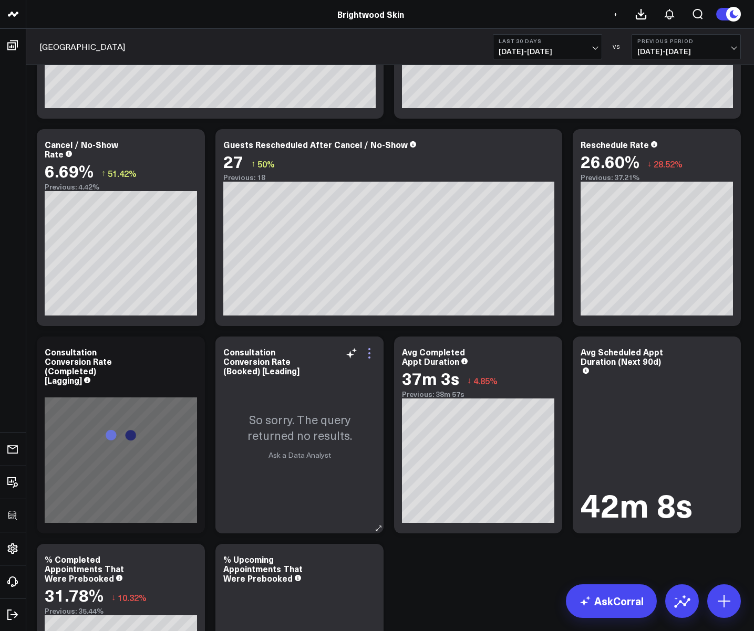
click at [366, 355] on icon at bounding box center [369, 353] width 13 height 13
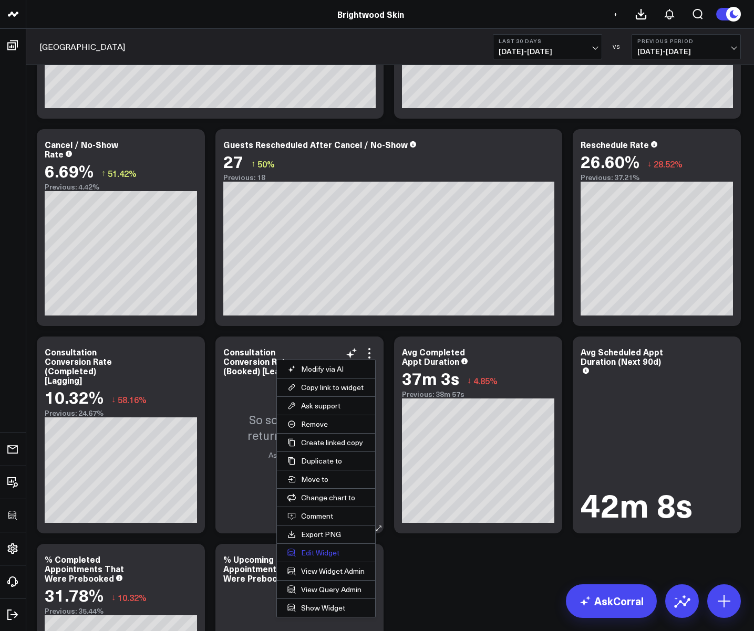
click at [317, 548] on button "Edit Widget" at bounding box center [326, 553] width 98 height 18
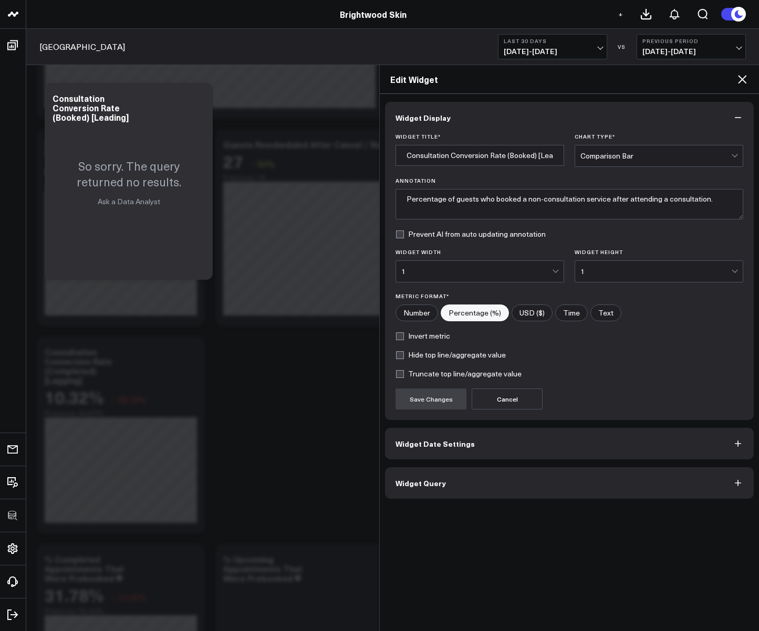
click at [463, 480] on button "Widget Query" at bounding box center [569, 483] width 369 height 32
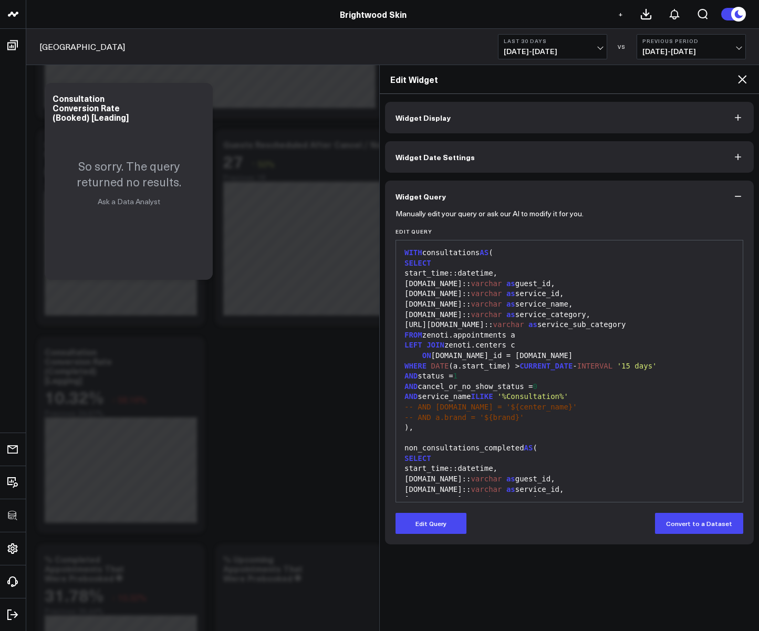
click at [567, 395] on span "'%Consultation%'" at bounding box center [532, 396] width 71 height 8
click at [441, 517] on button "Edit Query" at bounding box center [430, 523] width 71 height 21
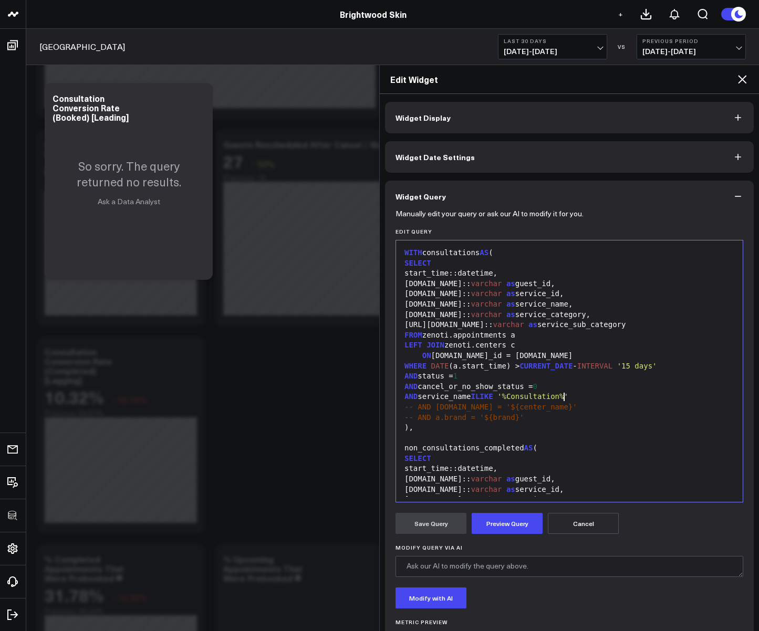
click at [566, 397] on span "'%Consultation%'" at bounding box center [532, 396] width 71 height 8
click at [510, 537] on form "Manually edit your query or ask our AI to modify it for you. Edit Query 99 1 2 …" at bounding box center [569, 438] width 348 height 452
click at [508, 530] on button "Preview Query" at bounding box center [507, 523] width 71 height 21
click at [438, 526] on button "Save Query" at bounding box center [430, 523] width 71 height 21
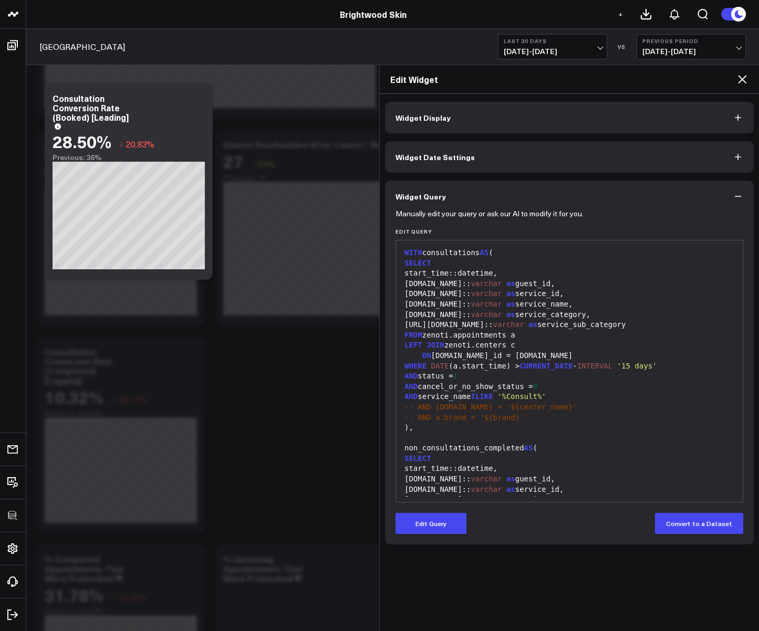
click at [748, 76] on div "Edit Widget" at bounding box center [569, 79] width 379 height 29
click at [740, 77] on icon at bounding box center [742, 79] width 8 height 8
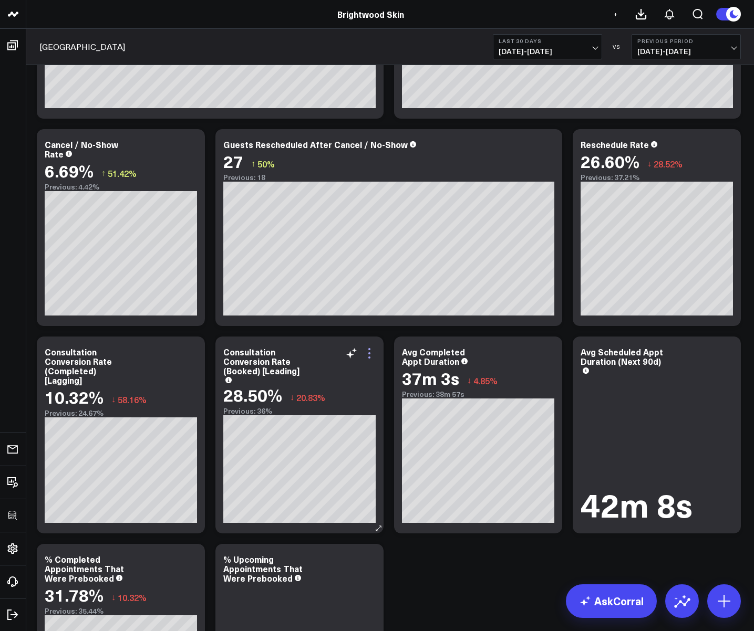
click at [372, 348] on icon at bounding box center [369, 353] width 13 height 13
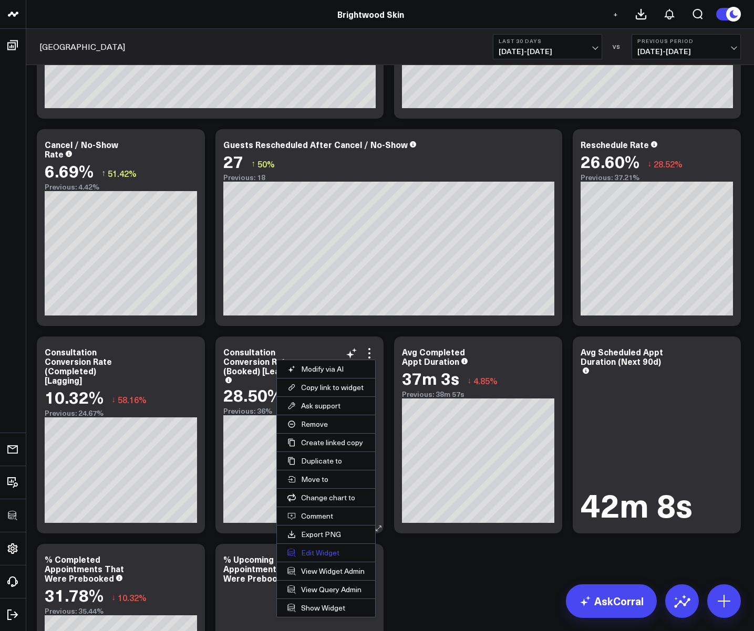
click at [310, 549] on button "Edit Widget" at bounding box center [326, 553] width 98 height 18
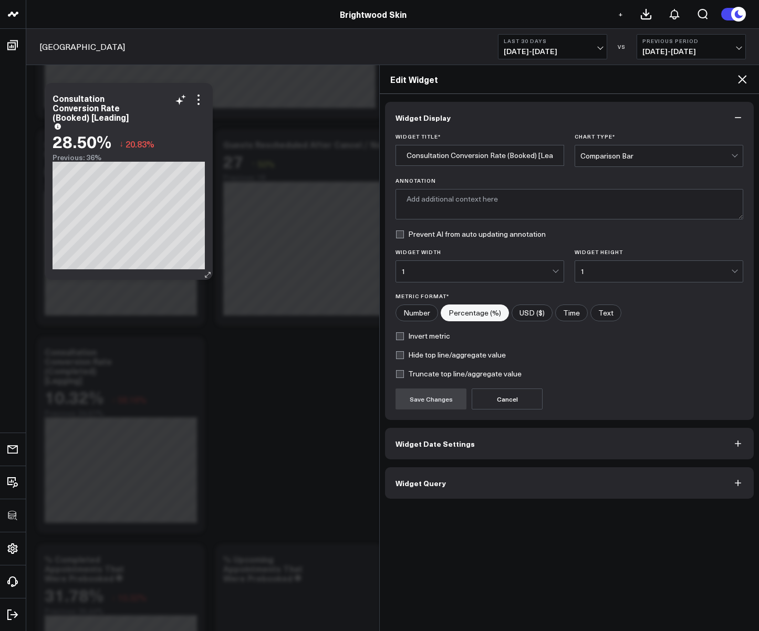
type textarea "Percentage of guests who booked a non-consultation service after attending a co…"
click at [416, 484] on span "Widget Query" at bounding box center [420, 483] width 50 height 8
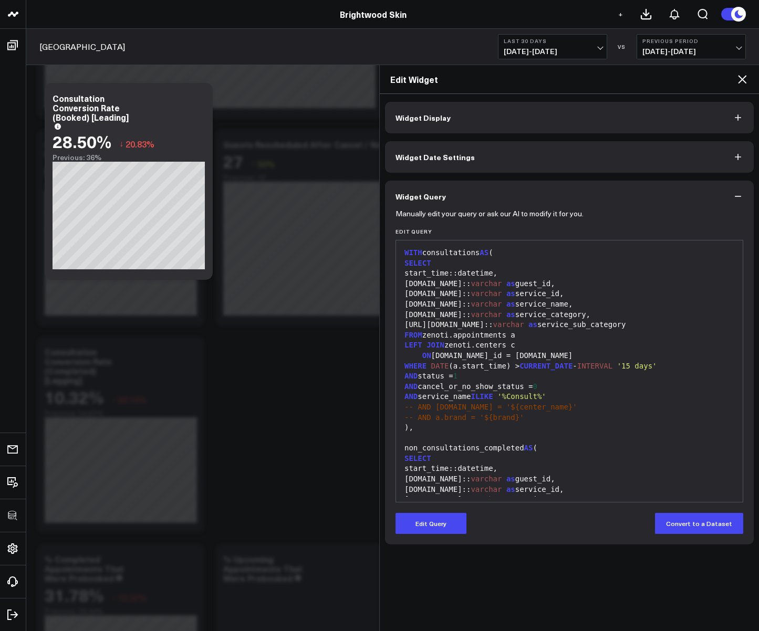
click at [442, 122] on button "Widget Display" at bounding box center [569, 118] width 369 height 32
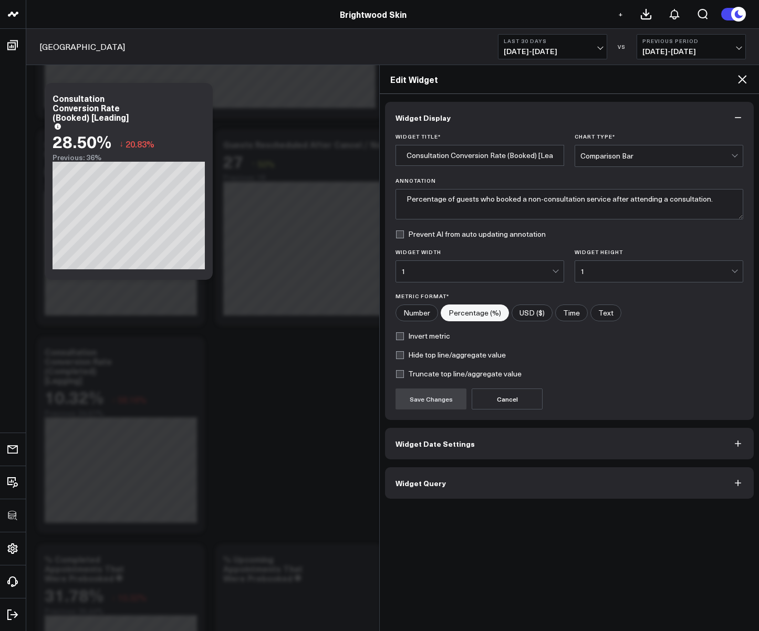
click at [479, 120] on button "Widget Display" at bounding box center [569, 118] width 369 height 32
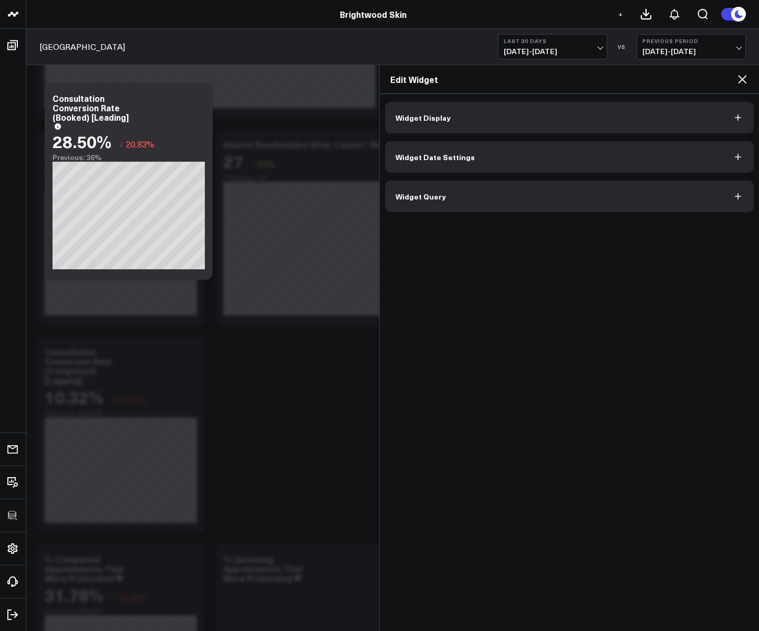
click at [740, 76] on icon at bounding box center [742, 79] width 13 height 13
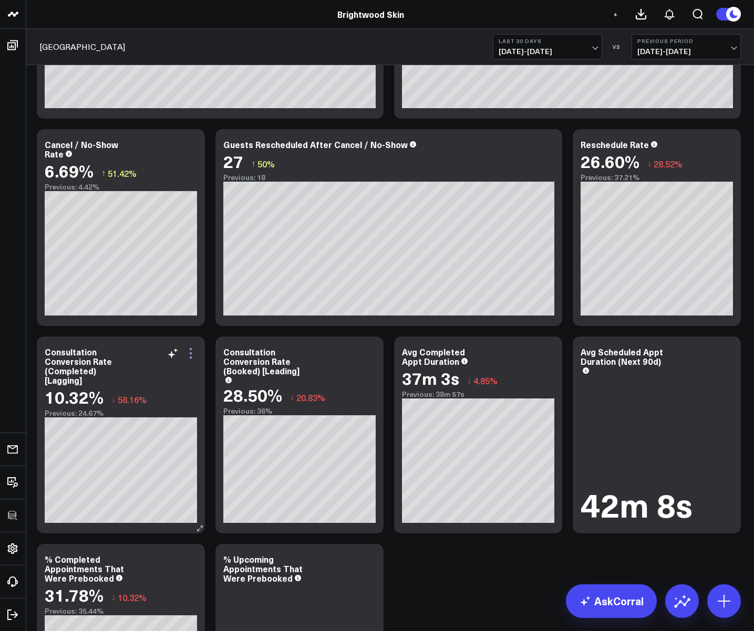
click at [191, 354] on icon at bounding box center [190, 353] width 13 height 13
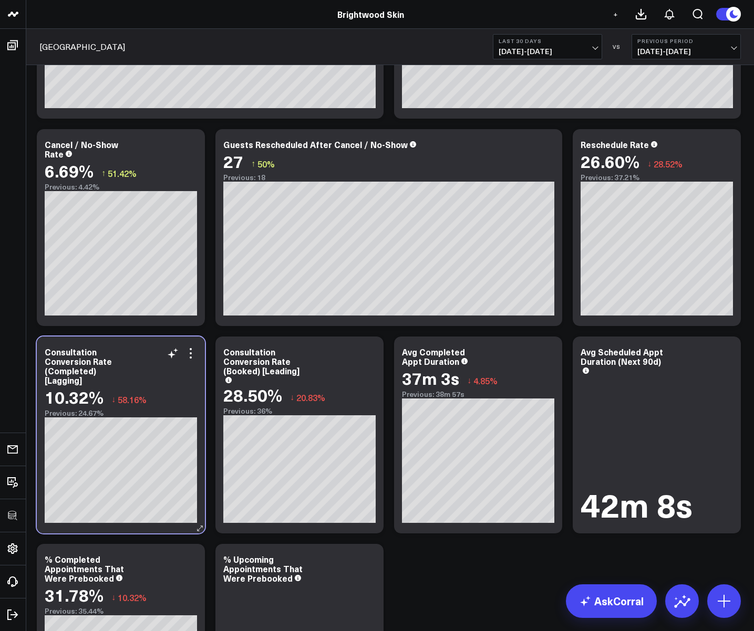
click at [165, 337] on div "Consultation Conversion Rate (Completed) [Lagging] 10.32% ↓ 58.16% Previous: 24…" at bounding box center [121, 435] width 168 height 197
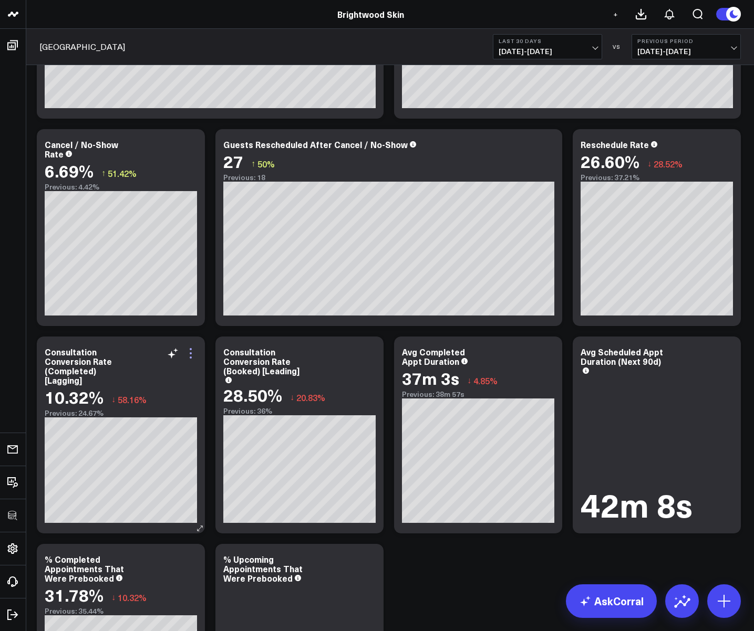
click at [194, 352] on icon at bounding box center [190, 353] width 13 height 13
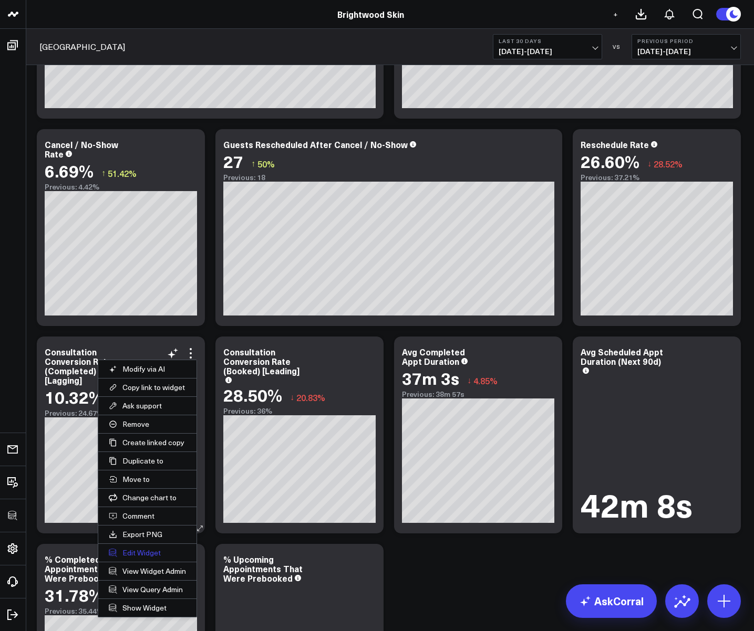
click at [139, 548] on button "Edit Widget" at bounding box center [147, 553] width 98 height 18
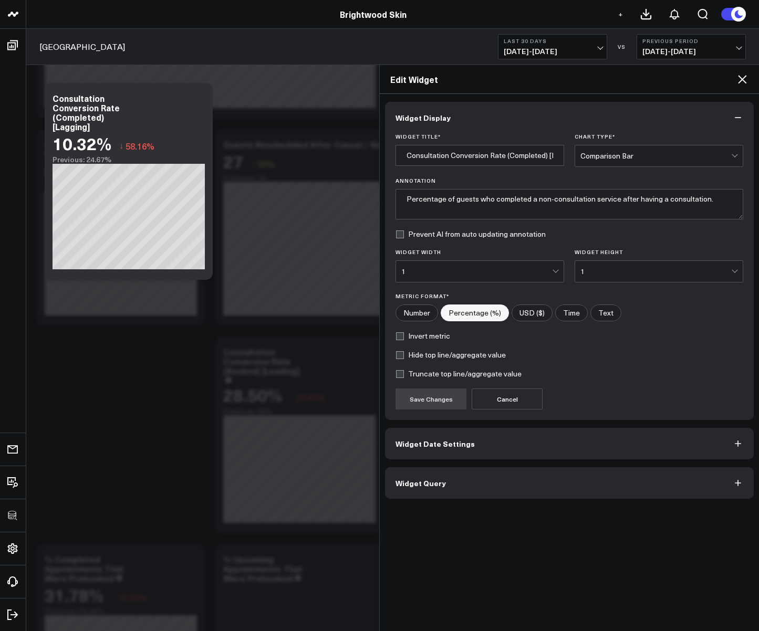
click at [743, 78] on icon at bounding box center [742, 79] width 8 height 8
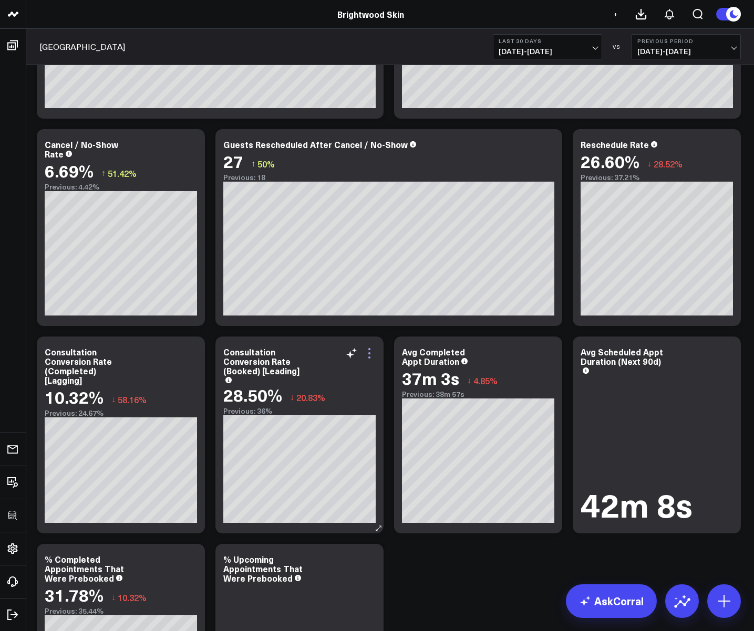
click at [371, 358] on icon at bounding box center [369, 353] width 13 height 13
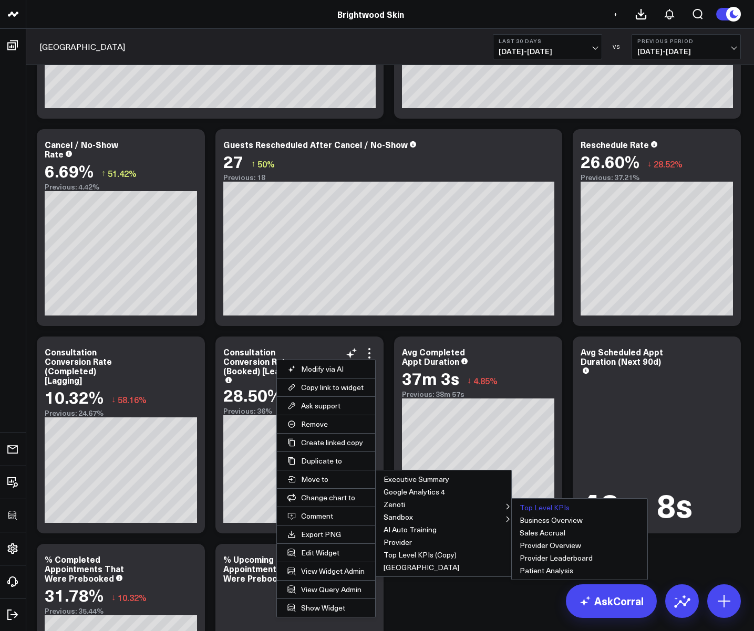
click at [534, 505] on button "Top Level KPIs" at bounding box center [580, 508] width 136 height 13
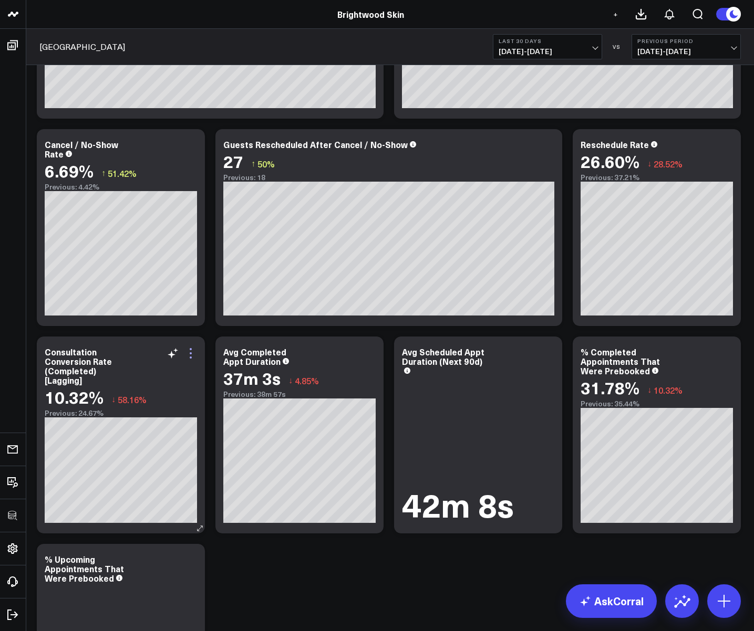
click at [191, 350] on icon at bounding box center [190, 353] width 13 height 13
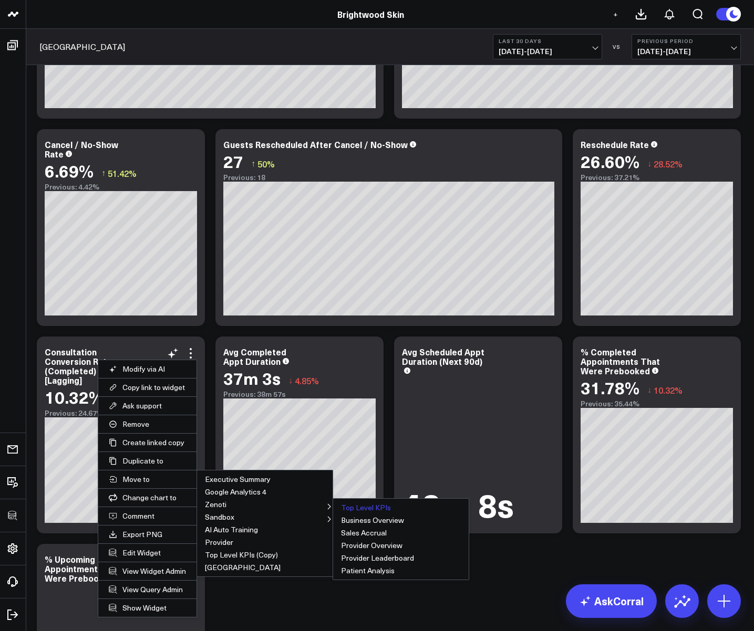
click at [352, 508] on button "Top Level KPIs" at bounding box center [401, 508] width 136 height 13
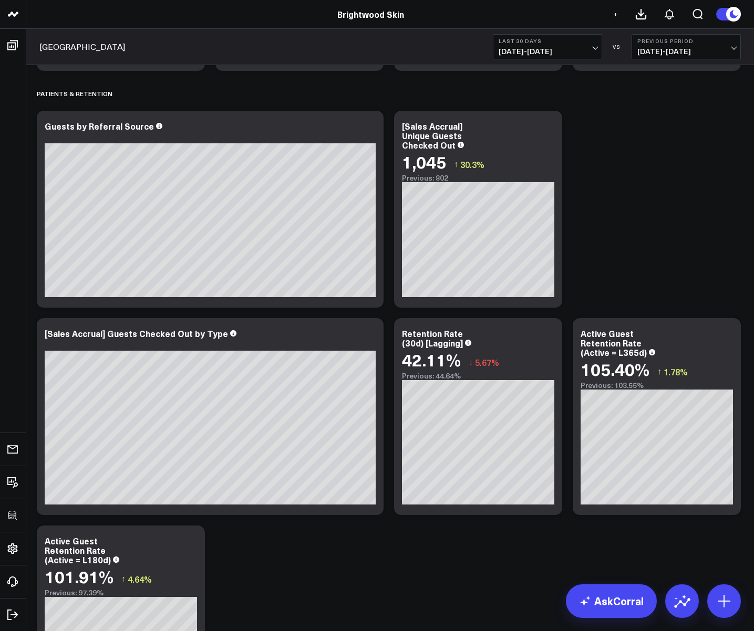
scroll to position [1954, 0]
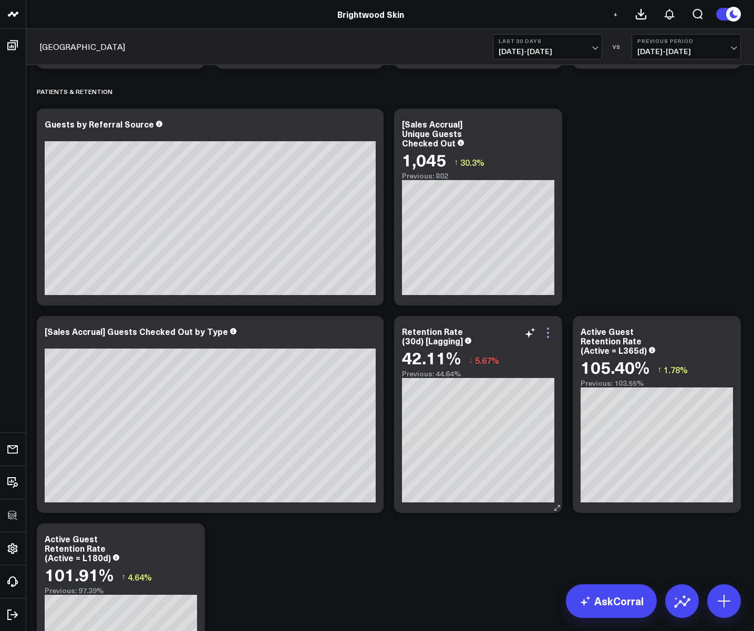
click at [546, 331] on icon at bounding box center [548, 333] width 13 height 13
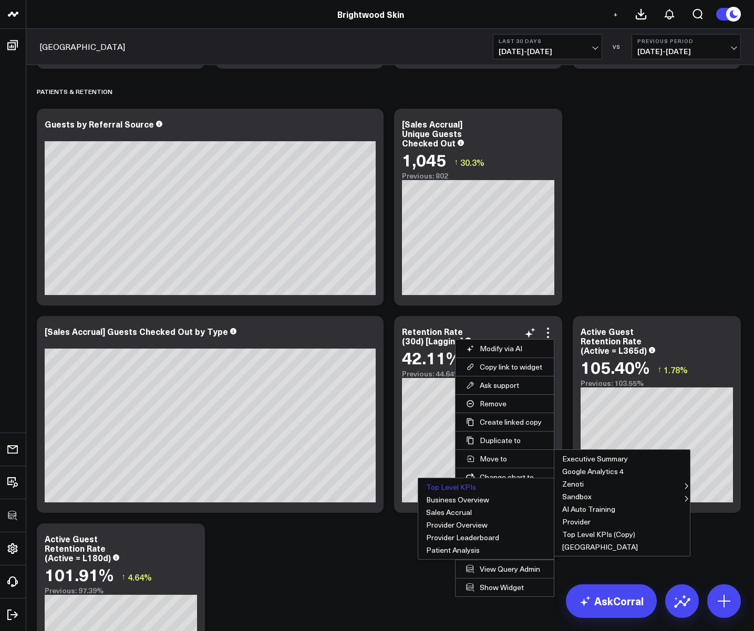
click at [473, 486] on button "Top Level KPIs" at bounding box center [486, 487] width 136 height 13
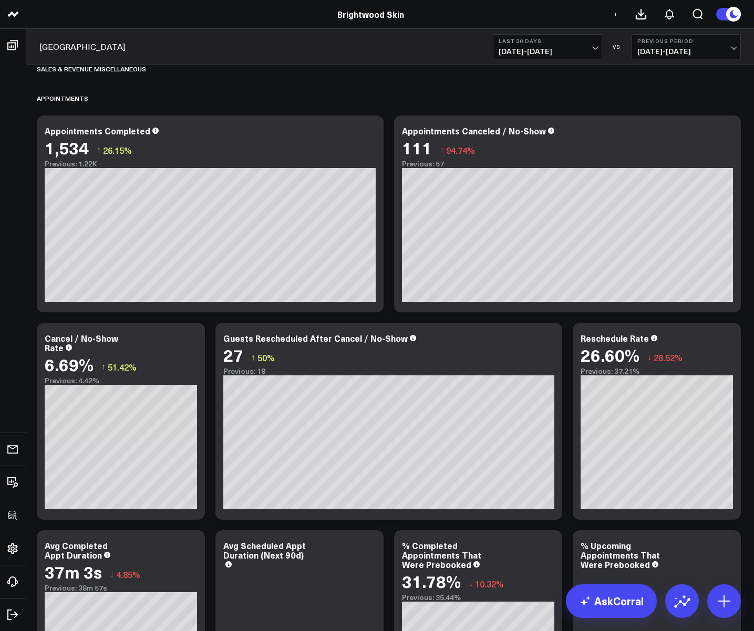
scroll to position [1297, 0]
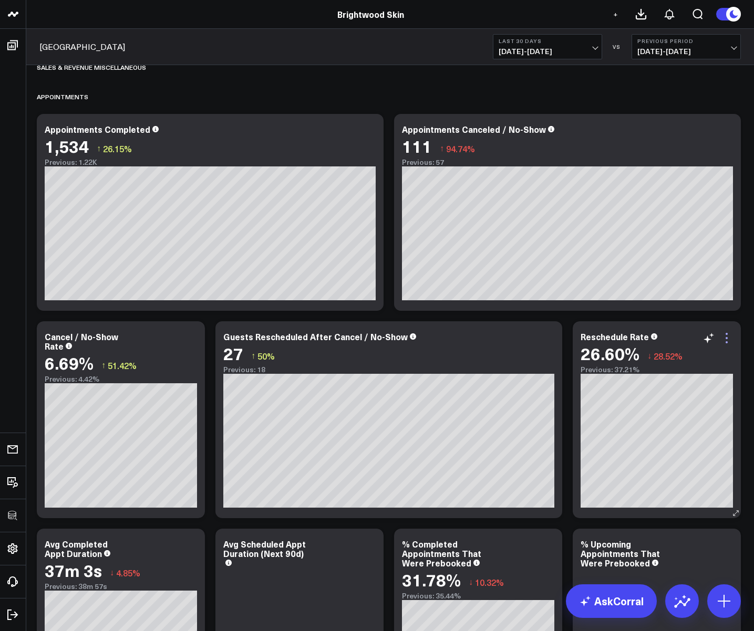
click at [725, 339] on icon at bounding box center [726, 338] width 13 height 13
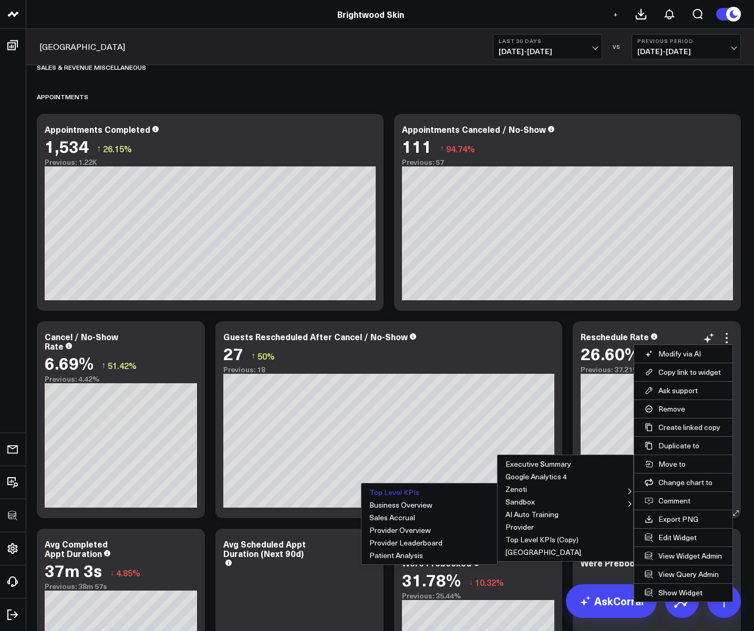
click at [403, 490] on button "Top Level KPIs" at bounding box center [429, 492] width 136 height 13
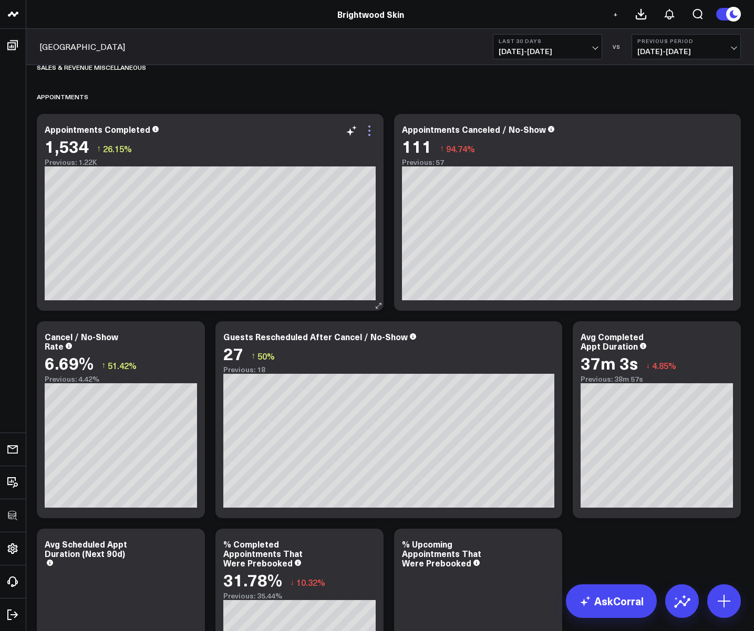
click at [370, 135] on icon at bounding box center [369, 135] width 2 height 2
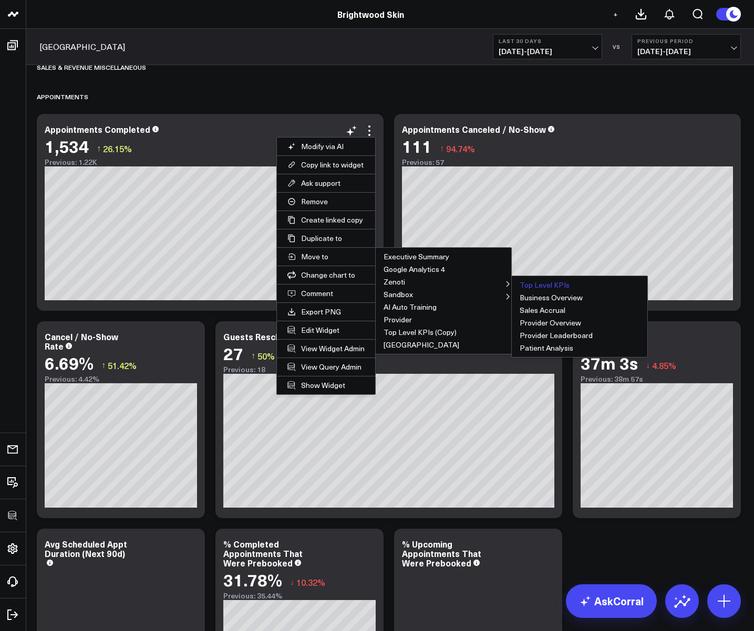
click at [545, 286] on button "Top Level KPIs" at bounding box center [580, 285] width 136 height 13
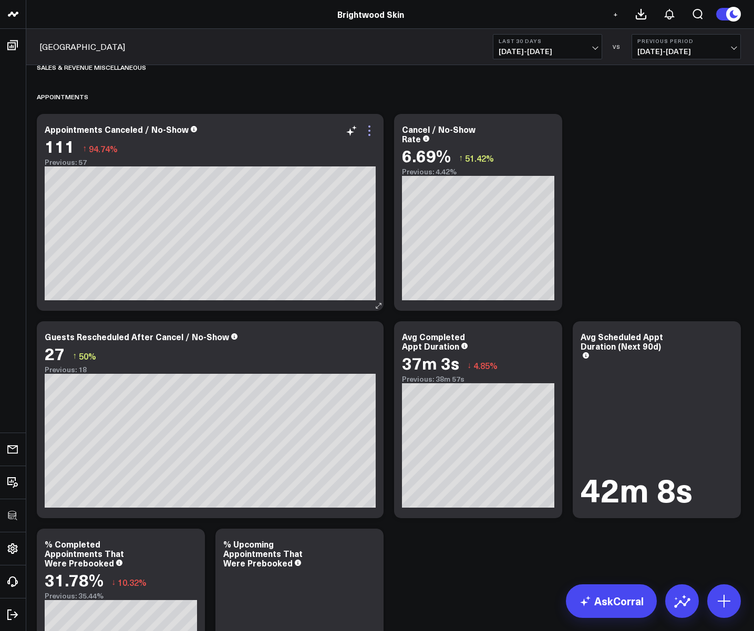
click at [369, 131] on icon at bounding box center [369, 131] width 2 height 2
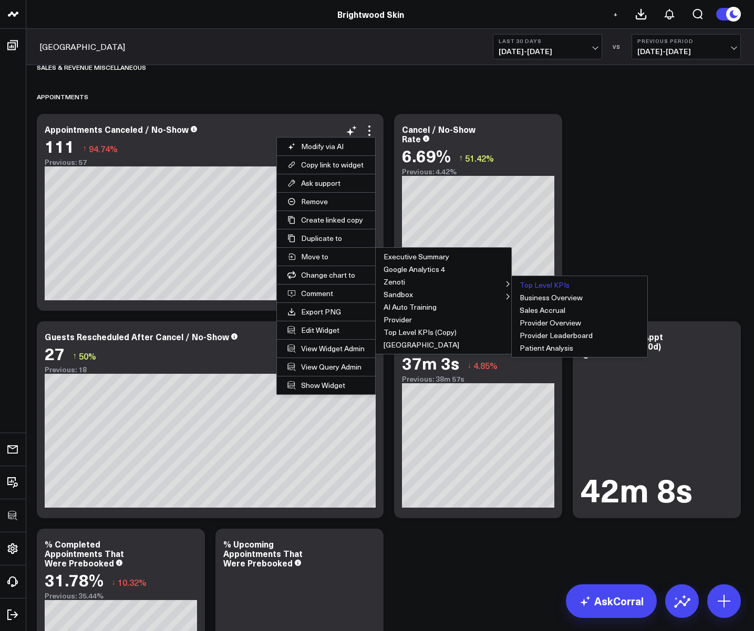
click at [547, 287] on button "Top Level KPIs" at bounding box center [580, 285] width 136 height 13
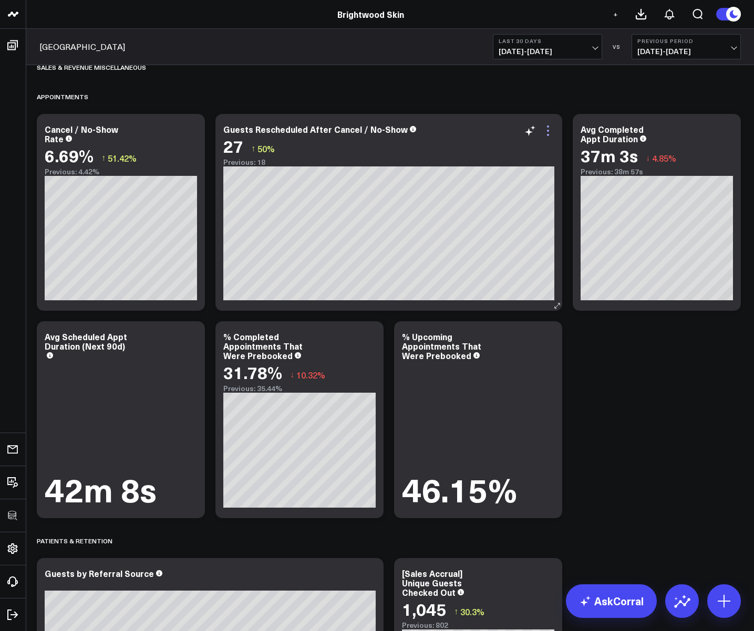
click at [550, 131] on icon at bounding box center [548, 130] width 13 height 13
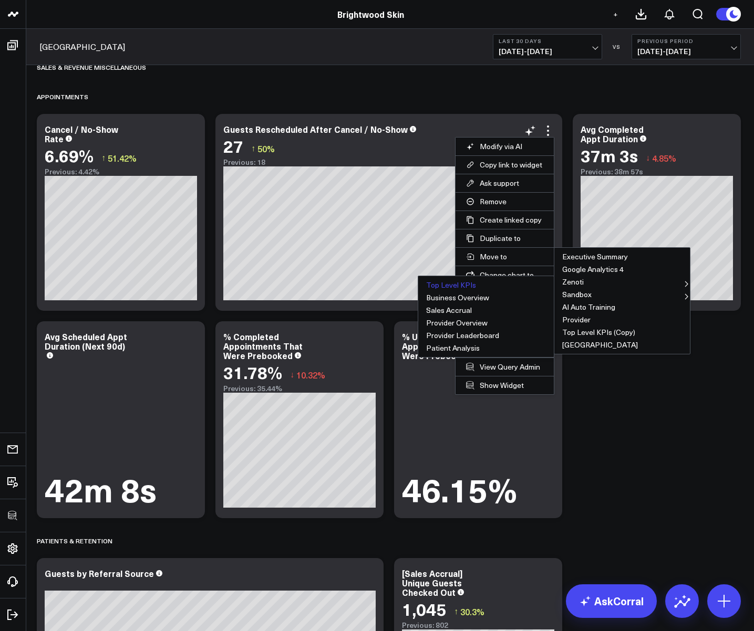
click at [460, 283] on button "Top Level KPIs" at bounding box center [486, 285] width 136 height 13
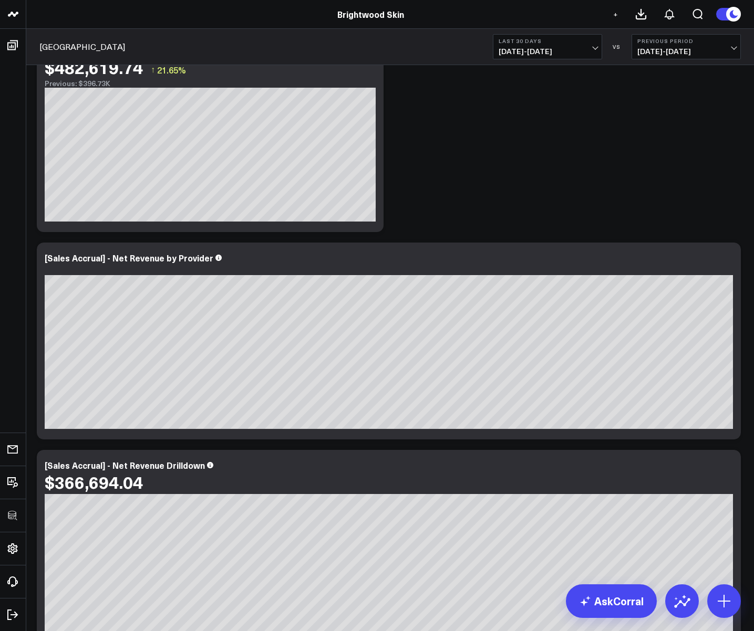
scroll to position [0, 0]
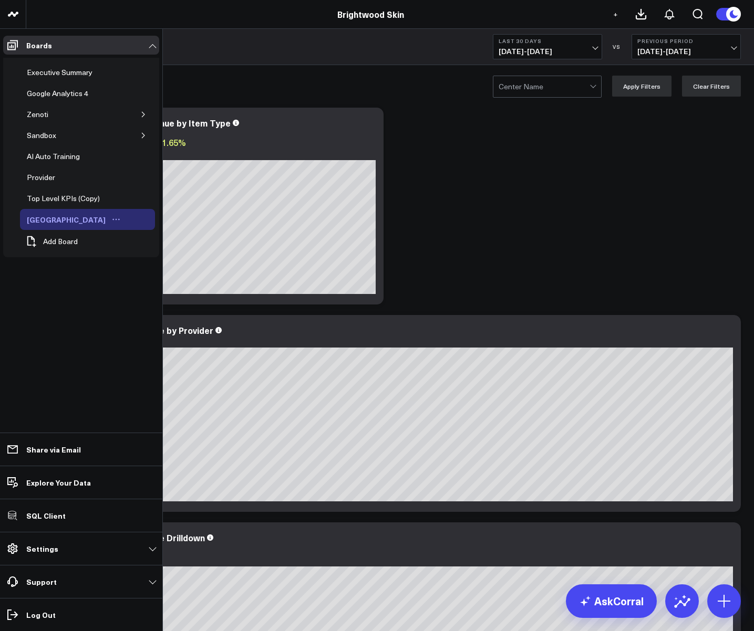
click at [112, 220] on icon "Open board menu" at bounding box center [116, 219] width 8 height 8
click at [126, 292] on button "Delete Board" at bounding box center [133, 295] width 85 height 20
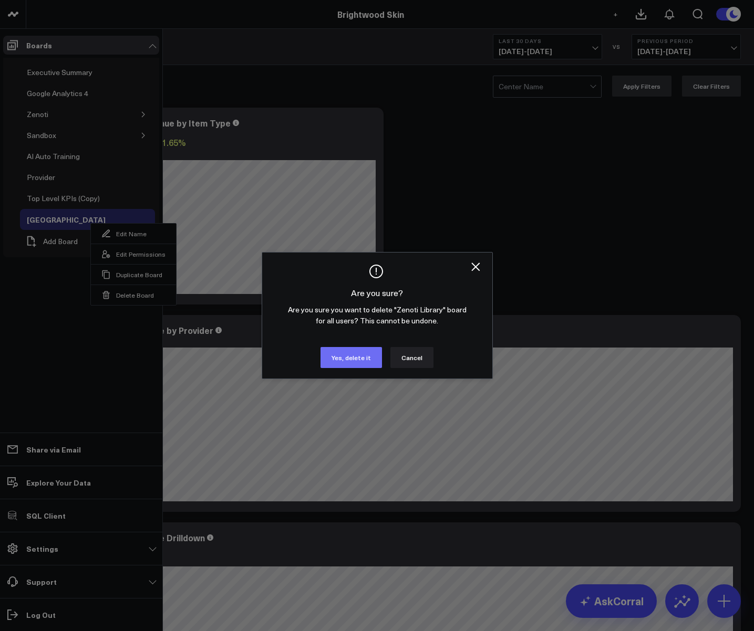
click at [352, 361] on button "Yes, delete it" at bounding box center [350, 357] width 61 height 21
click at [350, 356] on button "Yes, delete it" at bounding box center [350, 357] width 61 height 21
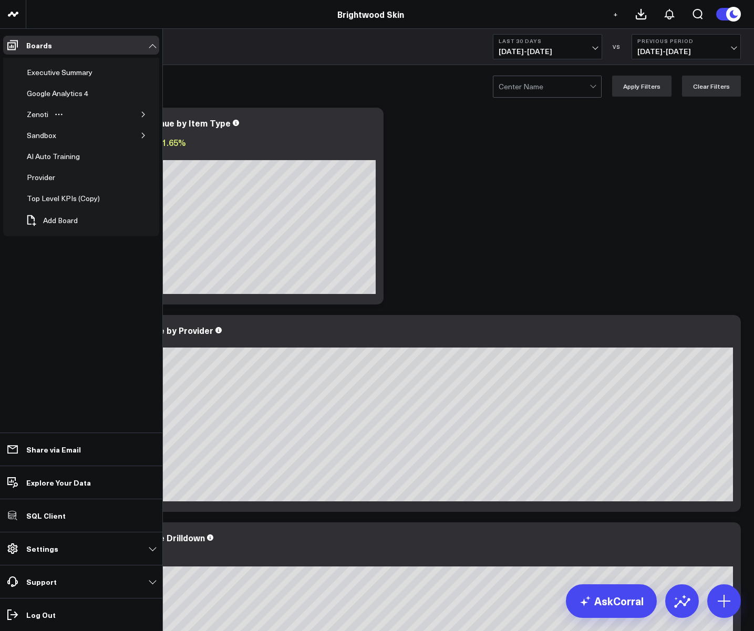
click at [143, 113] on icon "button" at bounding box center [143, 114] width 3 height 5
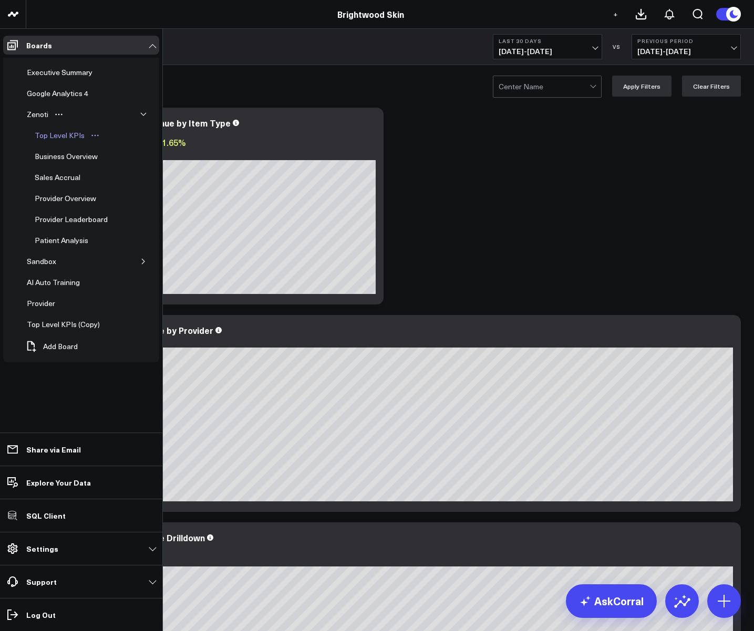
click at [50, 130] on div "Top Level KPIs" at bounding box center [59, 135] width 55 height 13
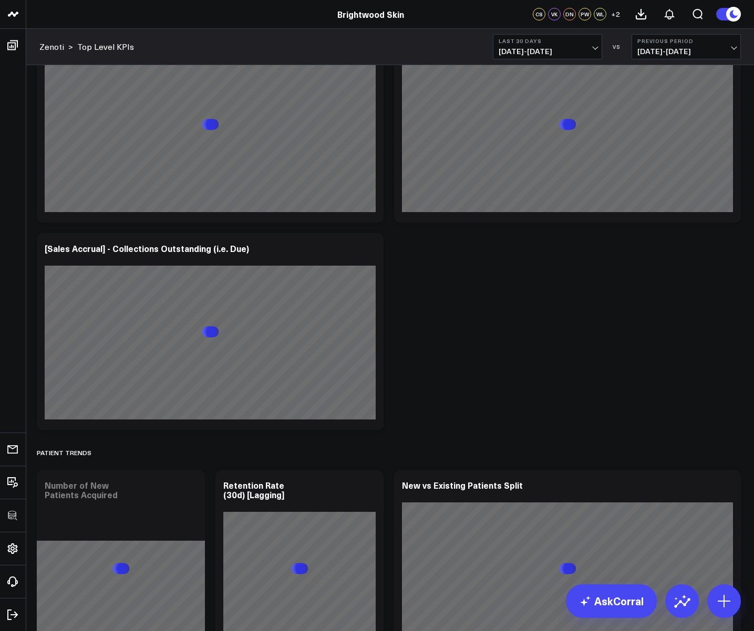
scroll to position [3564, 0]
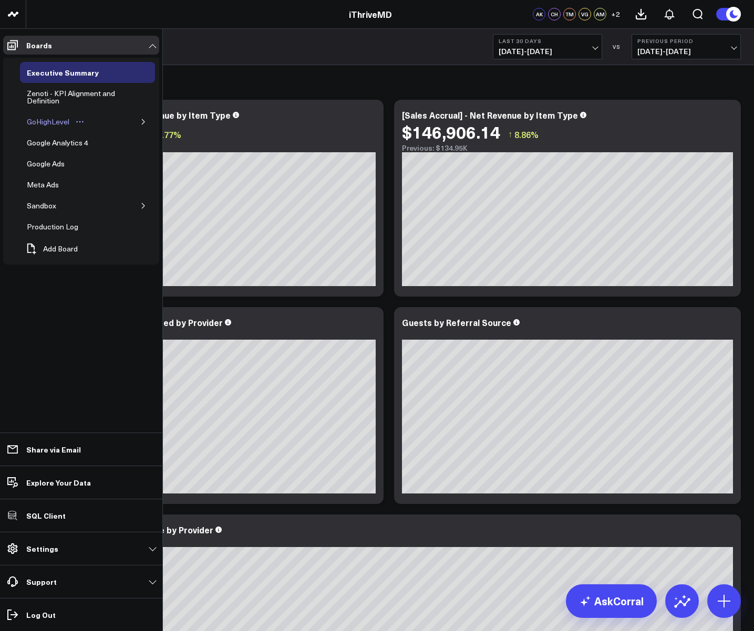
click at [41, 122] on div "GoHighLevel" at bounding box center [48, 122] width 48 height 13
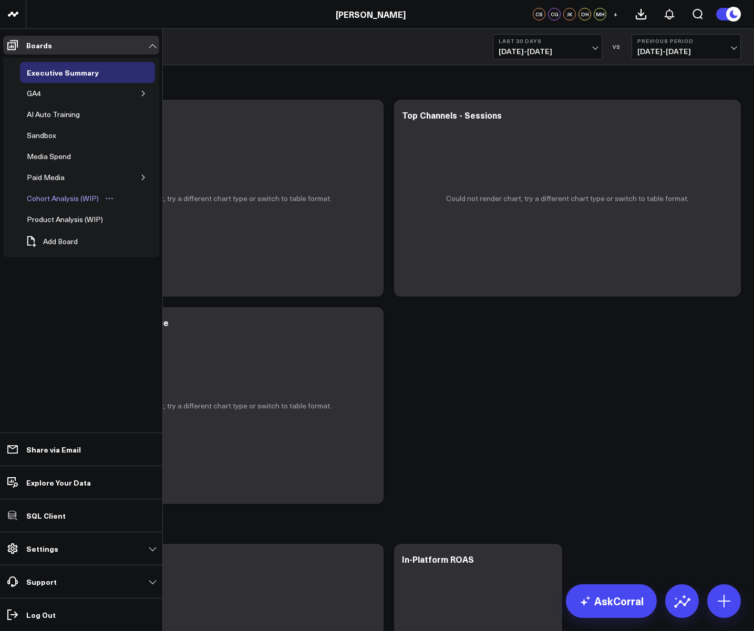
click at [75, 197] on div "Cohort Analysis (WIP)" at bounding box center [62, 198] width 77 height 13
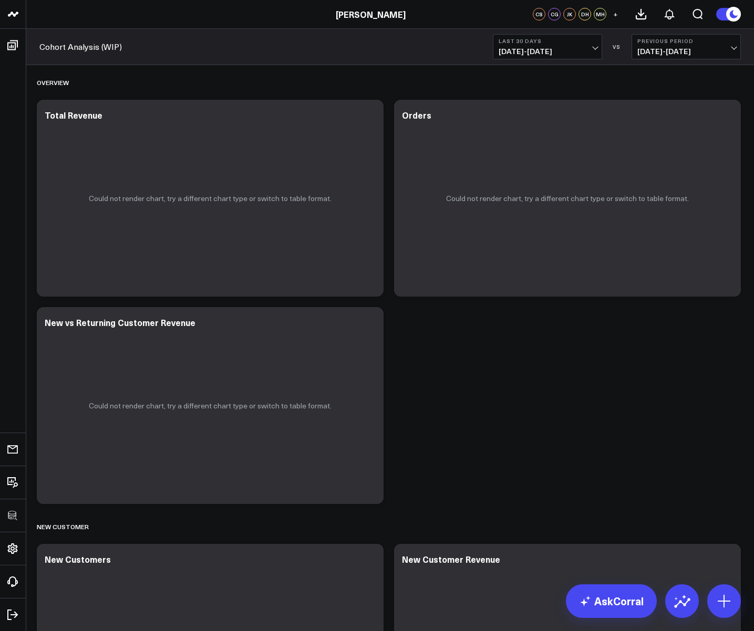
click at [553, 47] on span "[DATE] - [DATE]" at bounding box center [547, 51] width 98 height 8
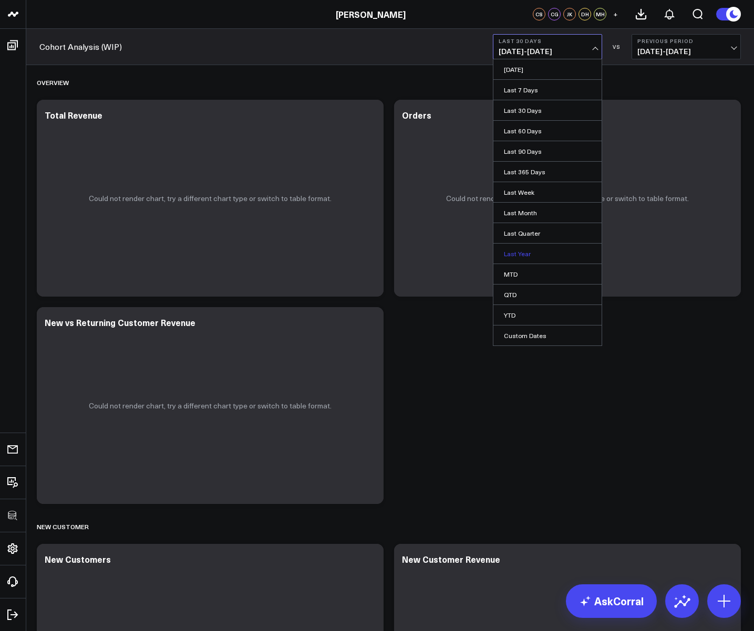
click at [512, 254] on link "Last Year" at bounding box center [547, 254] width 108 height 20
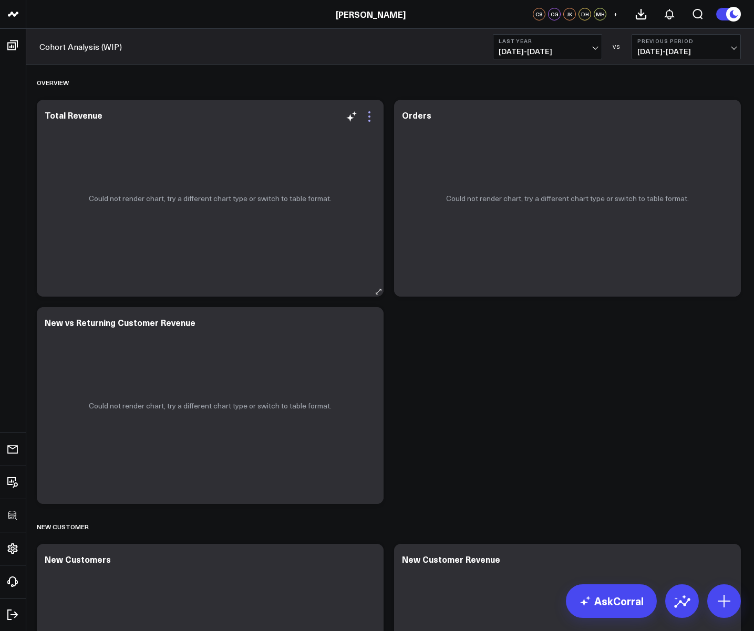
click at [370, 115] on icon at bounding box center [369, 116] width 13 height 13
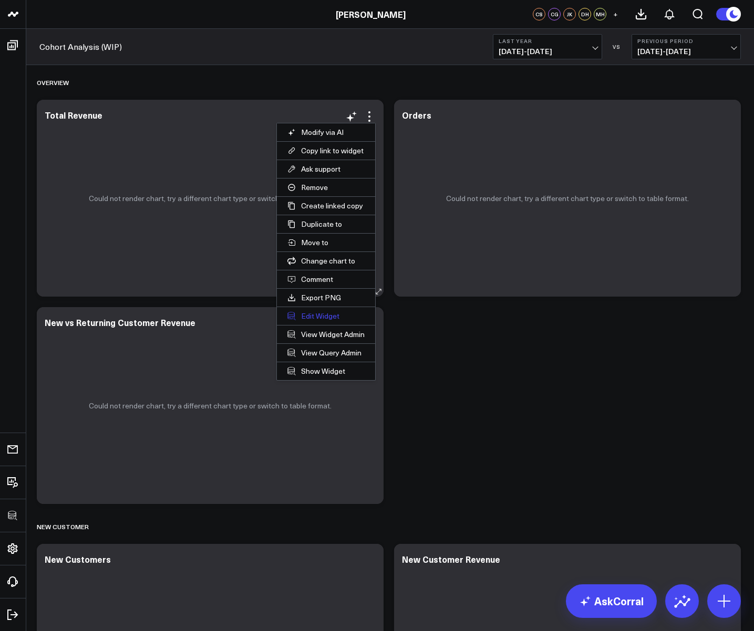
click at [315, 312] on button "Edit Widget" at bounding box center [326, 316] width 98 height 18
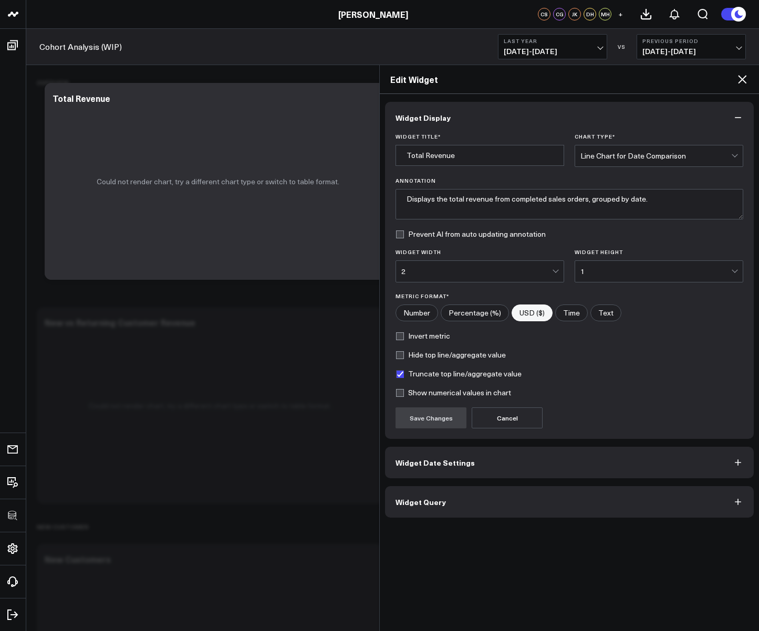
click at [437, 494] on button "Widget Query" at bounding box center [569, 502] width 369 height 32
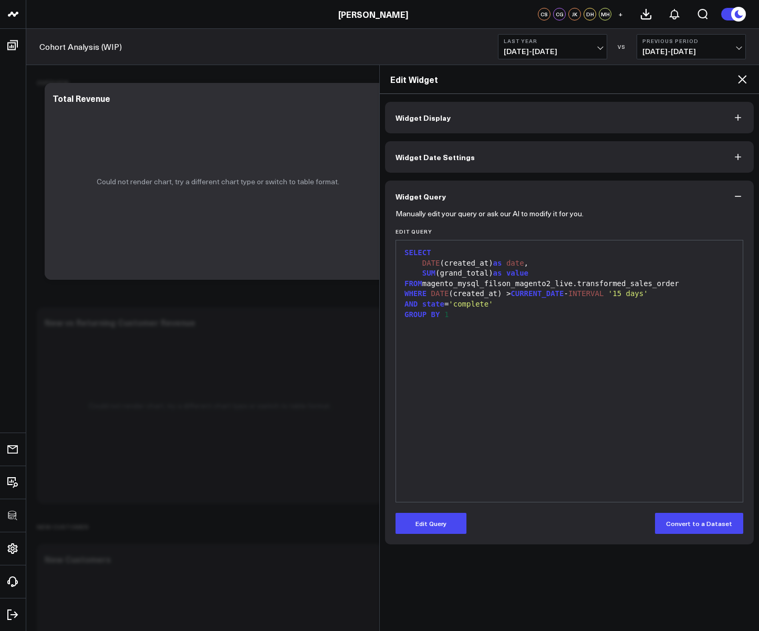
click at [743, 78] on icon at bounding box center [742, 79] width 8 height 8
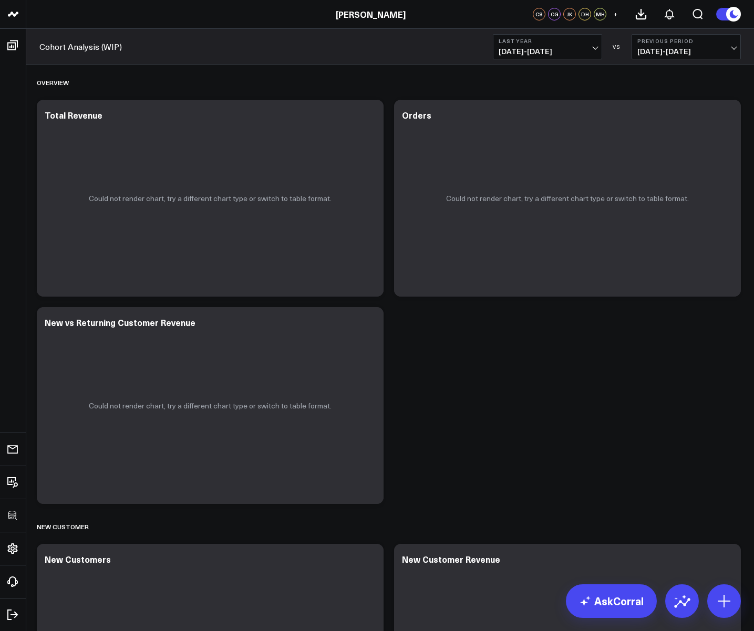
click at [556, 41] on b "Last Year" at bounding box center [547, 41] width 98 height 6
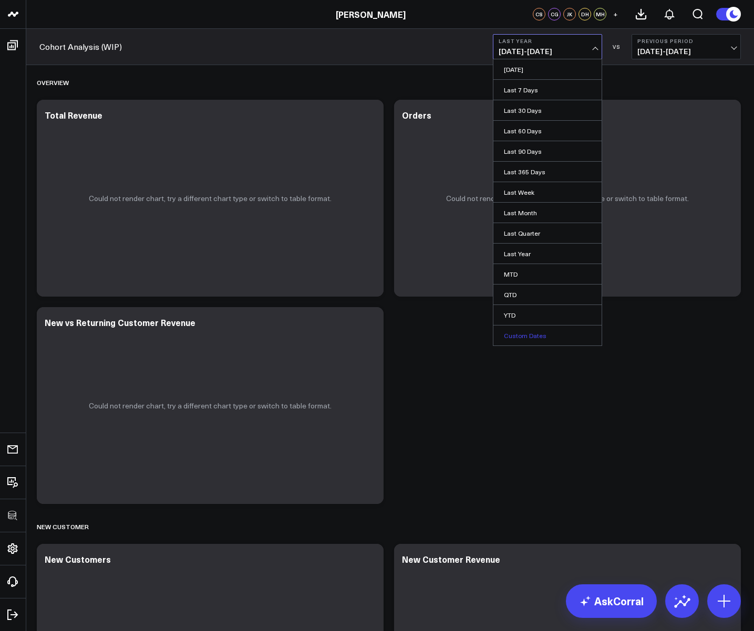
click at [513, 336] on link "Custom Dates" at bounding box center [547, 336] width 108 height 20
select select "9"
select select "2025"
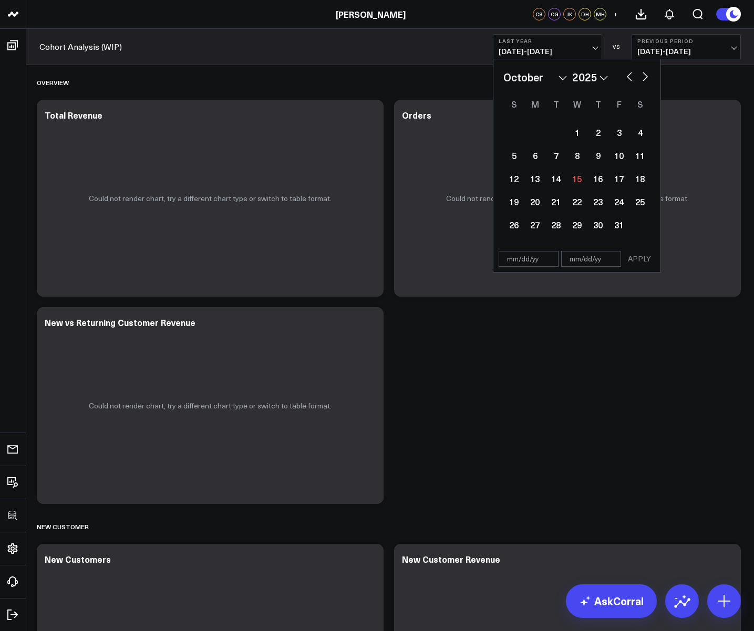
click at [629, 74] on button "button" at bounding box center [629, 75] width 11 height 13
select select "7"
select select "2025"
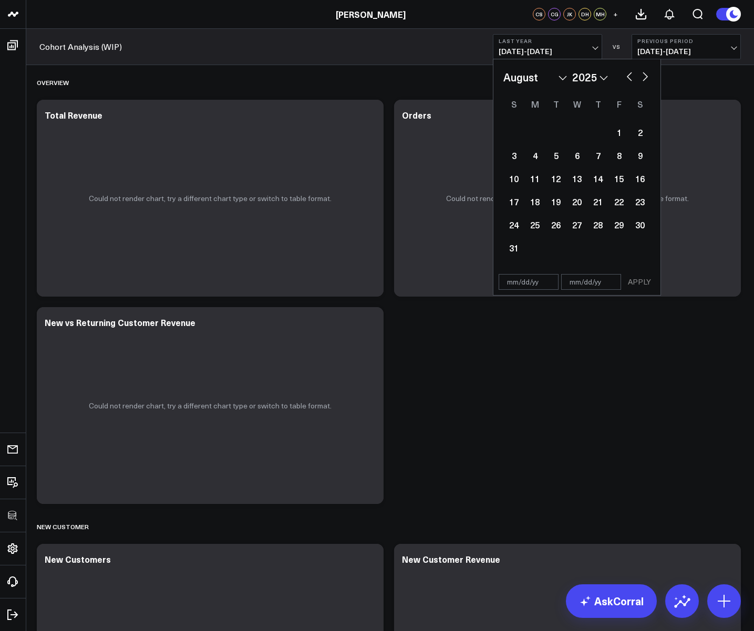
click at [629, 74] on button "button" at bounding box center [629, 75] width 11 height 13
select select "6"
select select "2025"
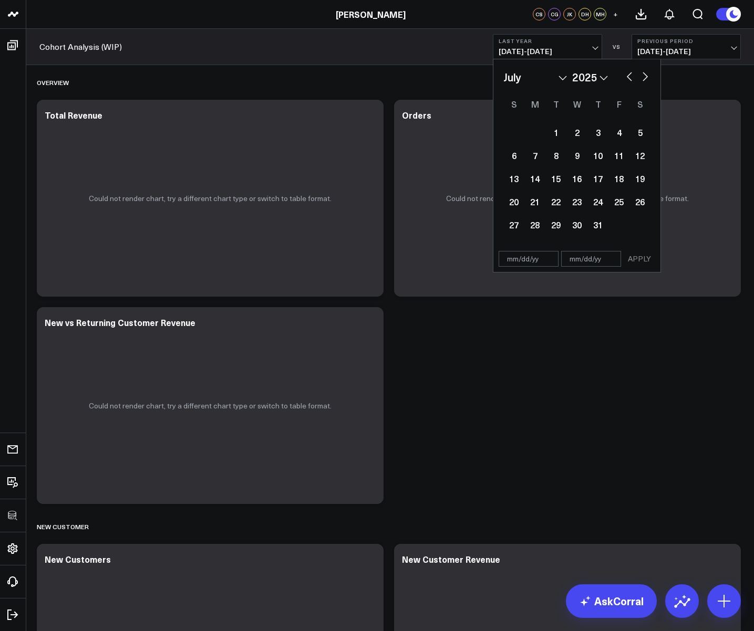
click at [629, 74] on button "button" at bounding box center [629, 75] width 11 height 13
select select "4"
select select "2025"
click at [629, 74] on button "button" at bounding box center [629, 75] width 11 height 13
select select "3"
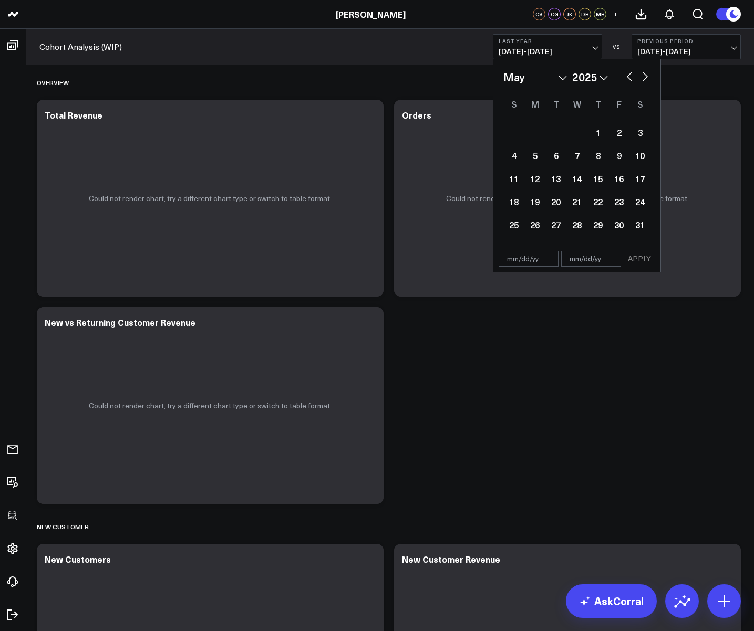
select select "2025"
click at [512, 259] on input "text" at bounding box center [528, 259] width 60 height 16
select select "3"
select select "2025"
type input "[DATE]"
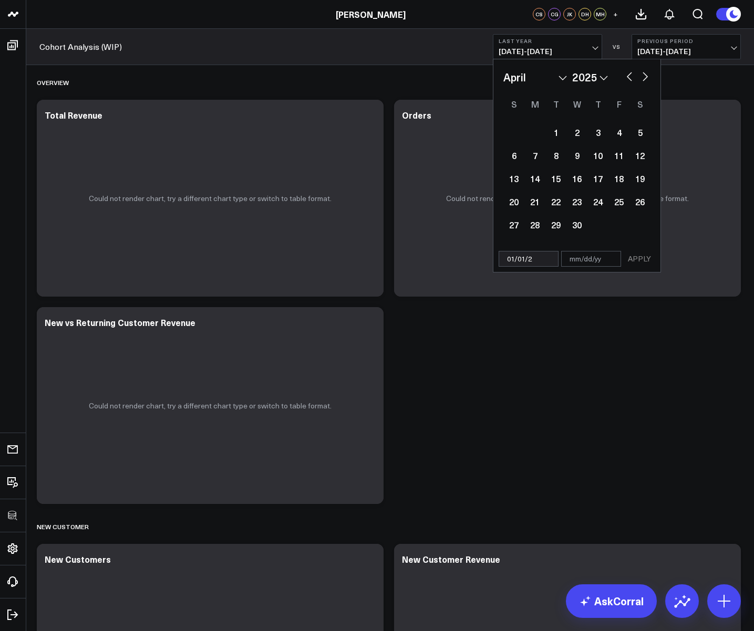
select select "2020"
type input "[DATE]"
type input "10"
select select "2020"
type input "10/1"
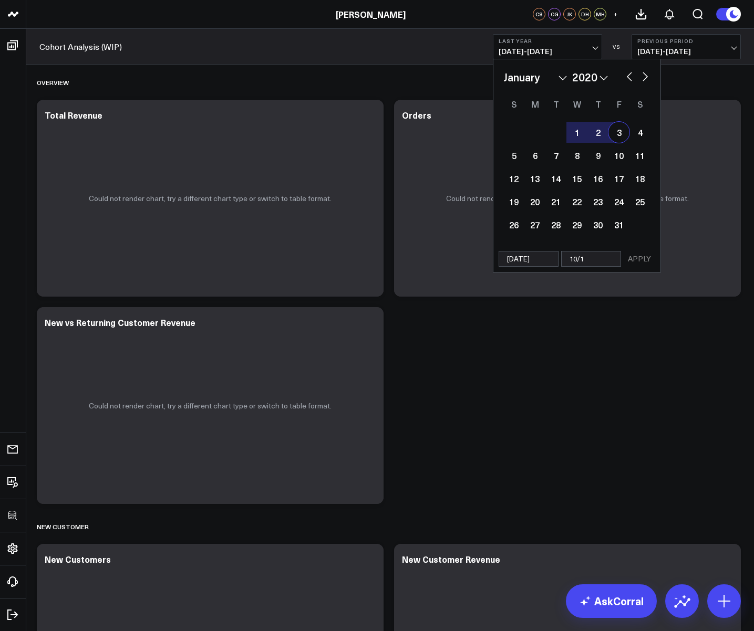
select select "2020"
type input "10/15/"
select select "2020"
type input "[DATE]"
select select "2020"
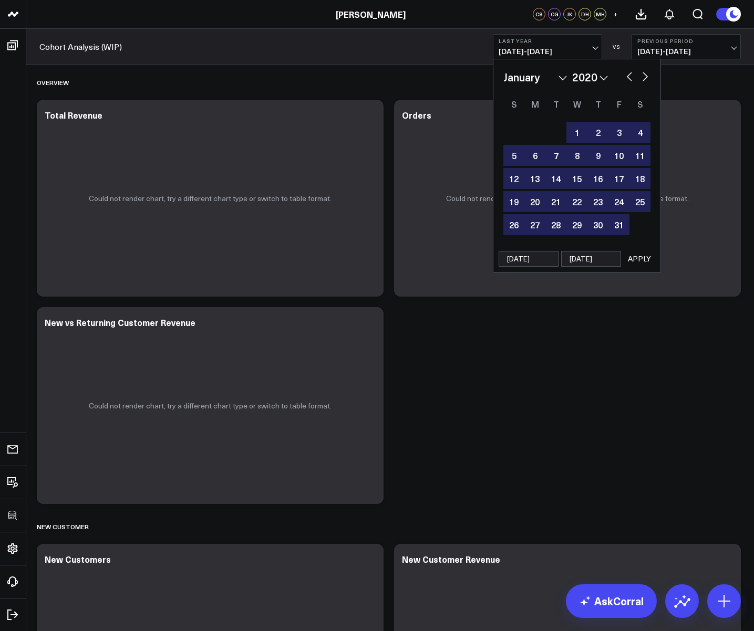
type input "[DATE]"
click at [641, 264] on button "APPLY" at bounding box center [639, 259] width 32 height 16
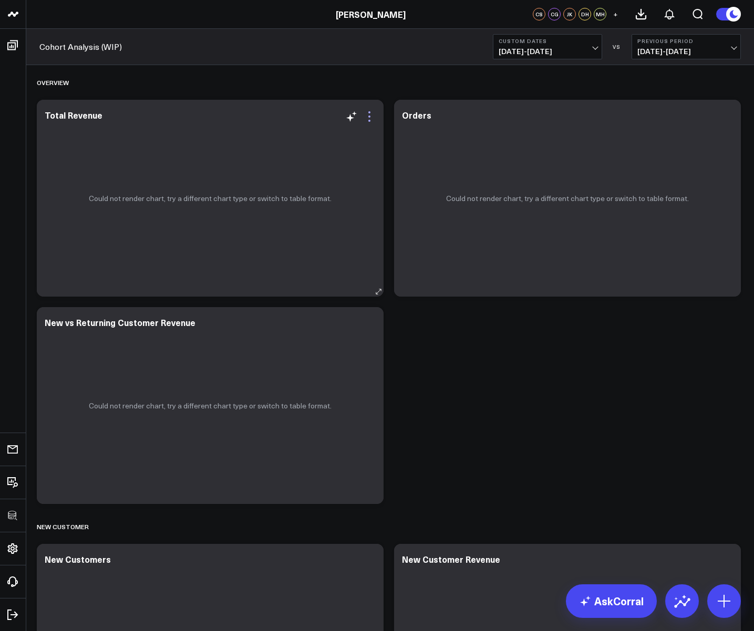
click at [373, 114] on icon at bounding box center [369, 116] width 13 height 13
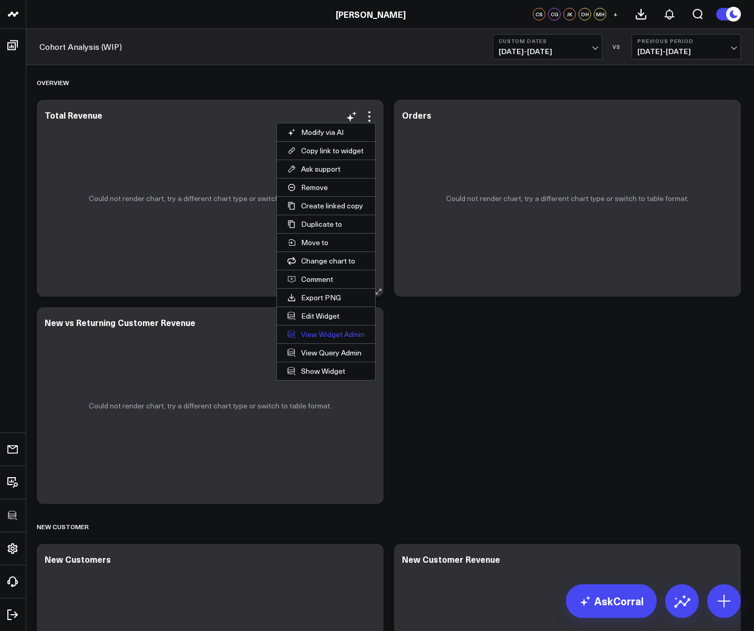
click at [333, 338] on link "View Widget Admin" at bounding box center [326, 335] width 98 height 18
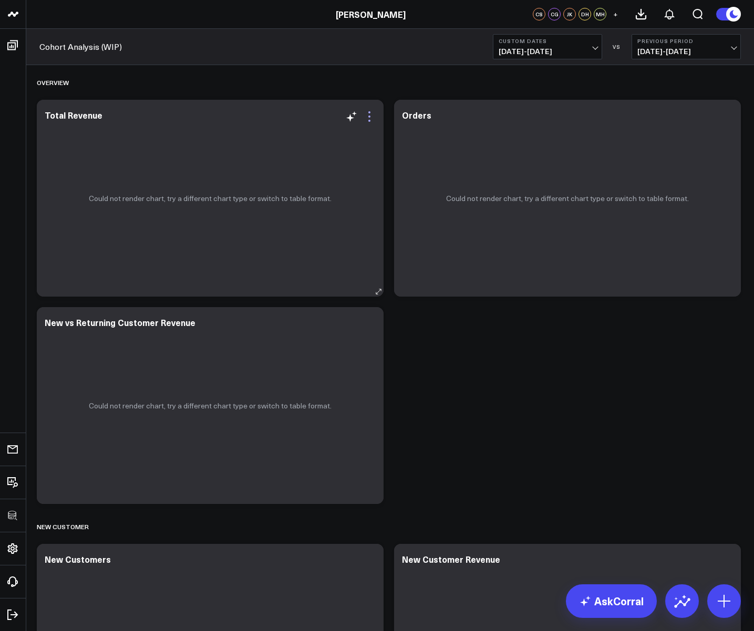
click at [367, 116] on icon at bounding box center [369, 116] width 13 height 13
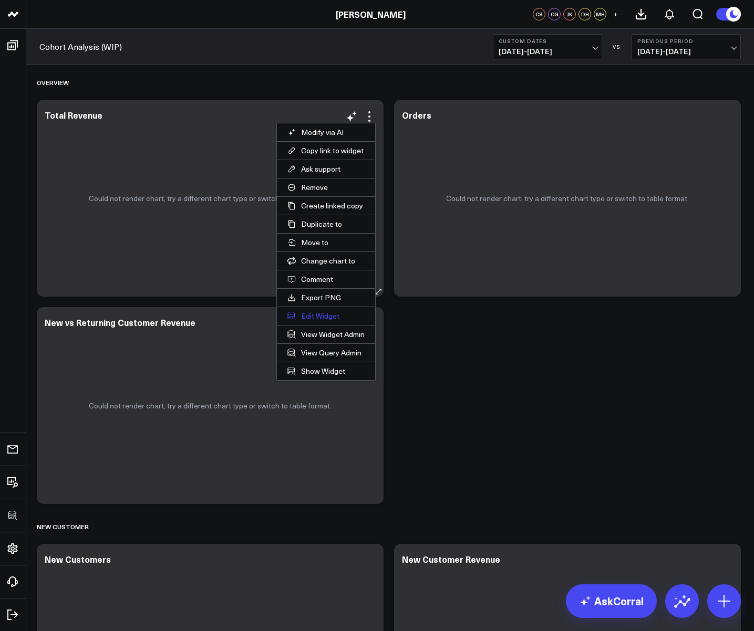
click at [306, 313] on button "Edit Widget" at bounding box center [326, 316] width 98 height 18
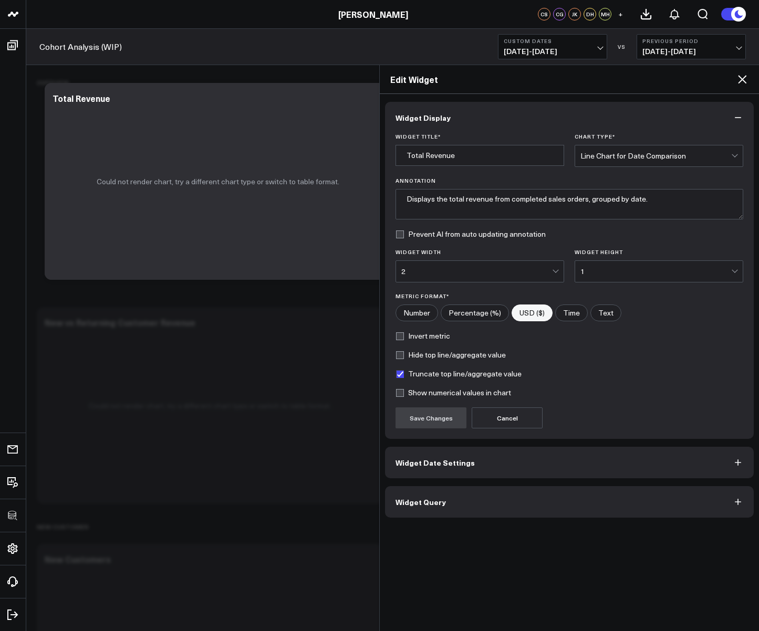
click at [428, 499] on span "Widget Query" at bounding box center [420, 502] width 50 height 8
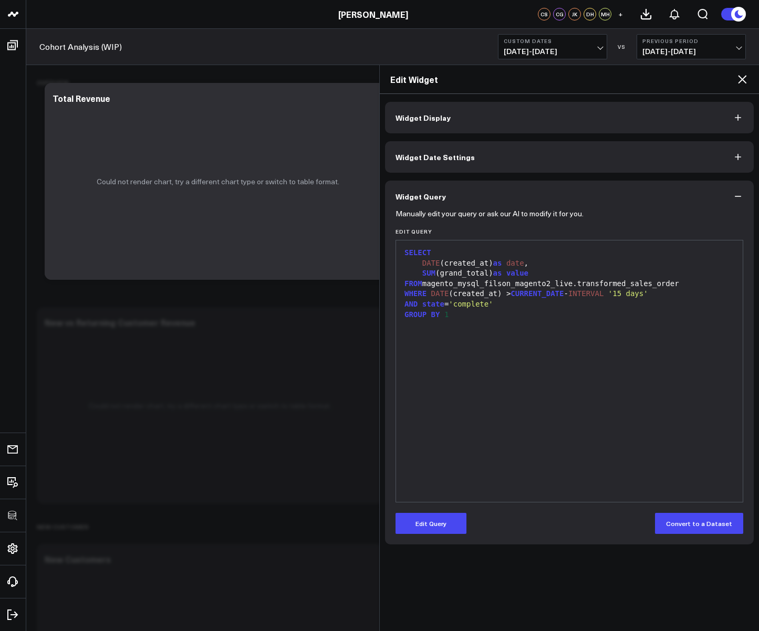
click at [745, 82] on icon at bounding box center [742, 79] width 8 height 8
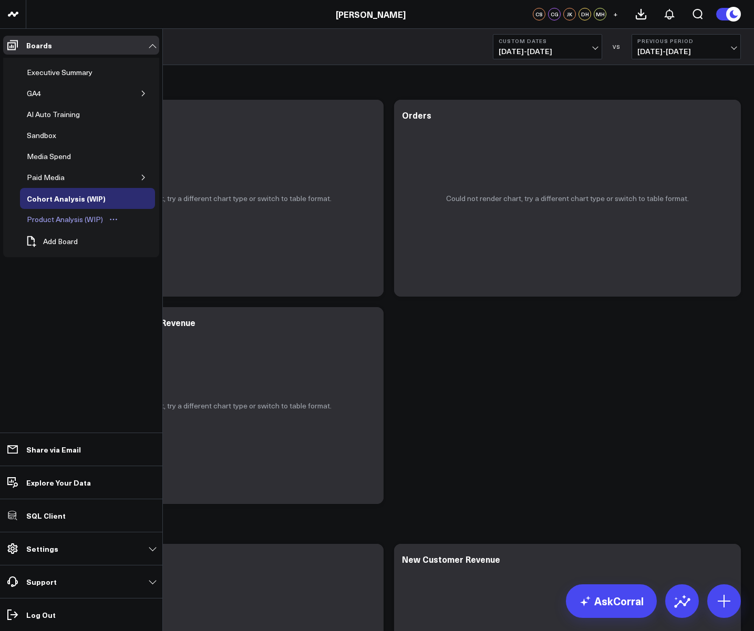
click at [39, 216] on div "Product Analysis (WIP)" at bounding box center [64, 219] width 81 height 13
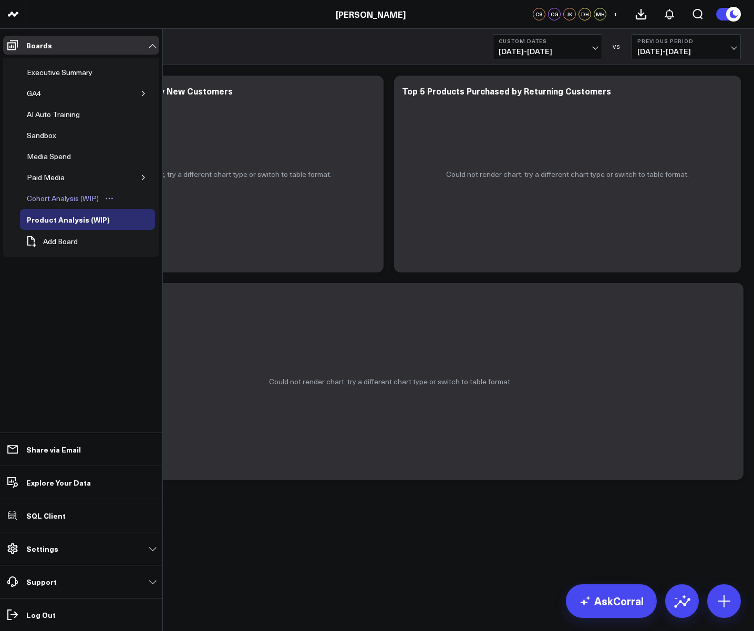
click at [33, 199] on div "Cohort Analysis (WIP)" at bounding box center [62, 198] width 77 height 13
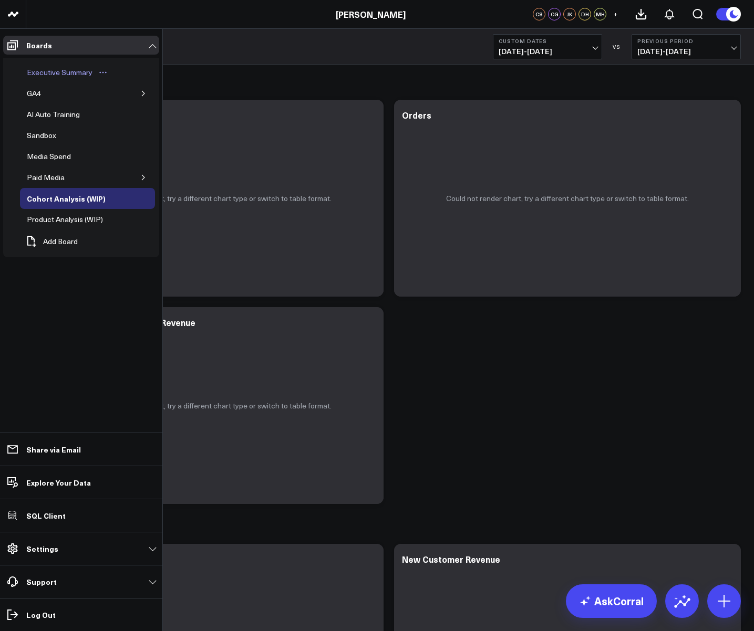
click at [44, 68] on div "Executive Summary" at bounding box center [59, 72] width 71 height 13
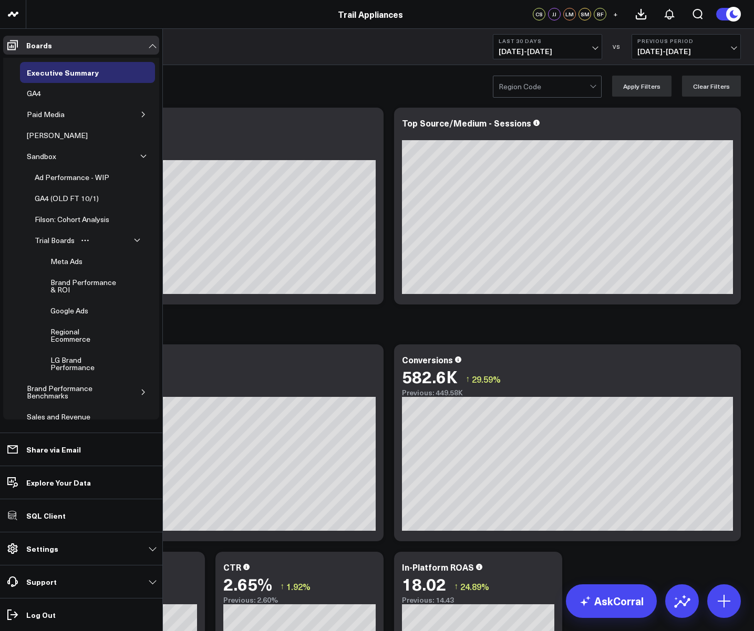
click at [137, 241] on button "button" at bounding box center [137, 240] width 11 height 11
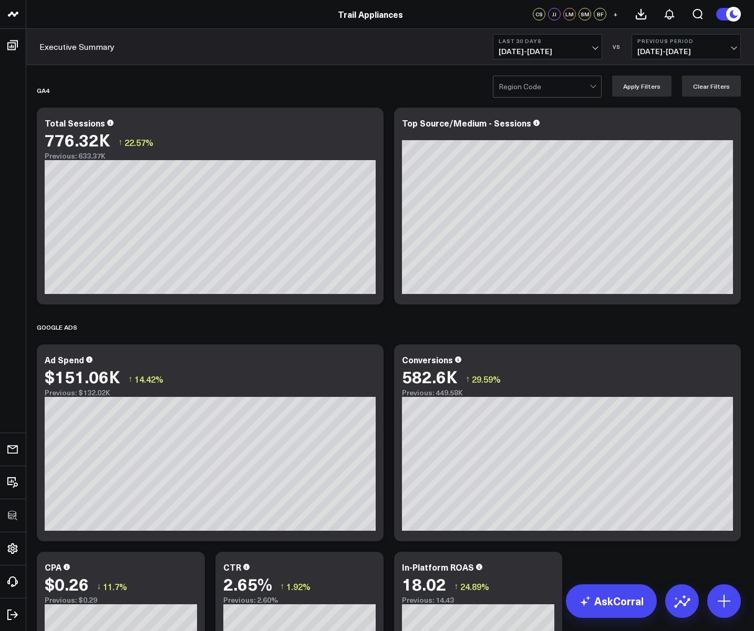
drag, startPoint x: 54, startPoint y: 313, endPoint x: 552, endPoint y: 1, distance: 588.0
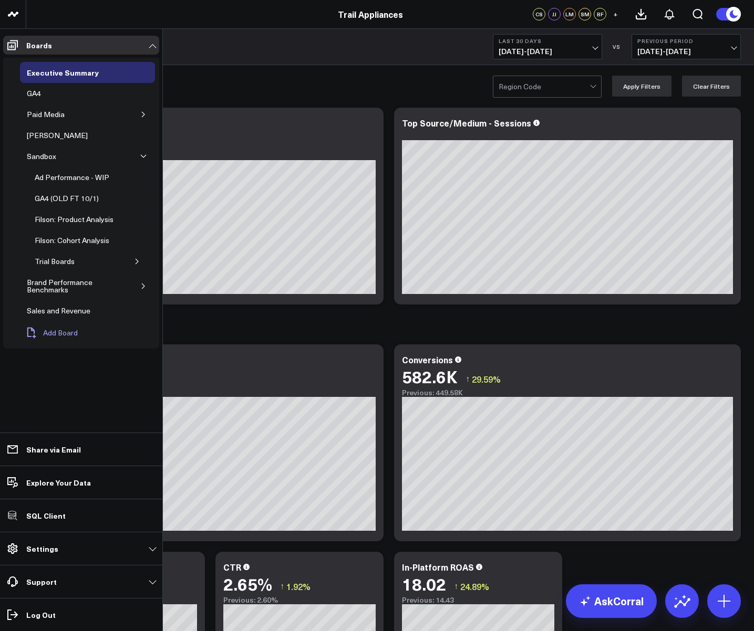
click at [62, 336] on span "Add Board" at bounding box center [60, 333] width 35 height 8
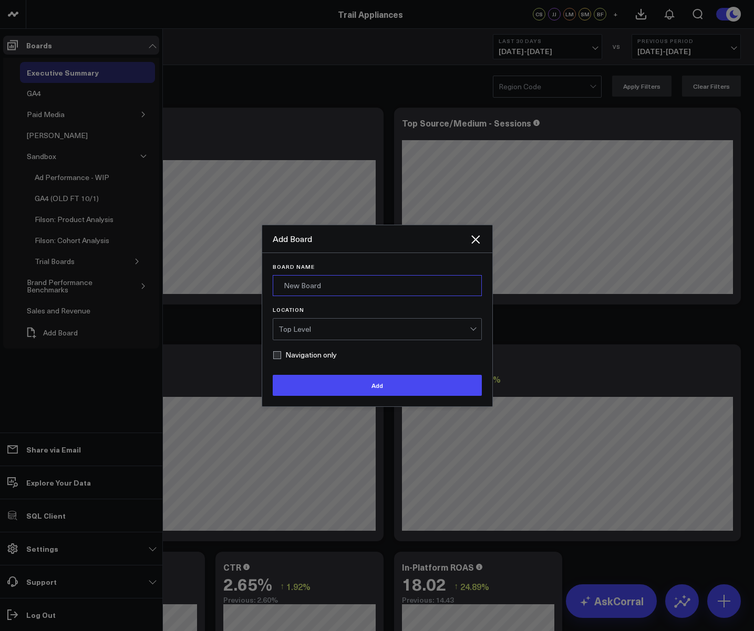
click at [294, 275] on input "Board Name" at bounding box center [377, 285] width 209 height 21
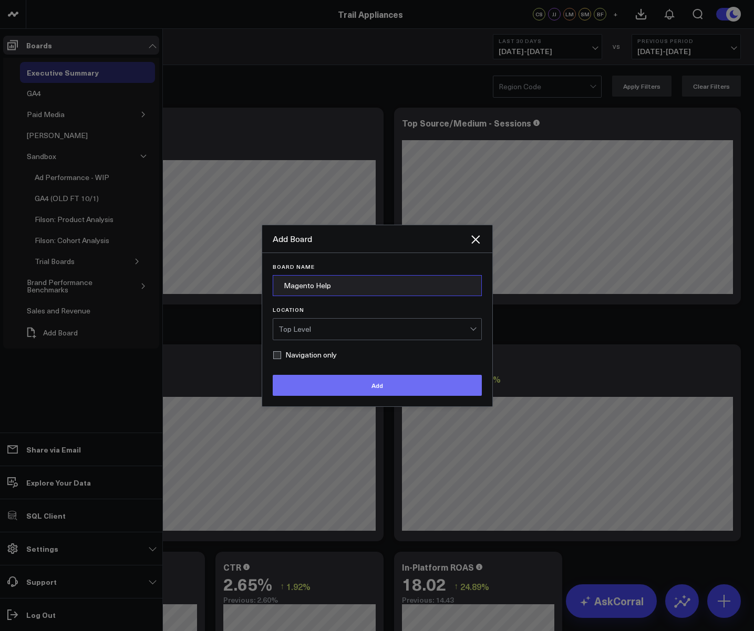
type input "Magento Help"
click at [348, 389] on button "Add" at bounding box center [377, 385] width 209 height 21
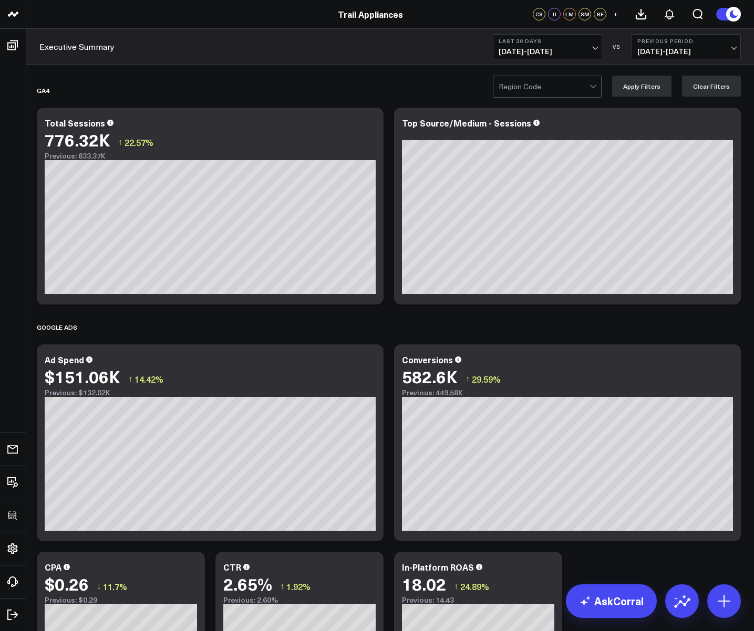
drag, startPoint x: 60, startPoint y: 267, endPoint x: 28, endPoint y: 565, distance: 299.5
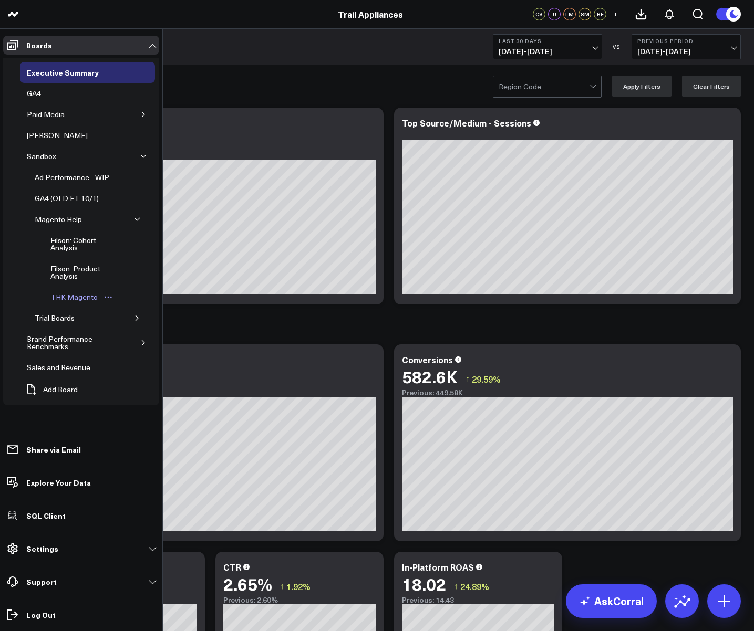
click at [66, 298] on div "THK Magento" at bounding box center [74, 297] width 53 height 13
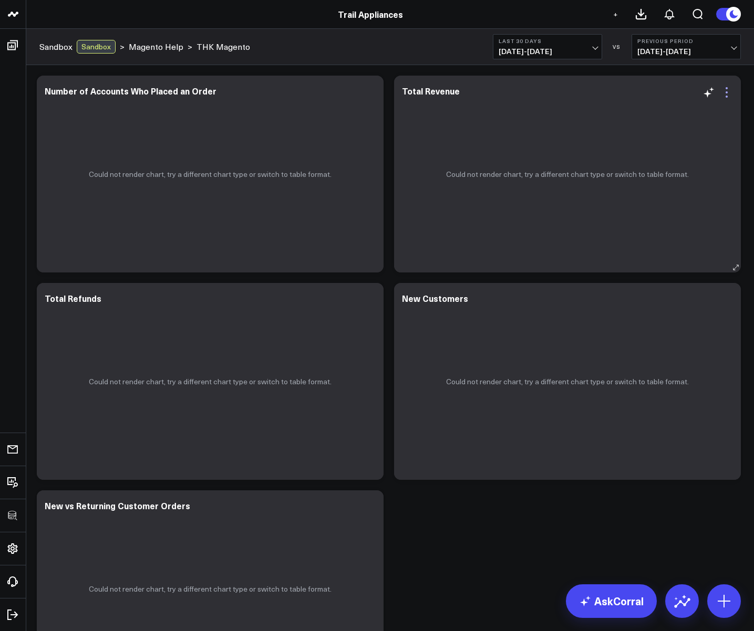
click at [732, 93] on icon at bounding box center [726, 92] width 13 height 13
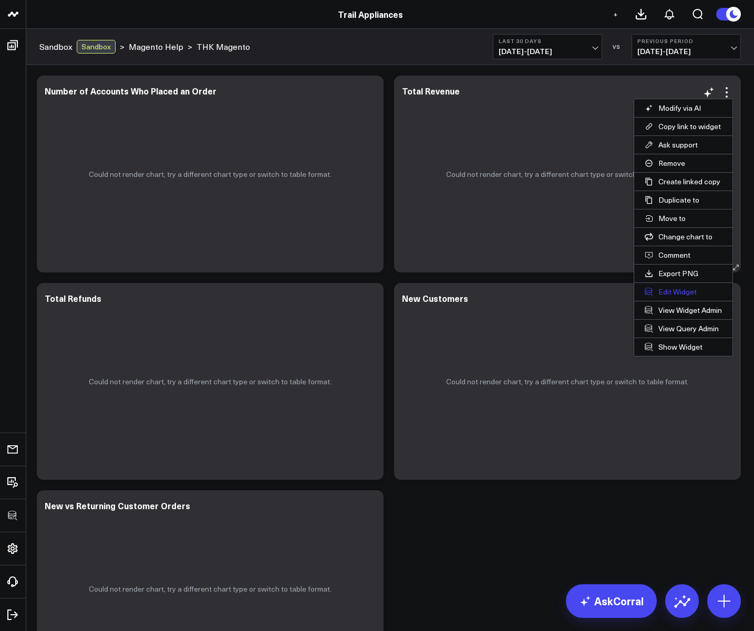
click at [667, 289] on button "Edit Widget" at bounding box center [683, 292] width 98 height 18
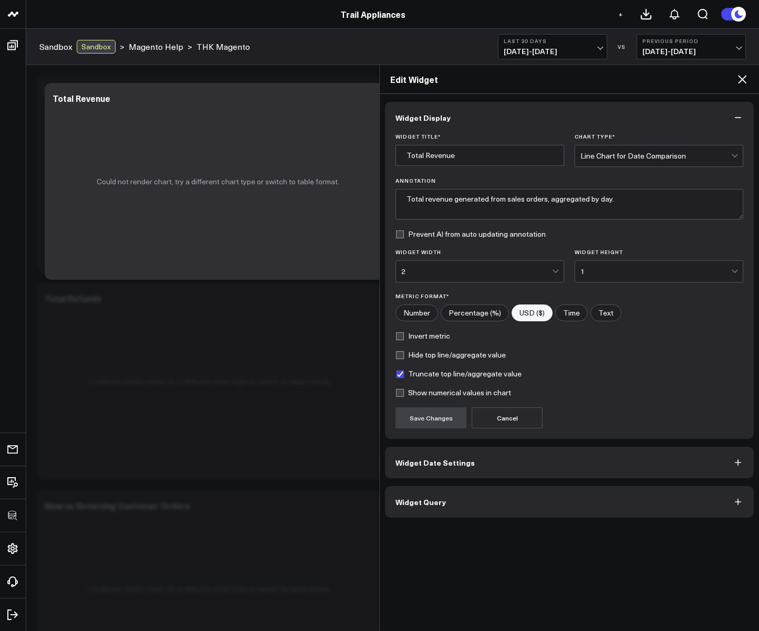
click at [480, 499] on button "Widget Query" at bounding box center [569, 502] width 369 height 32
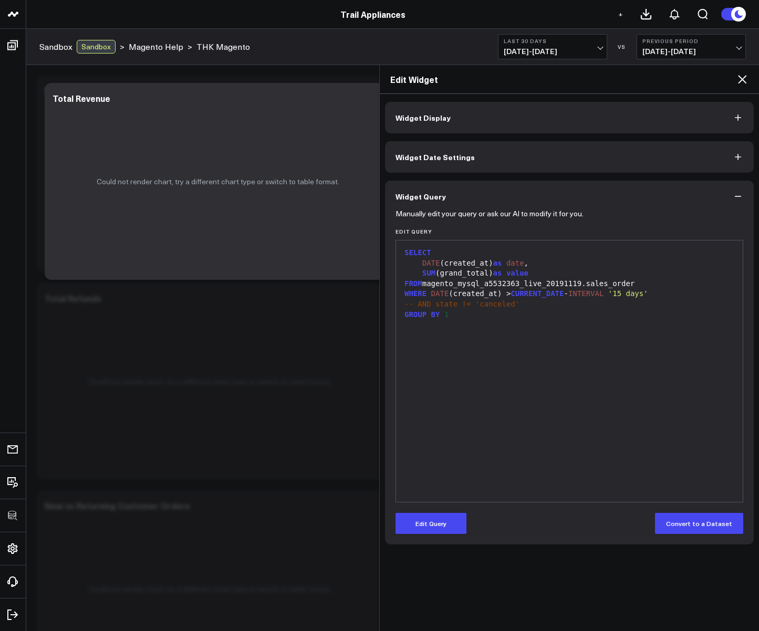
click at [741, 79] on icon at bounding box center [742, 79] width 8 height 8
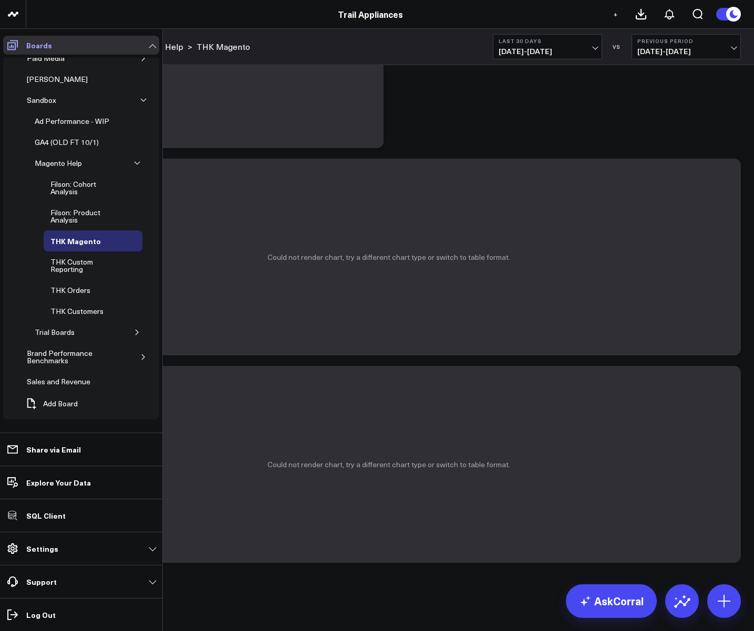
scroll to position [49, 0]
